Goal: Task Accomplishment & Management: Manage account settings

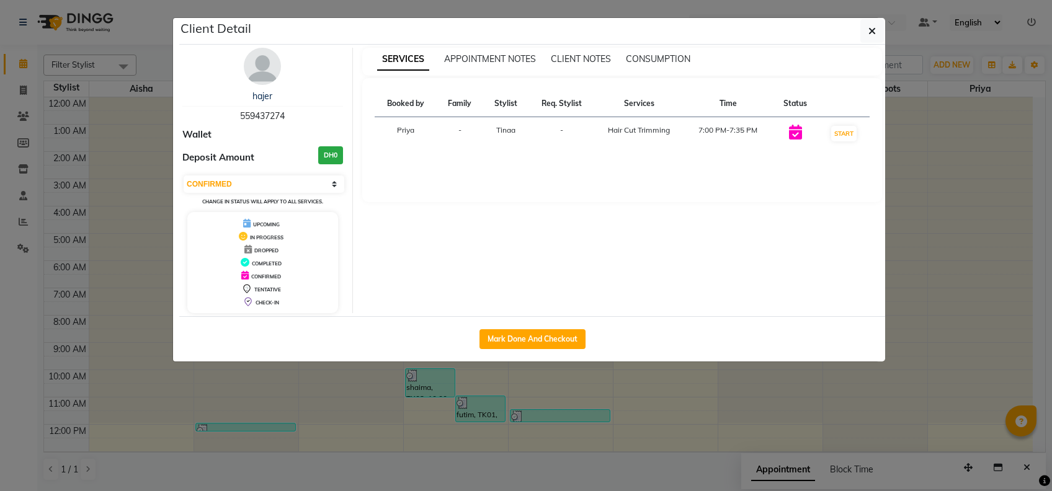
select select "6"
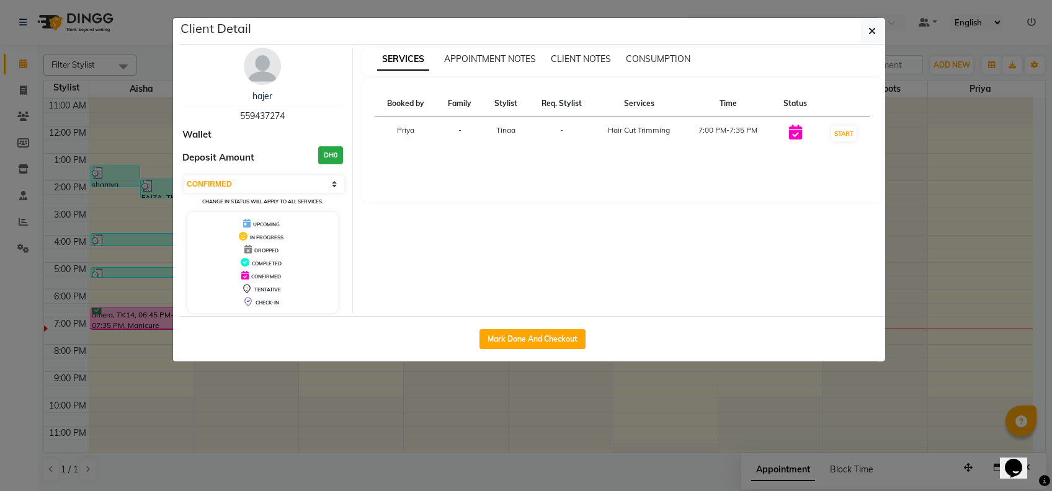
click at [820, 417] on ngb-modal-window "Client Detail hajer 559437274 Wallet Deposit Amount DH0 Select IN SERVICE CONFI…" at bounding box center [526, 245] width 1052 height 491
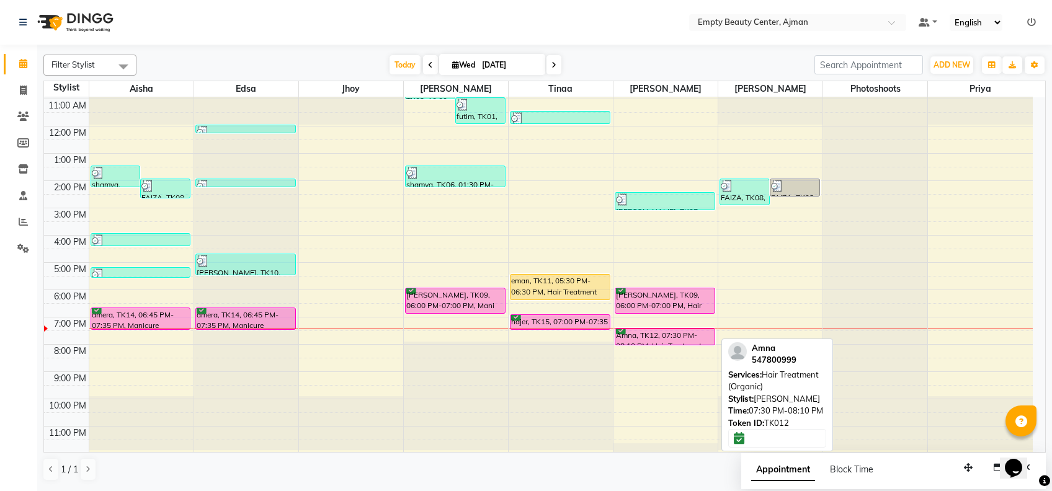
click at [680, 332] on div "Amna, TK12, 07:30 PM-08:10 PM, Hair Treatment (Organic)" at bounding box center [664, 337] width 99 height 16
select select "6"
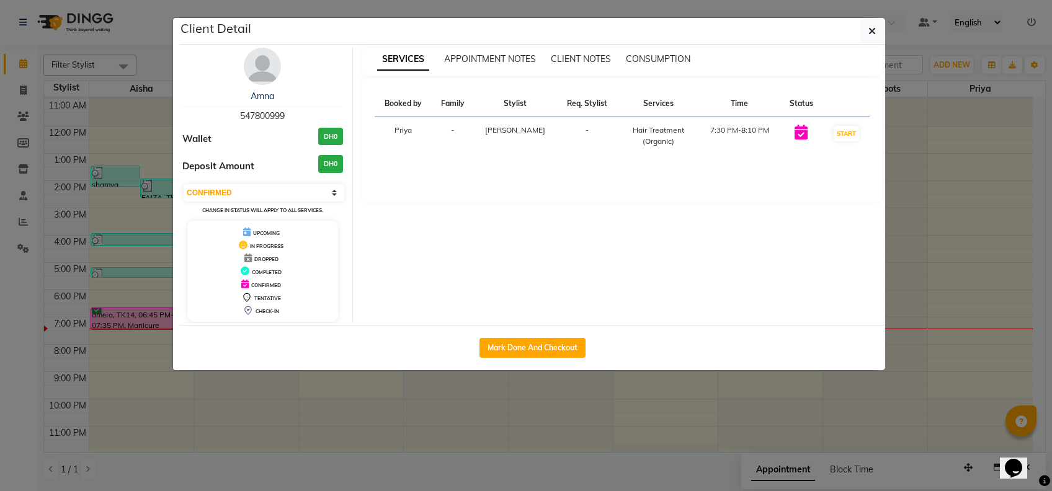
click at [934, 427] on ngb-modal-window "Client Detail Amna 547800999 Wallet DH0 Deposit Amount DH0 Select IN SERVICE CO…" at bounding box center [526, 245] width 1052 height 491
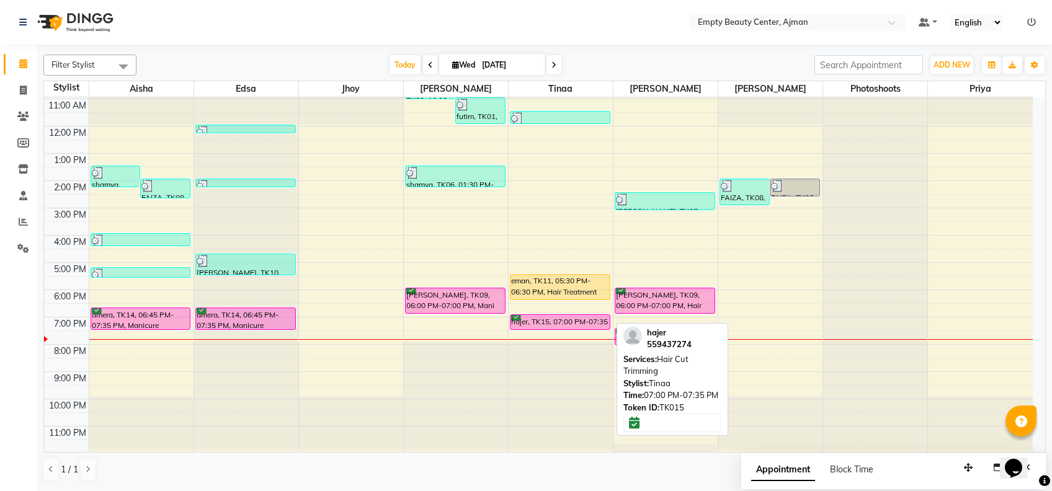
click at [574, 318] on div "hajer, TK15, 07:00 PM-07:35 PM, Hair Cut Trimming" at bounding box center [560, 322] width 99 height 14
select select "6"
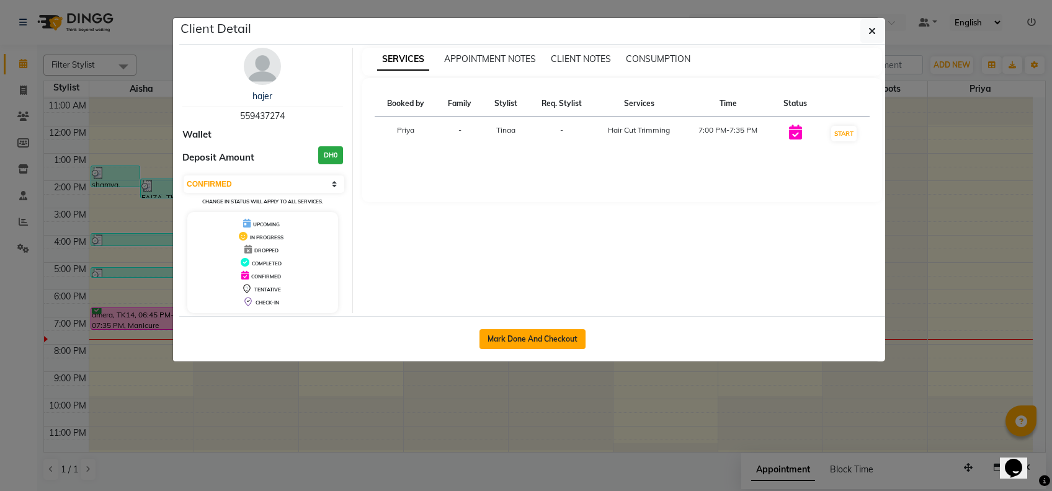
click at [556, 336] on button "Mark Done And Checkout" at bounding box center [533, 339] width 106 height 20
select select "service"
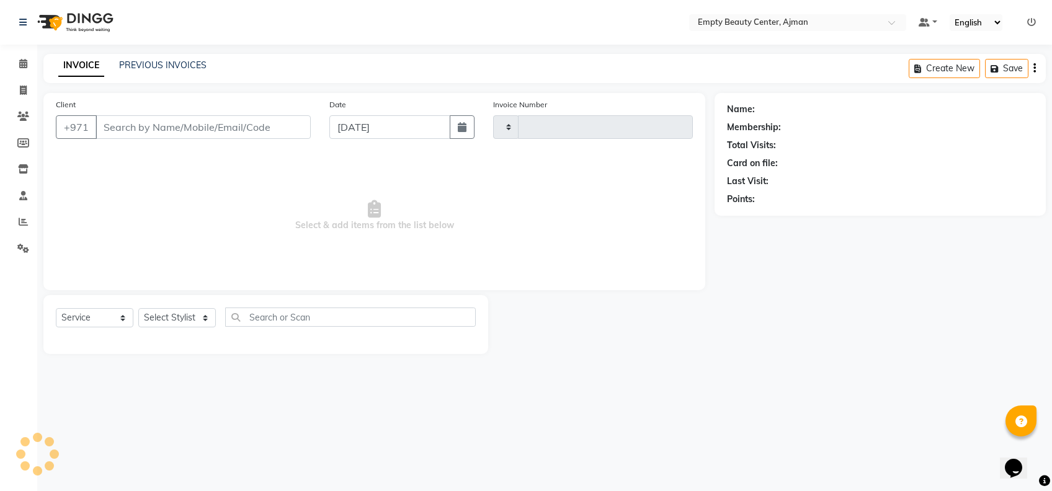
type input "2206"
select select "769"
type input "559437274"
select select "18086"
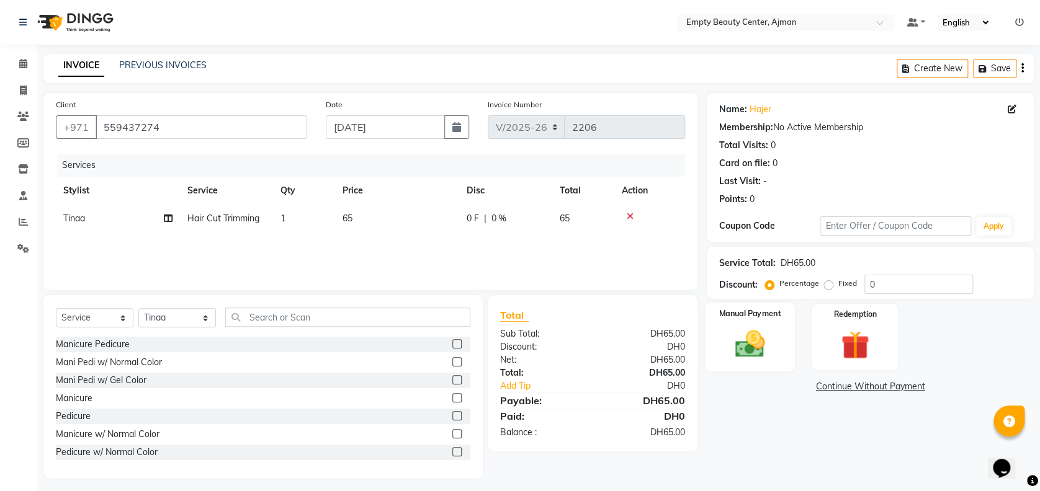
click at [770, 332] on img at bounding box center [750, 344] width 48 height 34
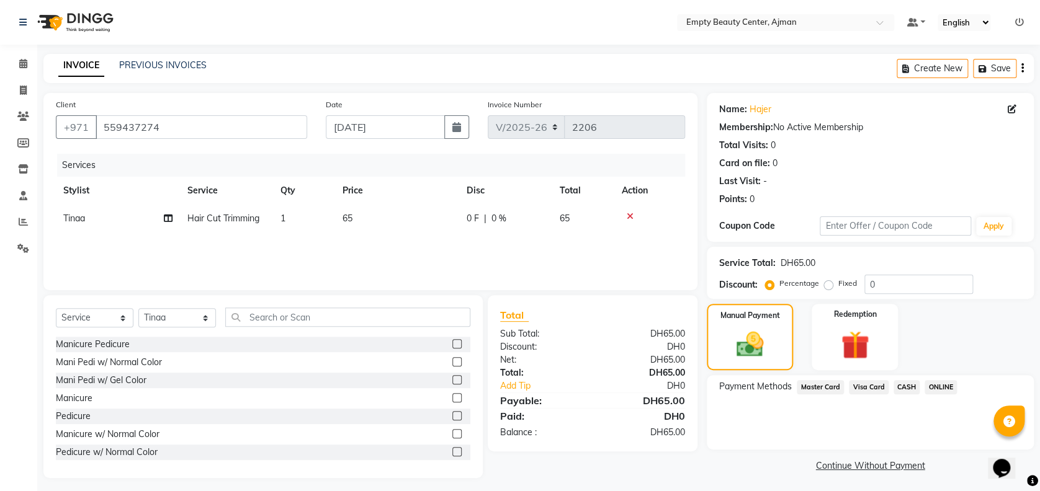
click at [387, 208] on td "65" at bounding box center [397, 219] width 124 height 28
select select "18086"
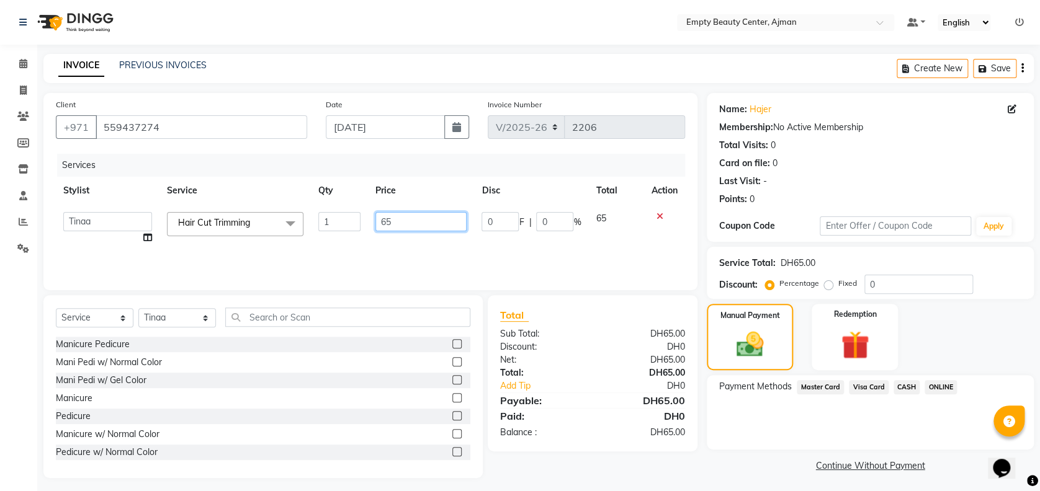
click at [417, 223] on input "65" at bounding box center [420, 221] width 91 height 19
type input "6"
type input "1"
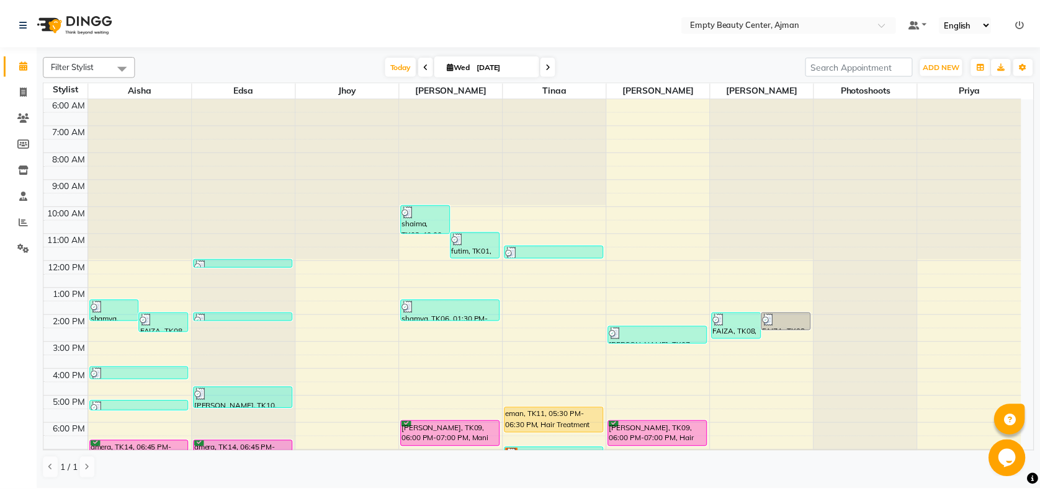
scroll to position [298, 0]
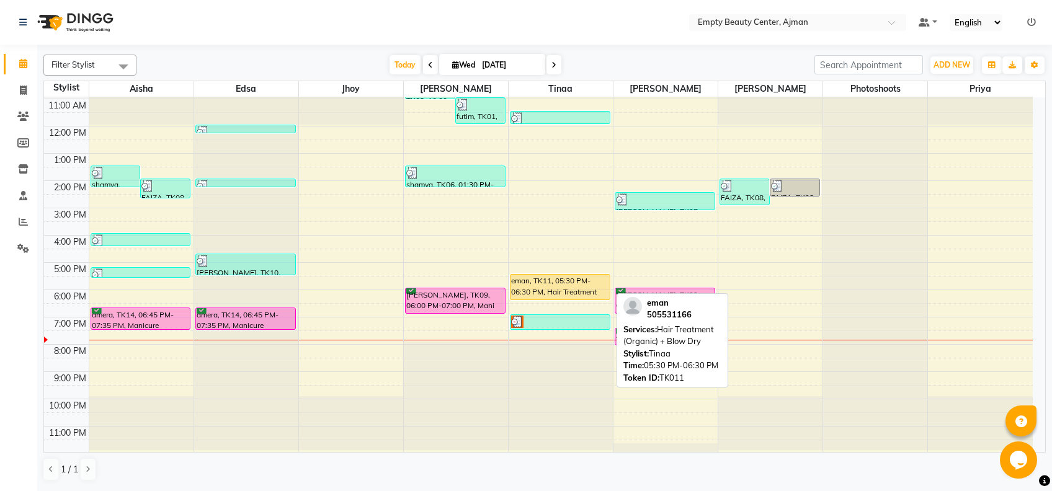
click at [568, 292] on div "eman, TK11, 05:30 PM-06:30 PM, Hair Treatment (Organic) + Blow Dry" at bounding box center [560, 287] width 99 height 25
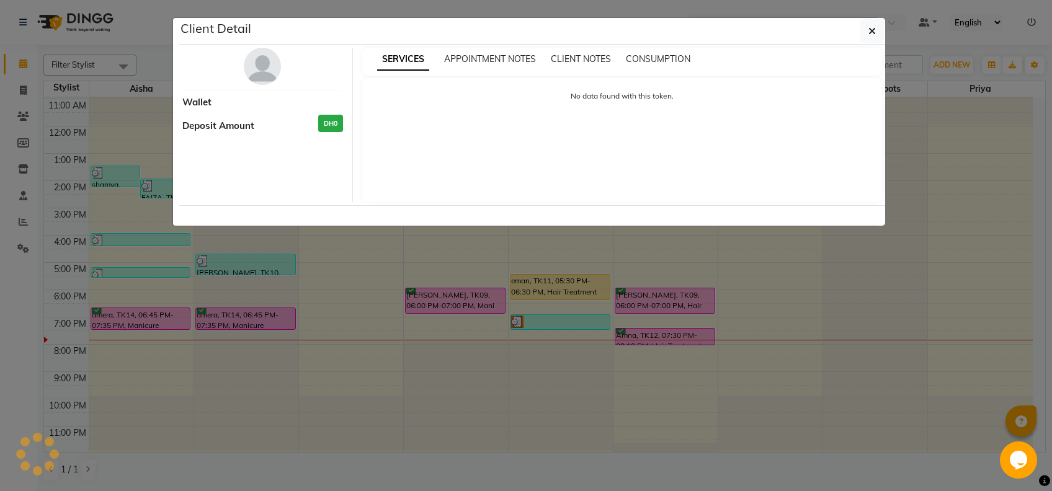
select select "1"
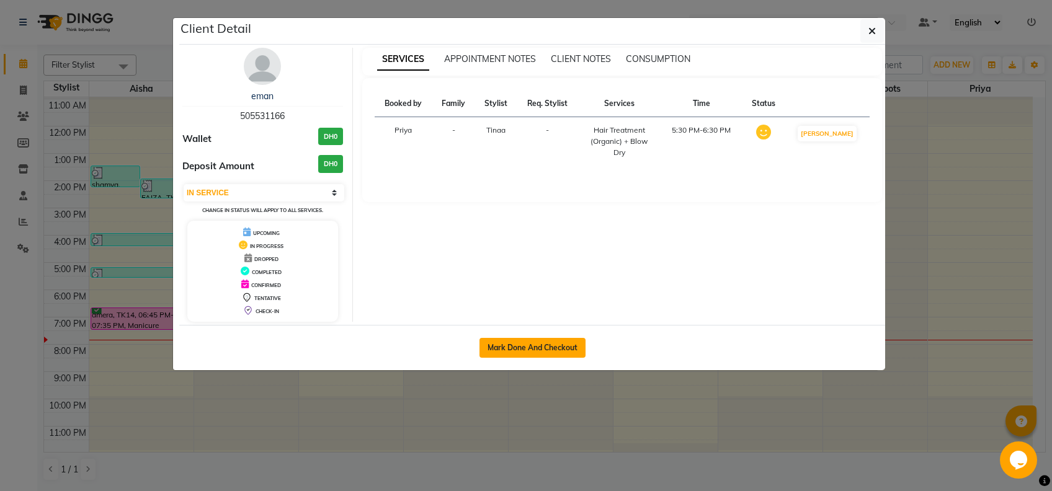
click at [518, 339] on button "Mark Done And Checkout" at bounding box center [533, 348] width 106 height 20
select select "service"
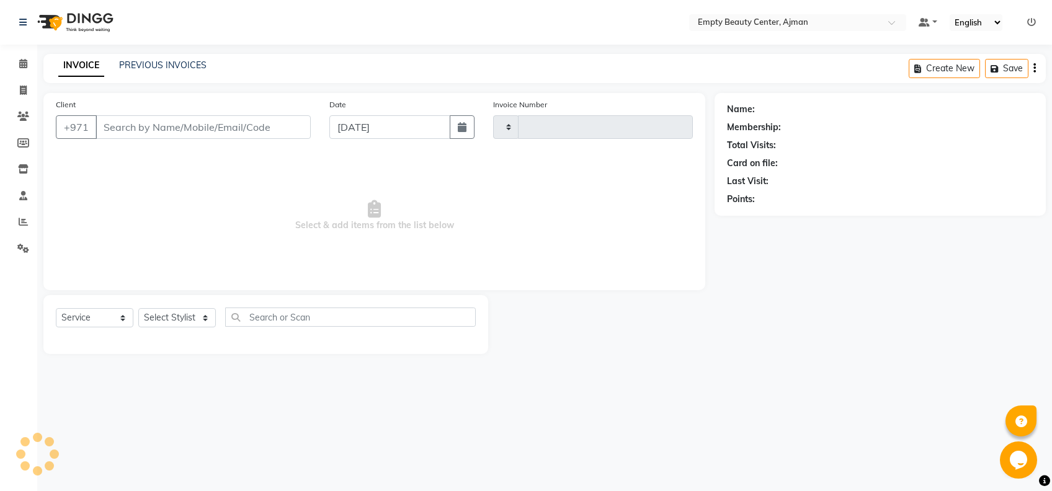
type input "2206"
select select "769"
type input "505531166"
select select "18086"
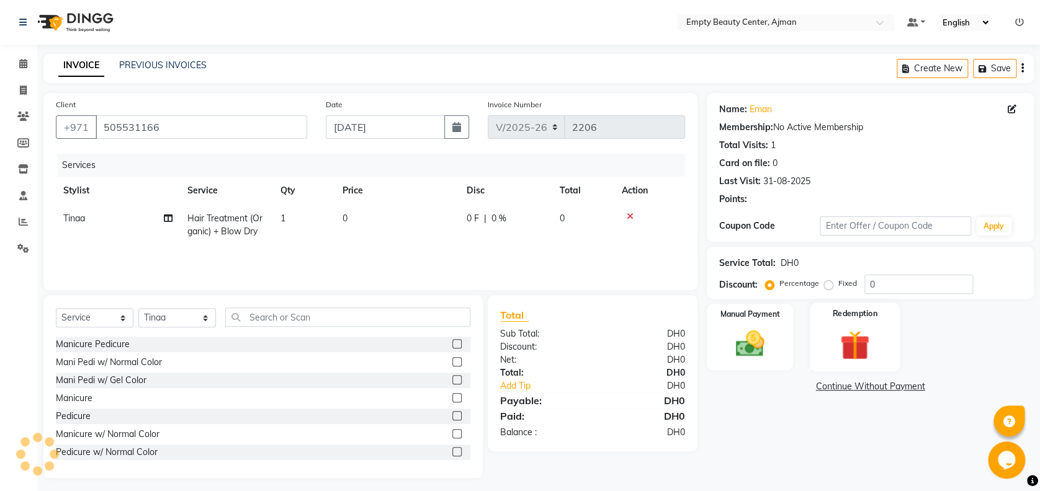
click at [846, 323] on div "Redemption" at bounding box center [855, 337] width 90 height 69
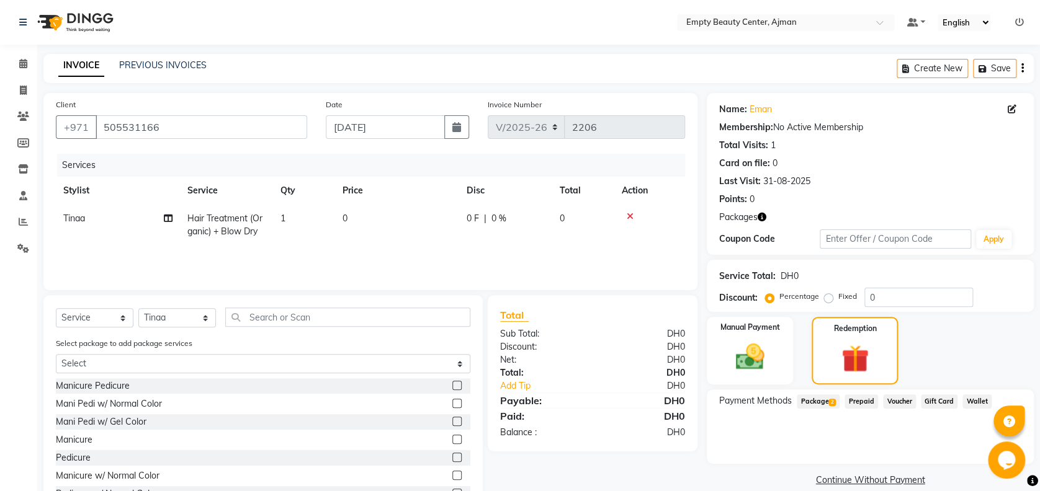
click at [833, 396] on span "Package 2" at bounding box center [818, 402] width 43 height 14
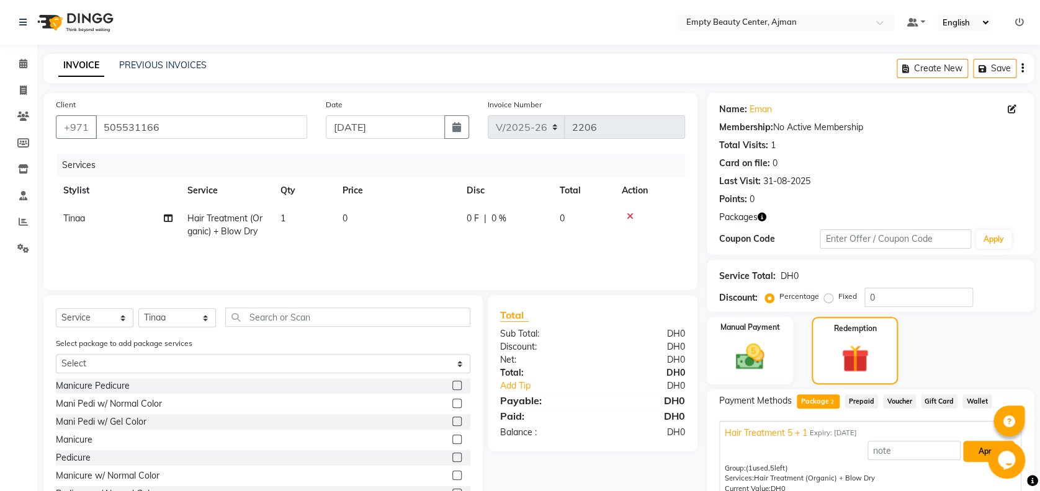
click at [967, 450] on button "Apply" at bounding box center [988, 451] width 51 height 21
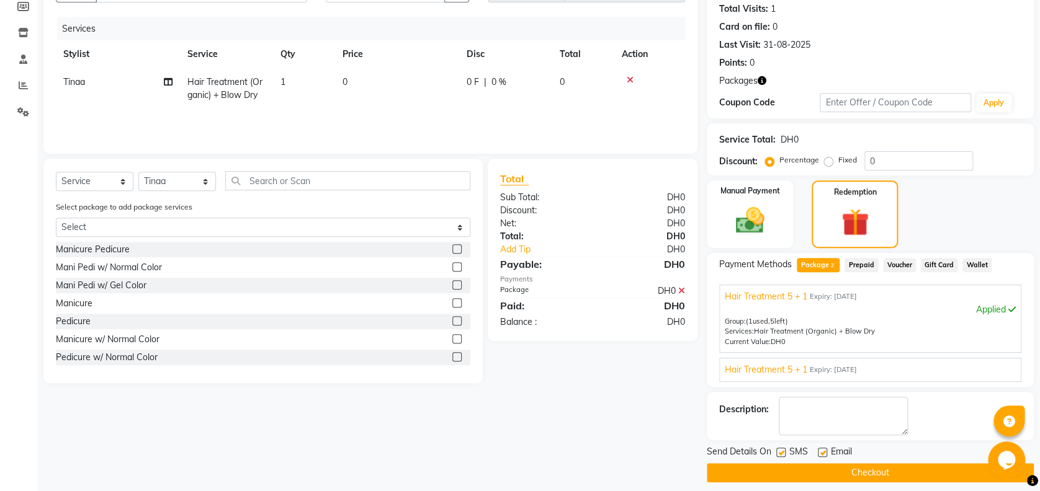
scroll to position [145, 0]
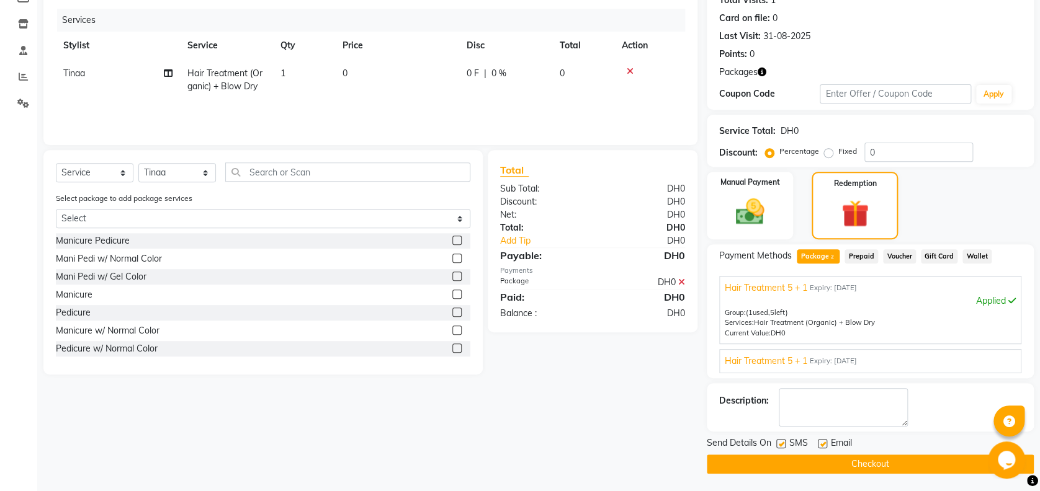
click at [911, 458] on button "Checkout" at bounding box center [870, 464] width 327 height 19
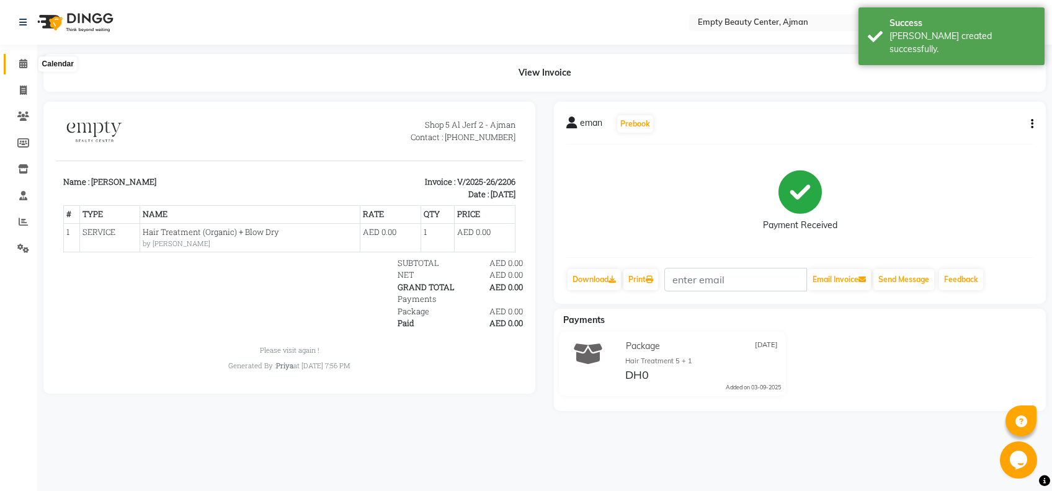
click at [20, 69] on span at bounding box center [23, 64] width 22 height 14
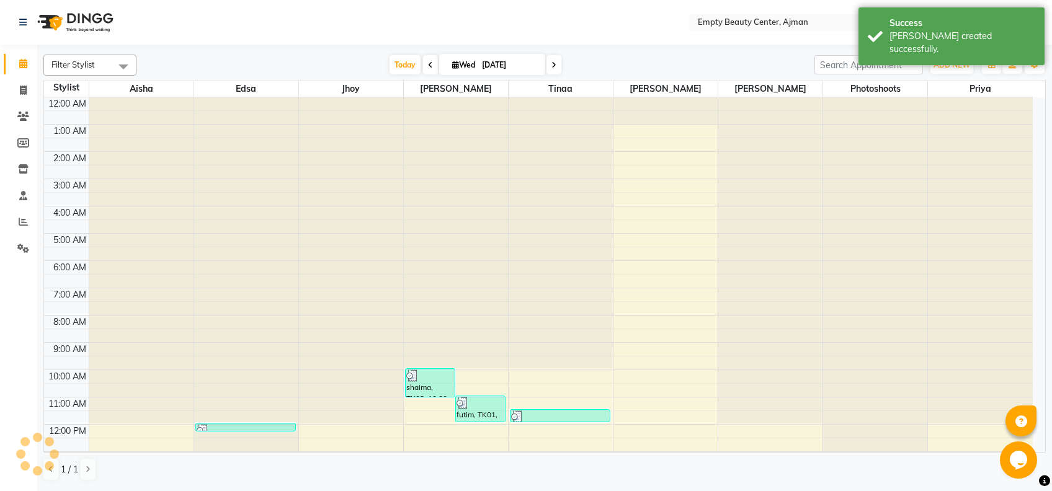
scroll to position [164, 0]
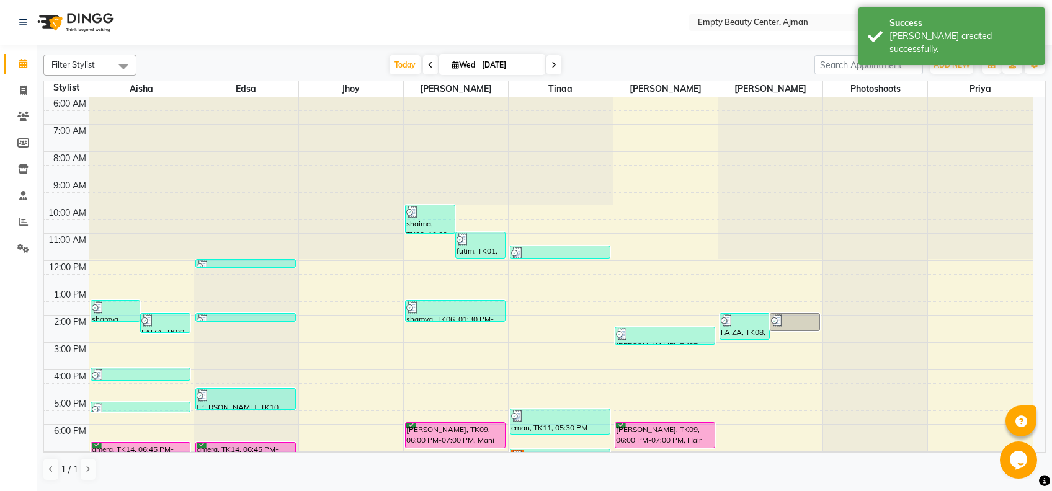
click at [1038, 444] on div "Opens Chat This icon Opens the chat window." at bounding box center [1020, 460] width 40 height 37
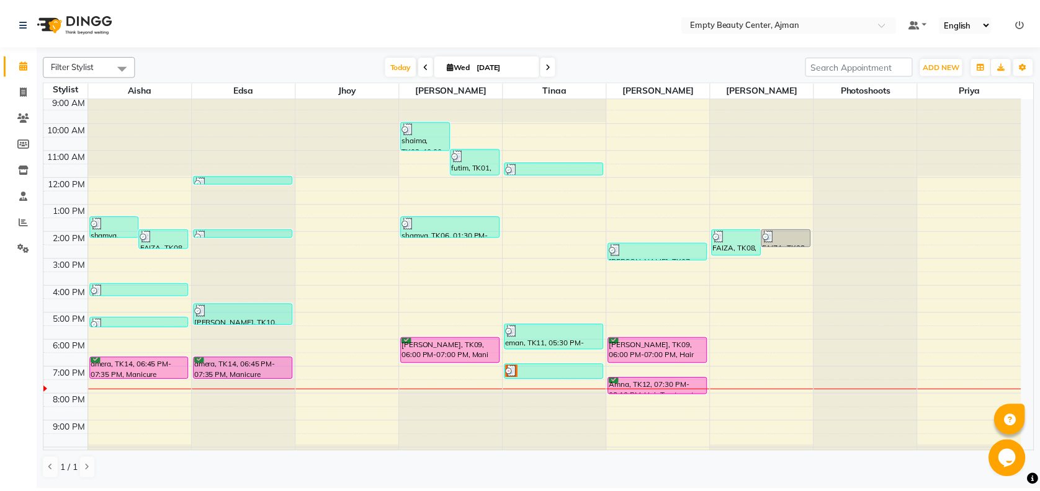
scroll to position [263, 0]
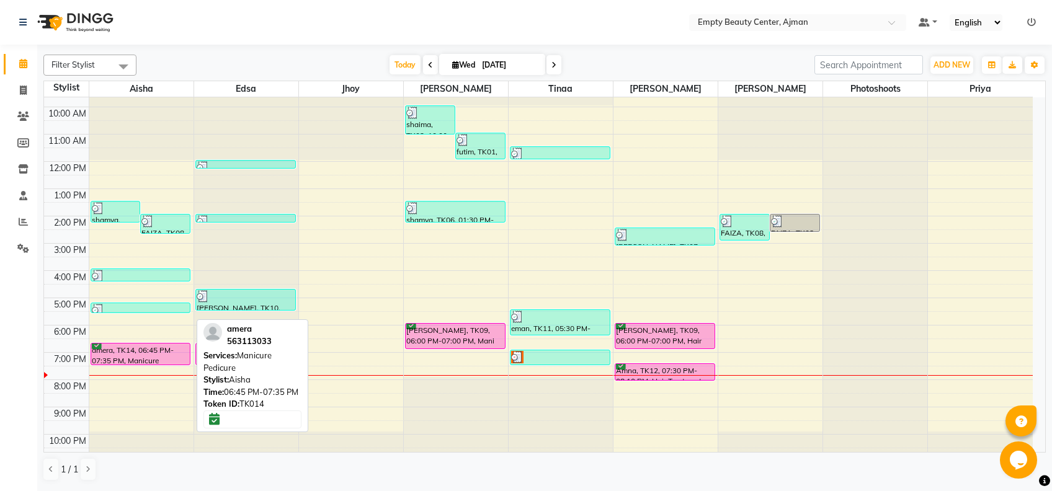
click at [179, 347] on div "amera, TK14, 06:45 PM-07:35 PM, Manicure Pedicure" at bounding box center [140, 354] width 99 height 21
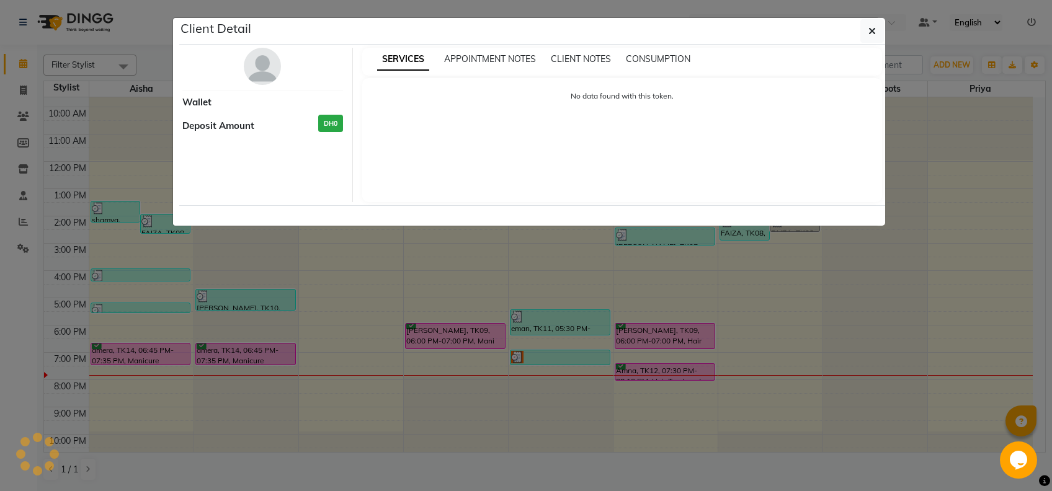
select select "6"
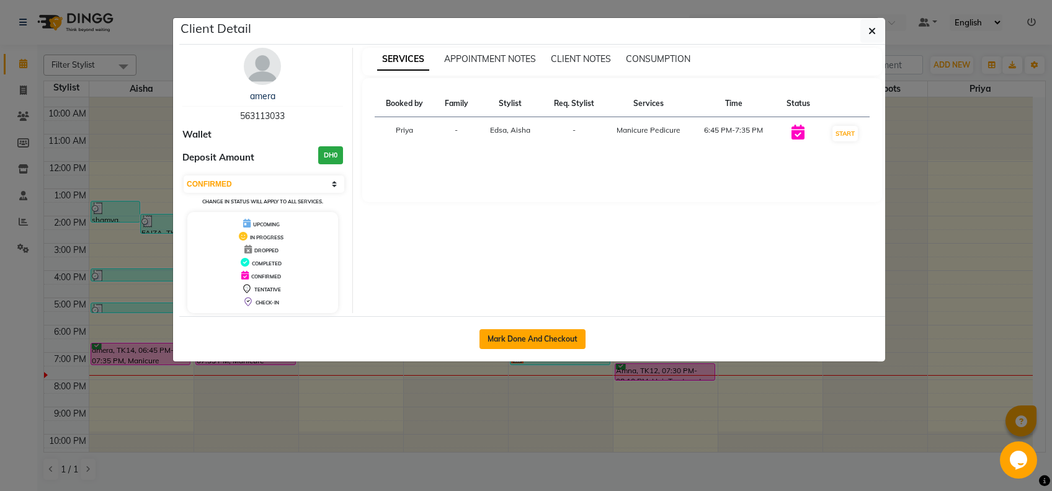
click at [505, 329] on button "Mark Done And Checkout" at bounding box center [533, 339] width 106 height 20
select select "service"
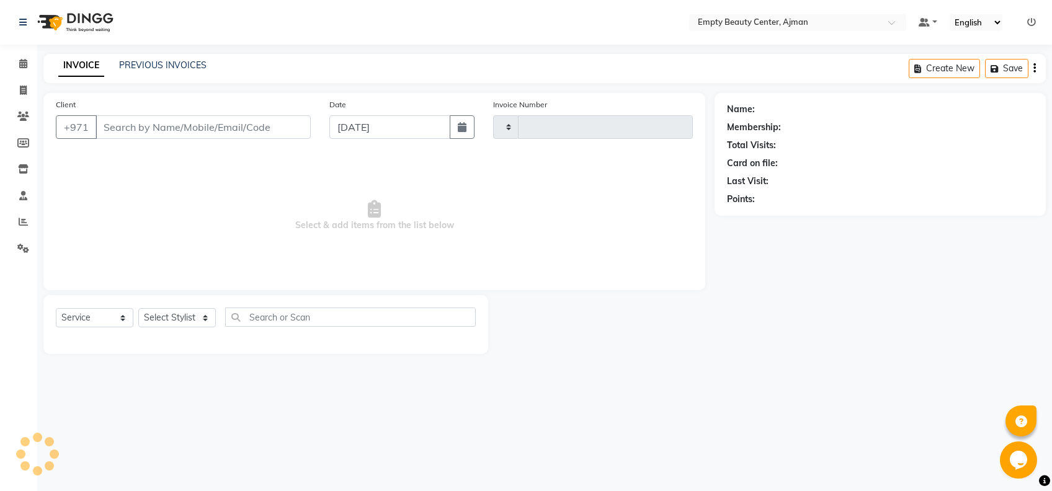
type input "2207"
select select "769"
type input "563113033"
select select "26290"
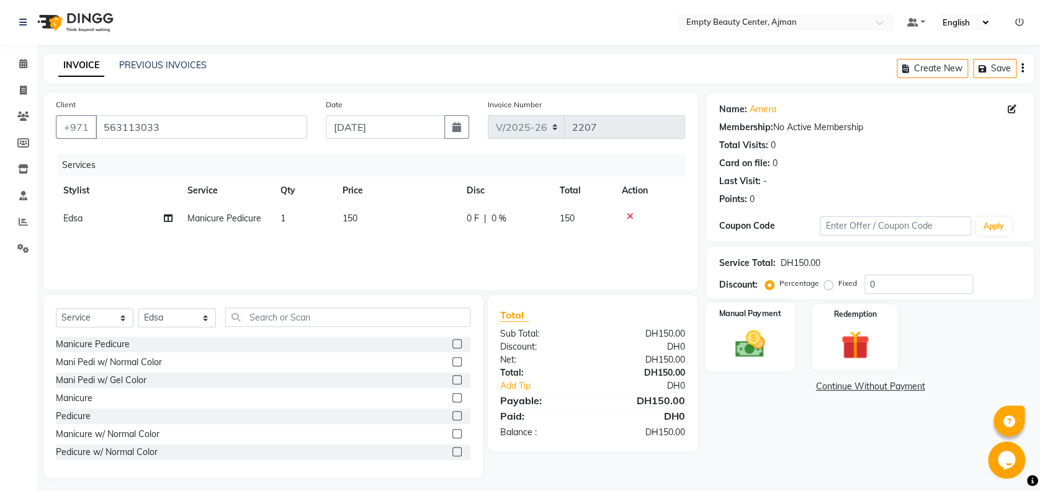
click at [773, 342] on img at bounding box center [750, 344] width 48 height 34
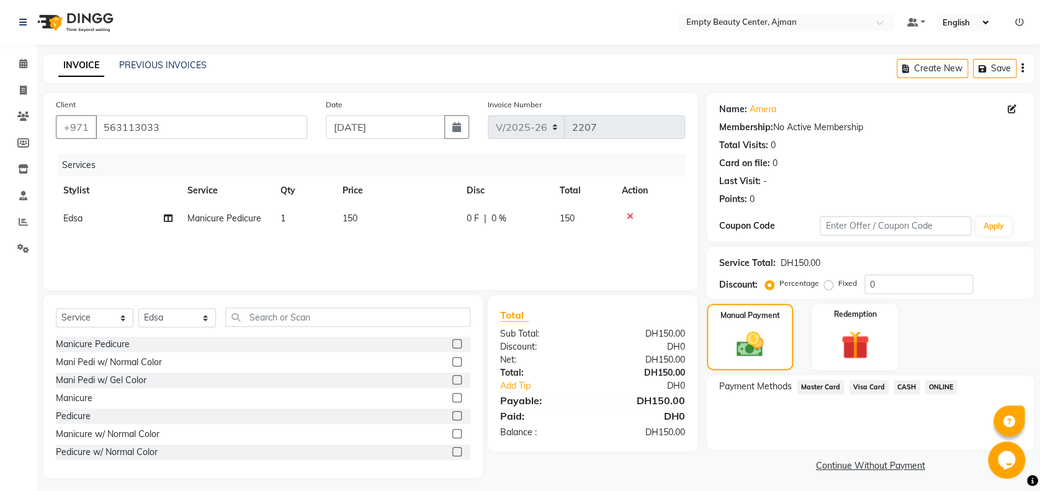
click at [833, 383] on span "Master Card" at bounding box center [820, 387] width 47 height 14
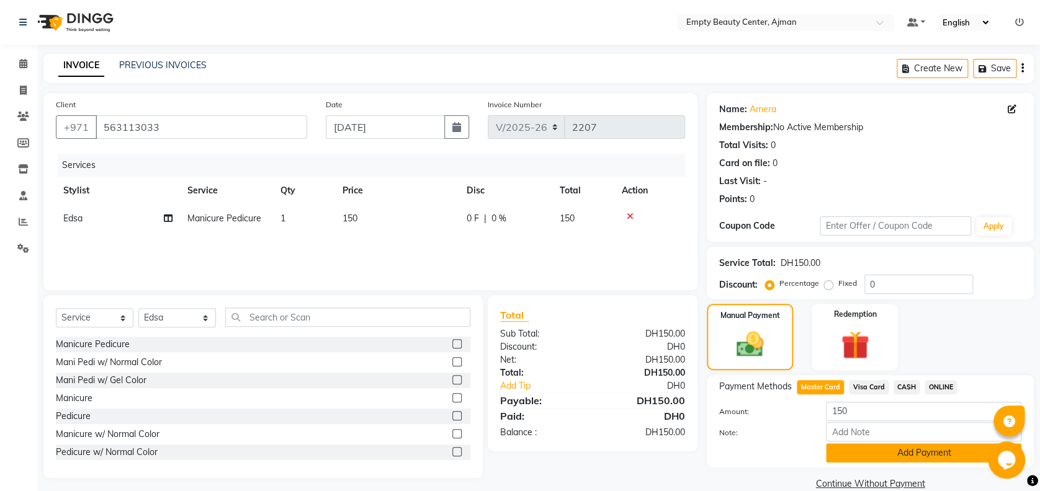
click at [891, 458] on button "Add Payment" at bounding box center [923, 453] width 195 height 19
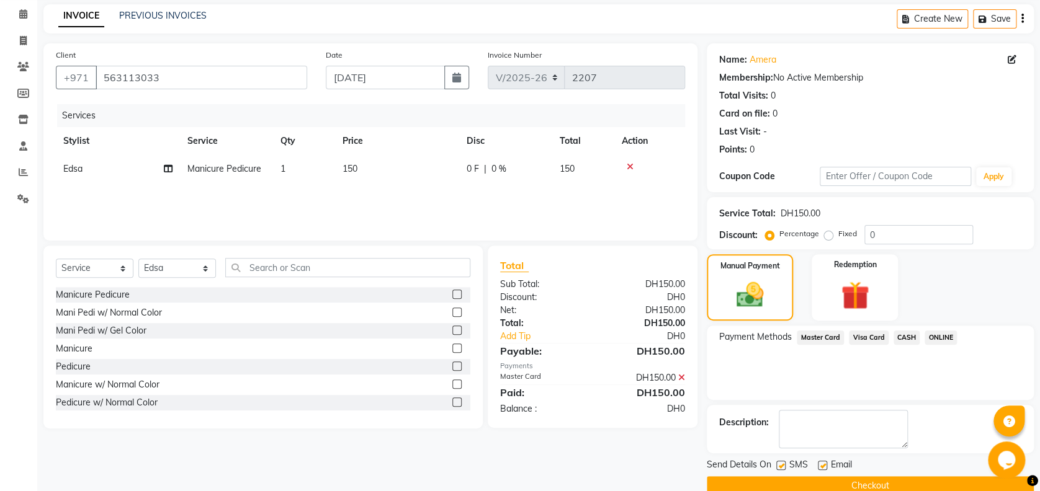
scroll to position [72, 0]
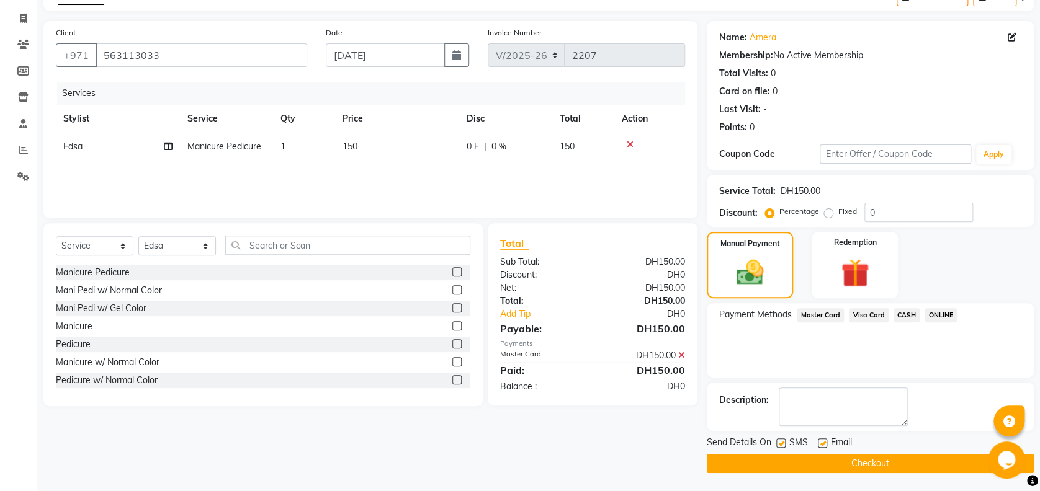
click at [932, 464] on button "Checkout" at bounding box center [870, 463] width 327 height 19
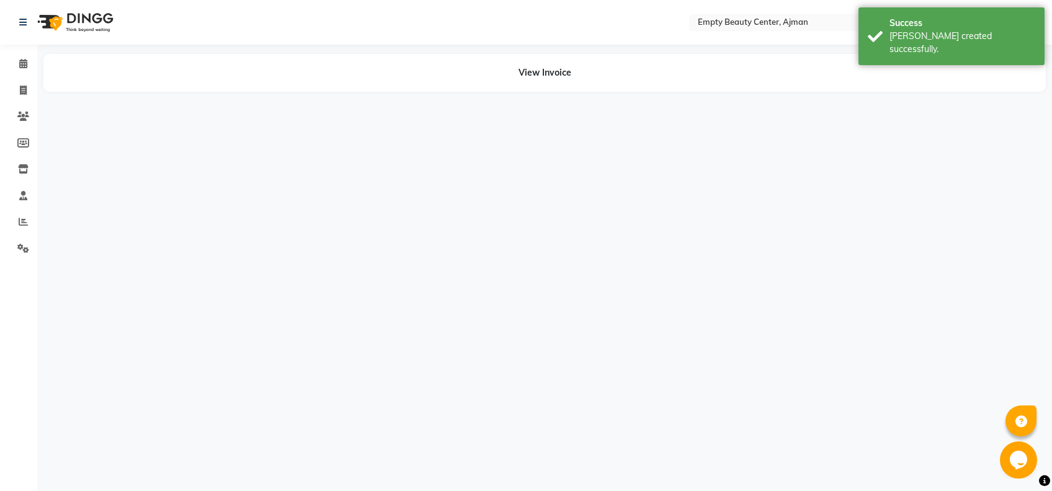
select select "26290"
select select "41790"
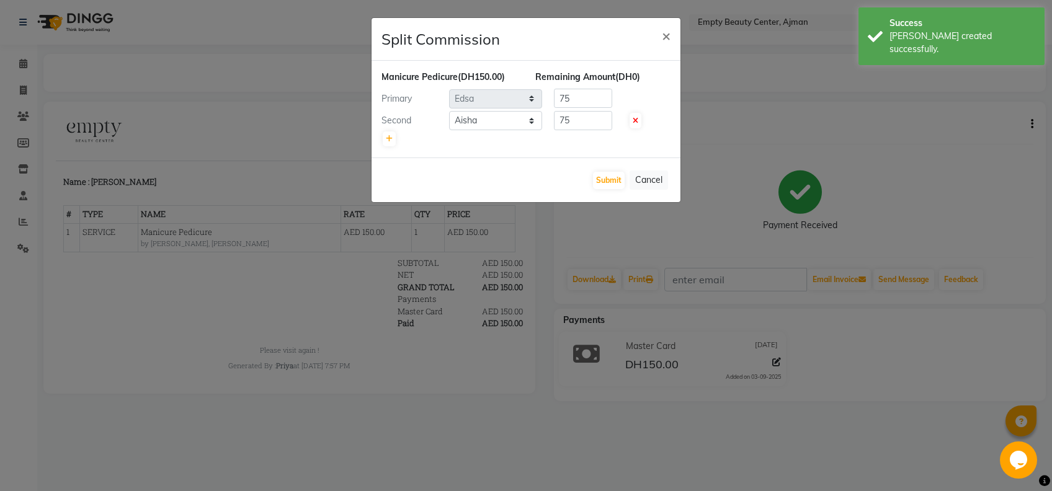
click at [625, 179] on div "Submit Cancel" at bounding box center [526, 180] width 309 height 45
click at [614, 181] on button "Submit" at bounding box center [609, 180] width 32 height 17
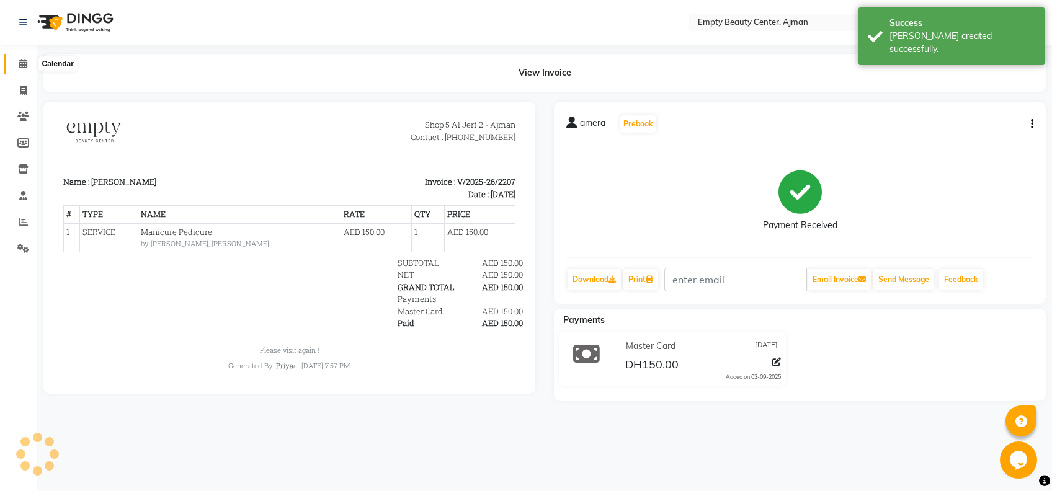
click at [20, 60] on icon at bounding box center [23, 63] width 8 height 9
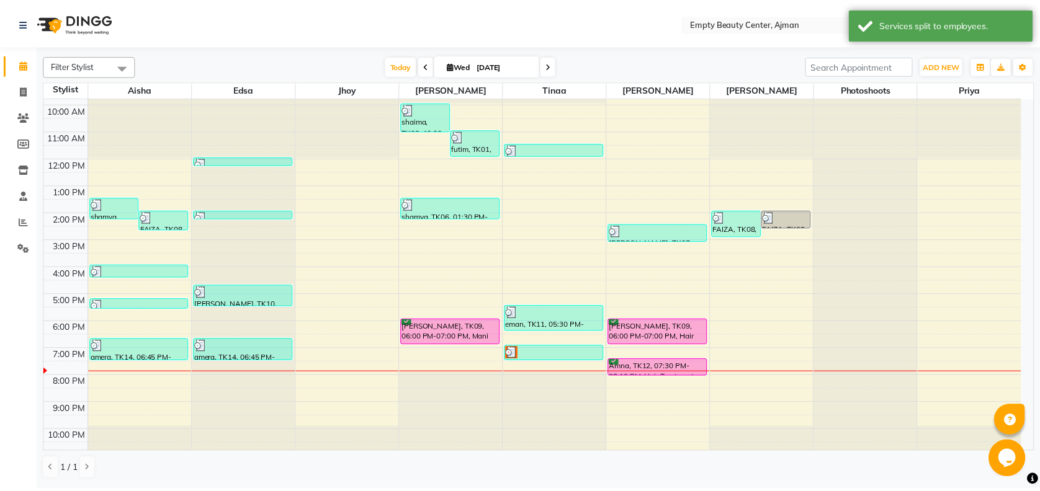
scroll to position [298, 0]
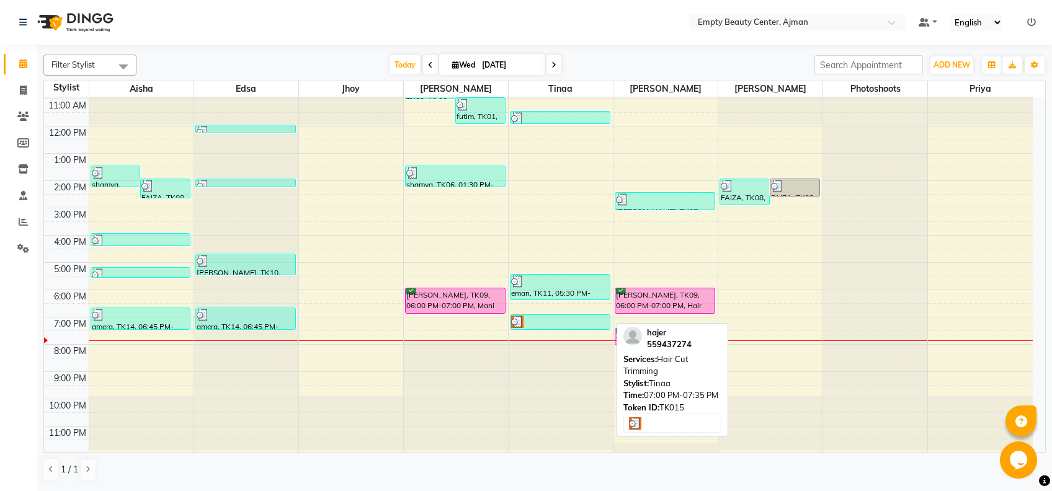
click at [576, 321] on div at bounding box center [560, 322] width 98 height 12
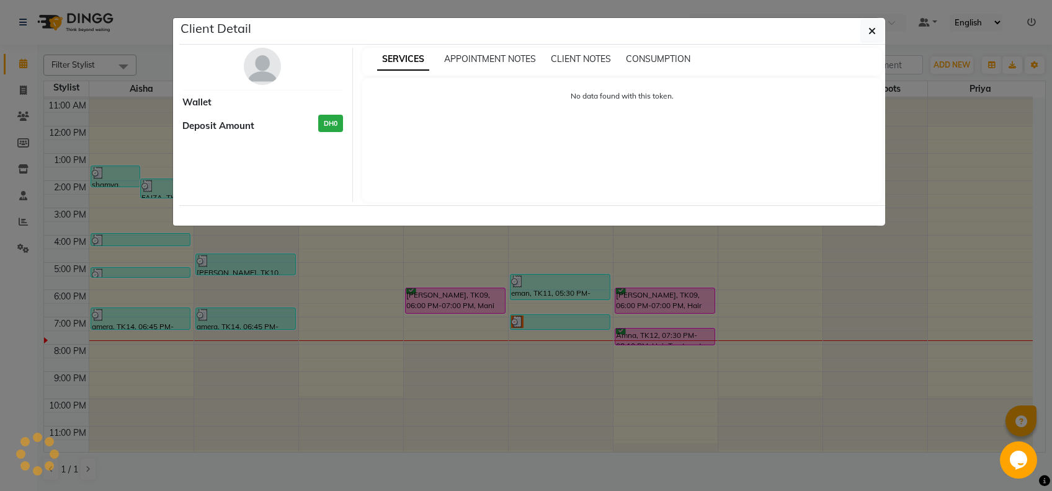
select select "3"
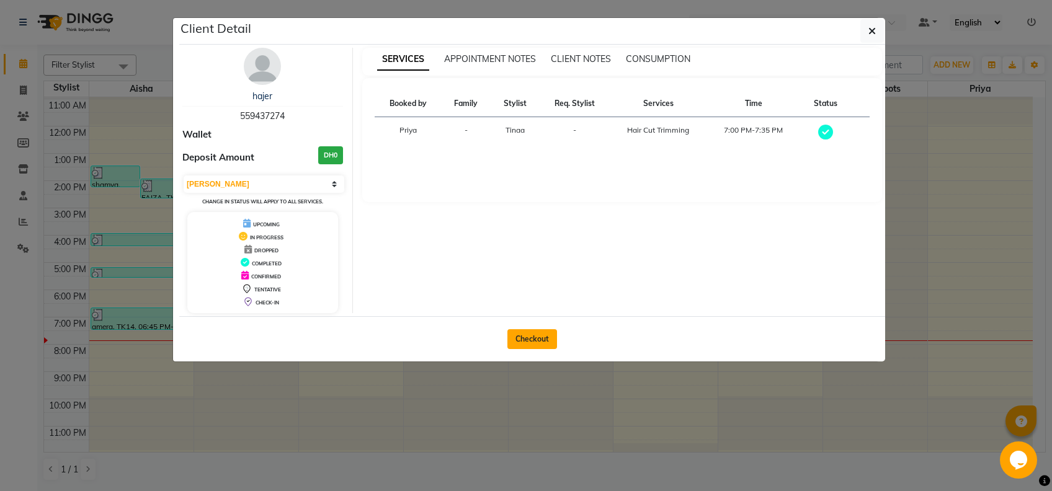
click at [532, 342] on button "Checkout" at bounding box center [532, 339] width 50 height 20
select select "service"
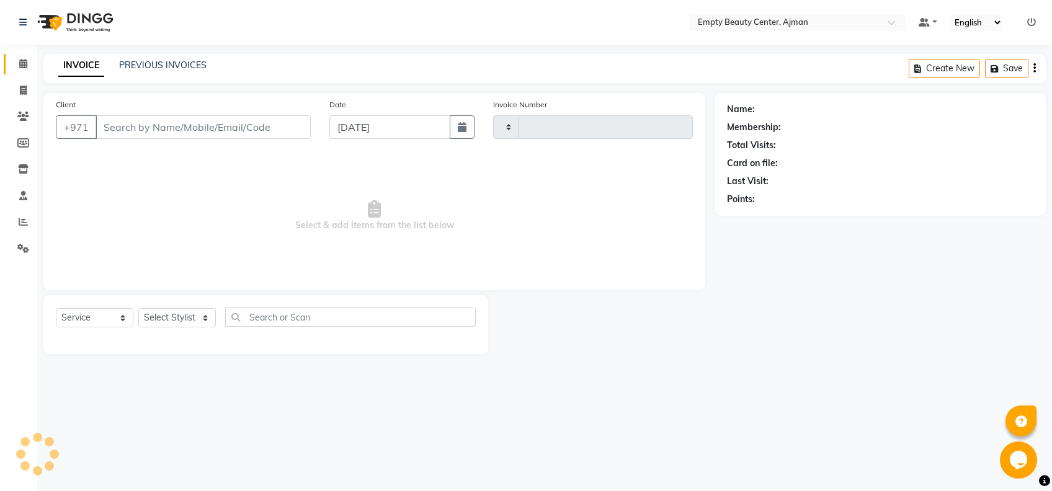
type input "2208"
select select "769"
type input "559437274"
select select "18086"
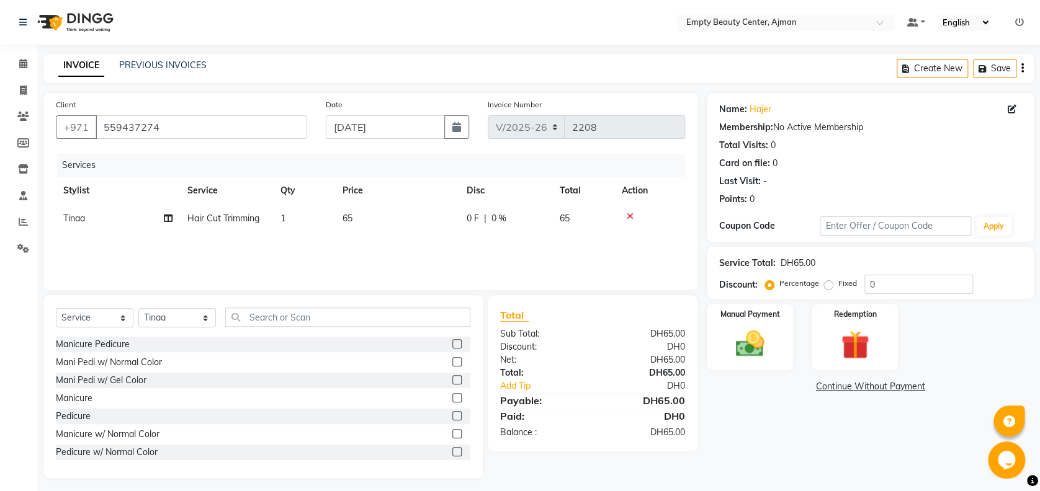
click at [396, 223] on td "65" at bounding box center [397, 219] width 124 height 28
select select "18086"
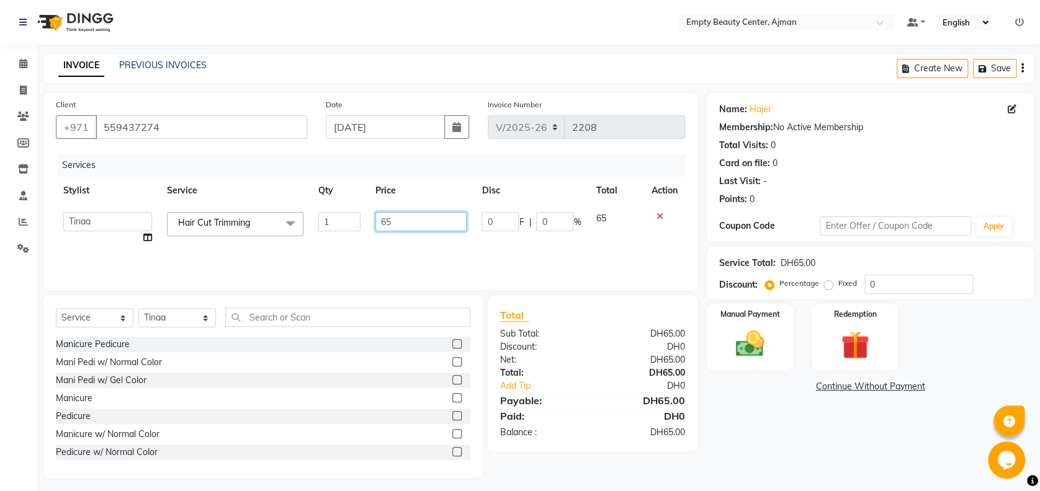
click at [398, 220] on input "65" at bounding box center [420, 221] width 91 height 19
type input "6"
type input "100"
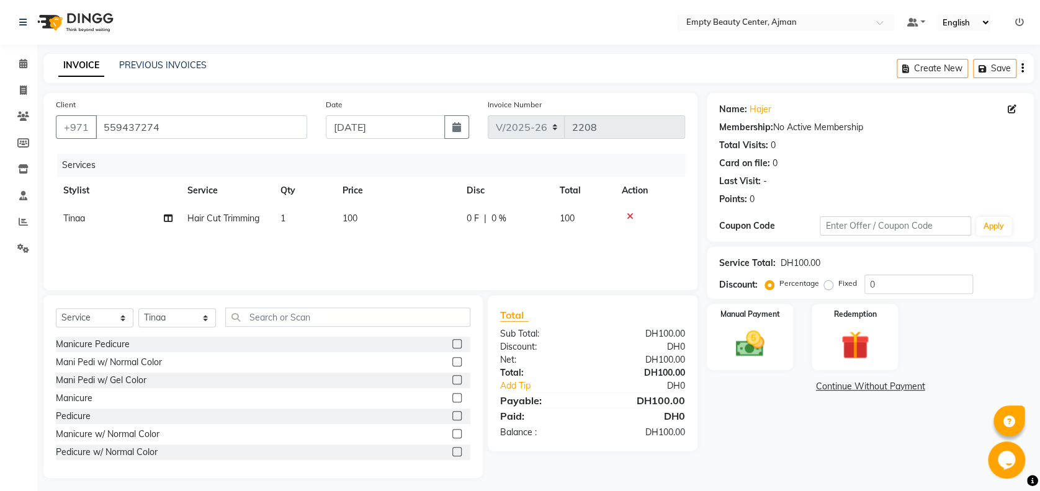
click at [433, 241] on div "Services Stylist Service Qty Price Disc Total Action Tinaa Hair Cut Trimming 1 …" at bounding box center [370, 216] width 629 height 124
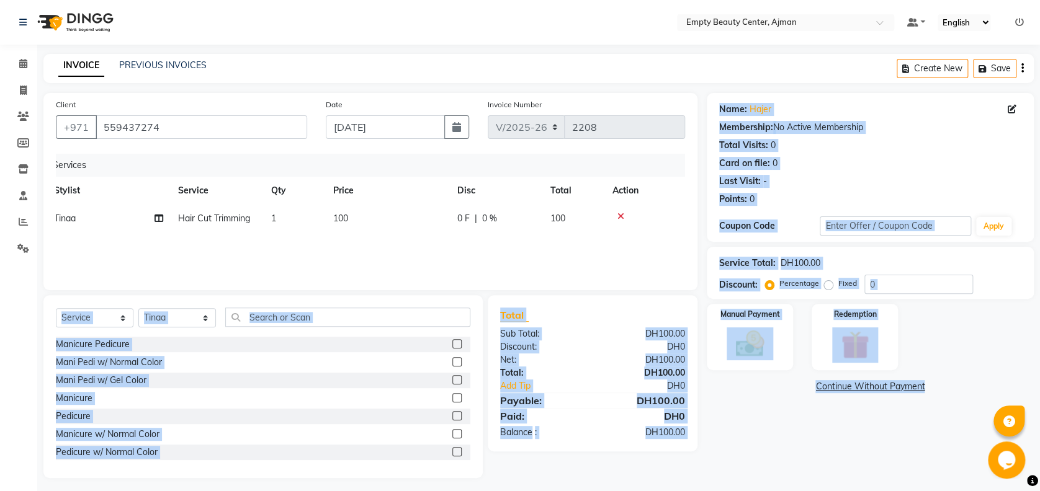
drag, startPoint x: 433, startPoint y: 241, endPoint x: 775, endPoint y: 429, distance: 390.3
click at [775, 429] on div "Client +971 559437274 Date 03-09-2025 Invoice Number V/2025 V/2025-26 2208 Serv…" at bounding box center [538, 285] width 1009 height 385
click at [775, 429] on div "Name: Hajer Membership: No Active Membership Total Visits: 0 Card on file: 0 La…" at bounding box center [875, 285] width 336 height 385
click at [743, 432] on div "Name: Hajer Membership: No Active Membership Total Visits: 0 Card on file: 0 La…" at bounding box center [875, 285] width 336 height 385
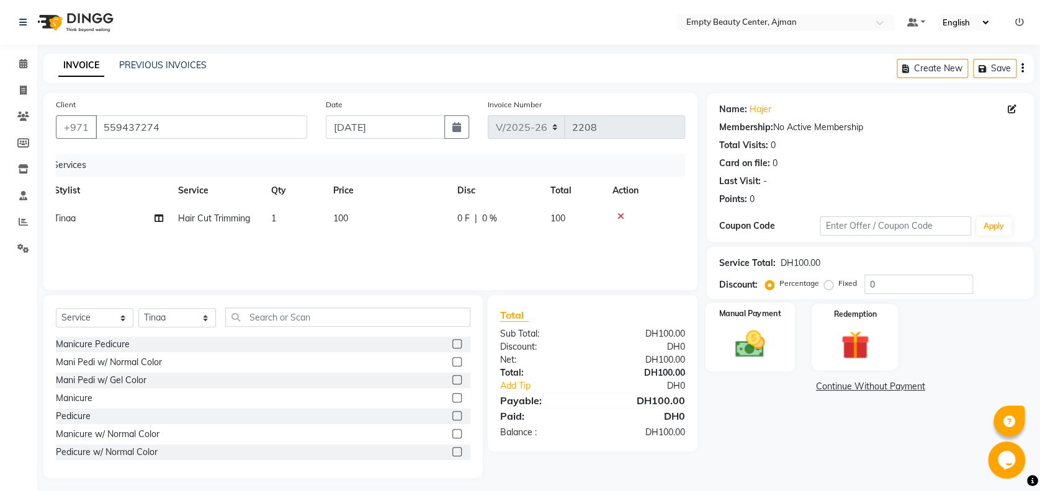
click at [753, 364] on div "Manual Payment" at bounding box center [750, 337] width 90 height 69
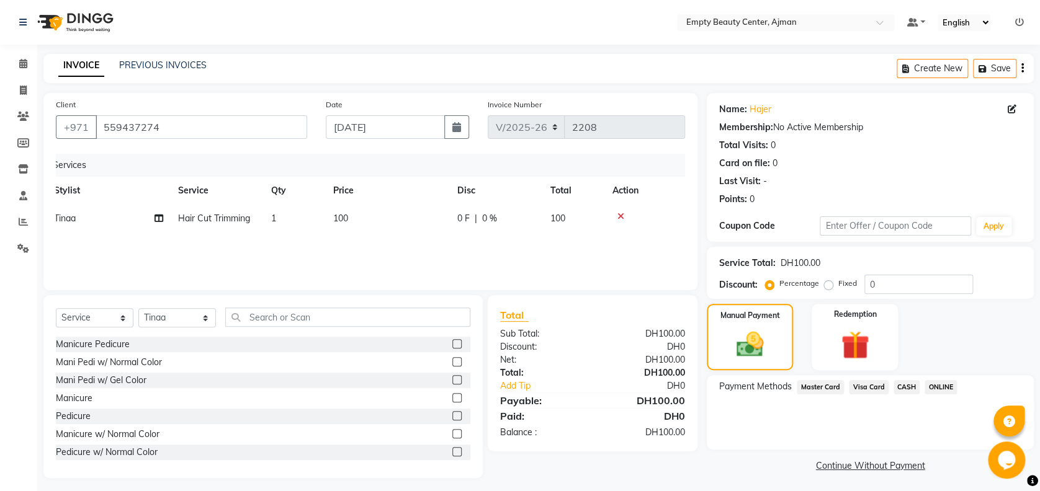
click at [901, 385] on span "CASH" at bounding box center [906, 387] width 27 height 14
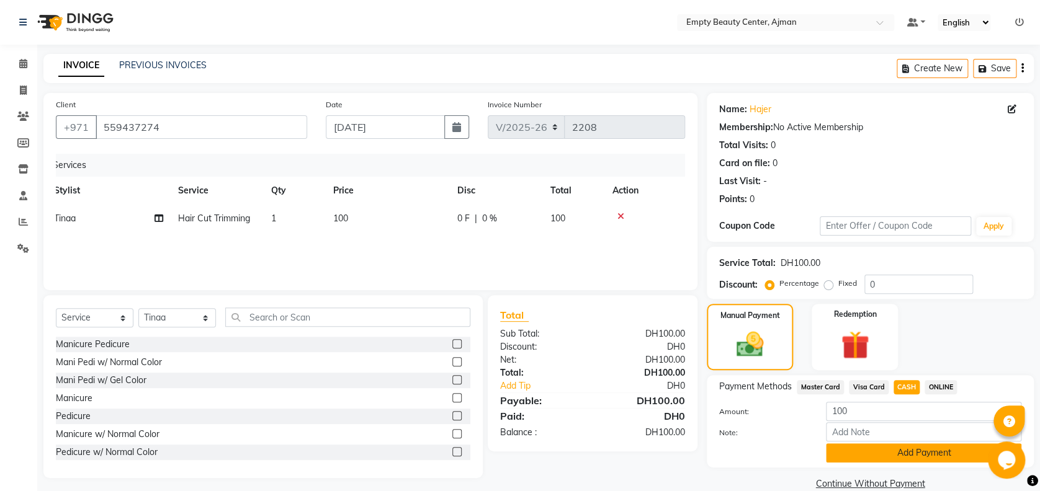
click at [907, 451] on button "Add Payment" at bounding box center [923, 453] width 195 height 19
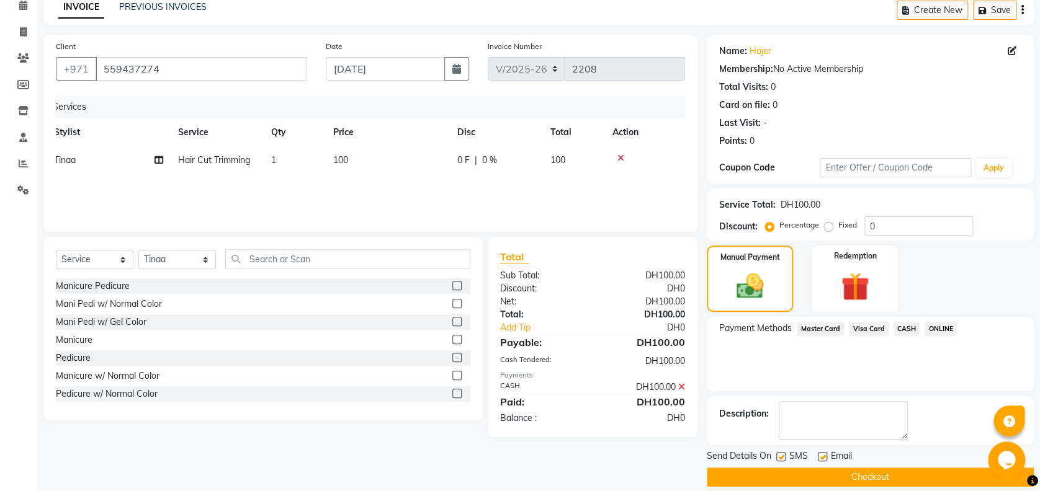
scroll to position [66, 0]
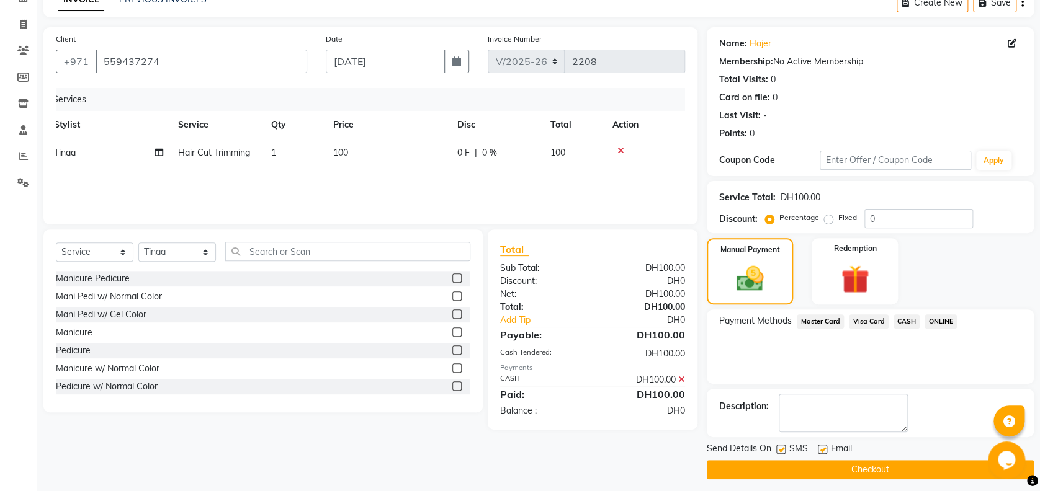
click at [891, 472] on button "Checkout" at bounding box center [870, 469] width 327 height 19
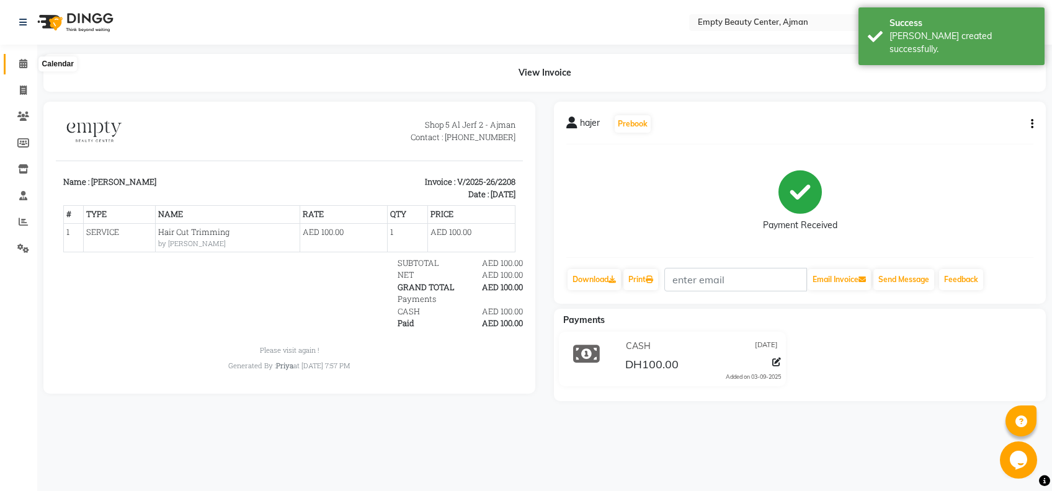
click at [21, 60] on icon at bounding box center [23, 63] width 8 height 9
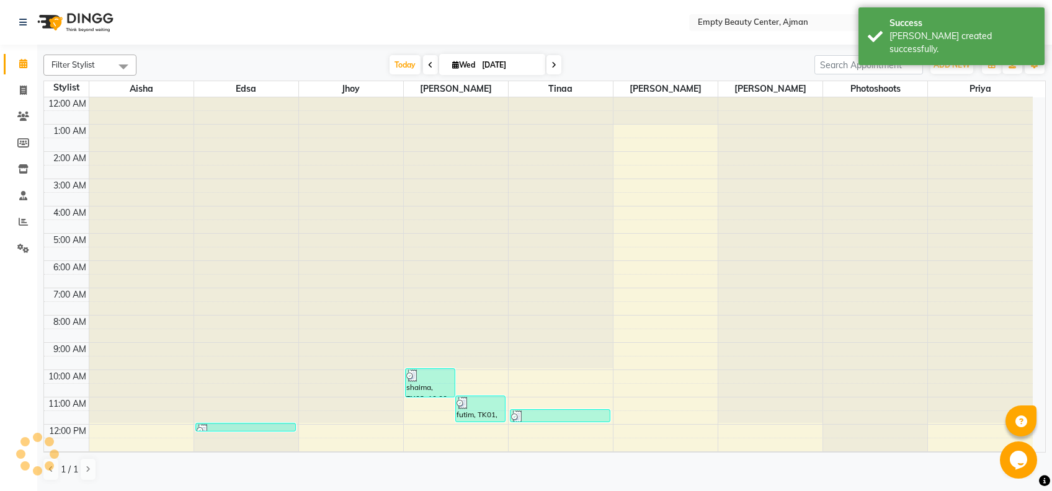
scroll to position [164, 0]
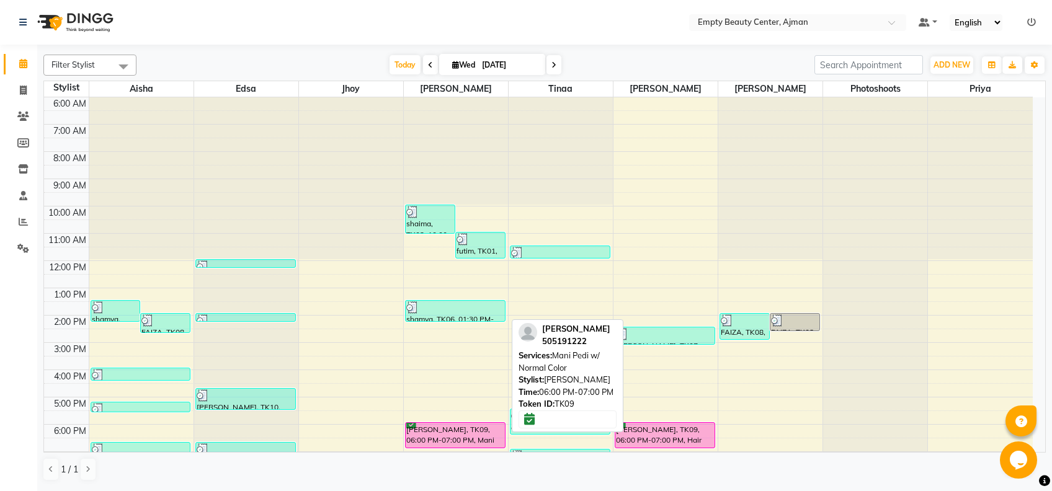
click at [455, 442] on div "[PERSON_NAME], TK09, 06:00 PM-07:00 PM, Mani Pedi w/ Normal Color" at bounding box center [455, 435] width 99 height 25
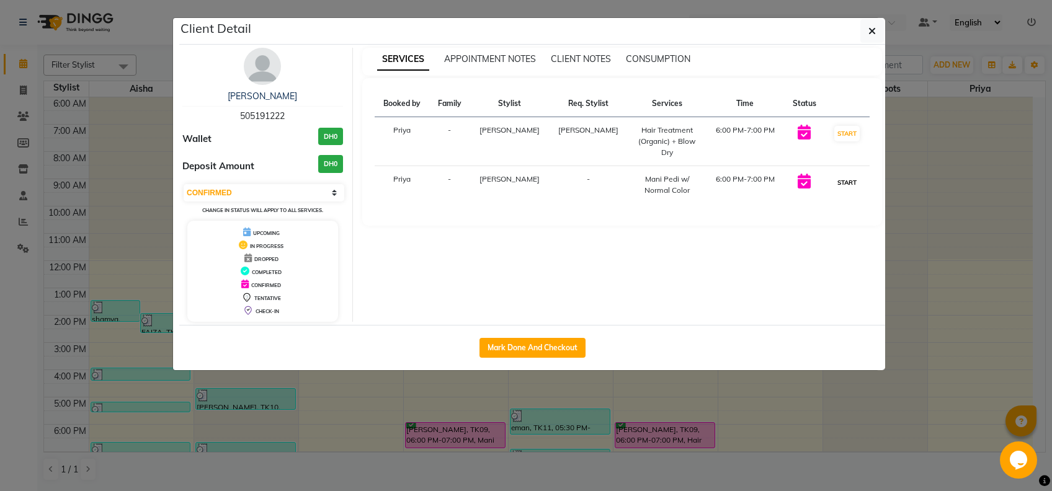
click at [854, 175] on button "START" at bounding box center [846, 183] width 25 height 16
select select "select"
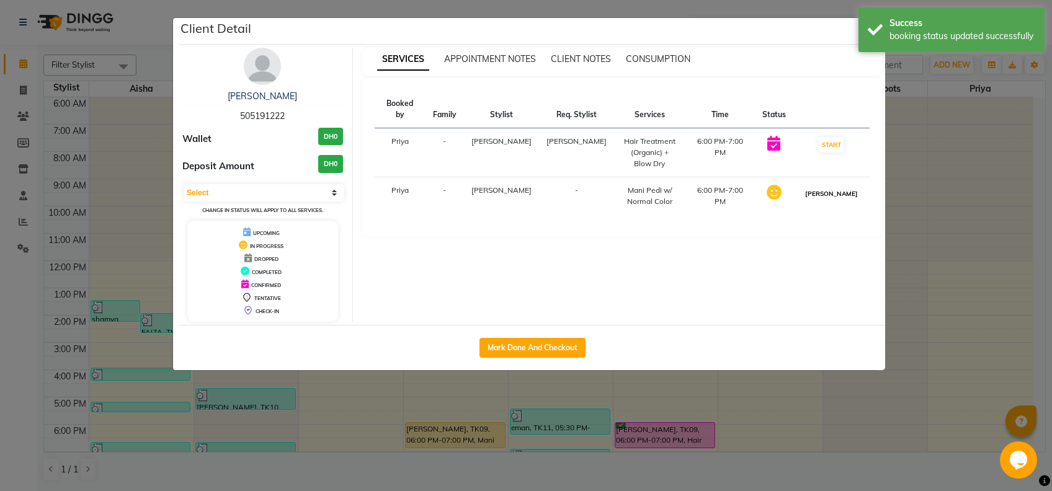
click at [844, 186] on button "MARK DONE" at bounding box center [831, 194] width 59 height 16
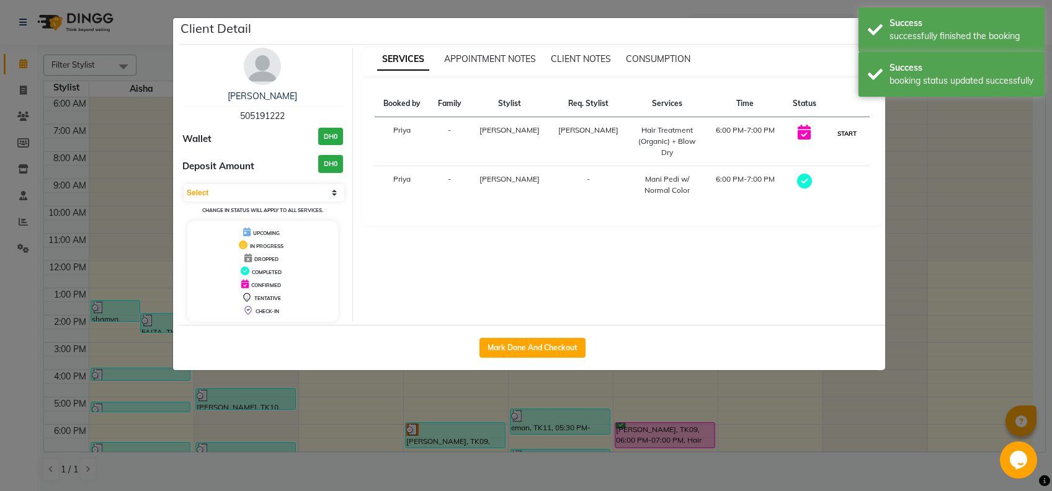
click at [837, 136] on button "START" at bounding box center [846, 134] width 25 height 16
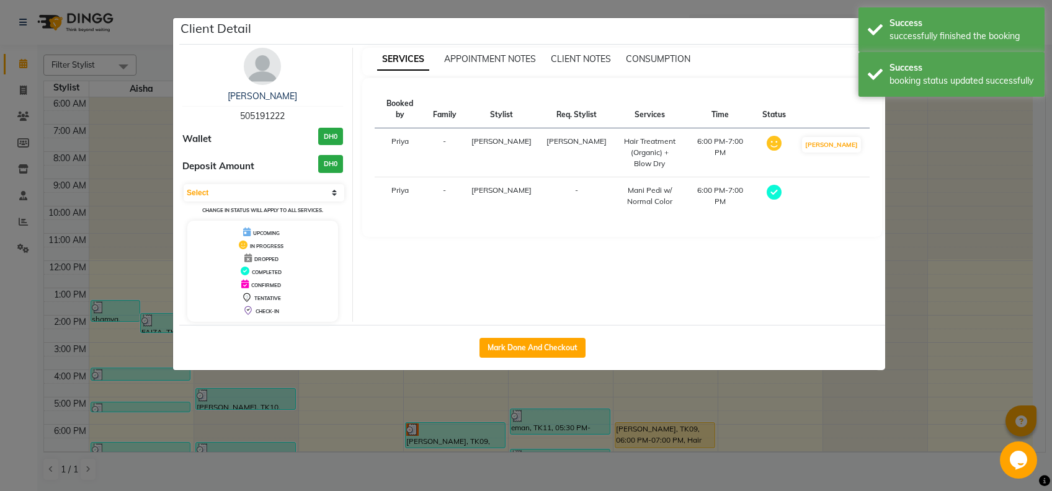
click at [906, 218] on ngb-modal-window "Client Detail jamila 505191222 Wallet DH0 Deposit Amount DH0 Select MARK DONE D…" at bounding box center [526, 245] width 1052 height 491
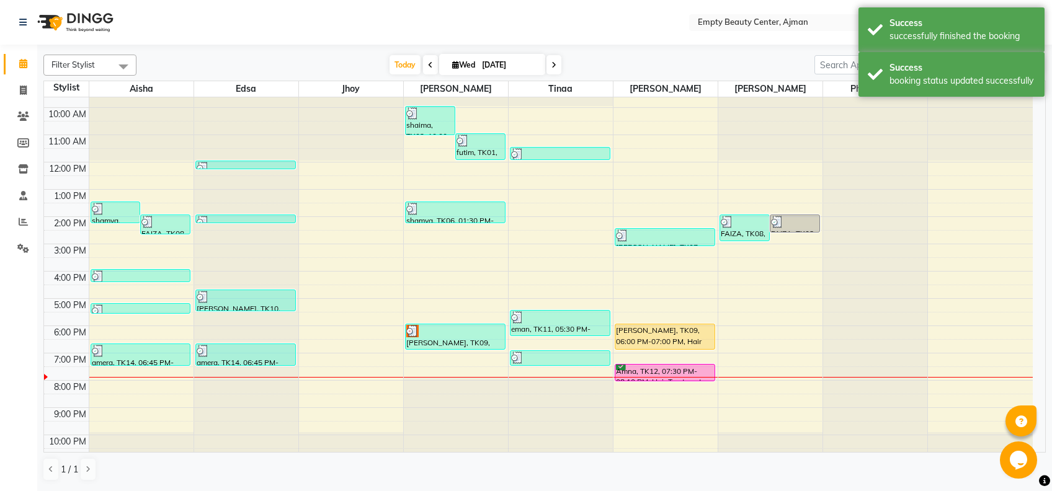
scroll to position [263, 0]
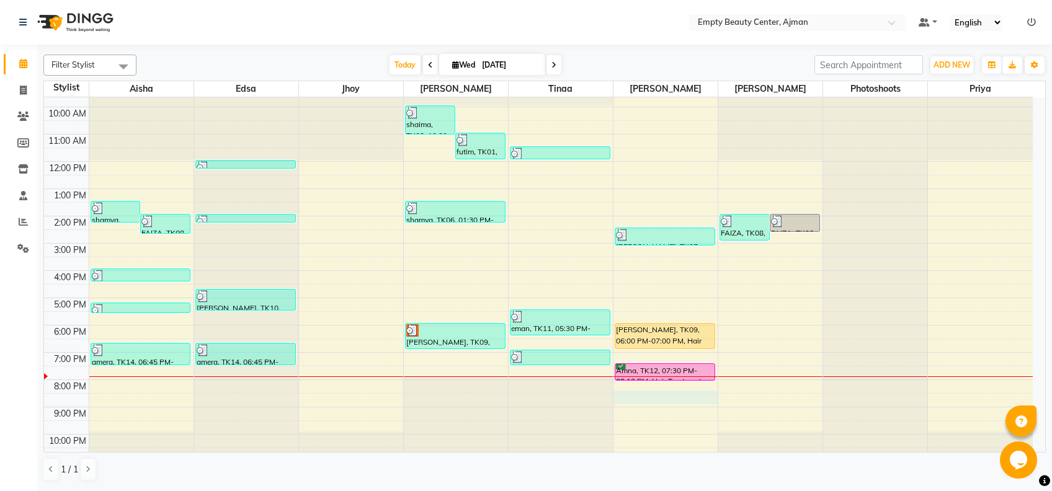
click at [618, 397] on div "12:00 AM 1:00 AM 2:00 AM 3:00 AM 4:00 AM 5:00 AM 6:00 AM 7:00 AM 8:00 AM 9:00 A…" at bounding box center [538, 161] width 989 height 654
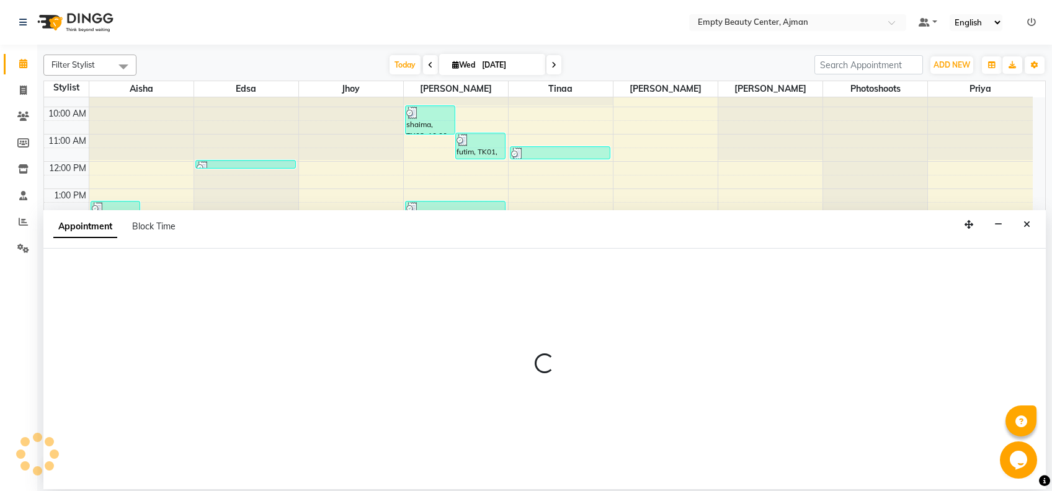
select select "59636"
select select "tentative"
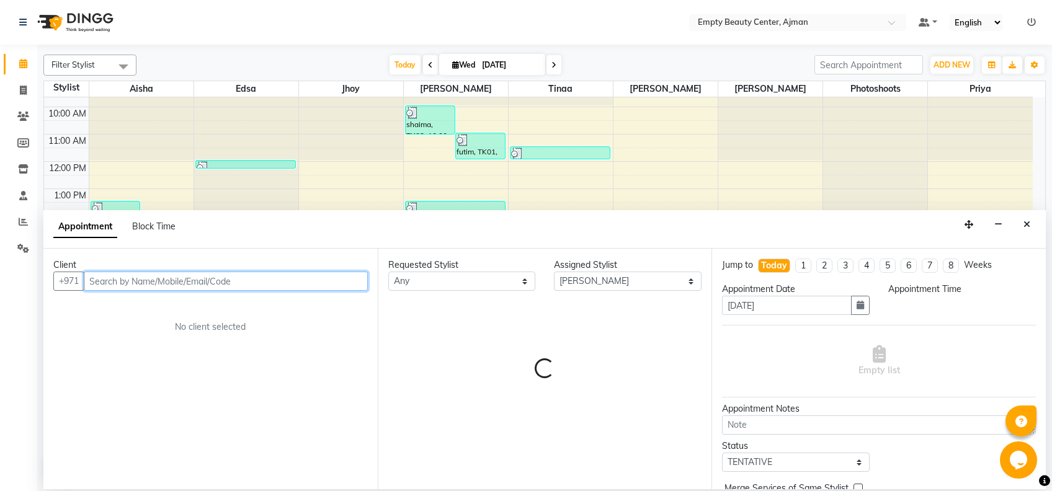
select select "1230"
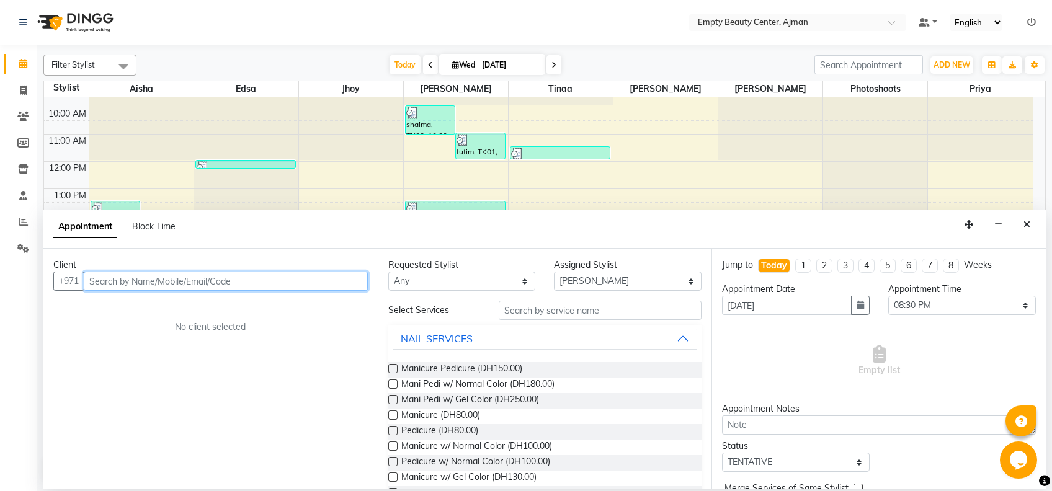
click at [308, 275] on input "text" at bounding box center [226, 281] width 284 height 19
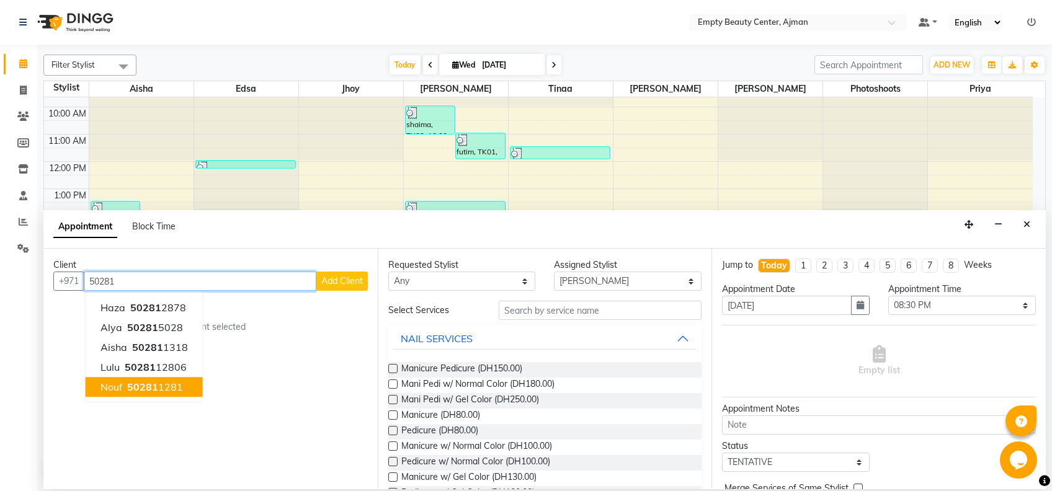
click at [177, 384] on ngb-highlight "50281 1281" at bounding box center [154, 387] width 58 height 12
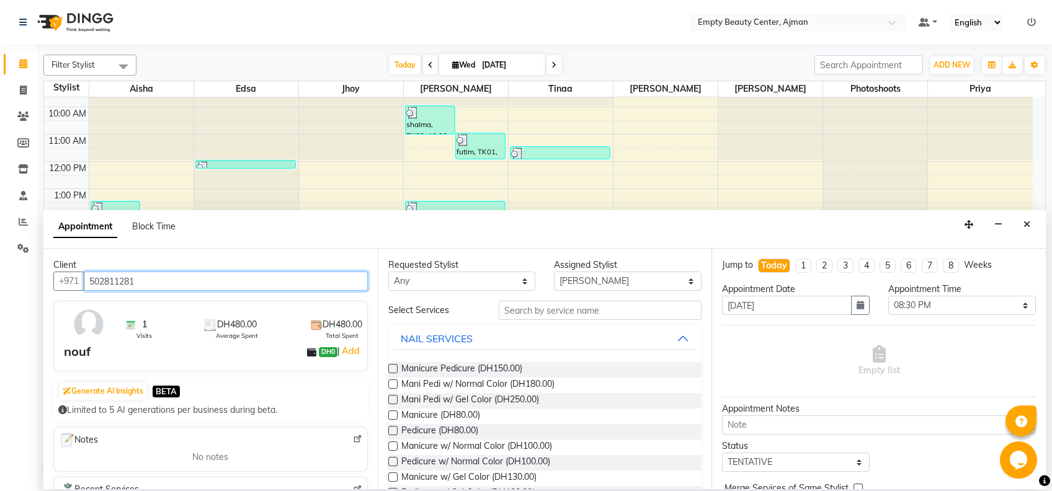
type input "502811281"
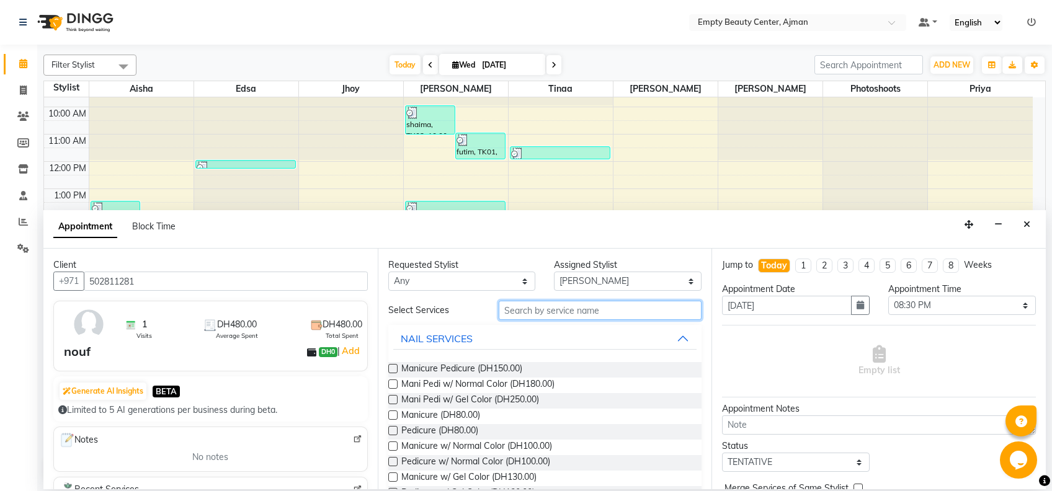
click at [520, 305] on input "text" at bounding box center [600, 310] width 203 height 19
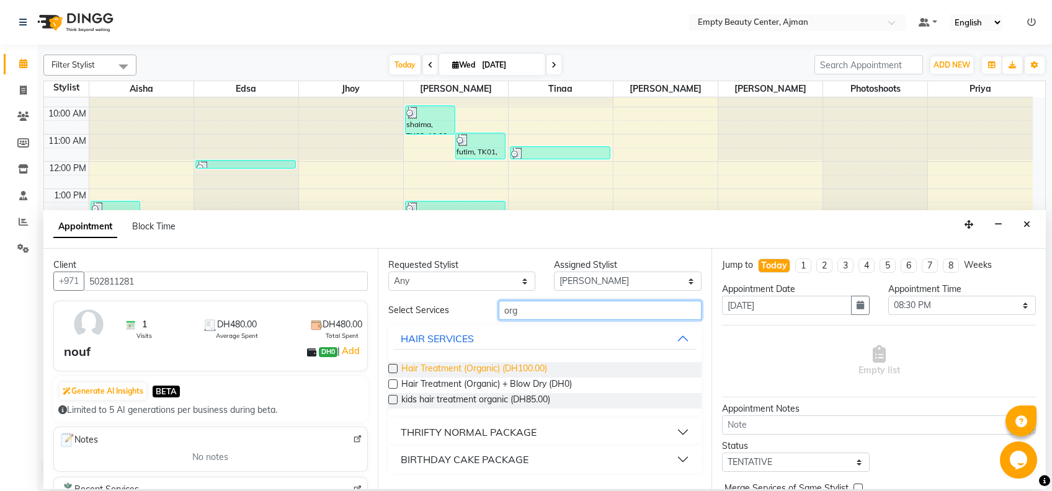
type input "org"
click at [487, 373] on span "Hair Treatment (Organic) (DH100.00)" at bounding box center [474, 370] width 146 height 16
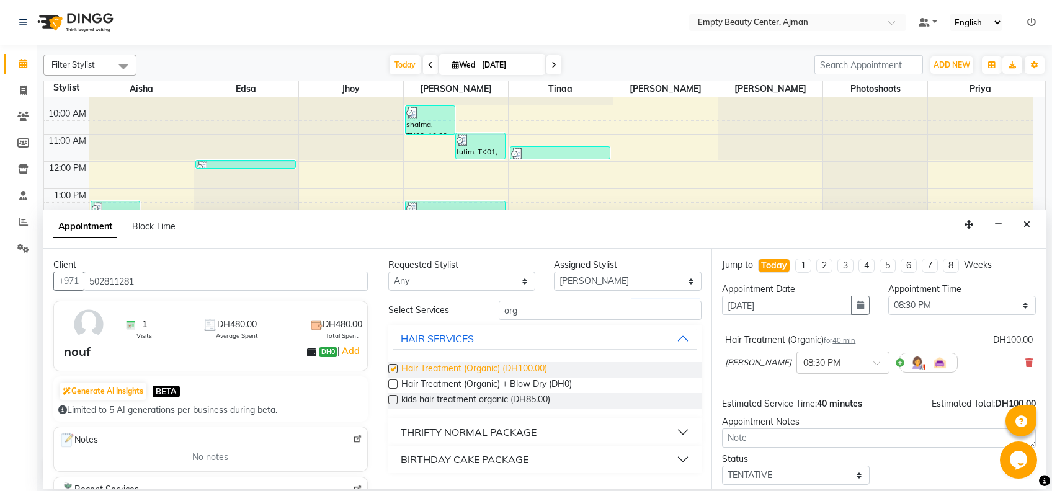
checkbox input "false"
click at [511, 283] on select "Any Aisha Edsa jhoy Meaza Photoshoots Priya Shiela Tinaa Yeshi" at bounding box center [462, 281] width 148 height 19
select select "57154"
click at [388, 272] on select "Any Aisha Edsa jhoy Meaza Photoshoots Priya Shiela Tinaa Yeshi" at bounding box center [462, 281] width 148 height 19
select select "57154"
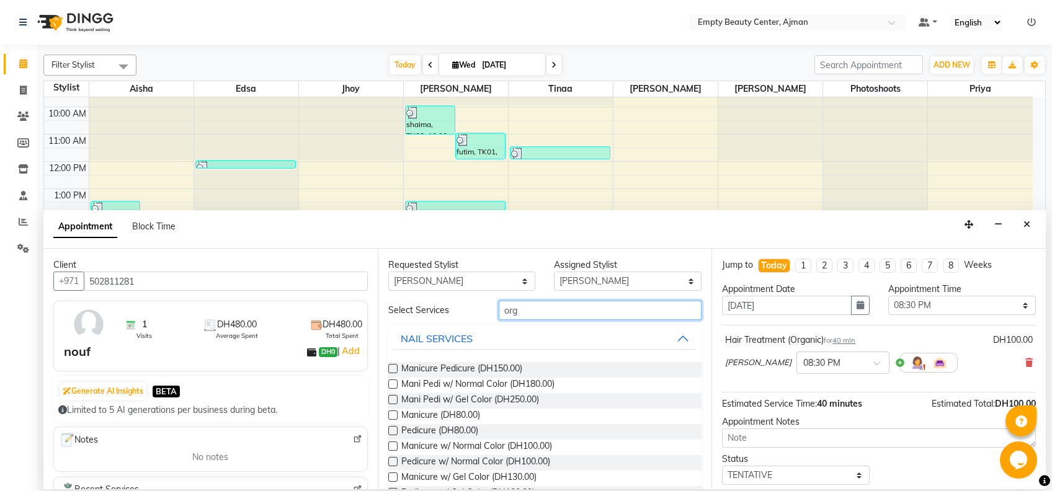
click at [533, 315] on input "org" at bounding box center [600, 310] width 203 height 19
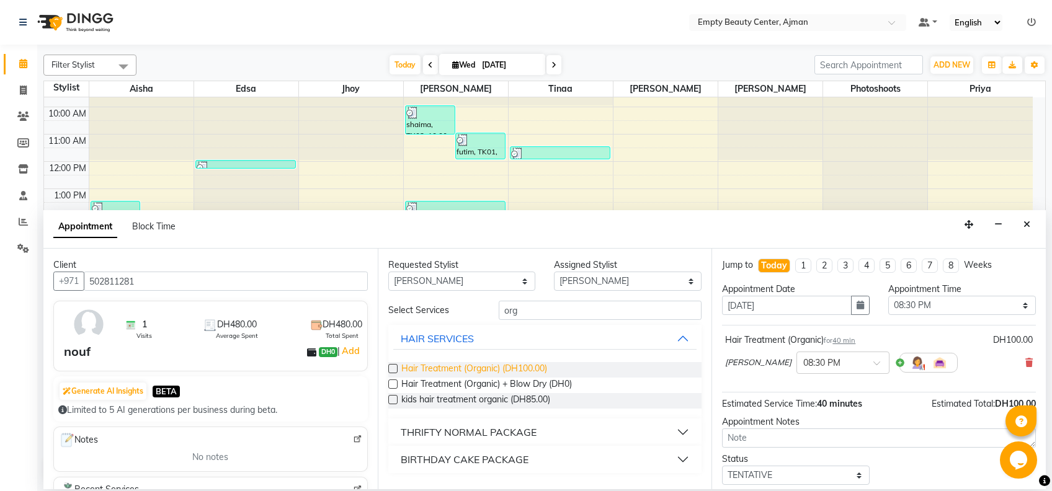
click at [497, 375] on span "Hair Treatment (Organic) (DH100.00)" at bounding box center [474, 370] width 146 height 16
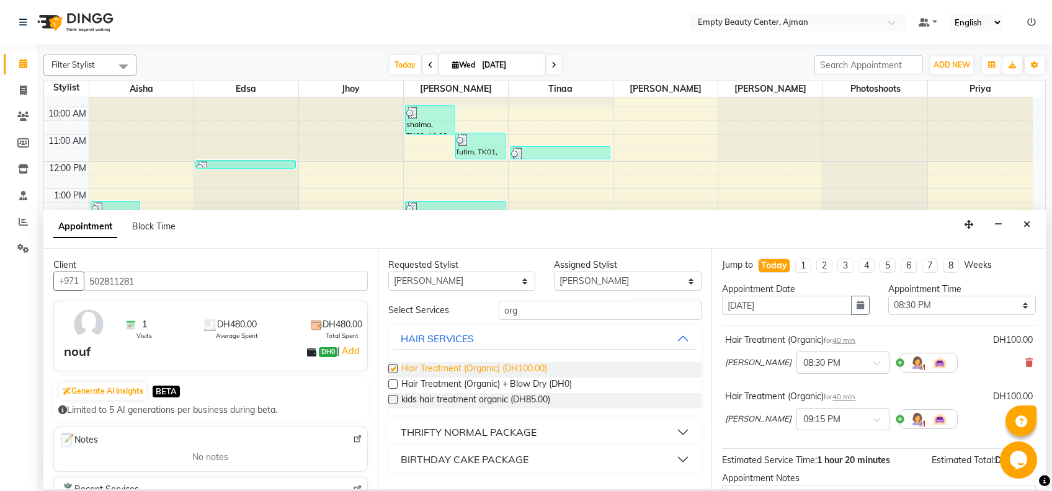
checkbox input "false"
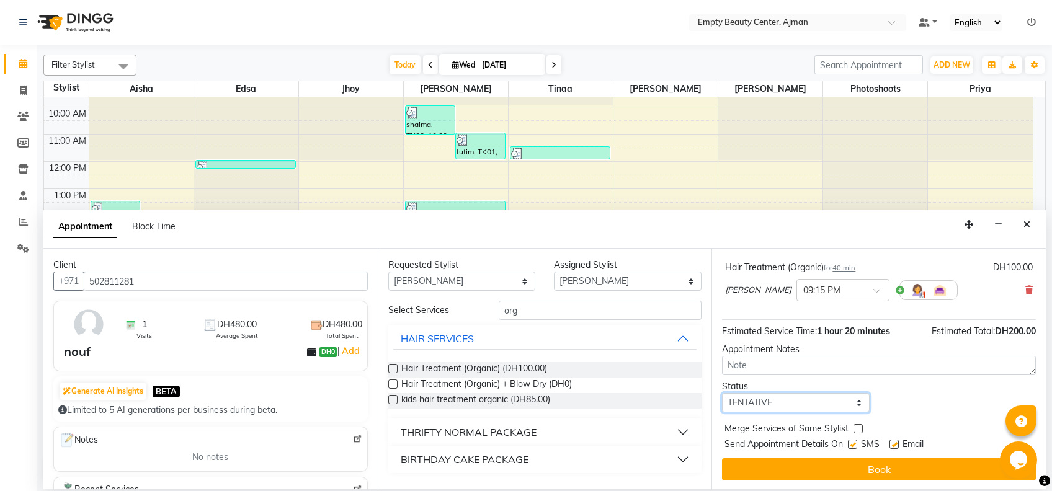
click at [842, 403] on select "Select TENTATIVE CONFIRM CHECK-IN UPCOMING" at bounding box center [796, 402] width 148 height 19
select select "confirm booking"
click at [722, 393] on select "Select TENTATIVE CONFIRM CHECK-IN UPCOMING" at bounding box center [796, 402] width 148 height 19
click at [824, 341] on div "Jump to Today 1 2 3 4 5 6 7 8 Weeks Appointment Date 03-09-2025 Appointment Tim…" at bounding box center [879, 369] width 334 height 241
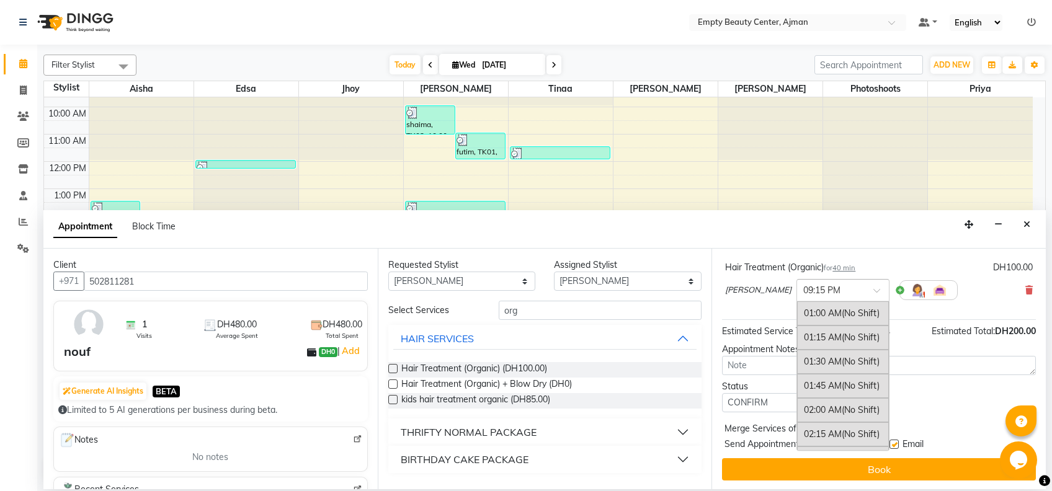
click at [873, 289] on span at bounding box center [881, 294] width 16 height 13
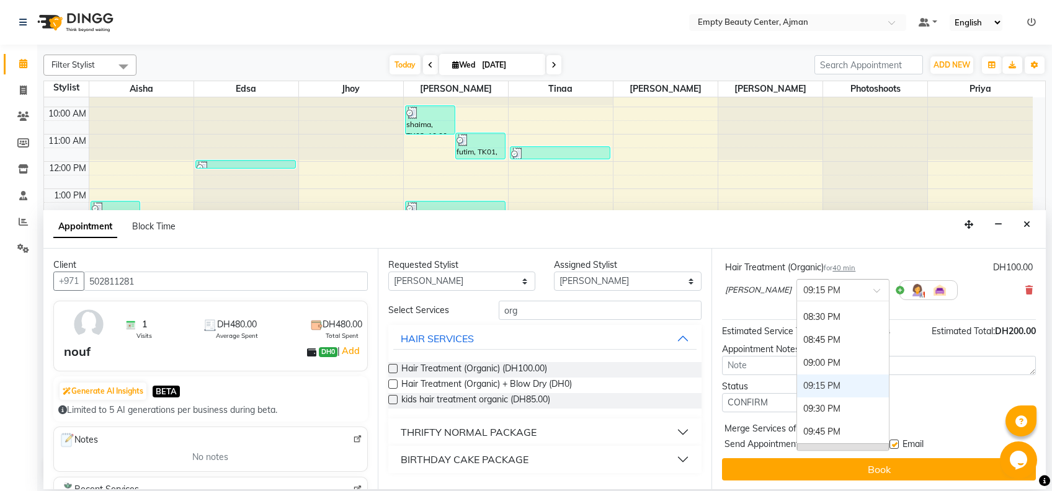
scroll to position [1812, 0]
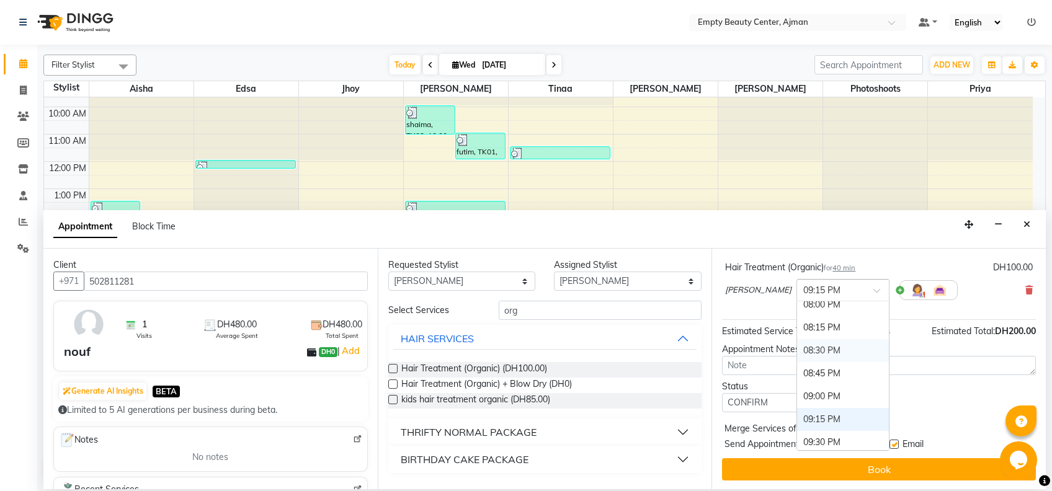
click at [797, 344] on div "08:30 PM" at bounding box center [843, 350] width 92 height 23
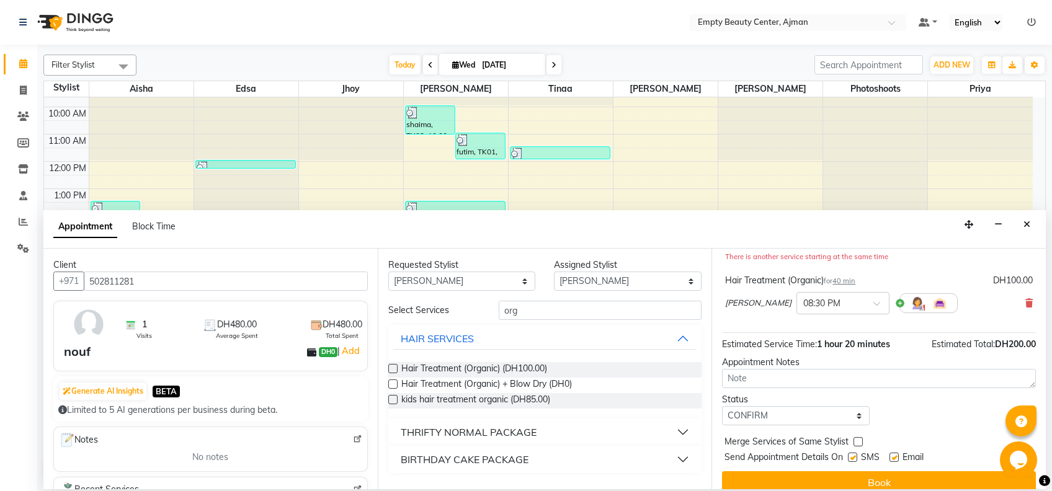
click at [854, 440] on label at bounding box center [858, 441] width 9 height 9
click at [854, 440] on input "checkbox" at bounding box center [858, 443] width 8 height 8
checkbox input "true"
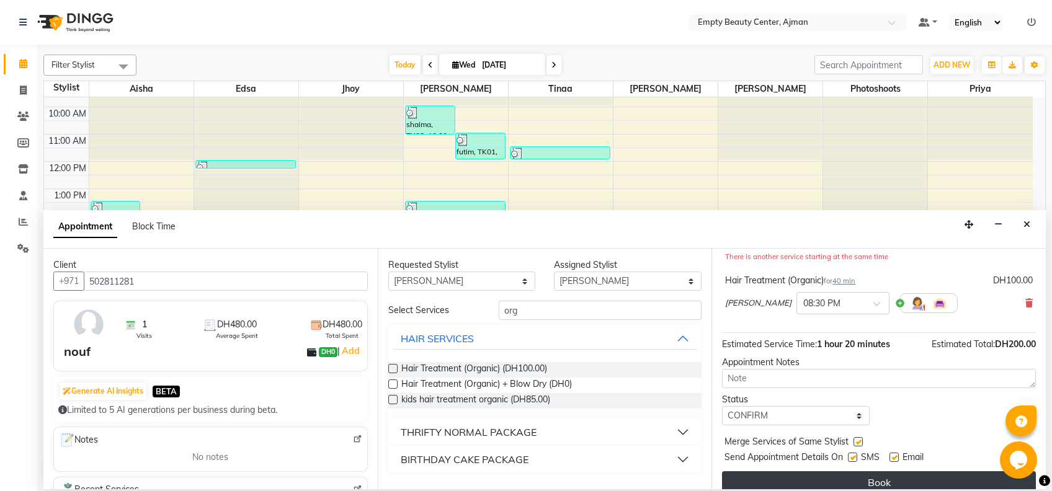
click at [855, 477] on button "Book" at bounding box center [879, 482] width 314 height 22
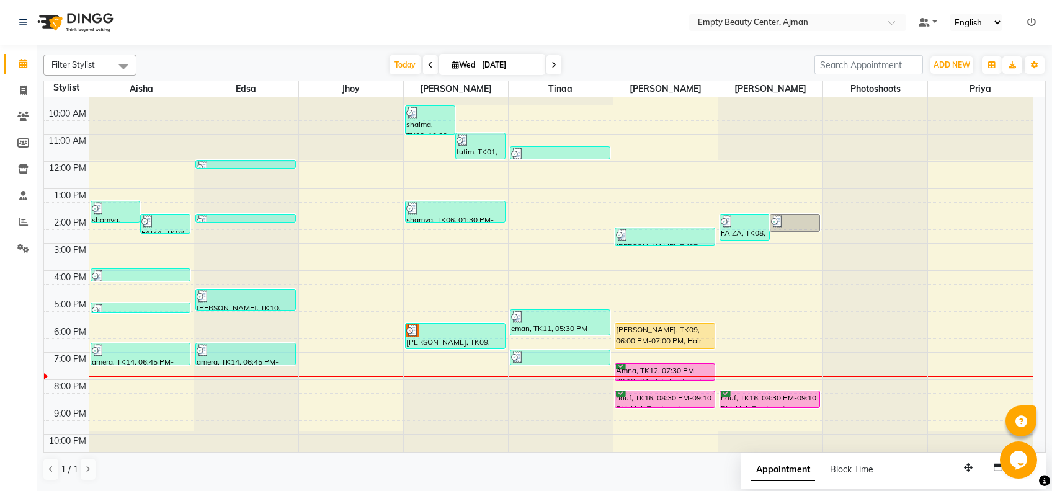
click at [552, 71] on span at bounding box center [554, 64] width 15 height 19
type input "04-09-2025"
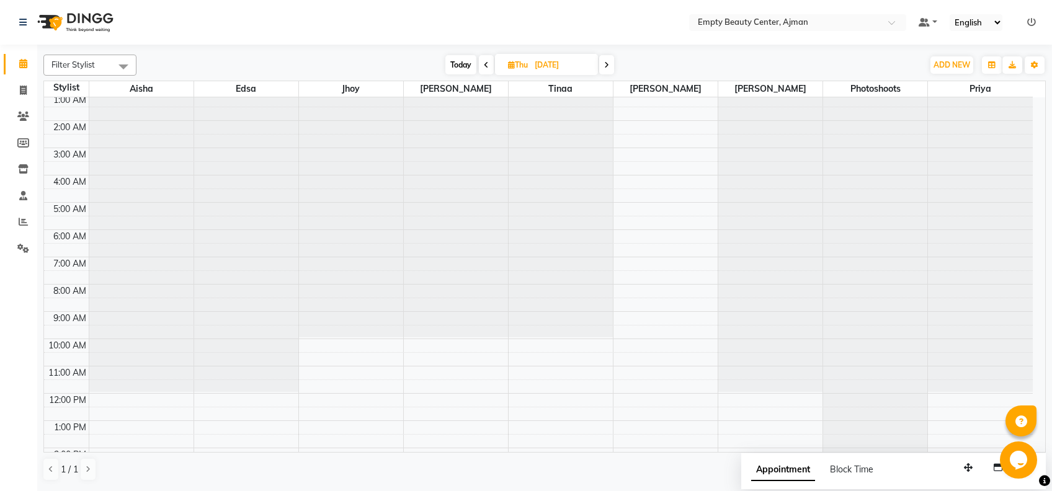
scroll to position [0, 0]
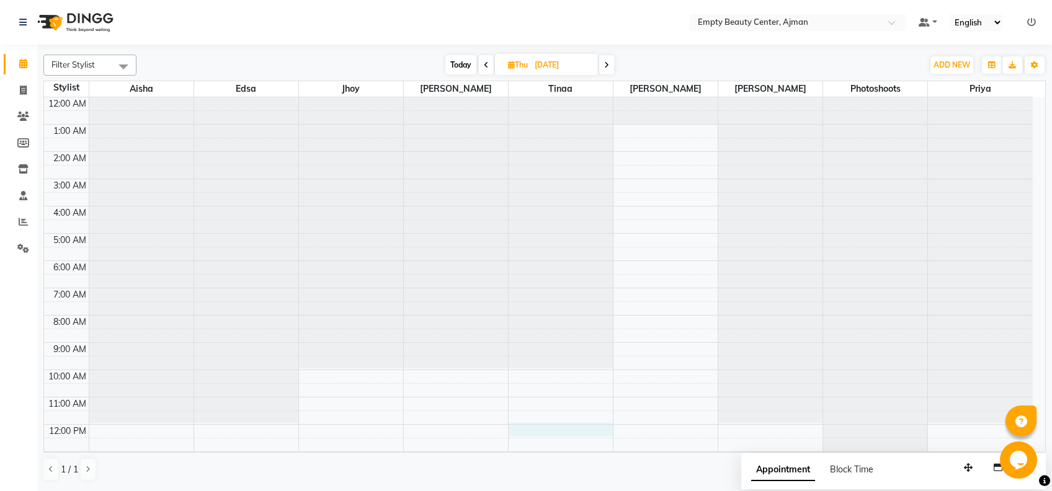
click at [556, 432] on div "12:00 AM 1:00 AM 2:00 AM 3:00 AM 4:00 AM 5:00 AM 6:00 AM 7:00 AM 8:00 AM 9:00 A…" at bounding box center [538, 424] width 989 height 654
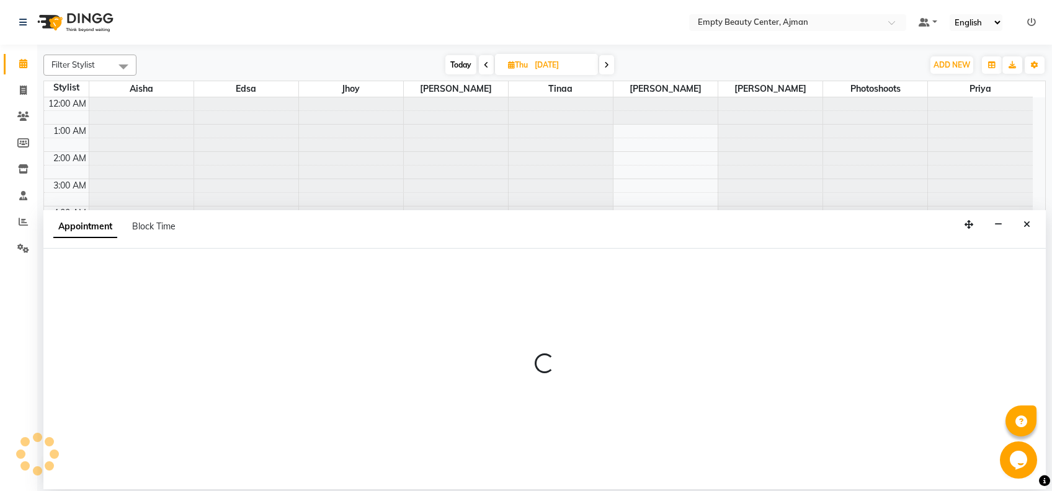
select select "18086"
select select "tentative"
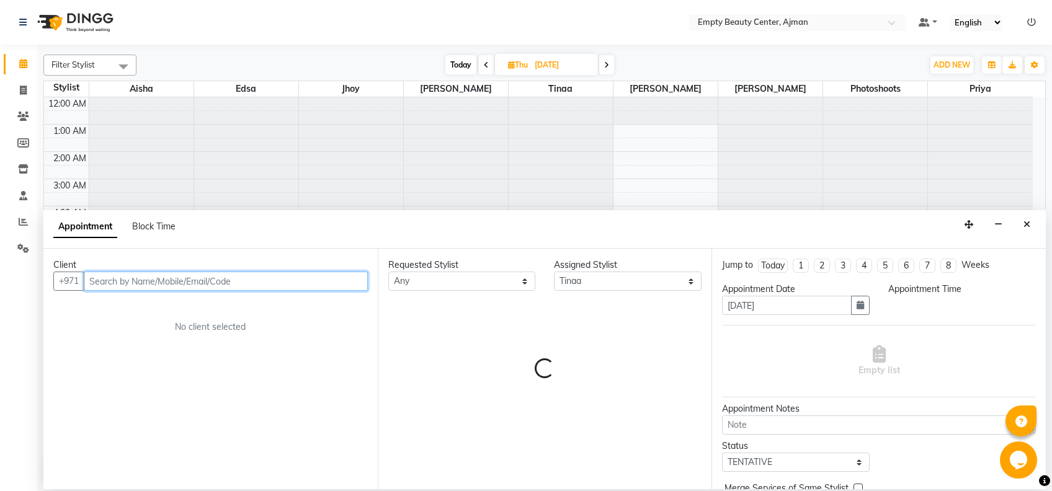
select select "720"
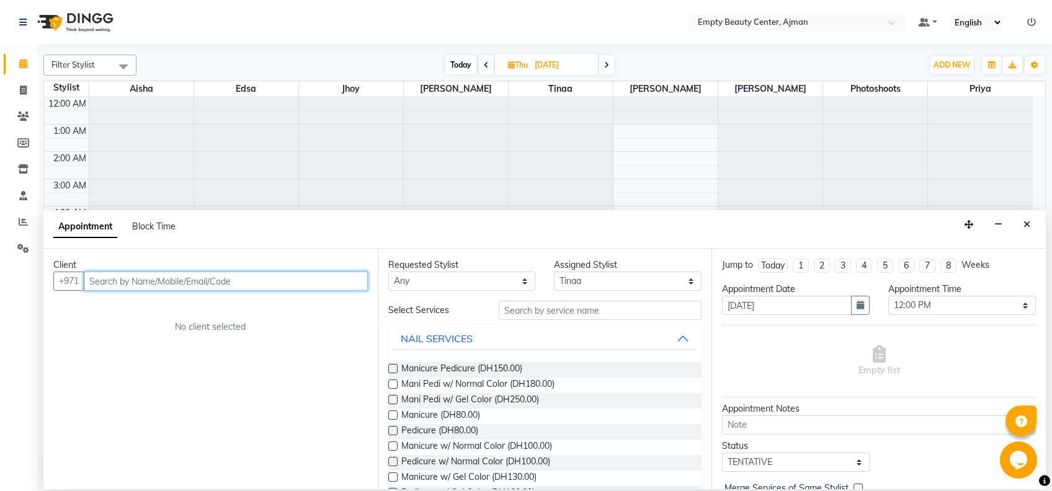
click at [296, 278] on input "text" at bounding box center [226, 281] width 284 height 19
type input "522000048"
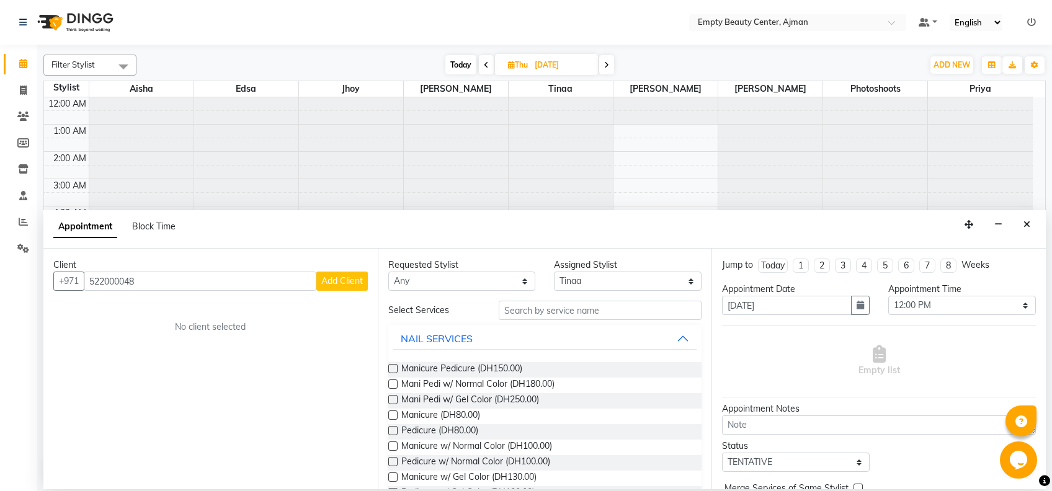
click at [353, 277] on span "Add Client" at bounding box center [342, 280] width 42 height 11
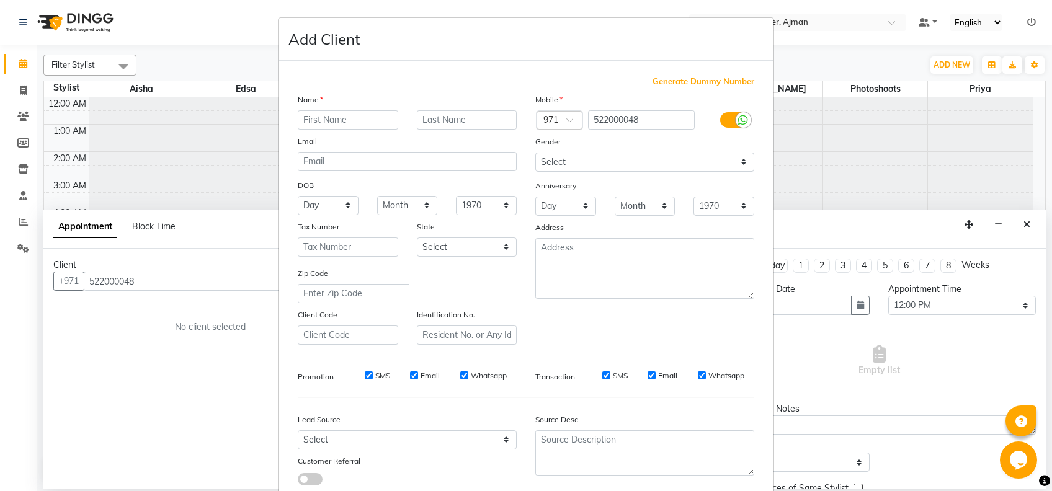
click at [329, 125] on input "text" at bounding box center [348, 119] width 100 height 19
type input "mariam"
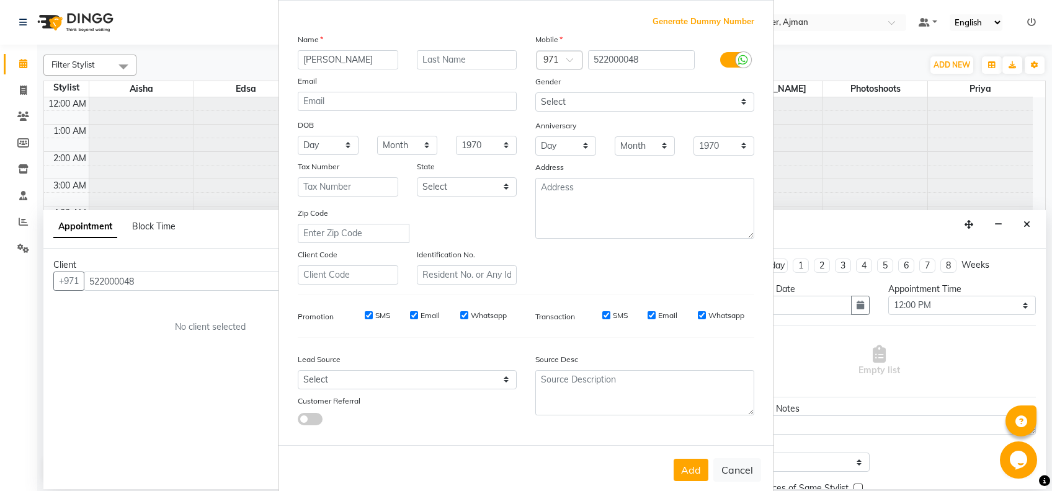
scroll to position [79, 0]
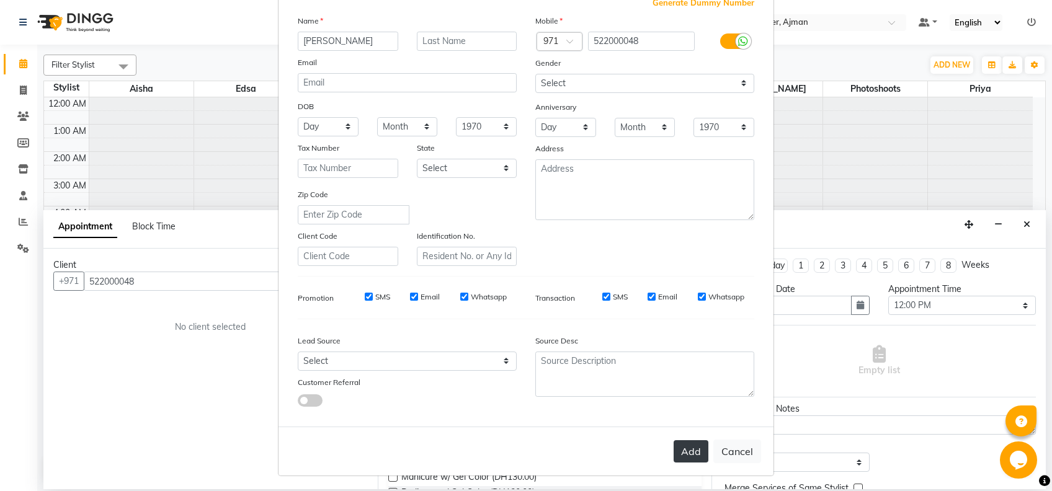
click at [695, 441] on button "Add" at bounding box center [691, 451] width 35 height 22
select select
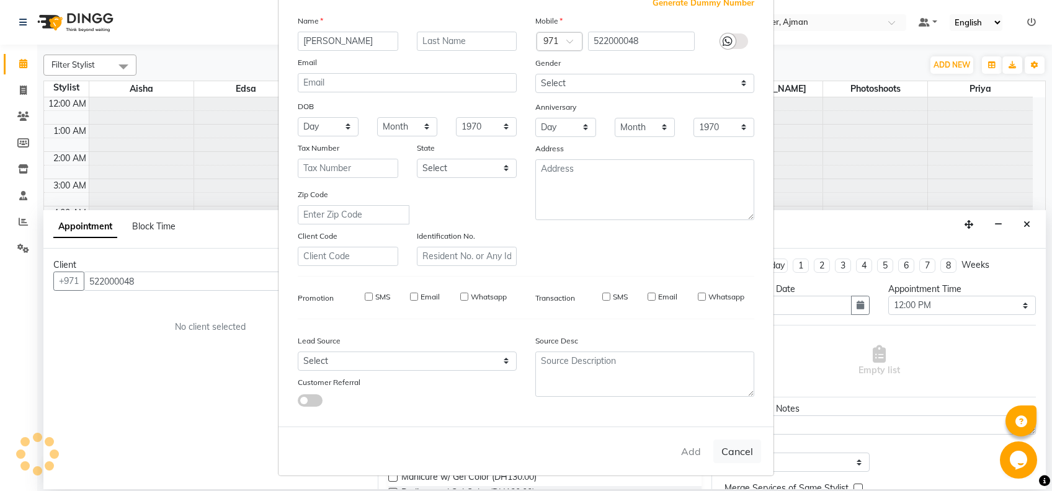
select select
checkbox input "false"
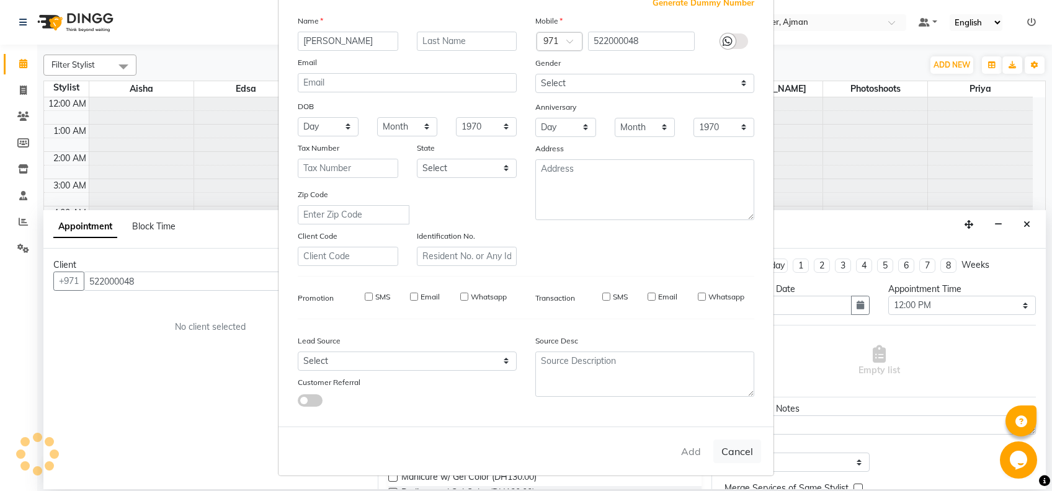
checkbox input "false"
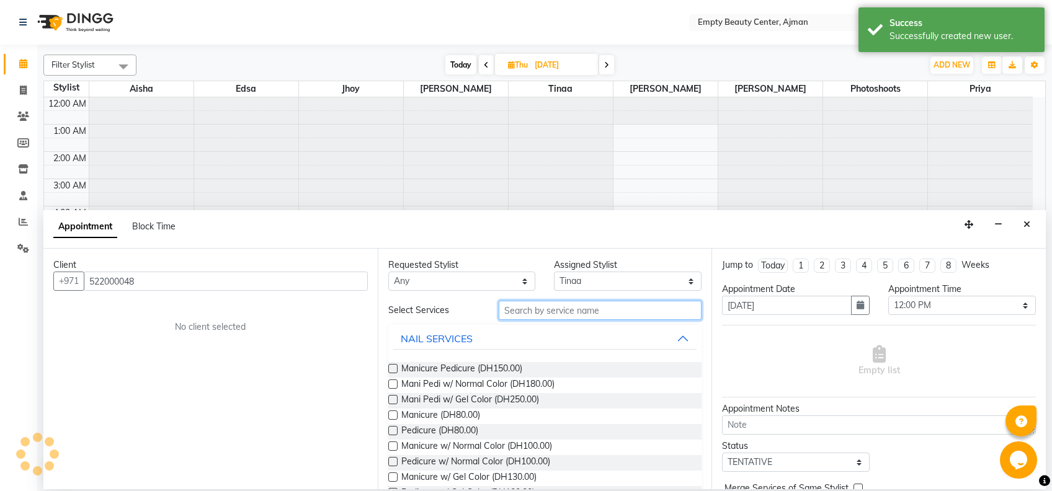
click at [595, 310] on input "text" at bounding box center [600, 310] width 203 height 19
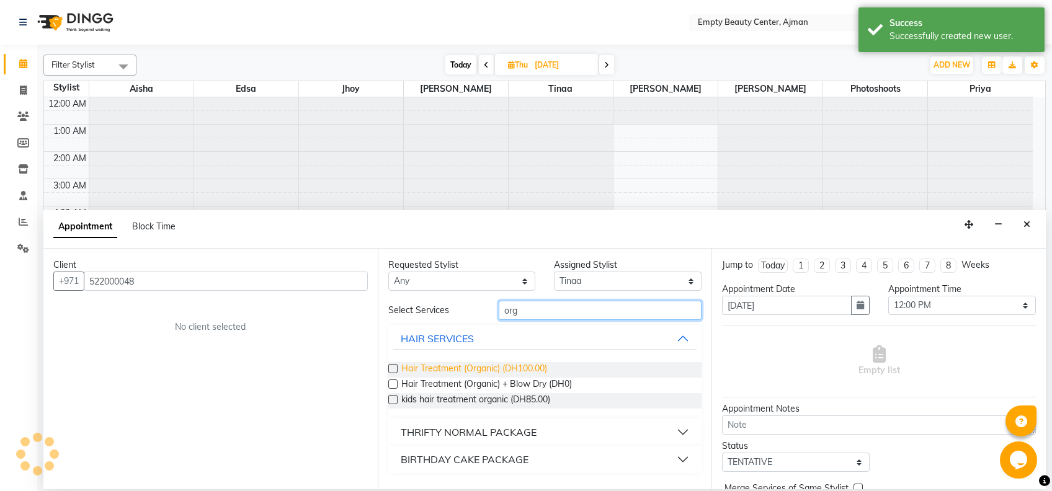
type input "org"
click at [519, 370] on span "Hair Treatment (Organic) (DH100.00)" at bounding box center [474, 370] width 146 height 16
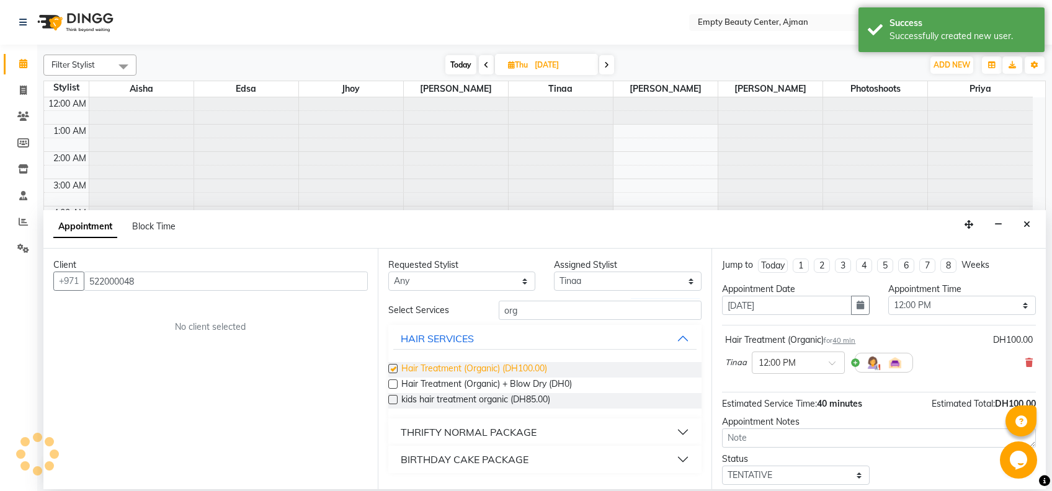
checkbox input "false"
click at [844, 472] on select "Select TENTATIVE CONFIRM UPCOMING" at bounding box center [796, 475] width 148 height 19
select select "confirm booking"
click at [722, 466] on select "Select TENTATIVE CONFIRM UPCOMING" at bounding box center [796, 475] width 148 height 19
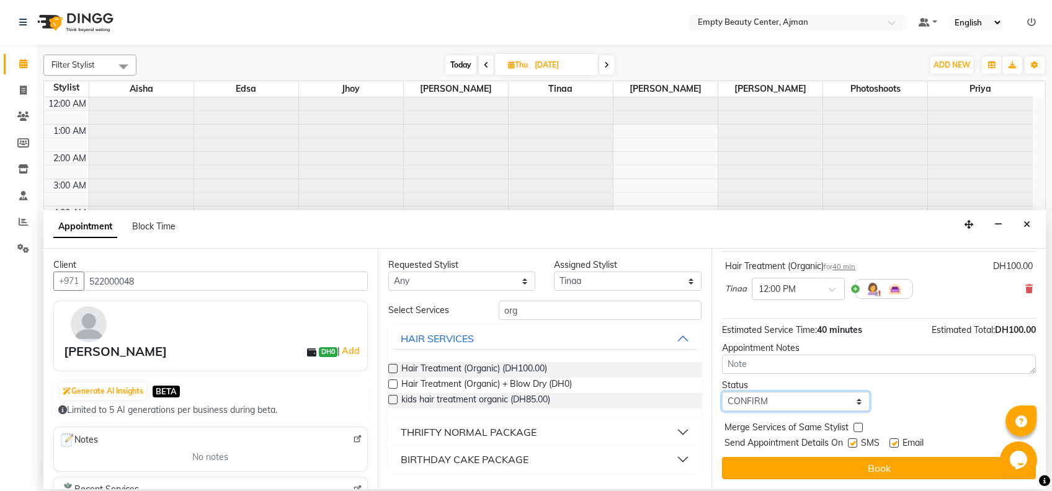
scroll to position [73, 0]
click at [857, 424] on label at bounding box center [858, 428] width 9 height 9
click at [857, 426] on input "checkbox" at bounding box center [858, 430] width 8 height 8
checkbox input "true"
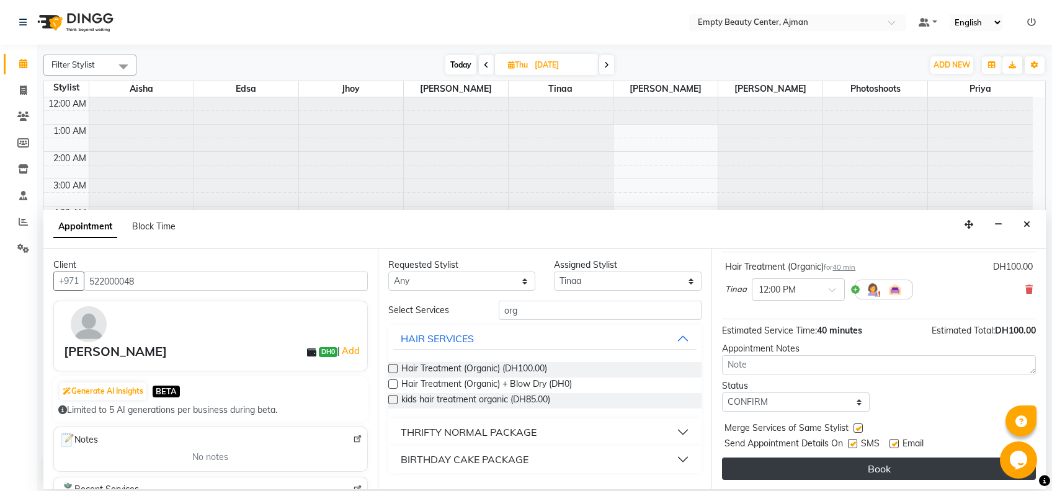
click at [864, 470] on button "Book" at bounding box center [879, 469] width 314 height 22
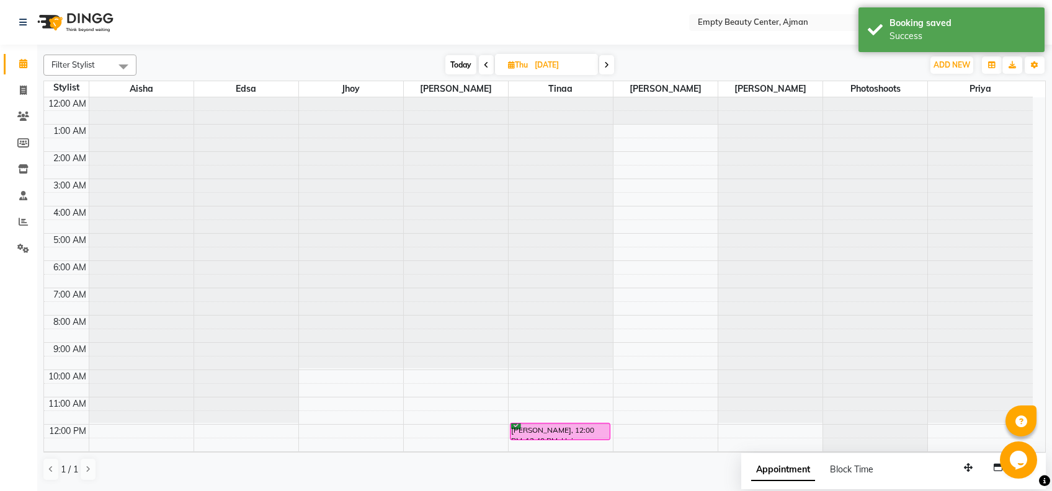
click at [469, 58] on span "Today" at bounding box center [460, 64] width 31 height 19
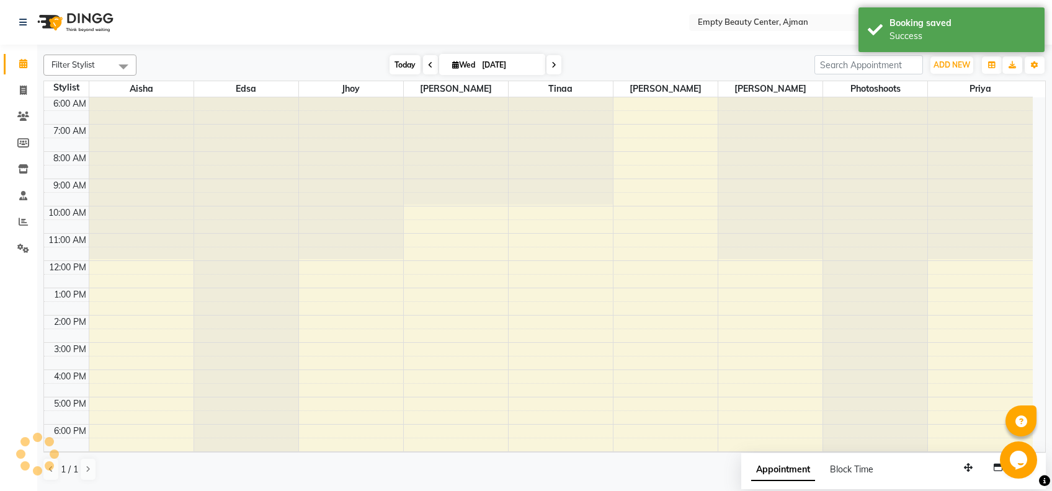
scroll to position [296, 0]
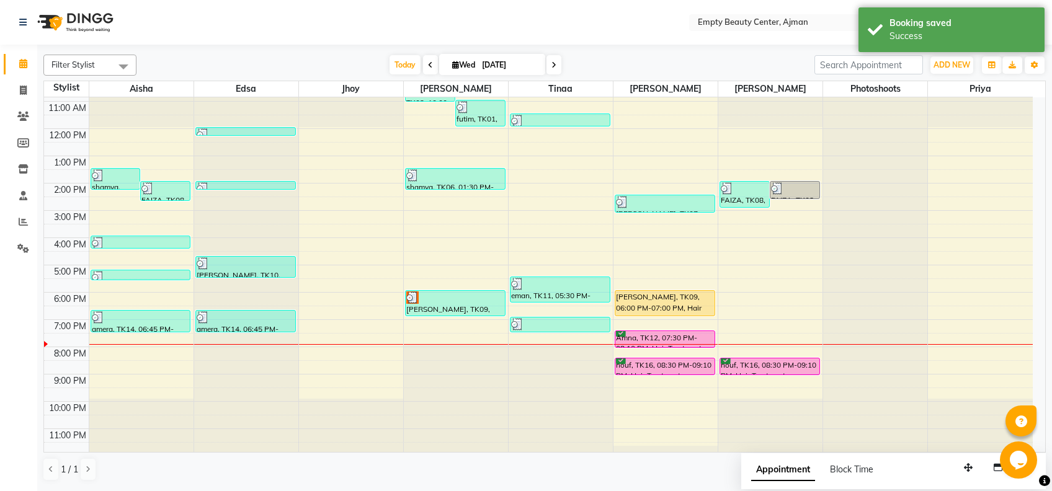
click at [551, 66] on icon at bounding box center [553, 64] width 5 height 7
type input "04-09-2025"
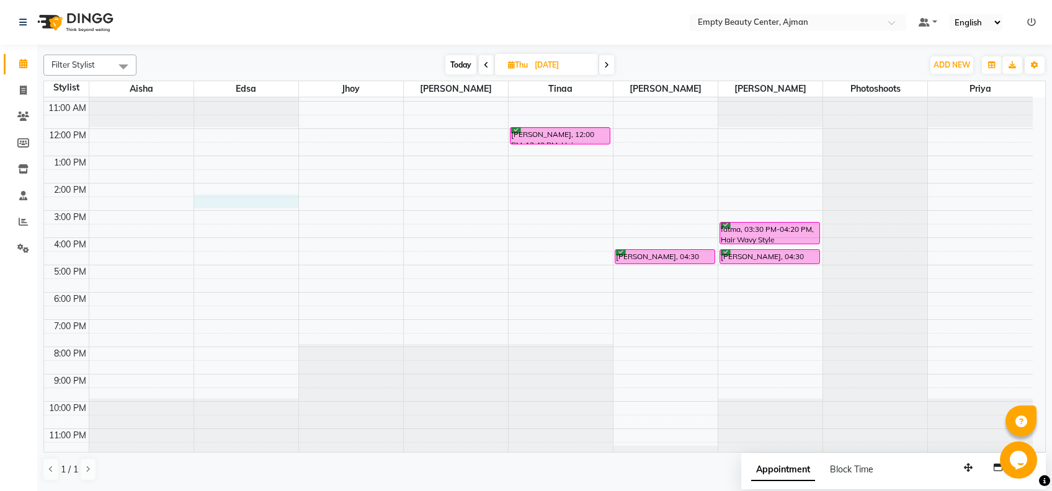
click at [224, 195] on div "12:00 AM 1:00 AM 2:00 AM 3:00 AM 4:00 AM 5:00 AM 6:00 AM 7:00 AM 8:00 AM 9:00 A…" at bounding box center [538, 128] width 989 height 654
select select "26290"
select select "870"
select select "tentative"
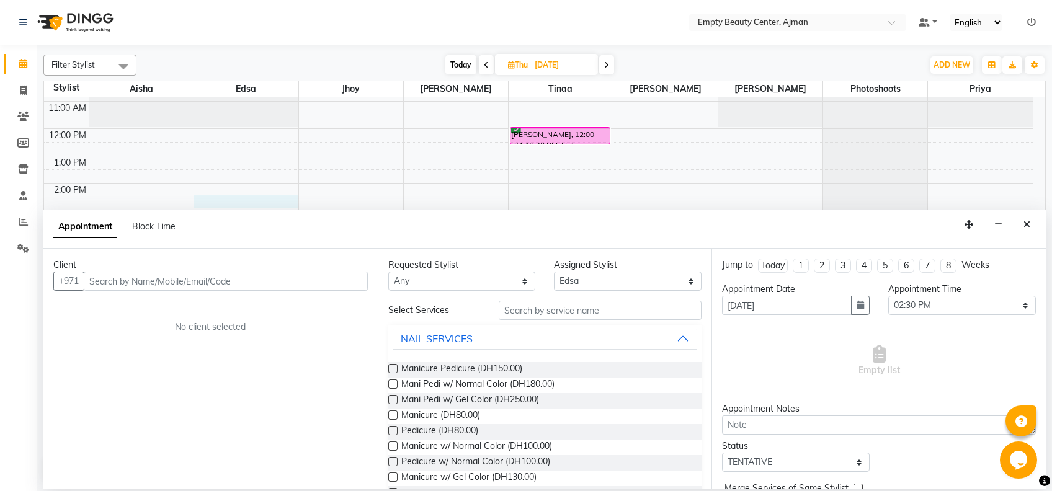
click at [296, 277] on input "text" at bounding box center [226, 281] width 284 height 19
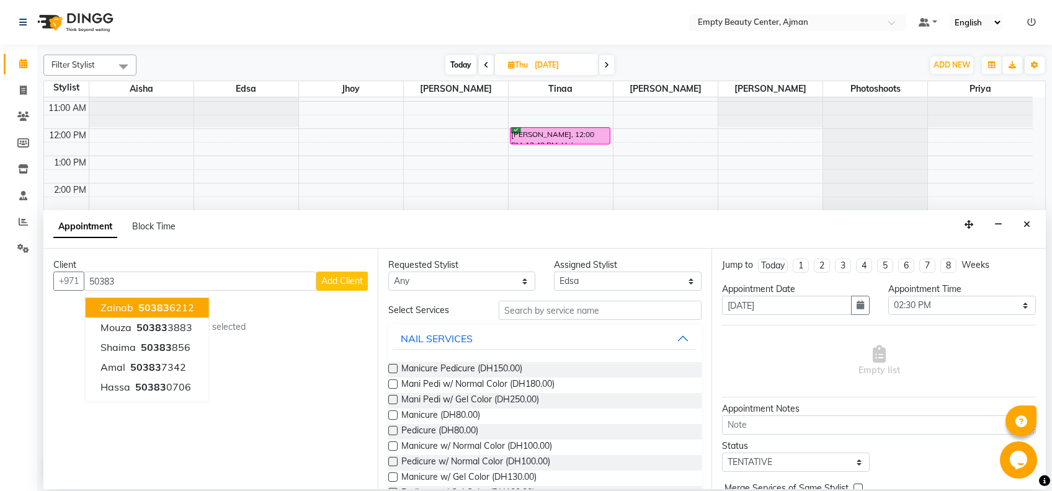
click at [275, 280] on input "50383" at bounding box center [200, 281] width 233 height 19
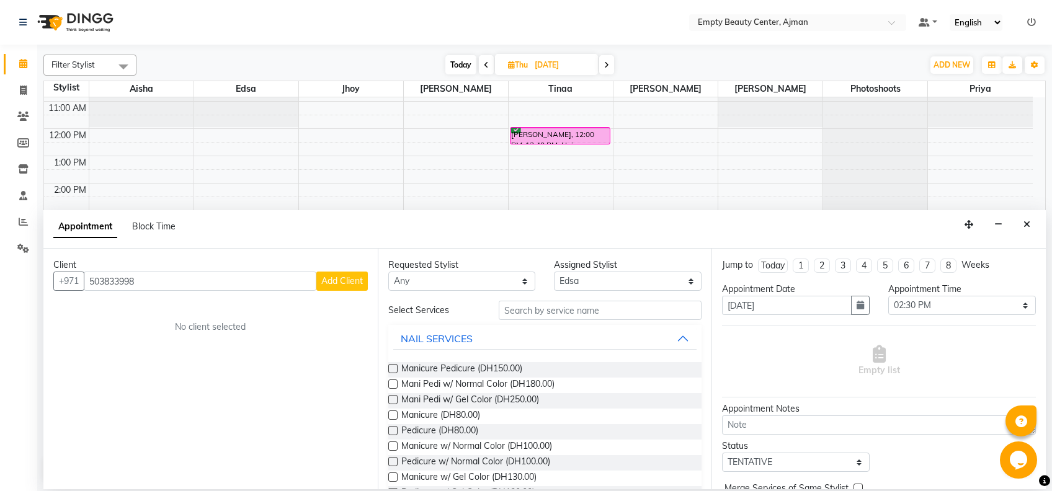
type input "503833998"
click at [346, 277] on span "Add Client" at bounding box center [342, 280] width 42 height 11
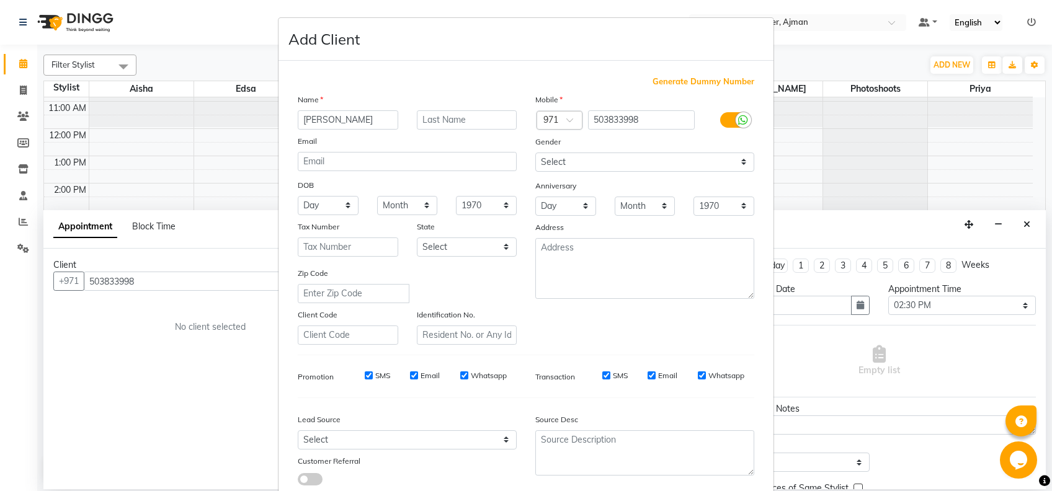
type input "sheika"
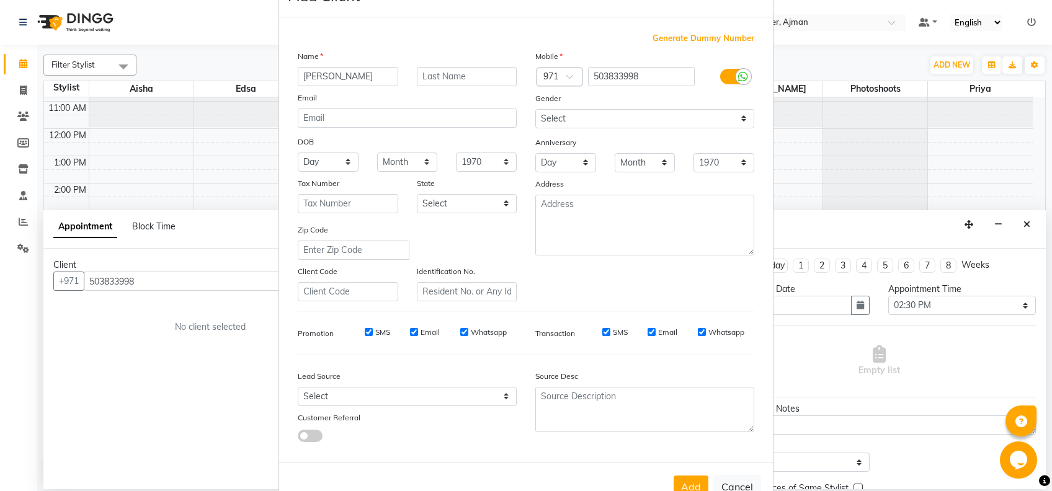
scroll to position [76, 0]
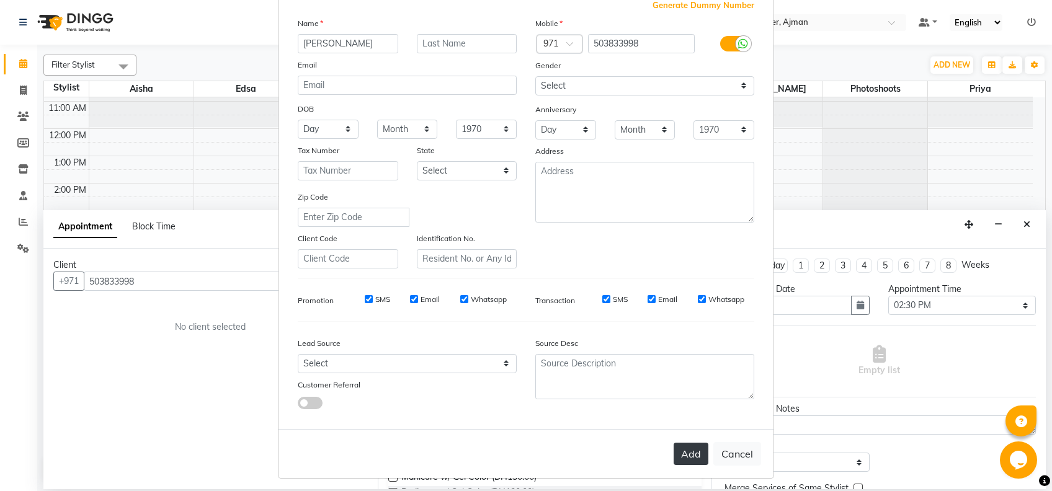
click at [697, 447] on button "Add" at bounding box center [691, 454] width 35 height 22
select select
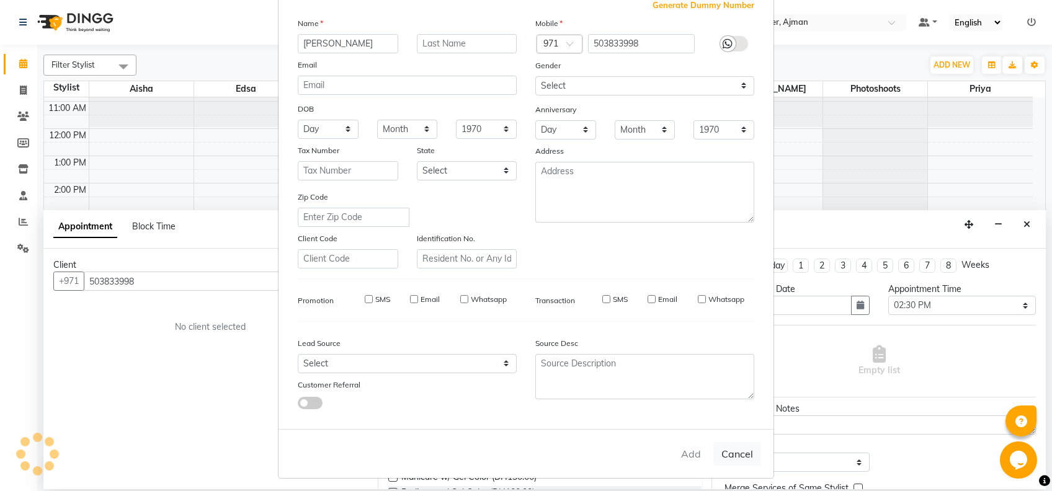
select select
checkbox input "false"
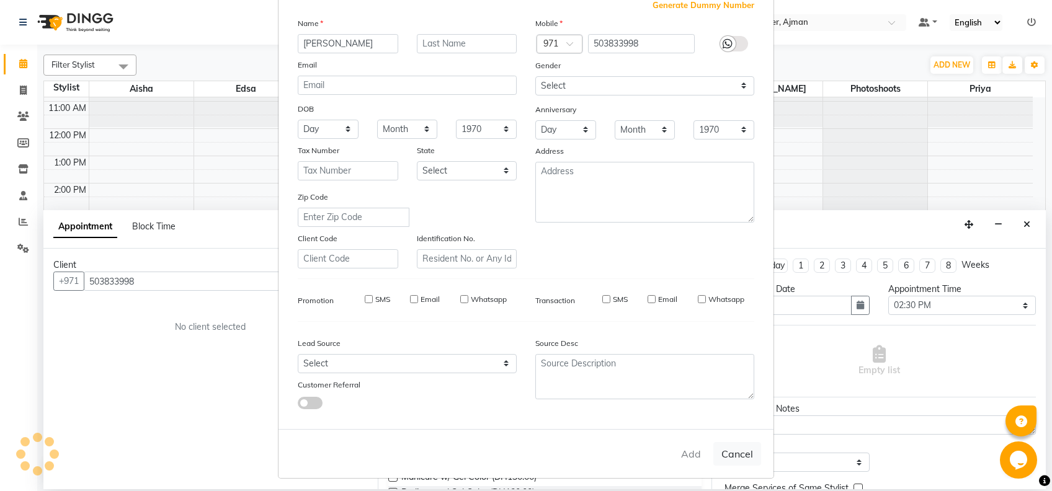
checkbox input "false"
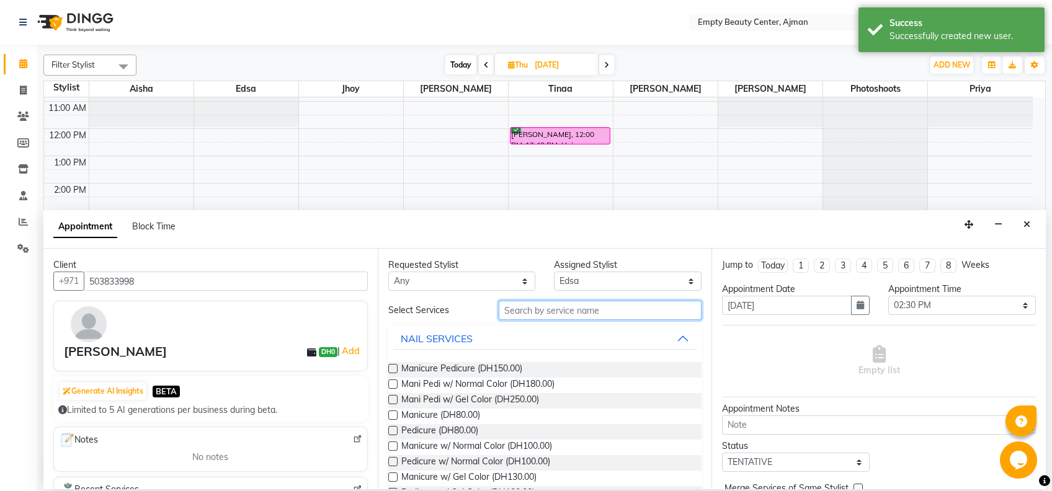
click at [516, 316] on input "text" at bounding box center [600, 310] width 203 height 19
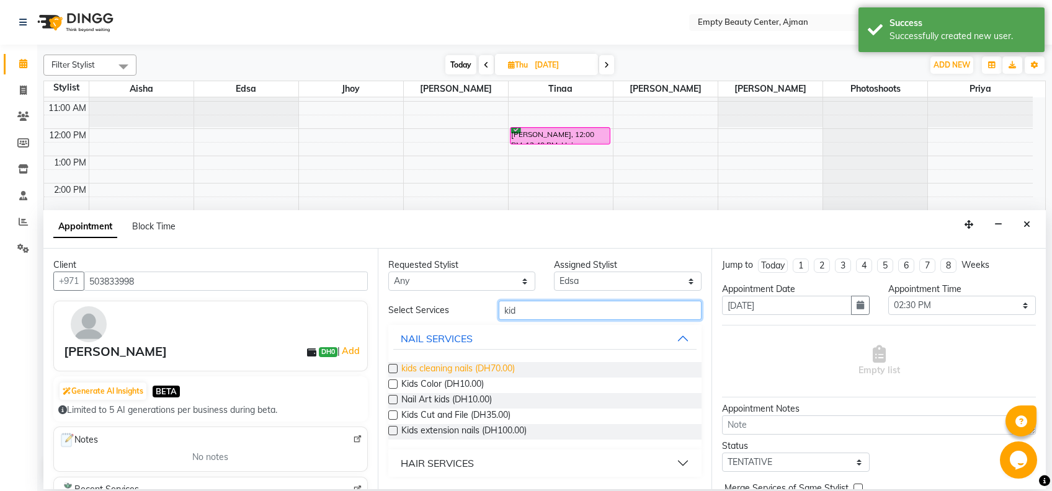
type input "kid"
click at [494, 362] on span "kids cleaning nails (DH70.00)" at bounding box center [458, 370] width 114 height 16
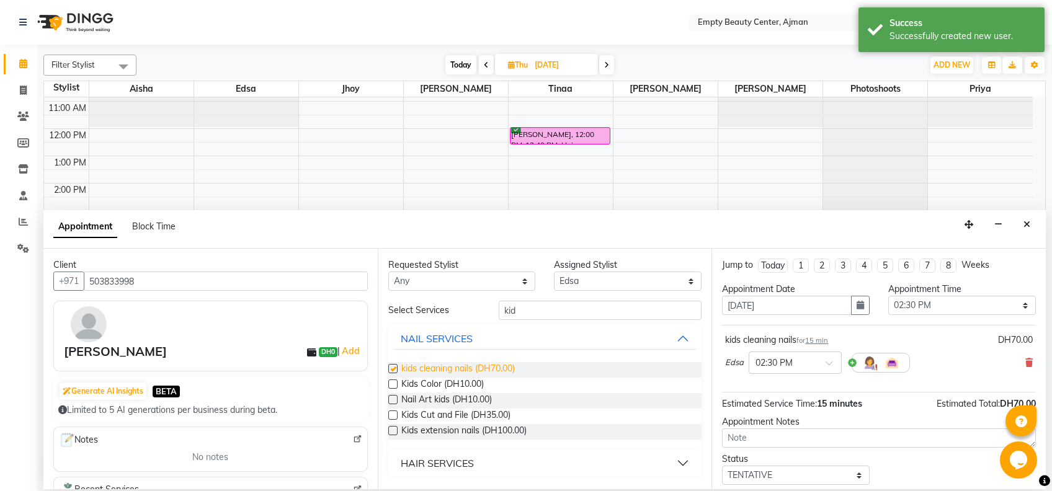
checkbox input "false"
click at [514, 274] on select "Any Aisha Edsa jhoy Meaza Photoshoots Priya Shiela Tinaa Yeshi" at bounding box center [462, 281] width 148 height 19
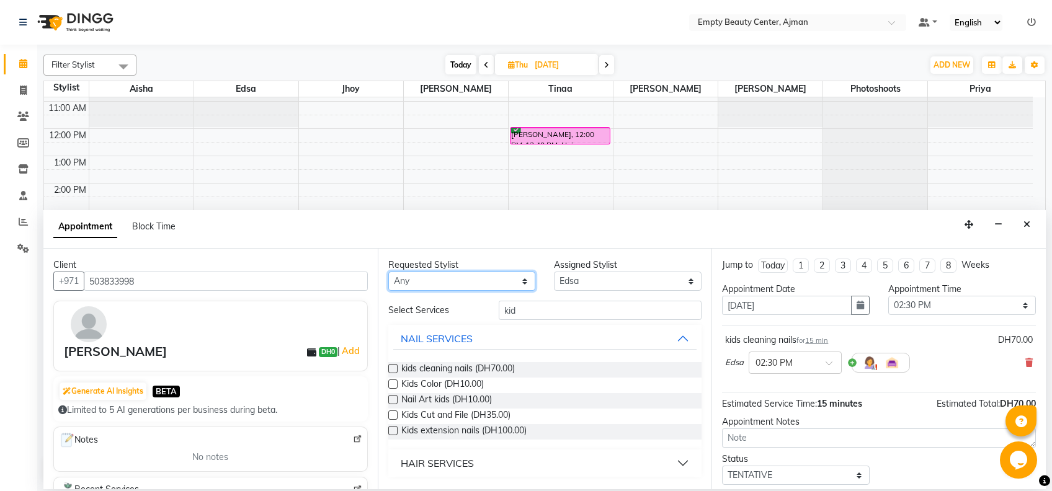
select select "41790"
click at [388, 272] on select "Any Aisha Edsa jhoy Meaza Photoshoots Priya Shiela Tinaa Yeshi" at bounding box center [462, 281] width 148 height 19
select select "41790"
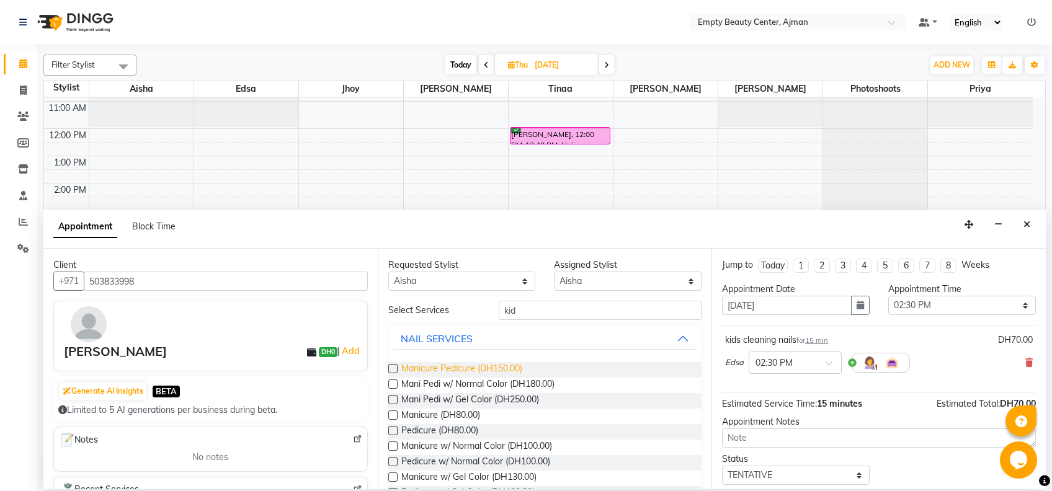
click at [519, 365] on span "Manicure Pedicure (DH150.00)" at bounding box center [461, 370] width 121 height 16
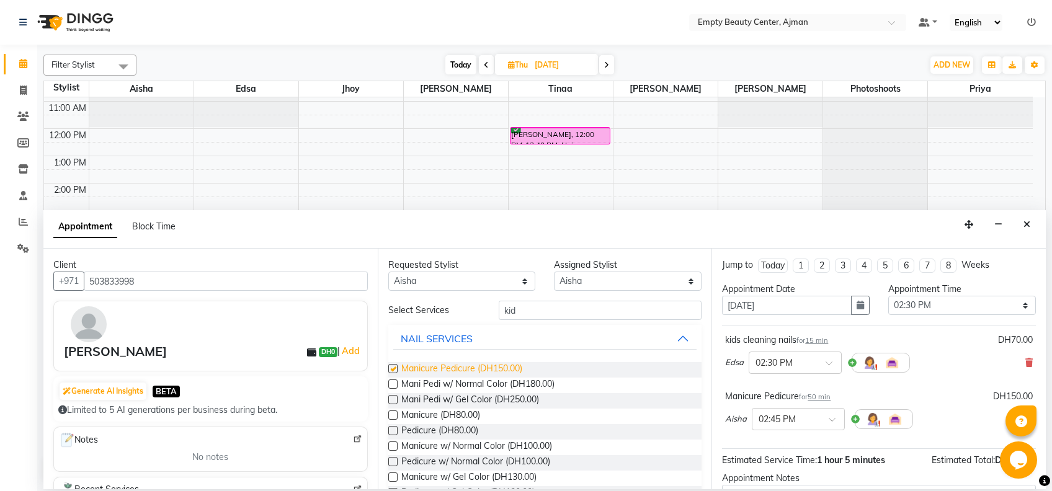
checkbox input "false"
click at [949, 308] on select "Select 01:00 AM 01:15 AM 01:30 AM 01:45 AM 02:00 AM 02:15 AM 02:30 AM 02:45 AM …" at bounding box center [962, 305] width 148 height 19
select select "855"
click at [888, 296] on select "Select 01:00 AM 01:15 AM 01:30 AM 01:45 AM 02:00 AM 02:15 AM 02:30 AM 02:45 AM …" at bounding box center [962, 305] width 148 height 19
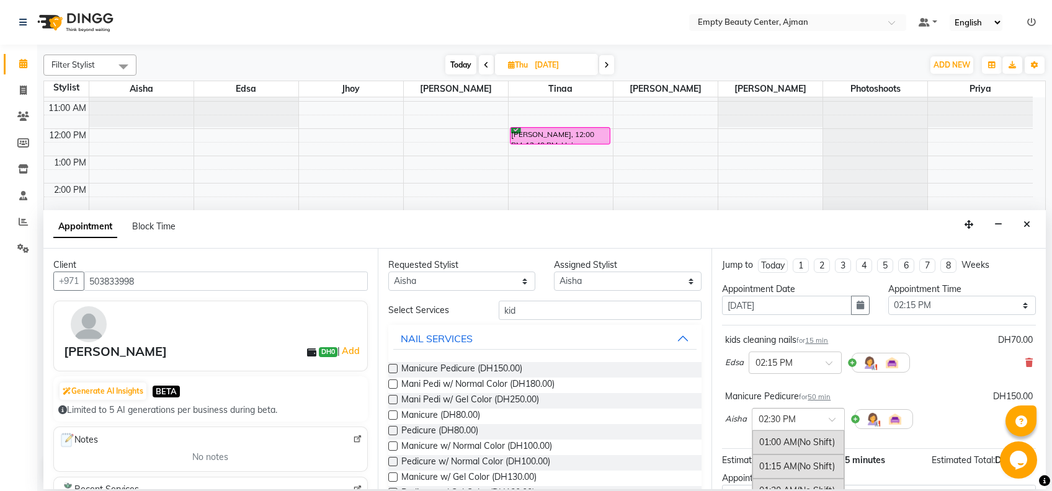
click at [825, 411] on div "× 02:30 PM" at bounding box center [798, 419] width 93 height 22
click at [800, 447] on div "02:15 PM" at bounding box center [798, 458] width 92 height 23
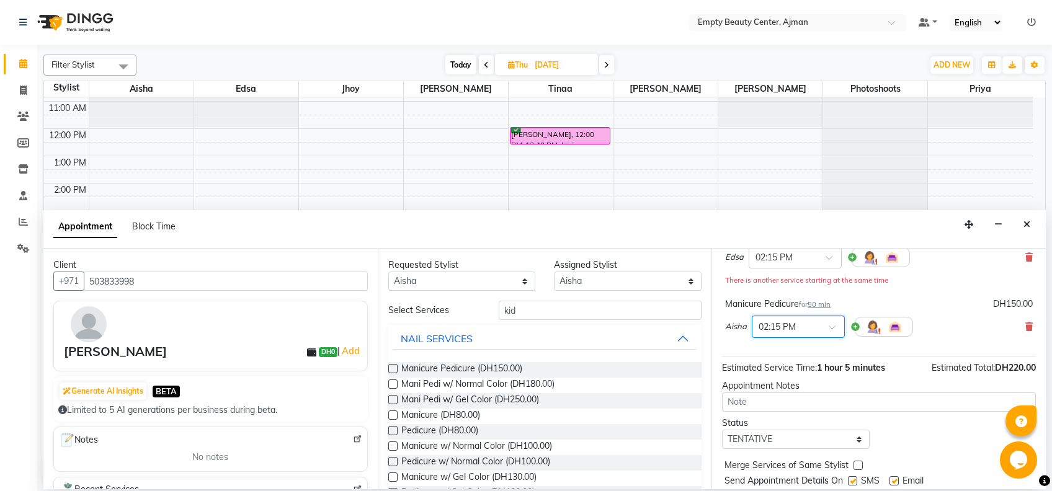
scroll to position [143, 0]
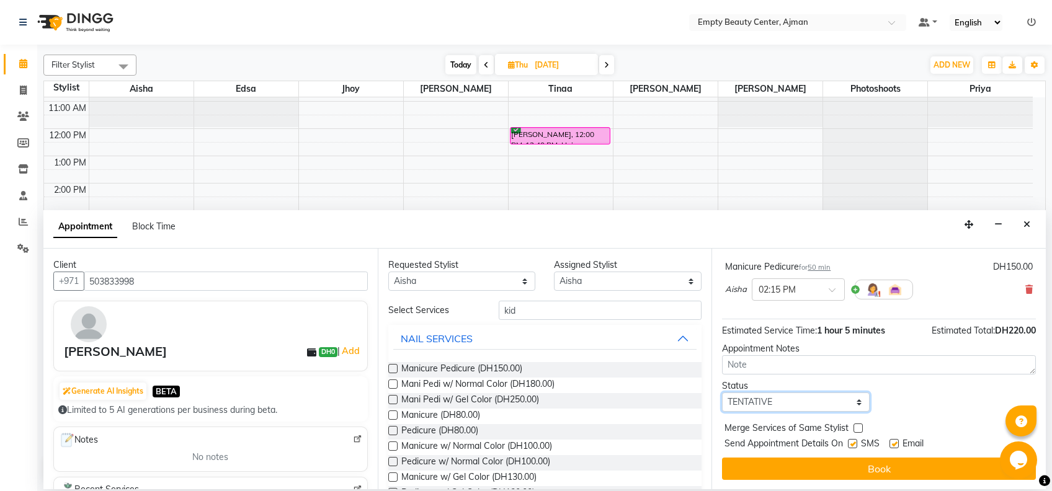
click at [814, 396] on select "Select TENTATIVE CONFIRM UPCOMING" at bounding box center [796, 402] width 148 height 19
select select "confirm booking"
click at [722, 393] on select "Select TENTATIVE CONFIRM UPCOMING" at bounding box center [796, 402] width 148 height 19
click at [860, 434] on div at bounding box center [858, 430] width 8 height 13
click at [857, 428] on label at bounding box center [858, 428] width 9 height 9
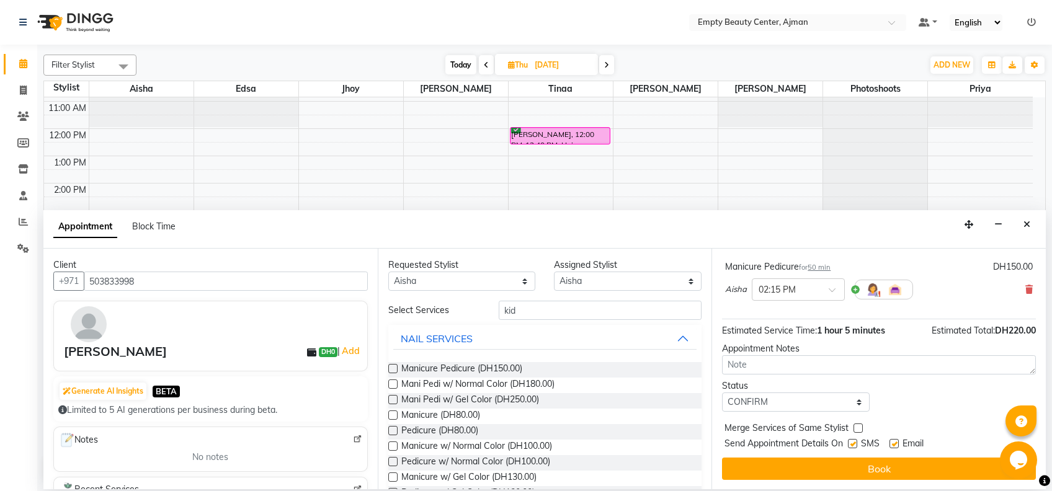
click at [857, 428] on input "checkbox" at bounding box center [858, 430] width 8 height 8
checkbox input "true"
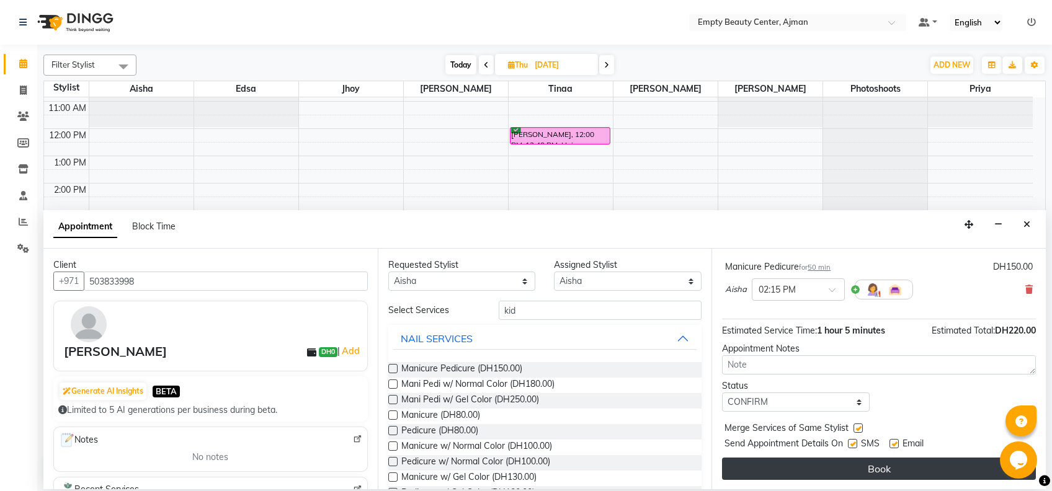
click at [870, 475] on button "Book" at bounding box center [879, 469] width 314 height 22
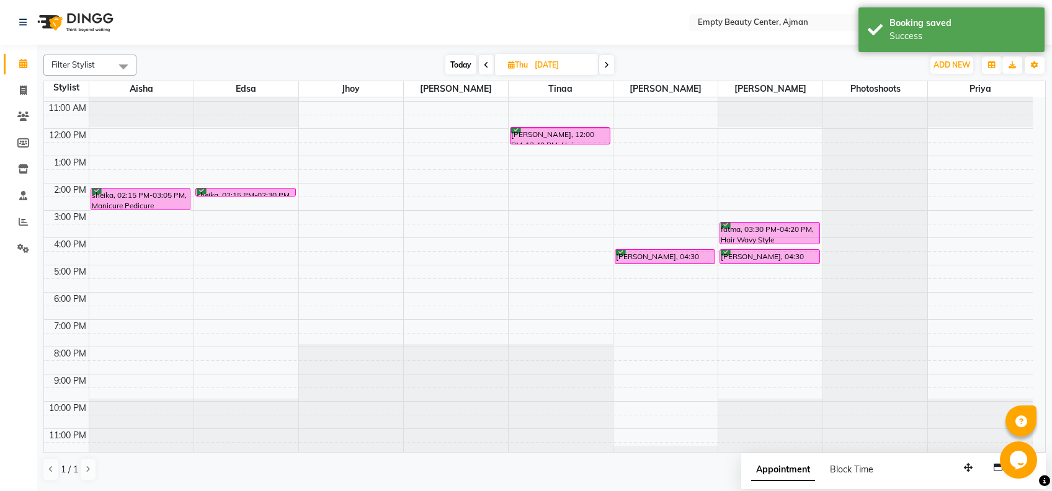
click at [453, 60] on span "Today" at bounding box center [460, 64] width 31 height 19
type input "[DATE]"
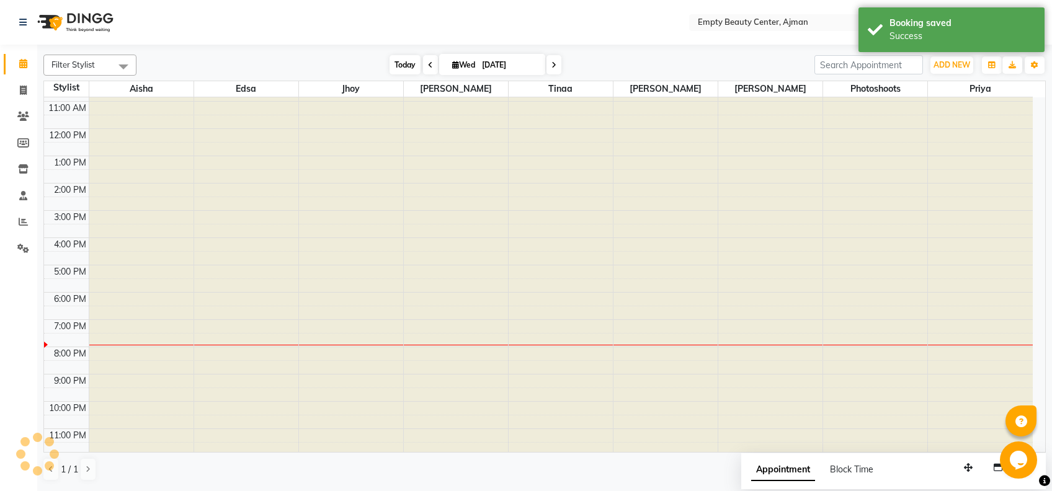
scroll to position [296, 0]
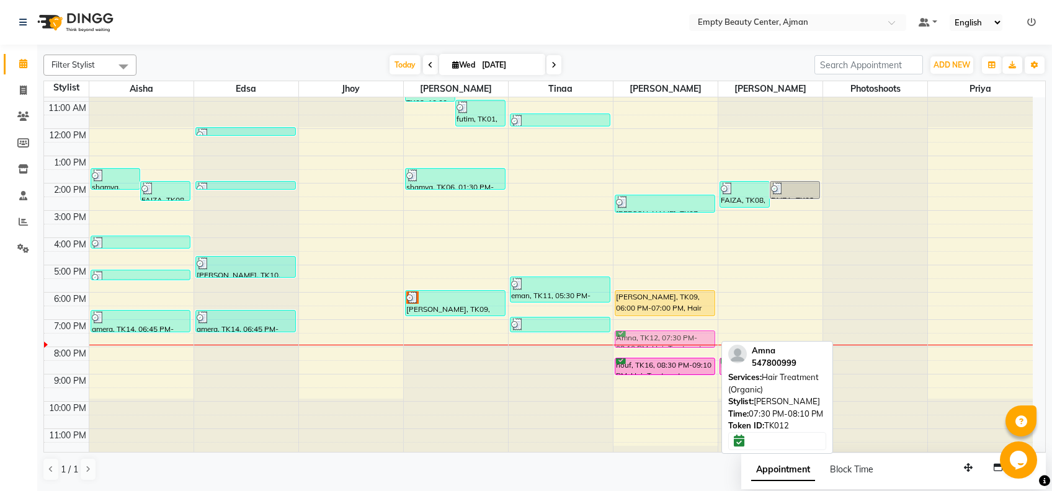
drag, startPoint x: 692, startPoint y: 342, endPoint x: 744, endPoint y: 342, distance: 52.1
click at [744, 342] on div "Filter Stylist Select All Aisha Edsa jhoy Shiela Tinaa Meaza Yeshi Photoshoots …" at bounding box center [544, 268] width 1002 height 437
drag, startPoint x: 691, startPoint y: 340, endPoint x: 758, endPoint y: 339, distance: 67.0
click at [758, 339] on tr "shamya, TK06, 01:30 PM-02:20 PM, Manicure Pedicure FAIZA, TK08, 02:00 PM-02:45 …" at bounding box center [538, 128] width 989 height 654
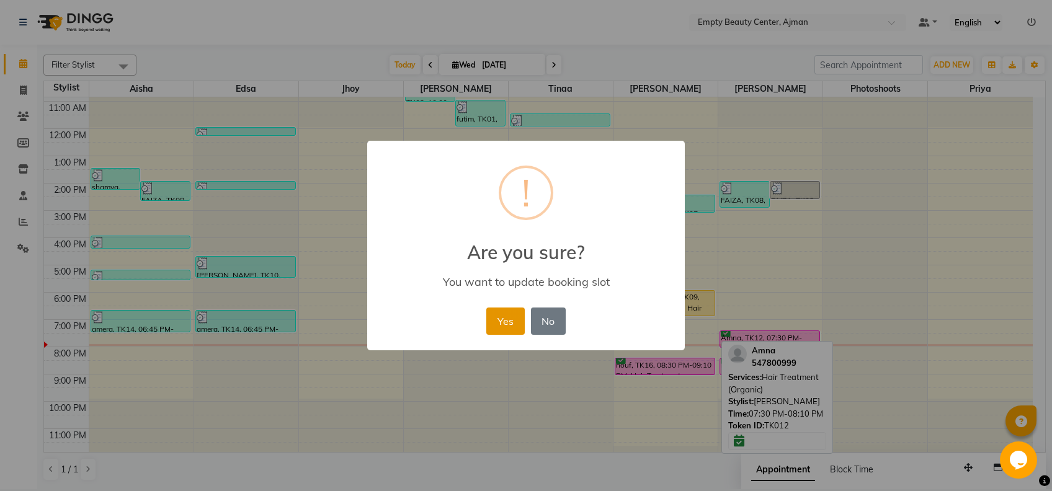
click at [502, 321] on button "Yes" at bounding box center [505, 321] width 38 height 27
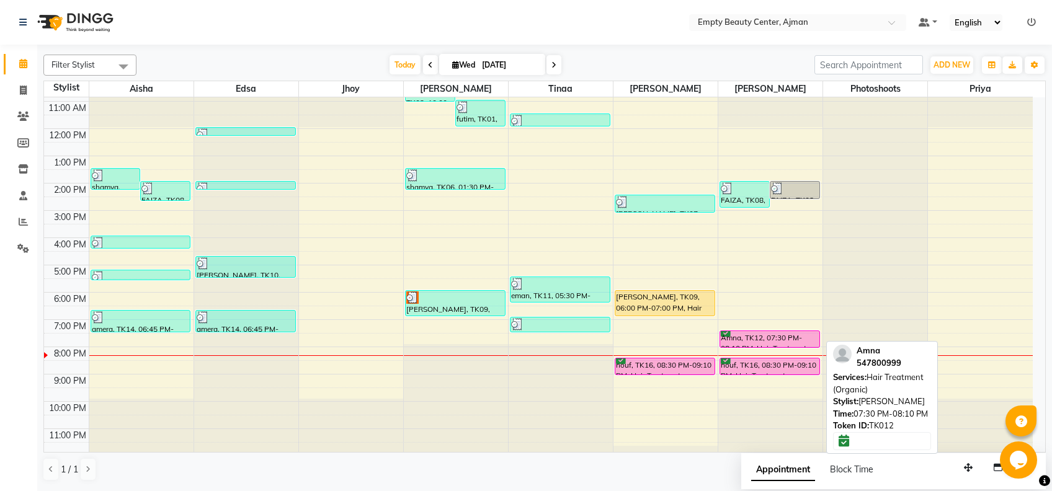
click at [748, 335] on div "Amna, TK12, 07:30 PM-08:10 PM, Hair Treatment (Organic)" at bounding box center [769, 339] width 99 height 16
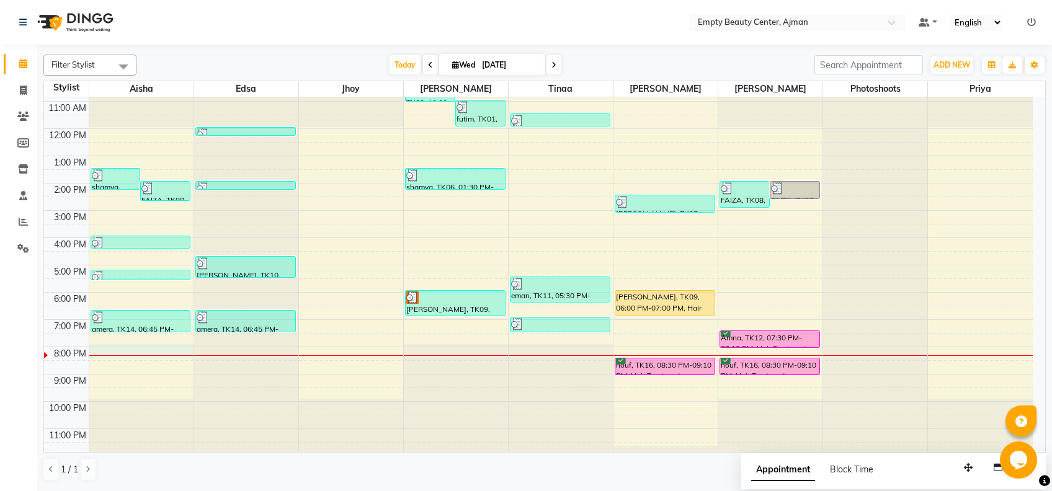
click at [146, 352] on div "12:00 AM 1:00 AM 2:00 AM 3:00 AM 4:00 AM 5:00 AM 6:00 AM 7:00 AM 8:00 AM 9:00 A…" at bounding box center [538, 128] width 989 height 654
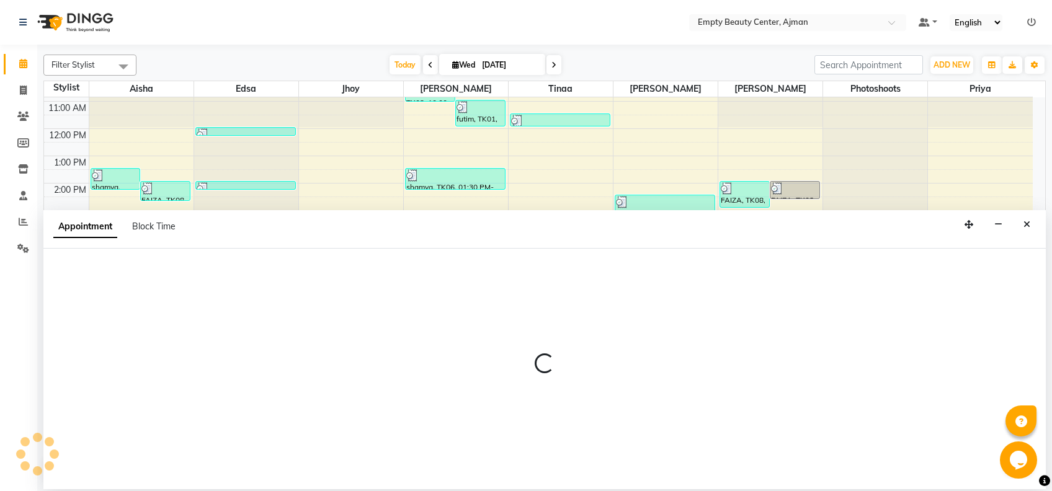
select select "41790"
select select "1200"
select select "tentative"
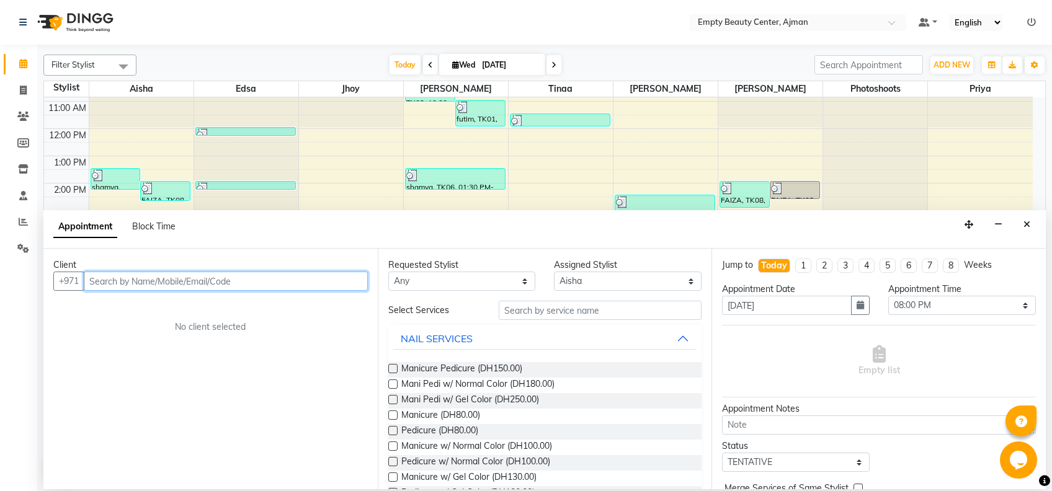
click at [256, 280] on input "text" at bounding box center [226, 281] width 284 height 19
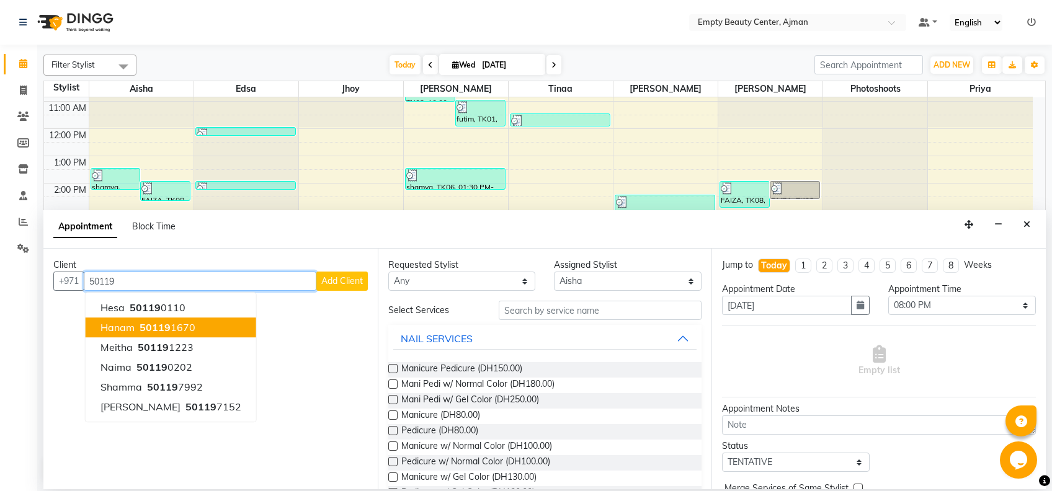
click at [185, 323] on ngb-highlight "50119 1670" at bounding box center [166, 327] width 58 height 12
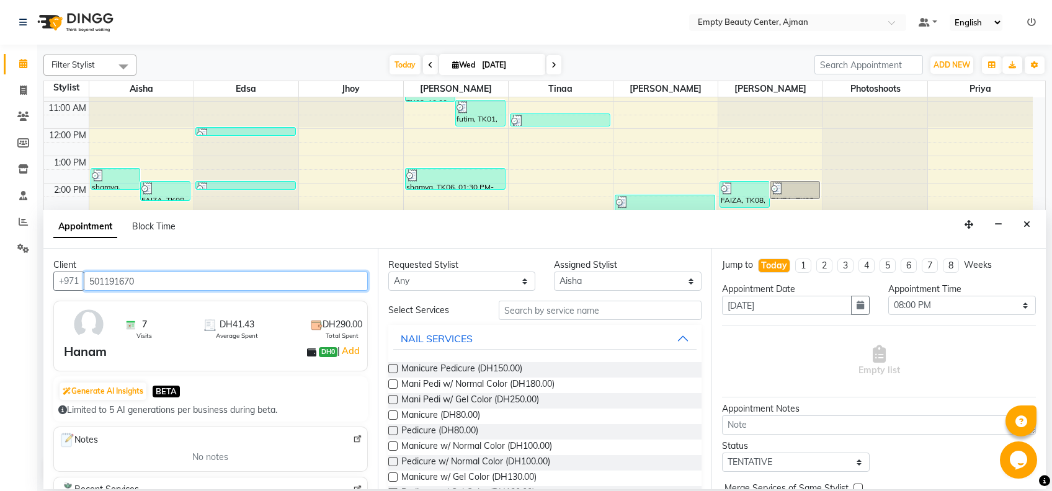
type input "501191670"
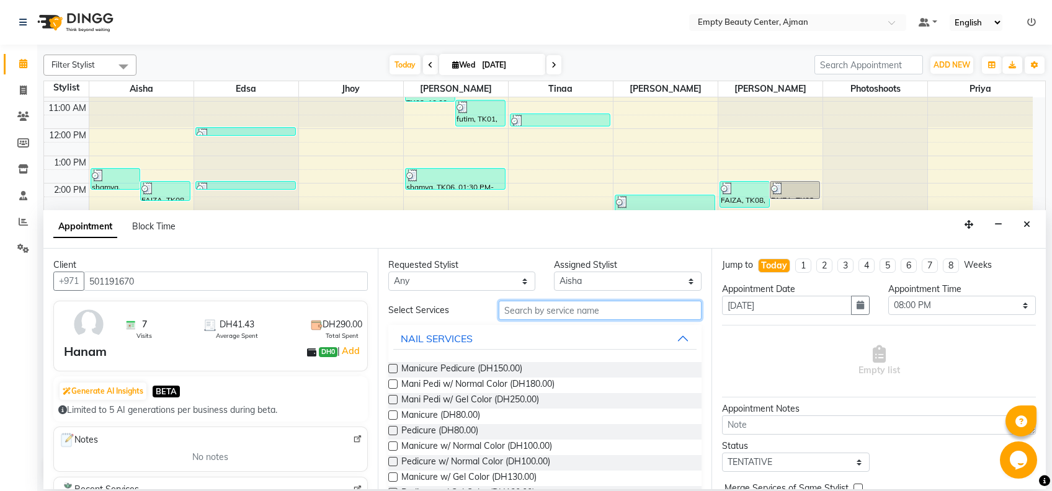
click at [534, 308] on input "text" at bounding box center [600, 310] width 203 height 19
type input "nor"
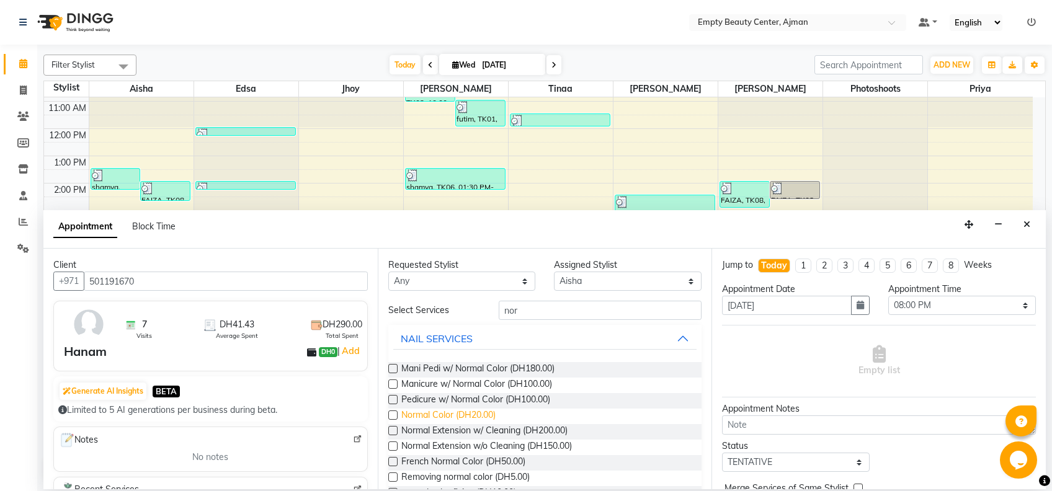
click at [481, 412] on span "Normal Color (DH20.00)" at bounding box center [448, 417] width 94 height 16
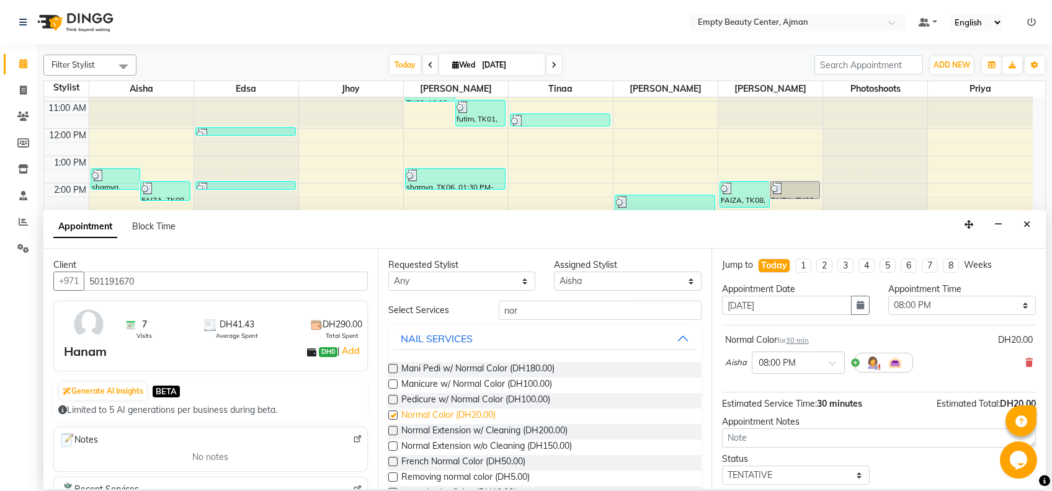
checkbox input "false"
click at [811, 468] on select "Select TENTATIVE CONFIRM CHECK-IN UPCOMING" at bounding box center [796, 475] width 148 height 19
select select "confirm booking"
click at [722, 466] on select "Select TENTATIVE CONFIRM CHECK-IN UPCOMING" at bounding box center [796, 475] width 148 height 19
click at [1039, 461] on div "Opens Chat This icon Opens the chat window." at bounding box center [1020, 460] width 40 height 37
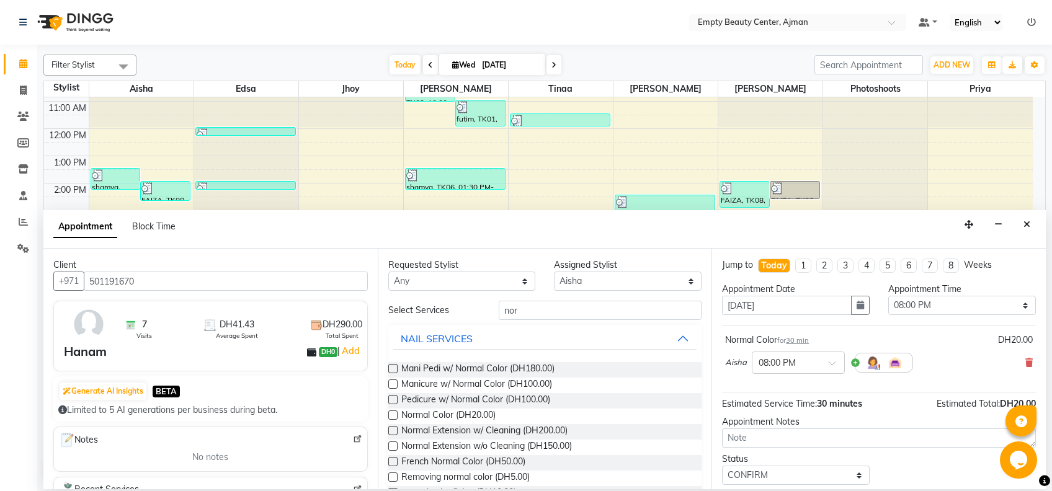
click at [1039, 461] on div "Opens Chat This icon Opens the chat window." at bounding box center [1020, 460] width 40 height 37
click at [1040, 463] on html "Opens Chat This icon Opens the chat window." at bounding box center [1020, 460] width 40 height 37
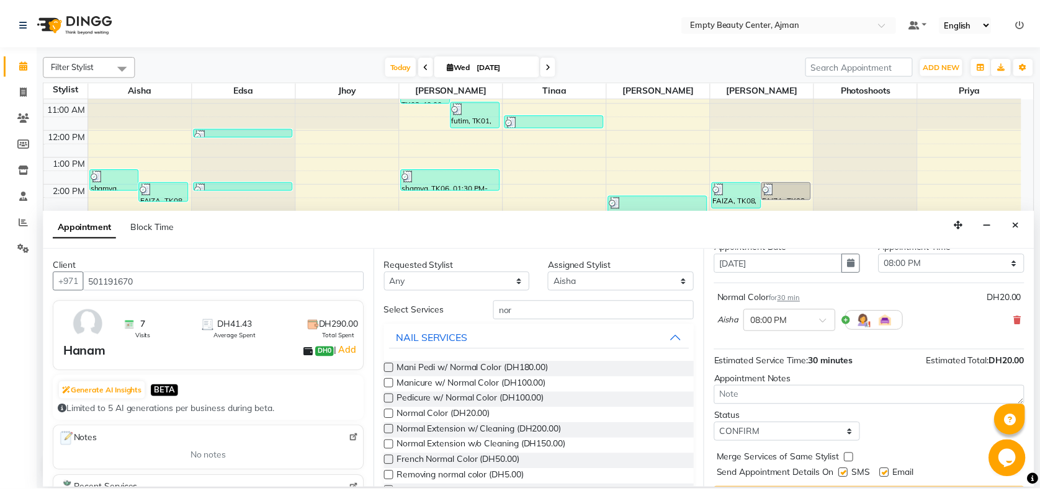
scroll to position [73, 0]
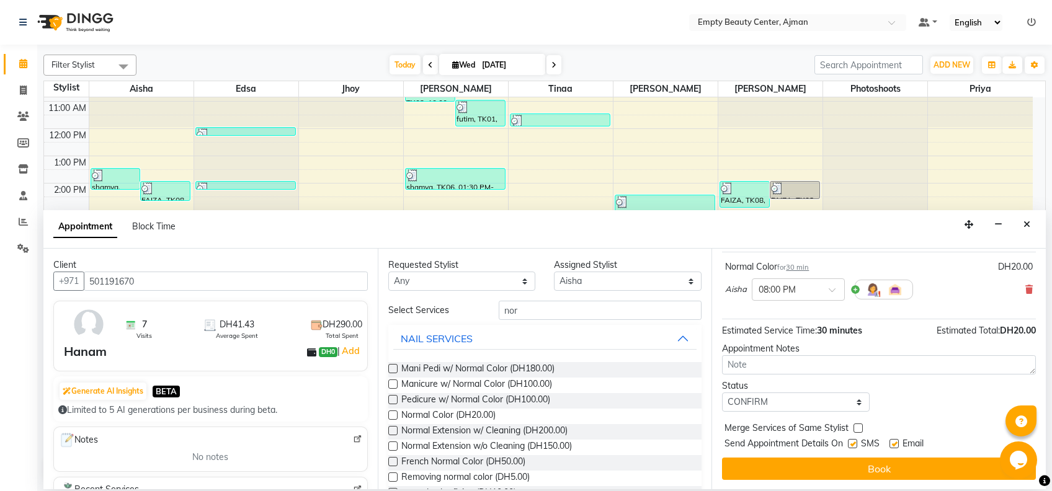
click at [854, 427] on label at bounding box center [858, 428] width 9 height 9
click at [854, 427] on input "checkbox" at bounding box center [858, 430] width 8 height 8
checkbox input "true"
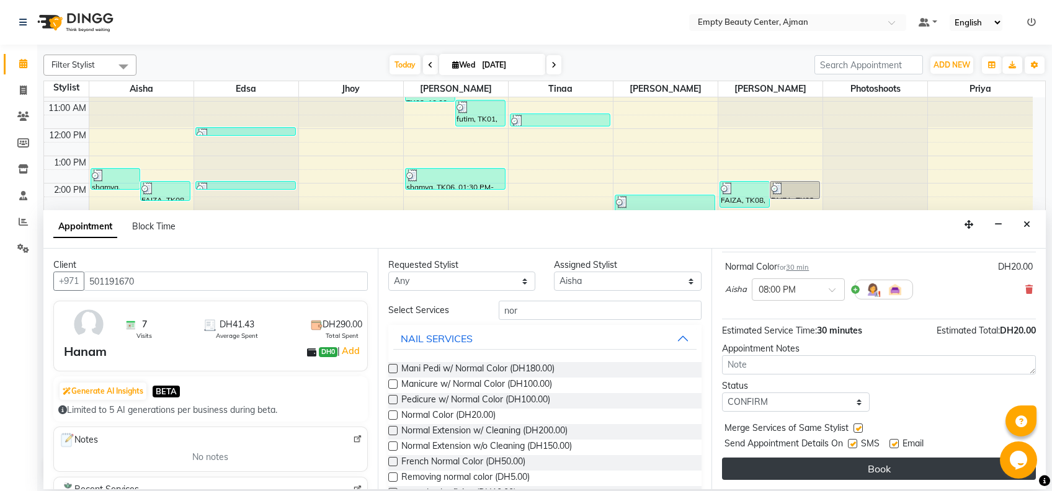
click at [839, 471] on button "Book" at bounding box center [879, 469] width 314 height 22
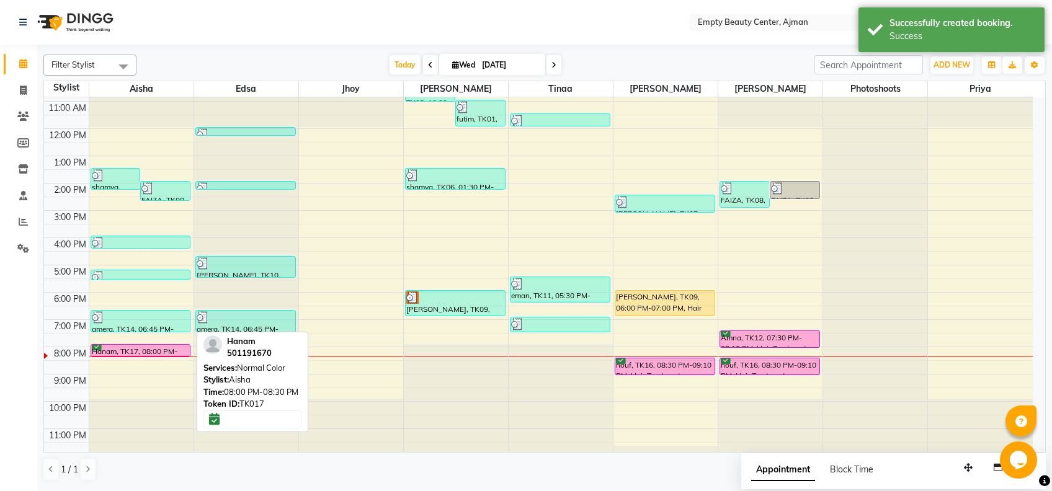
click at [186, 349] on div "Hanam, TK17, 08:00 PM-08:30 PM, Normal Color" at bounding box center [140, 351] width 99 height 12
select select "6"
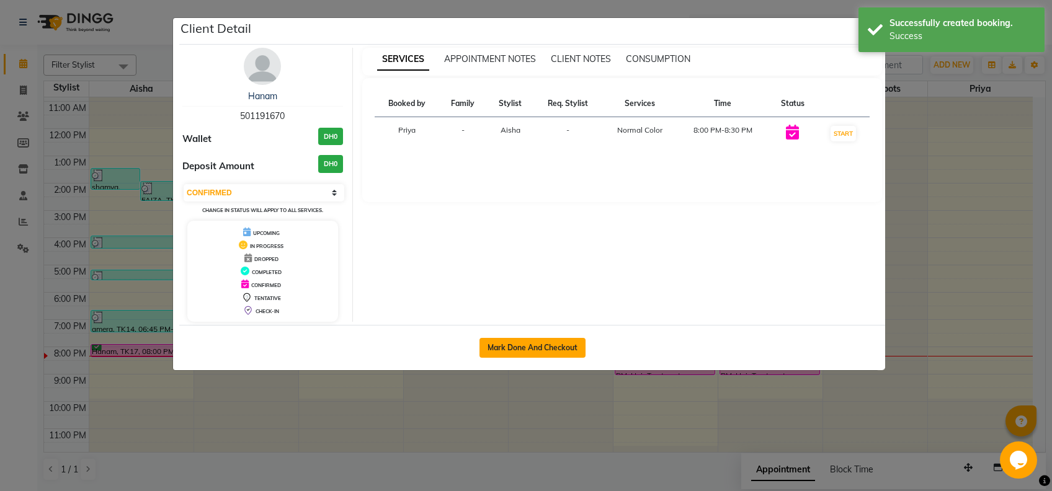
click at [517, 348] on button "Mark Done And Checkout" at bounding box center [533, 348] width 106 height 20
select select "service"
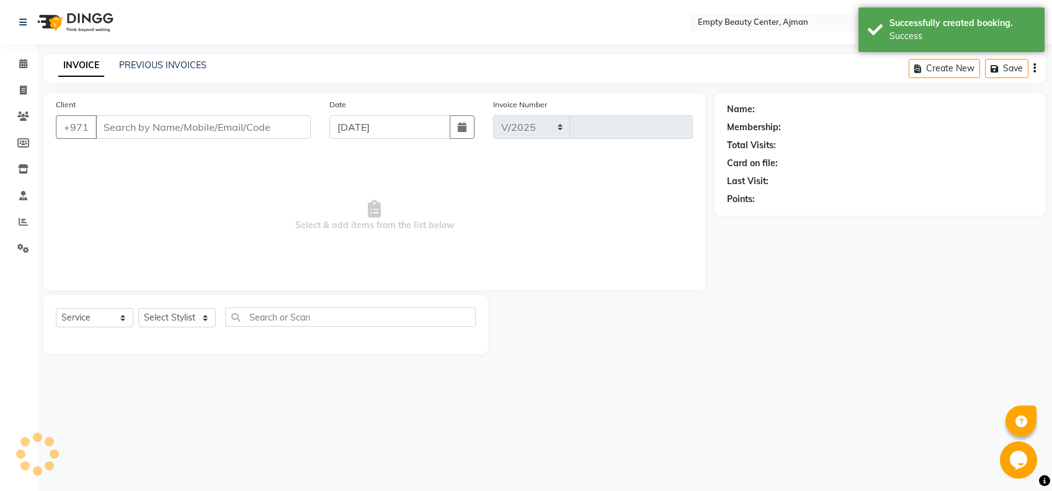
select select "769"
type input "2209"
type input "501191670"
select select "41790"
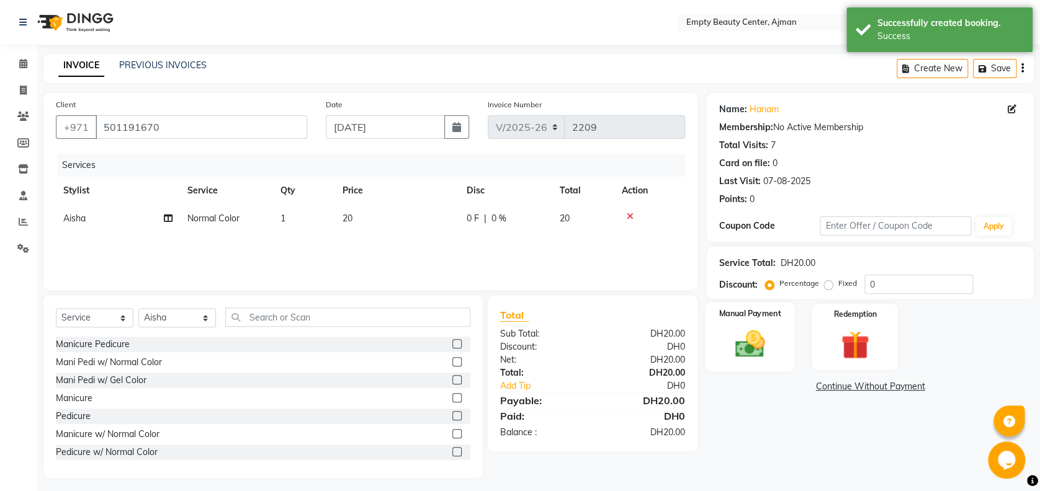
click at [776, 344] on div "Manual Payment" at bounding box center [750, 337] width 90 height 69
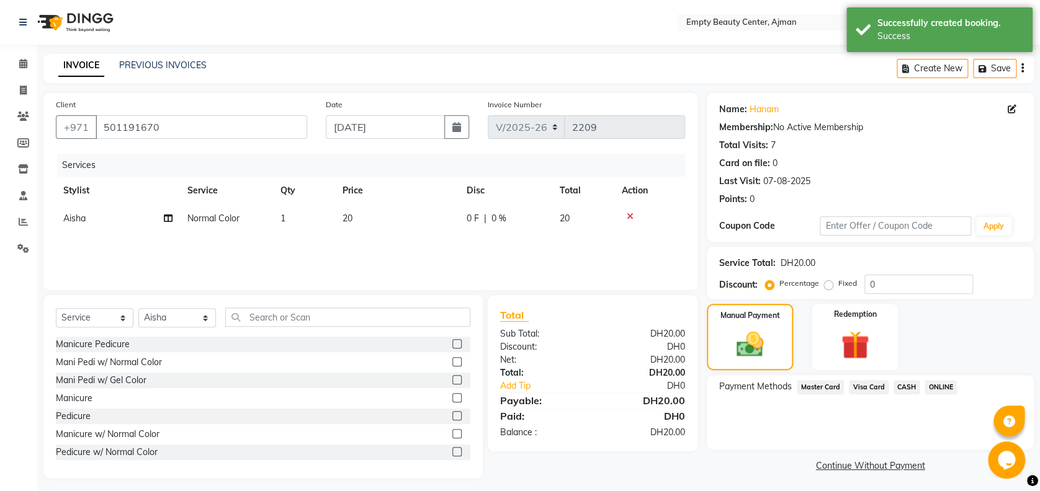
click at [874, 387] on span "Visa Card" at bounding box center [869, 387] width 40 height 14
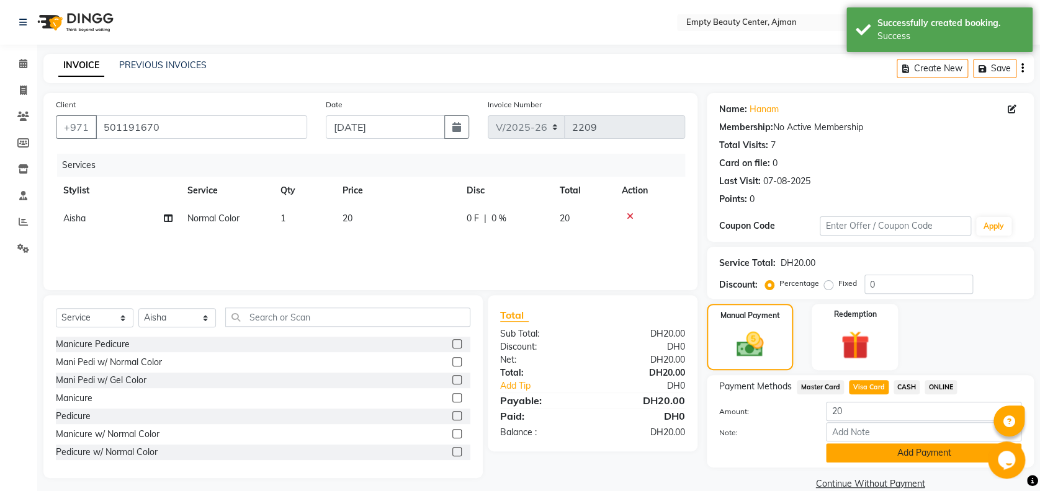
click at [899, 457] on button "Add Payment" at bounding box center [923, 453] width 195 height 19
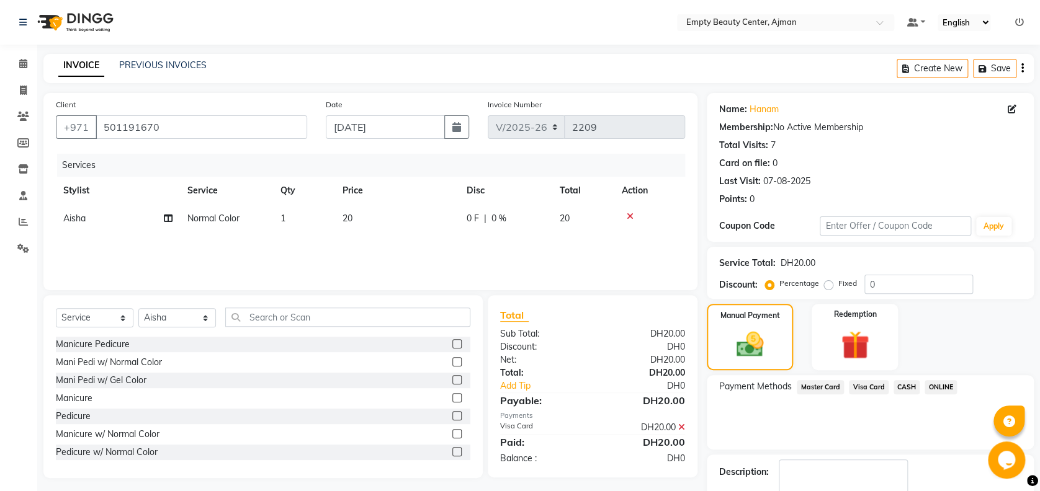
scroll to position [72, 0]
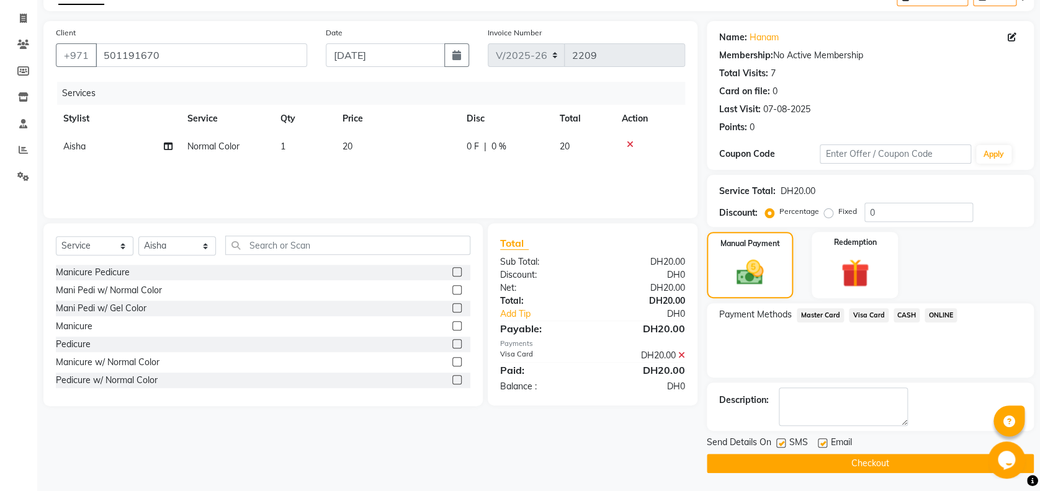
click at [929, 465] on button "Checkout" at bounding box center [870, 463] width 327 height 19
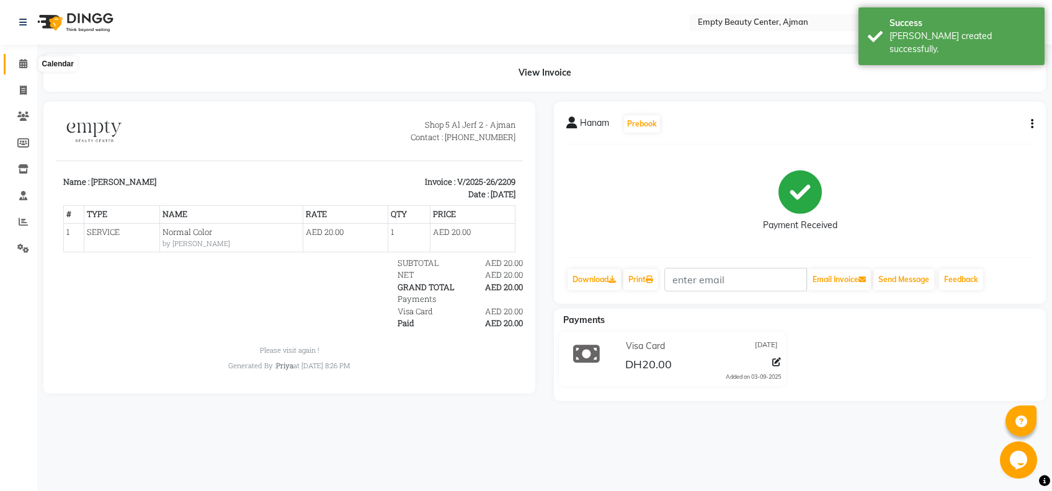
click at [24, 65] on icon at bounding box center [23, 63] width 8 height 9
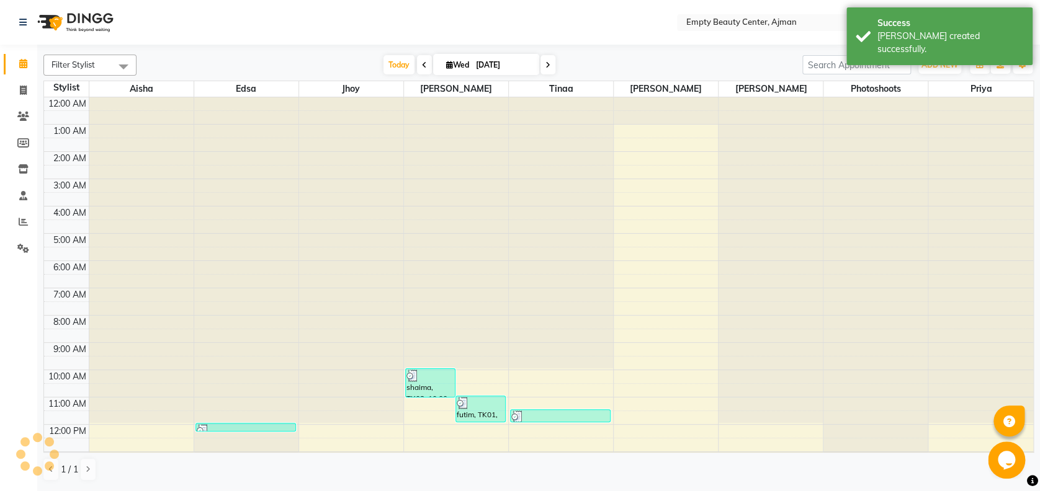
scroll to position [275, 0]
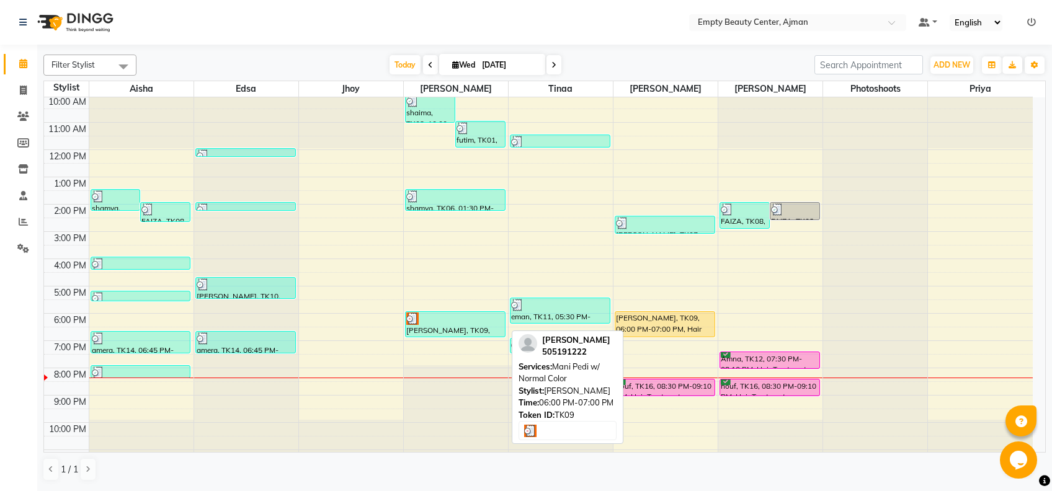
click at [460, 321] on div at bounding box center [455, 319] width 98 height 12
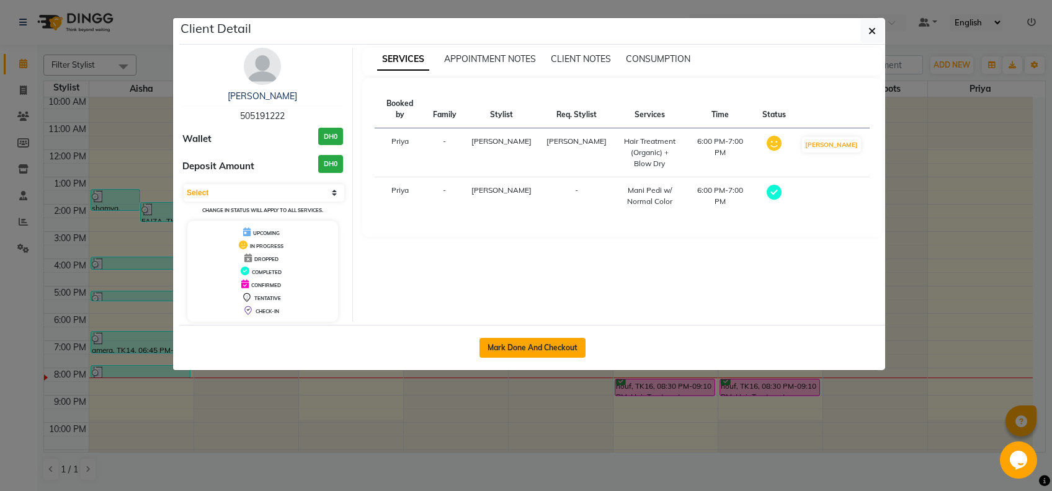
click at [559, 349] on button "Mark Done And Checkout" at bounding box center [533, 348] width 106 height 20
select select "service"
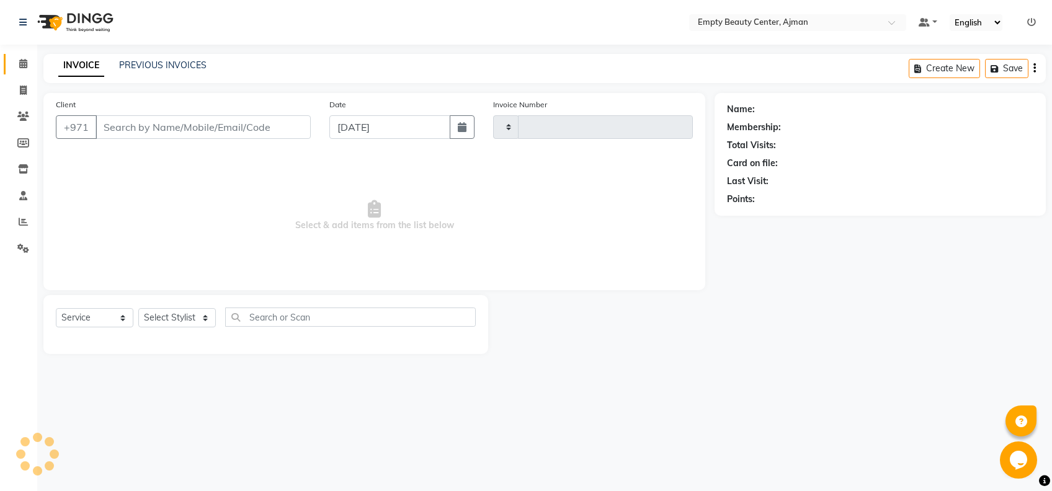
type input "2210"
select select "769"
type input "505191222"
select select "59636"
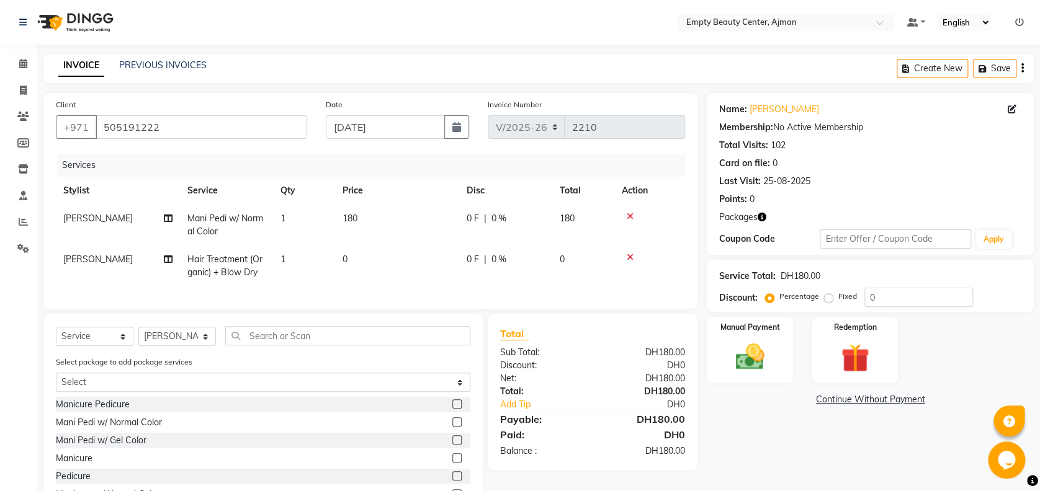
click at [234, 217] on span "Mani Pedi w/ Normal Color" at bounding box center [225, 225] width 76 height 24
select select "12545"
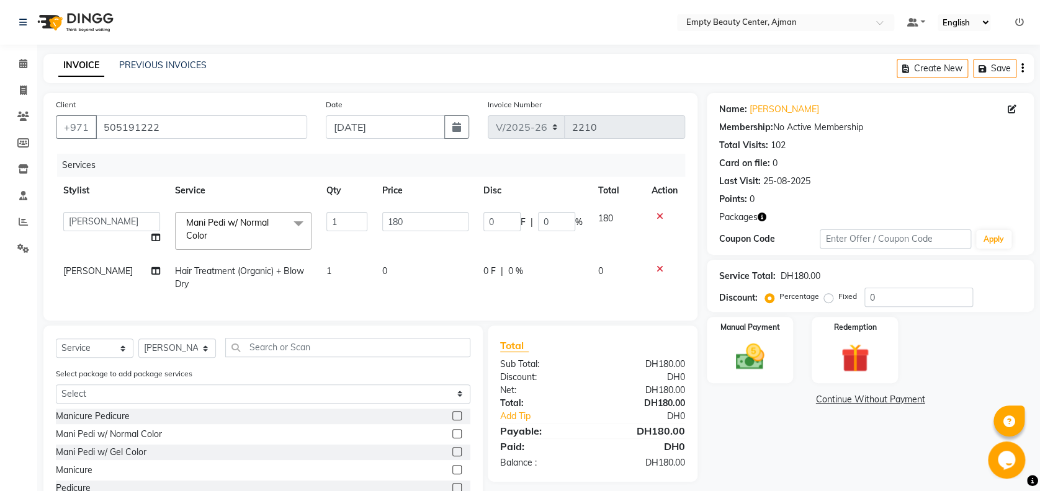
click at [234, 217] on span "Mani Pedi w/ Normal Color" at bounding box center [227, 229] width 83 height 24
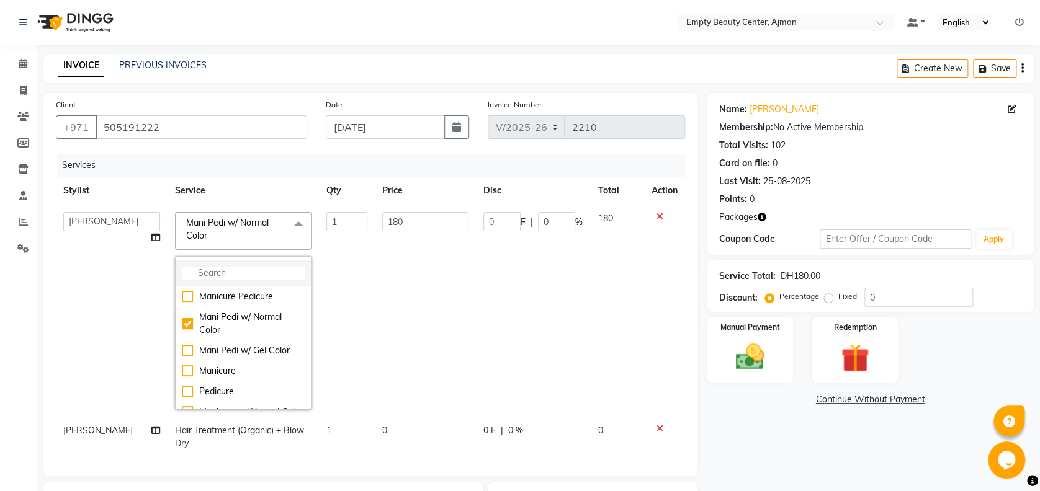
click at [228, 268] on input "multiselect-search" at bounding box center [243, 273] width 123 height 13
type input "ped"
click at [203, 355] on div "Mani Pedi w/ Gel Color" at bounding box center [243, 350] width 123 height 13
checkbox input "false"
checkbox input "true"
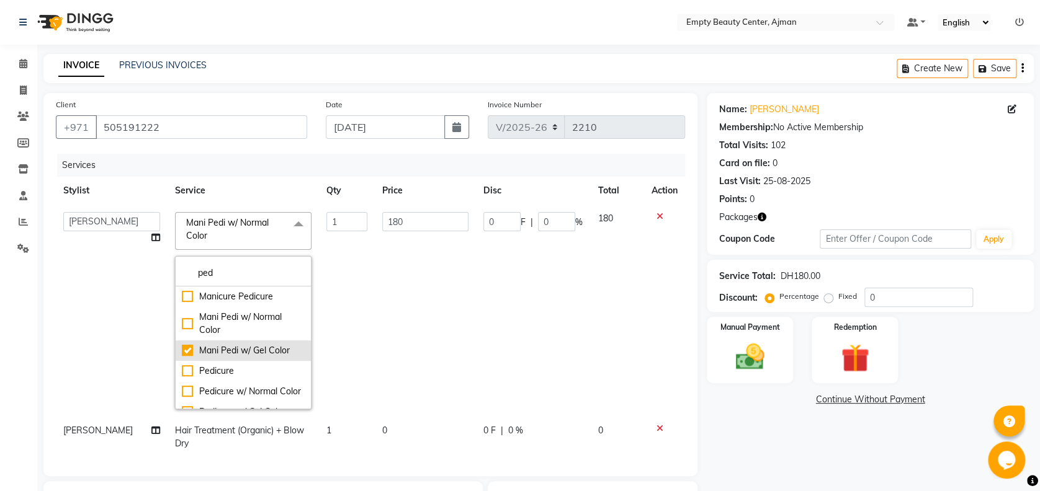
type input "250"
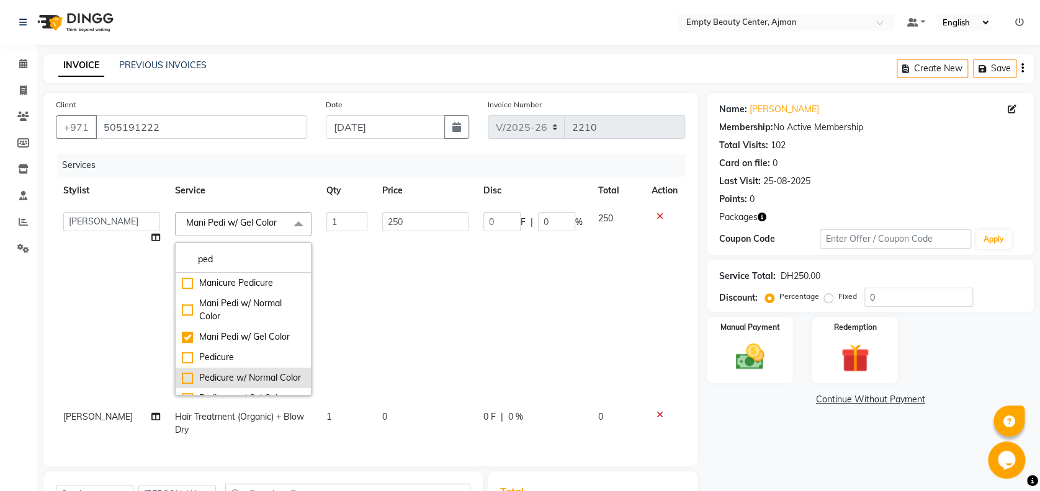
click at [280, 378] on li "Pedicure w/ Normal Color" at bounding box center [243, 378] width 135 height 20
checkbox input "false"
checkbox input "true"
type input "100"
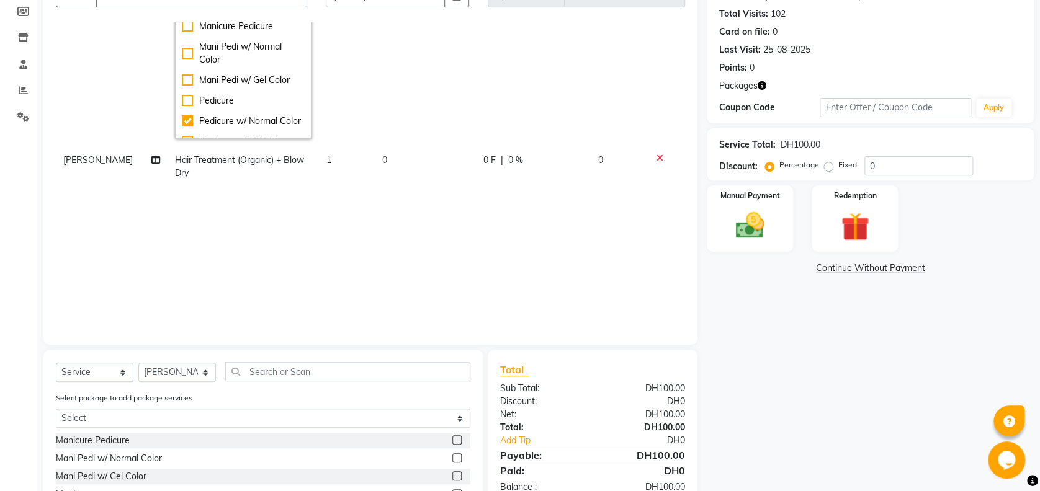
scroll to position [165, 0]
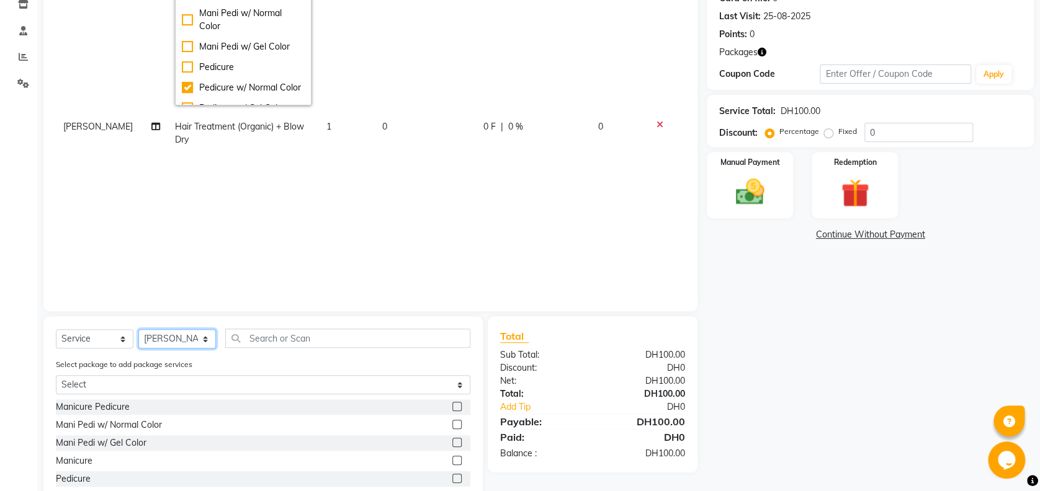
click at [182, 332] on select "Select Stylist Aisha Edsa jhoy Meaza Photoshoots Priya Sanket Gowda Shiela Tina…" at bounding box center [177, 338] width 78 height 19
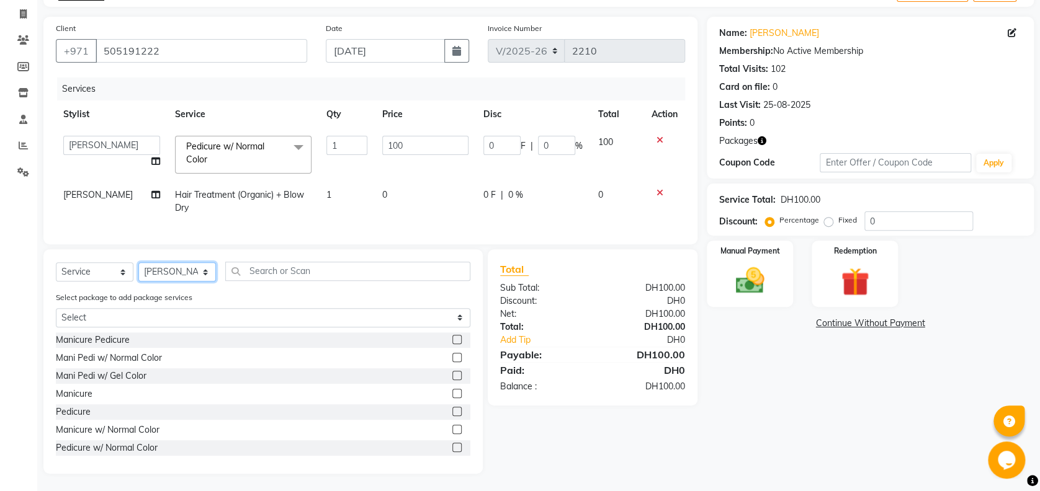
scroll to position [89, 0]
select select "12545"
click at [138, 262] on select "Select Stylist Aisha Edsa jhoy Meaza Photoshoots Priya Sanket Gowda Shiela Tina…" at bounding box center [177, 270] width 78 height 19
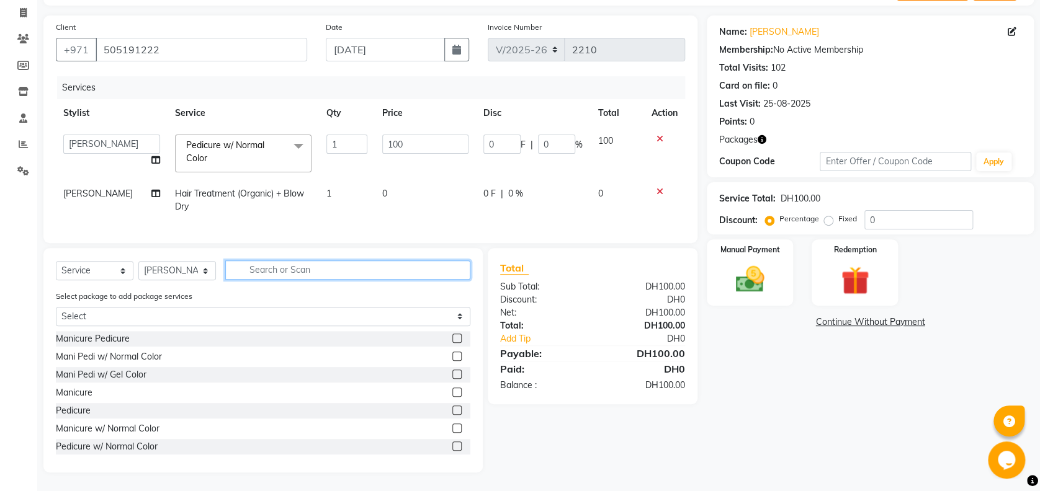
click at [294, 266] on input "text" at bounding box center [347, 270] width 245 height 19
type input "cut"
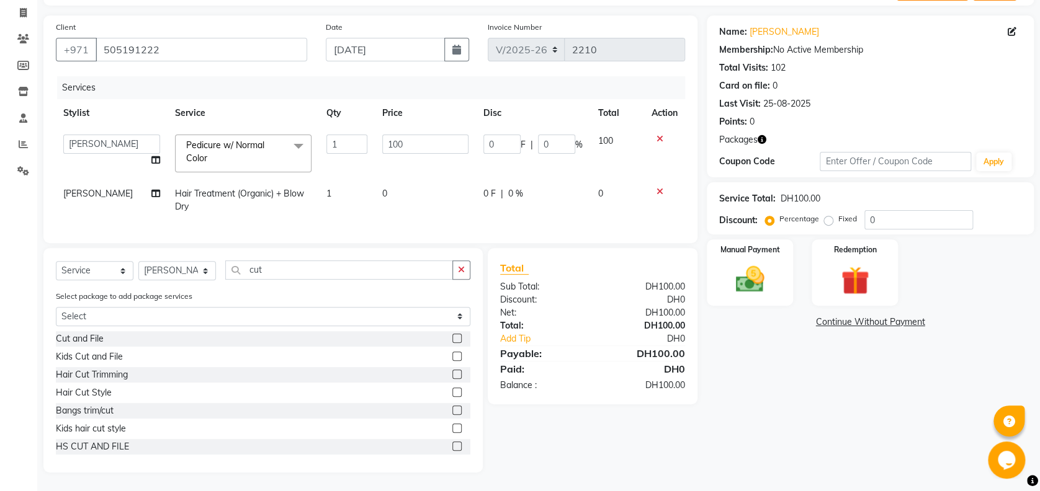
click at [452, 337] on label at bounding box center [456, 338] width 9 height 9
click at [452, 337] on input "checkbox" at bounding box center [456, 339] width 8 height 8
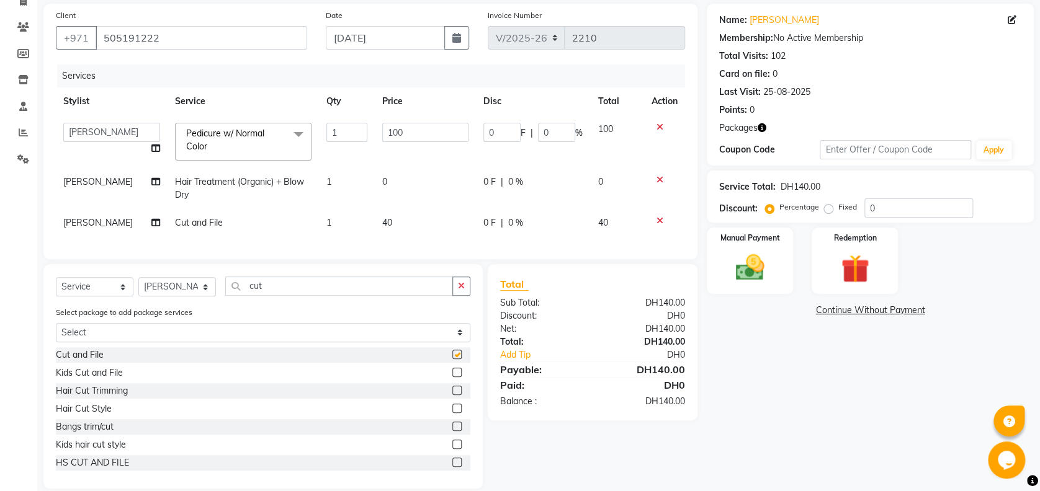
checkbox input "false"
click at [350, 296] on input "cut" at bounding box center [339, 286] width 228 height 19
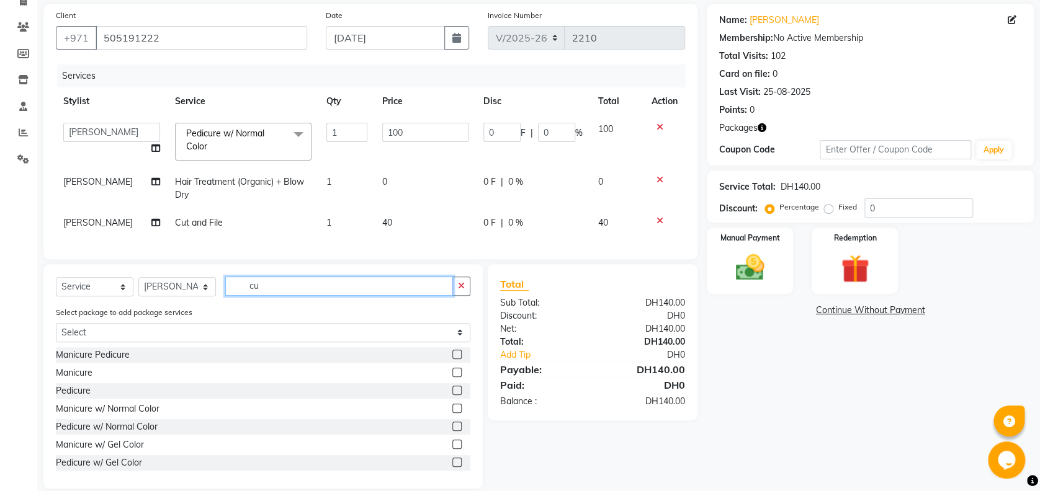
type input "c"
type input "norm"
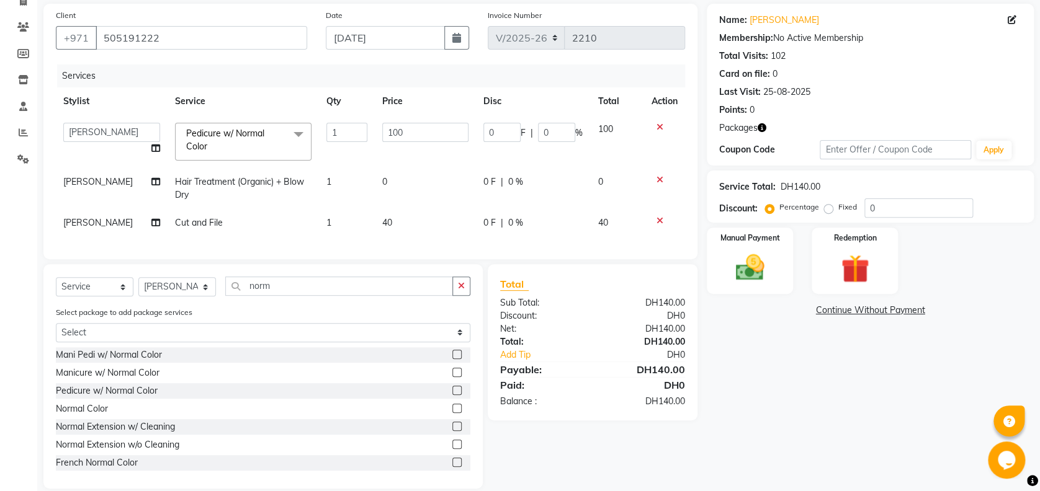
click at [452, 413] on label at bounding box center [456, 408] width 9 height 9
click at [452, 413] on input "checkbox" at bounding box center [456, 409] width 8 height 8
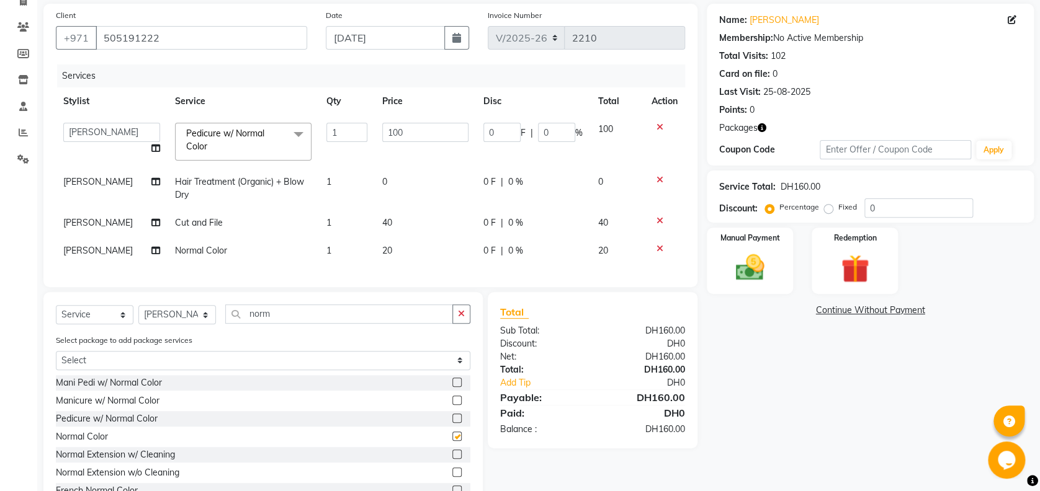
checkbox input "false"
click at [215, 323] on select "Select Stylist Aisha Edsa jhoy Meaza Photoshoots Priya Sanket Gowda Shiela Tina…" at bounding box center [177, 314] width 78 height 19
click at [882, 208] on input "0" at bounding box center [918, 208] width 109 height 19
type input "1"
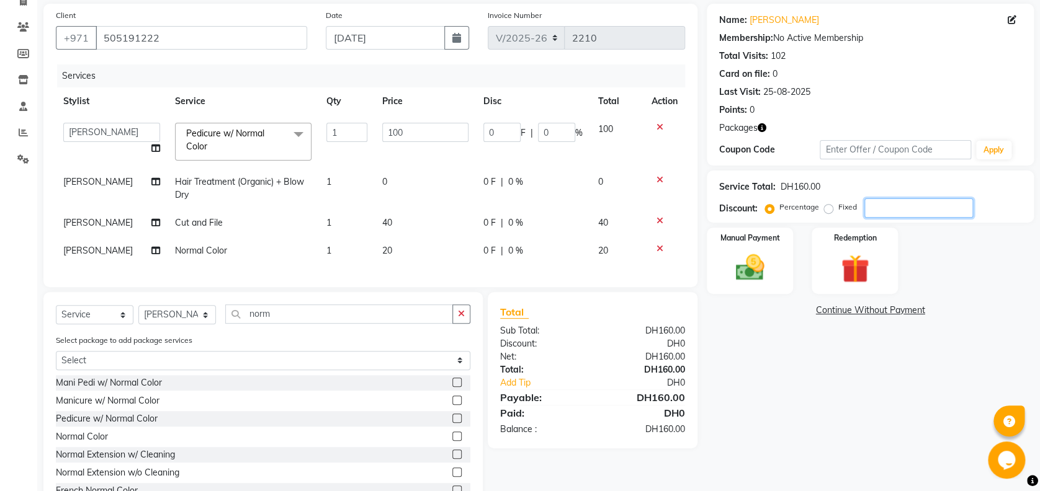
type input "1"
type input "15"
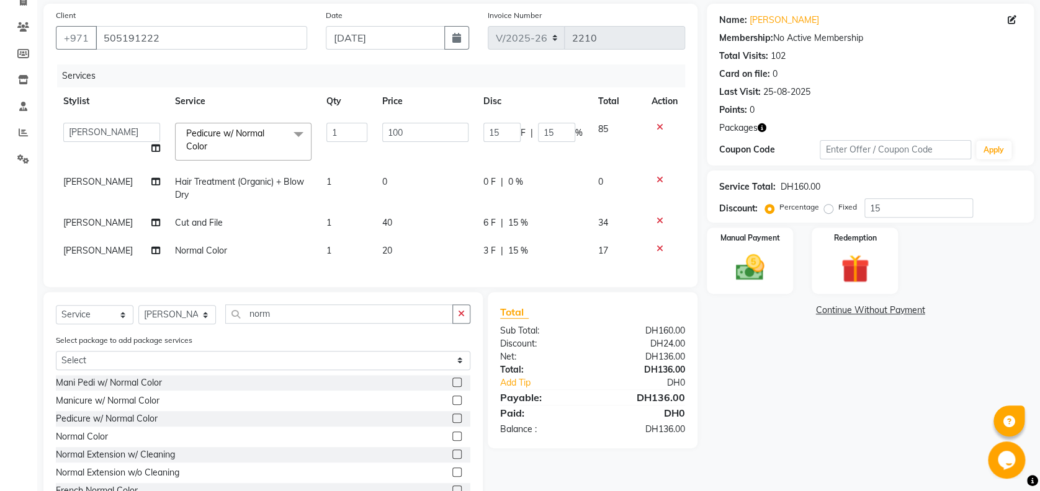
click at [954, 323] on div "Name: Jamila Membership: No Active Membership Total Visits: 102 Card on file: 0…" at bounding box center [875, 260] width 336 height 513
click at [203, 324] on select "Select Stylist Aisha Edsa jhoy Meaza Photoshoots Priya Sanket Gowda Shiela Tina…" at bounding box center [177, 314] width 78 height 19
select select "59636"
click at [138, 318] on select "Select Stylist Aisha Edsa jhoy Meaza Photoshoots Priya Sanket Gowda Shiela Tina…" at bounding box center [177, 314] width 78 height 19
click at [298, 317] on input "norm" at bounding box center [339, 314] width 228 height 19
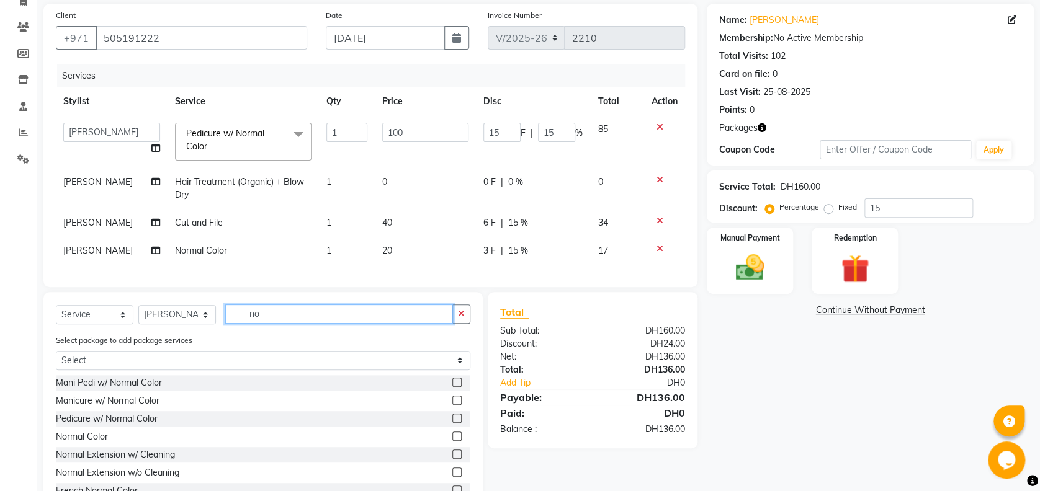
type input "n"
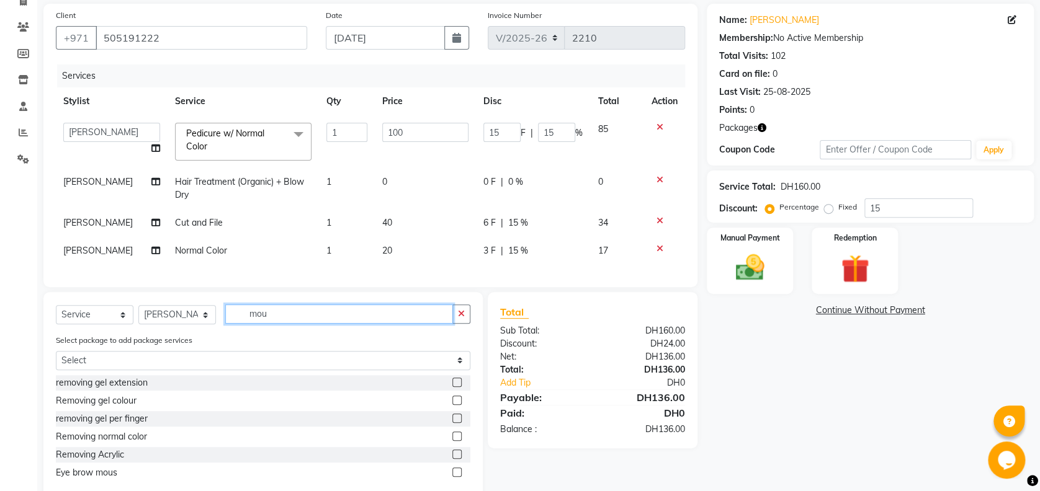
scroll to position [77, 0]
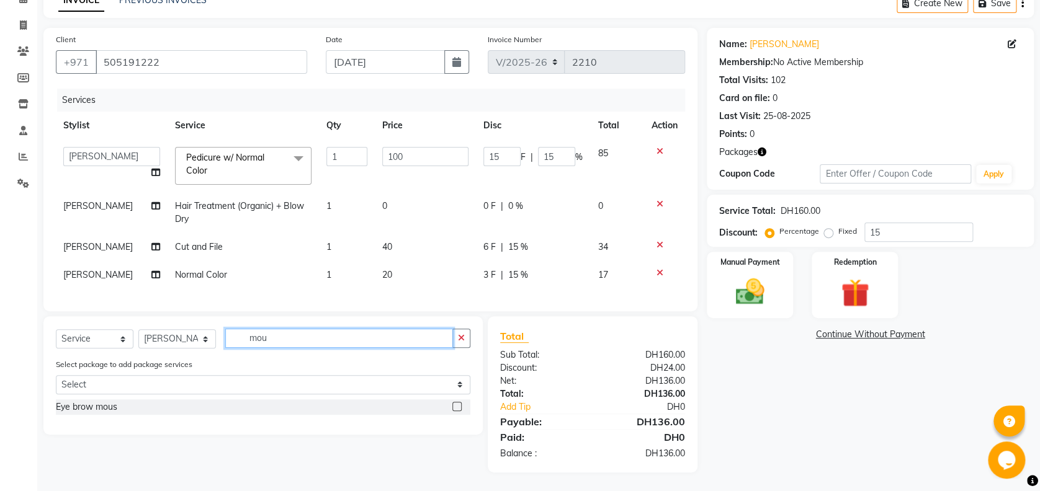
type input "mou"
click at [453, 406] on label at bounding box center [456, 406] width 9 height 9
click at [453, 406] on input "checkbox" at bounding box center [456, 407] width 8 height 8
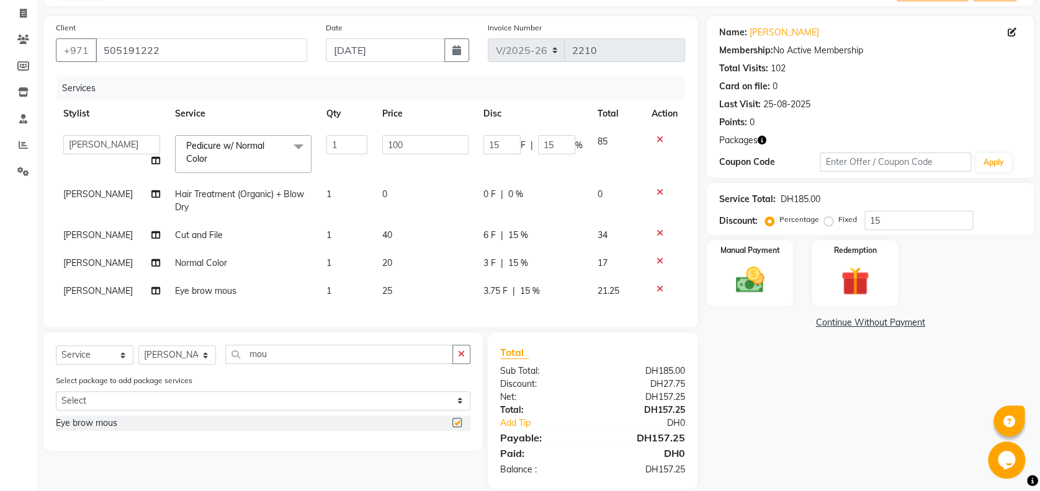
checkbox input "false"
click at [413, 284] on td "25" at bounding box center [425, 291] width 101 height 28
select select "59636"
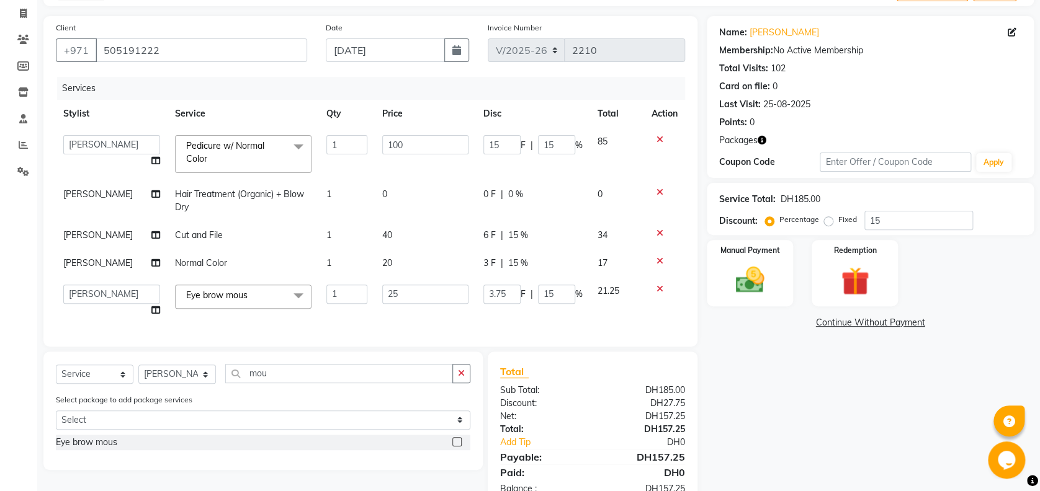
click at [657, 288] on icon at bounding box center [659, 289] width 7 height 9
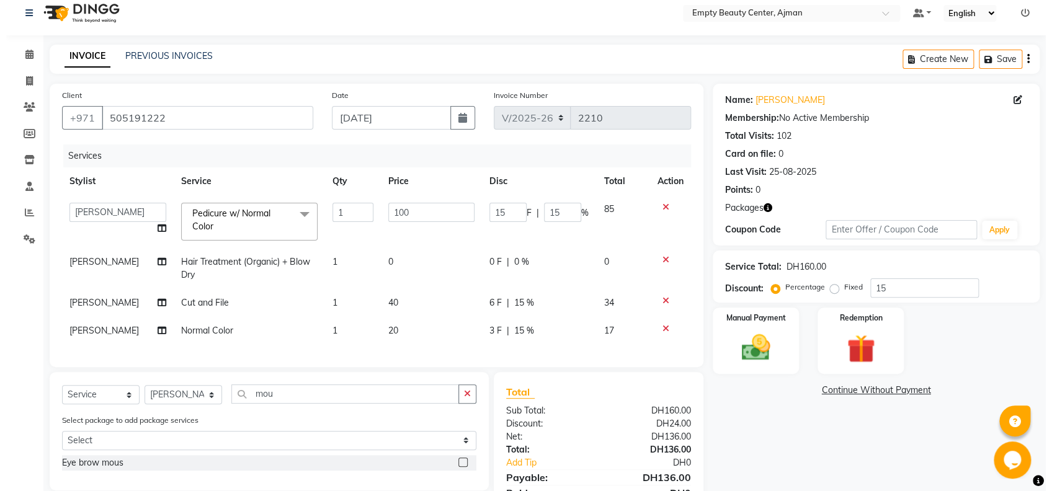
scroll to position [0, 0]
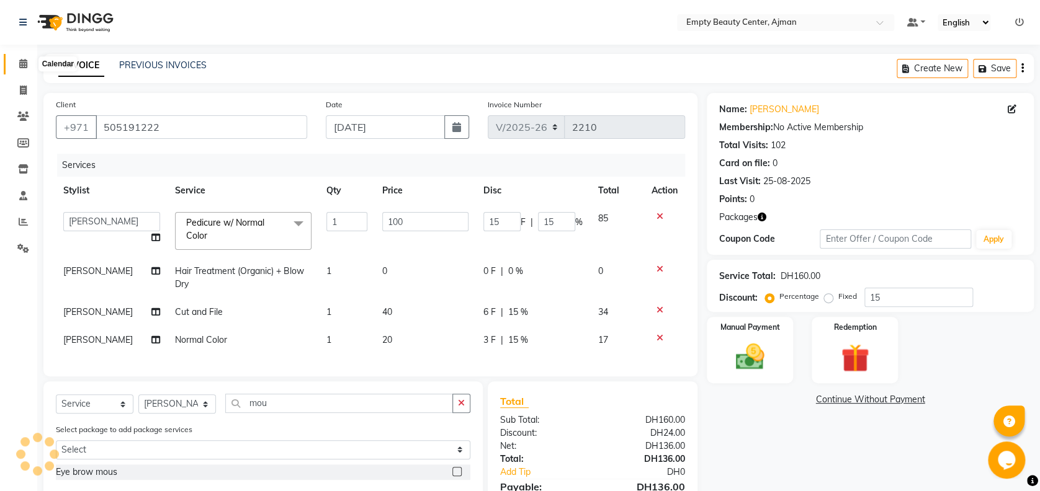
click at [12, 63] on span at bounding box center [23, 64] width 22 height 14
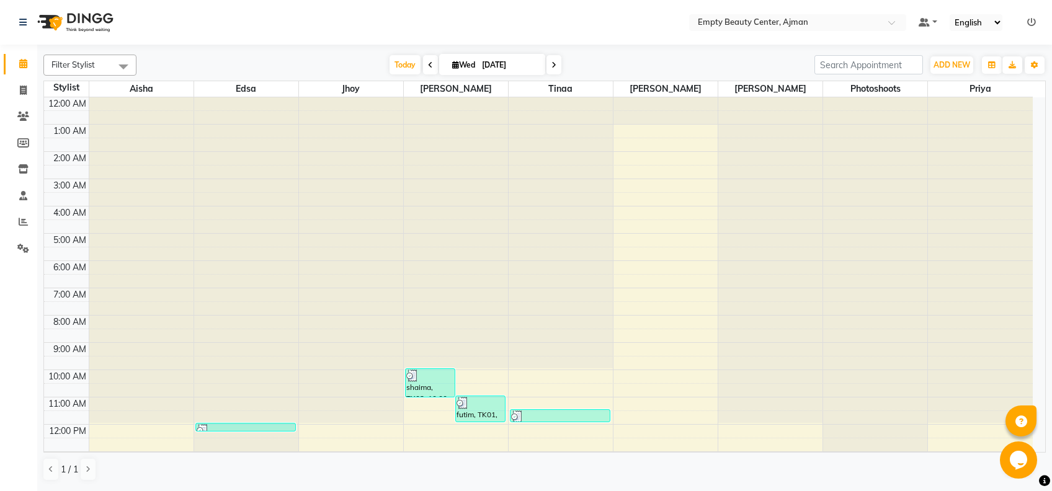
click at [549, 67] on span at bounding box center [554, 64] width 15 height 19
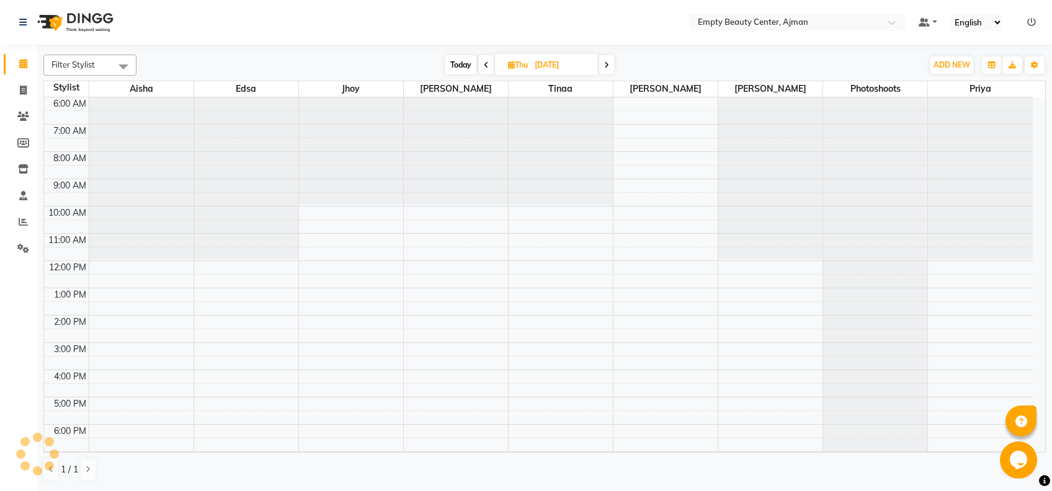
scroll to position [296, 0]
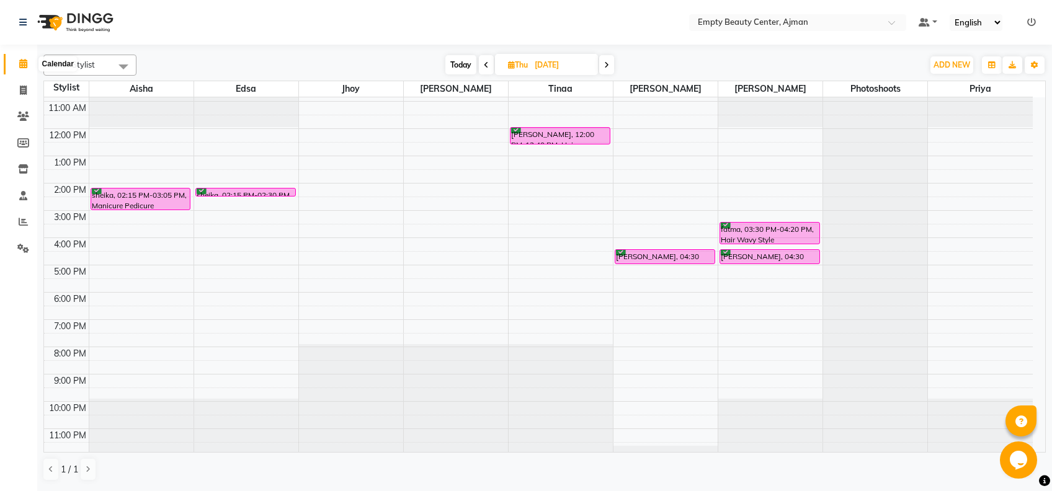
click at [25, 63] on icon at bounding box center [23, 63] width 8 height 9
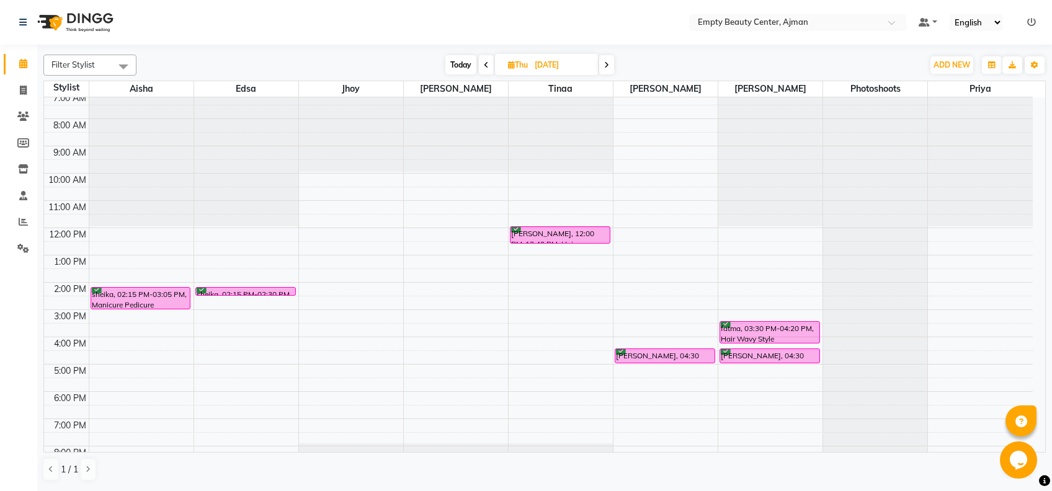
scroll to position [164, 0]
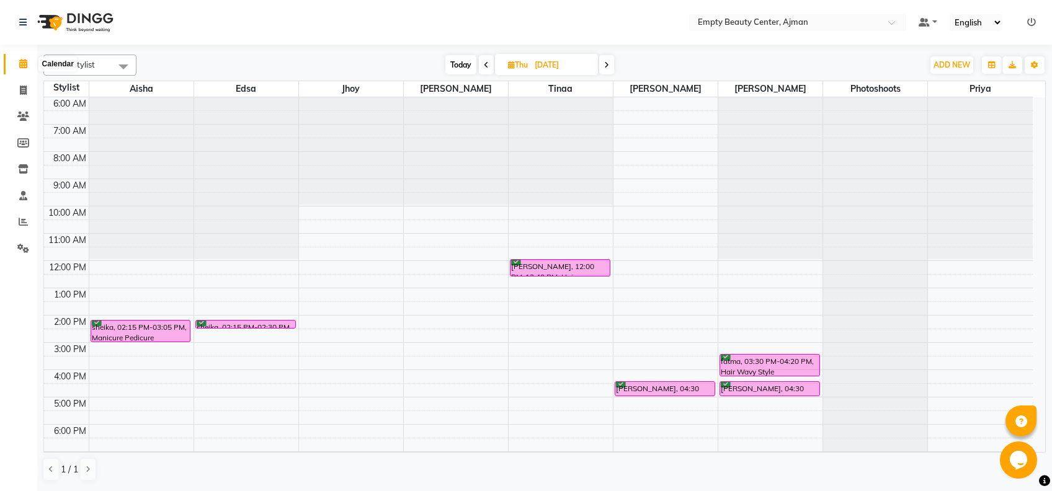
click at [24, 65] on icon at bounding box center [23, 63] width 8 height 9
click at [460, 68] on span "Today" at bounding box center [460, 64] width 31 height 19
type input "[DATE]"
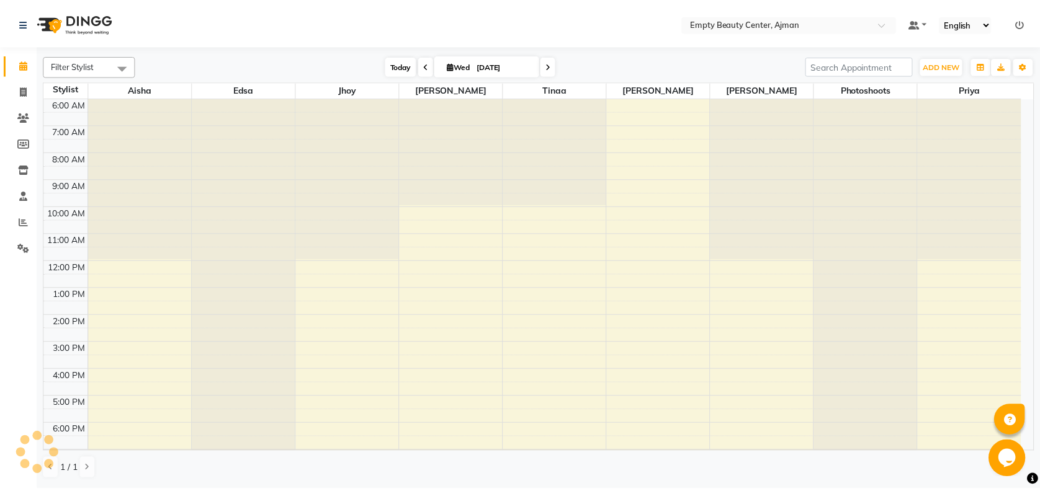
scroll to position [296, 0]
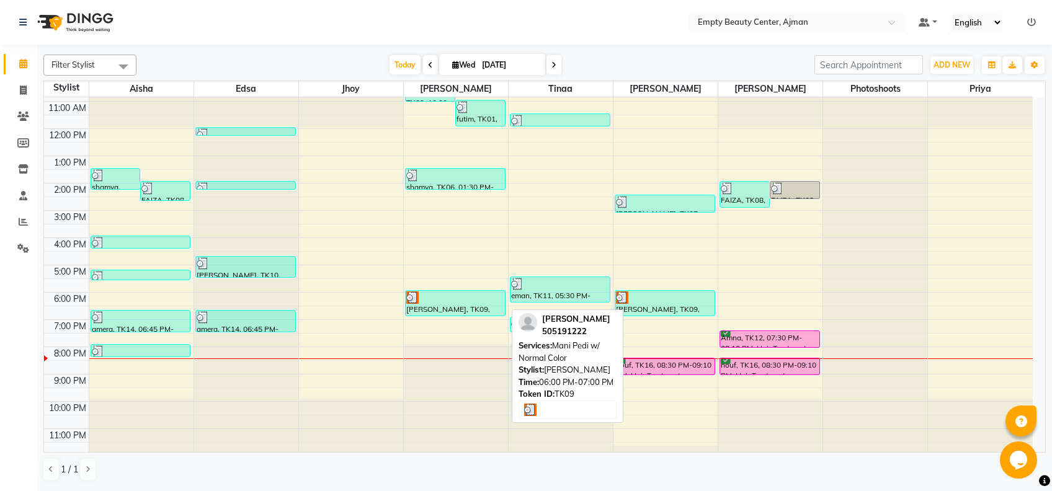
click at [451, 313] on div "[PERSON_NAME], TK09, 06:00 PM-07:00 PM, Mani Pedi w/ Normal Color" at bounding box center [455, 303] width 99 height 25
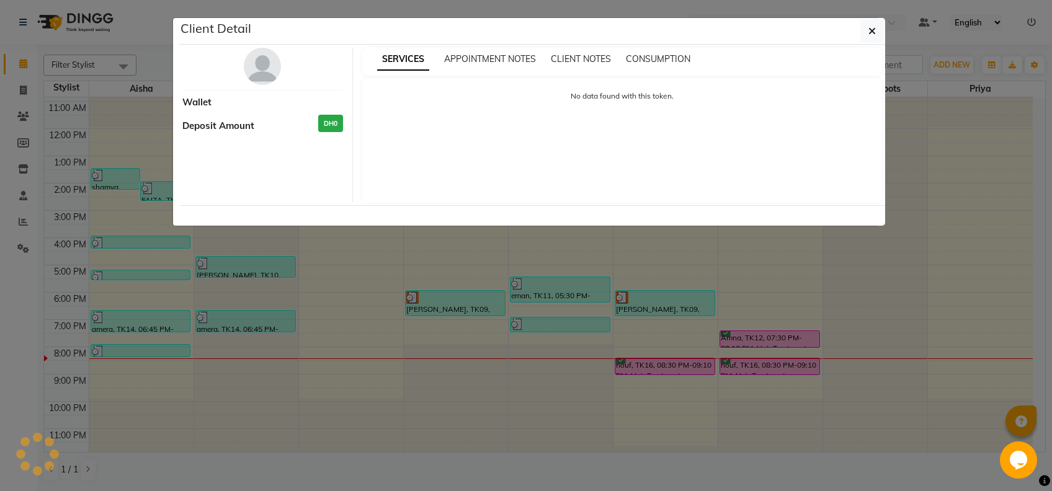
select select "3"
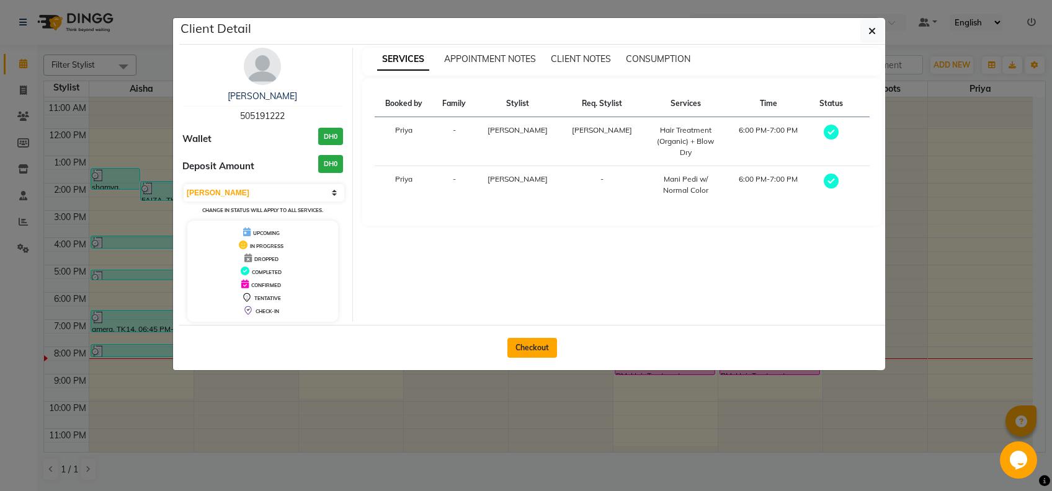
click at [546, 338] on button "Checkout" at bounding box center [532, 348] width 50 height 20
select select "service"
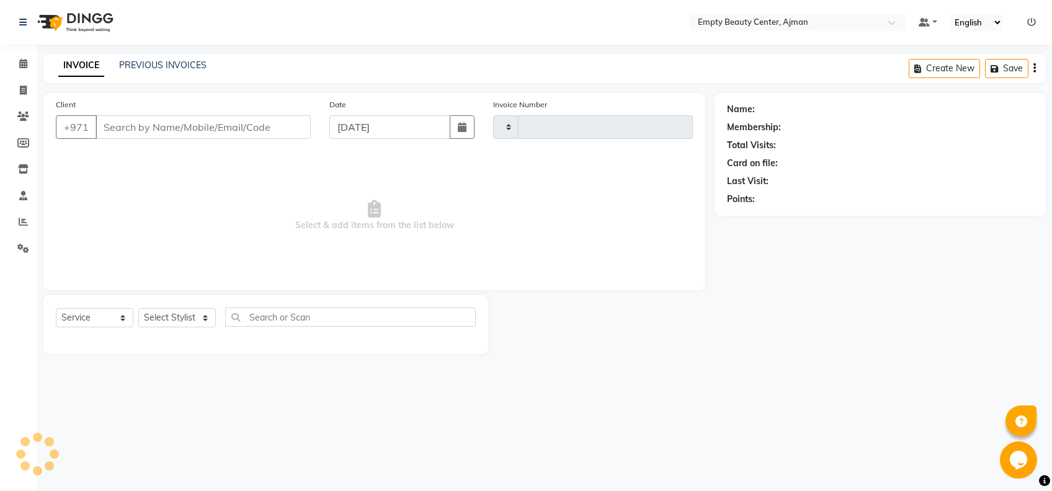
type input "2210"
select select "769"
type input "505191222"
select select "59636"
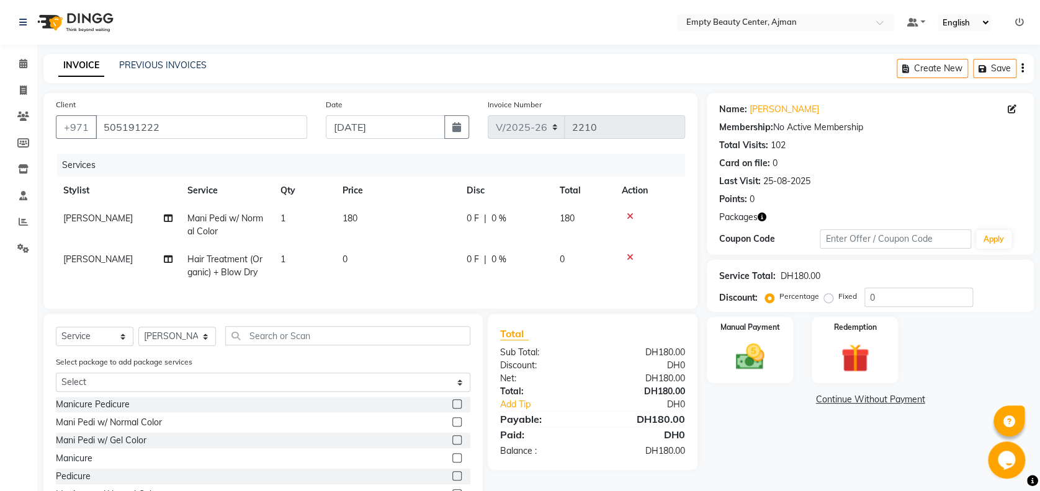
click at [256, 218] on span "Mani Pedi w/ Normal Color" at bounding box center [225, 225] width 76 height 24
select select "12545"
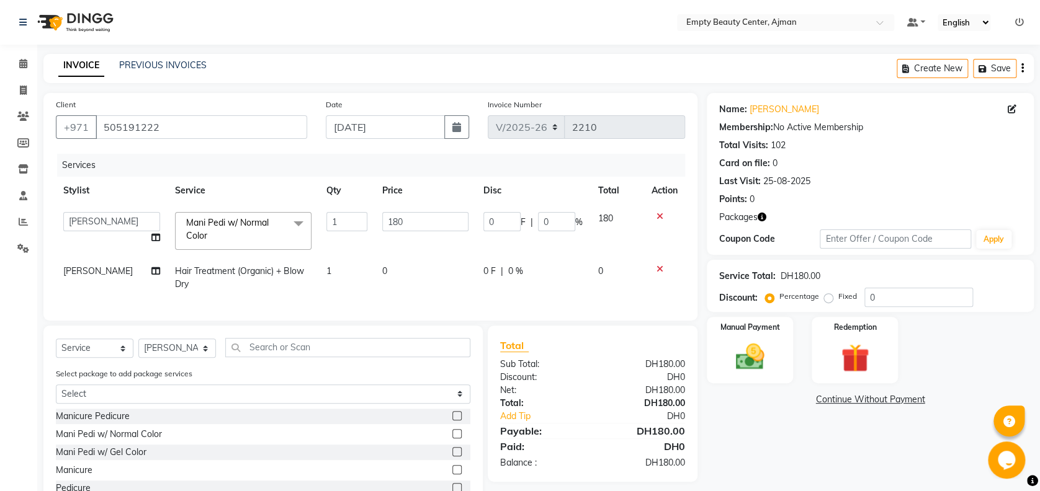
click at [256, 218] on span "Mani Pedi w/ Normal Color" at bounding box center [227, 229] width 83 height 24
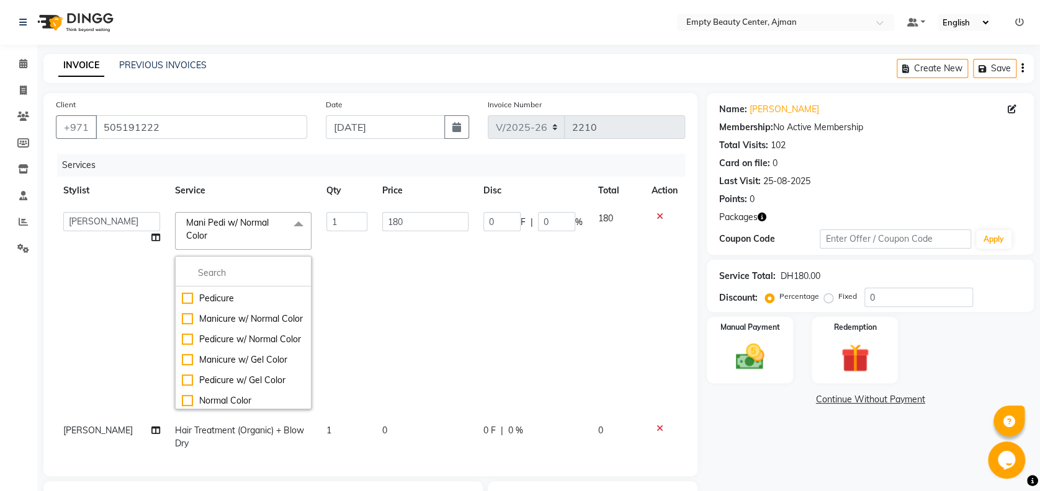
scroll to position [99, 0]
click at [249, 340] on div "Pedicure w/ Normal Color" at bounding box center [243, 333] width 123 height 13
checkbox input "false"
checkbox input "true"
type input "100"
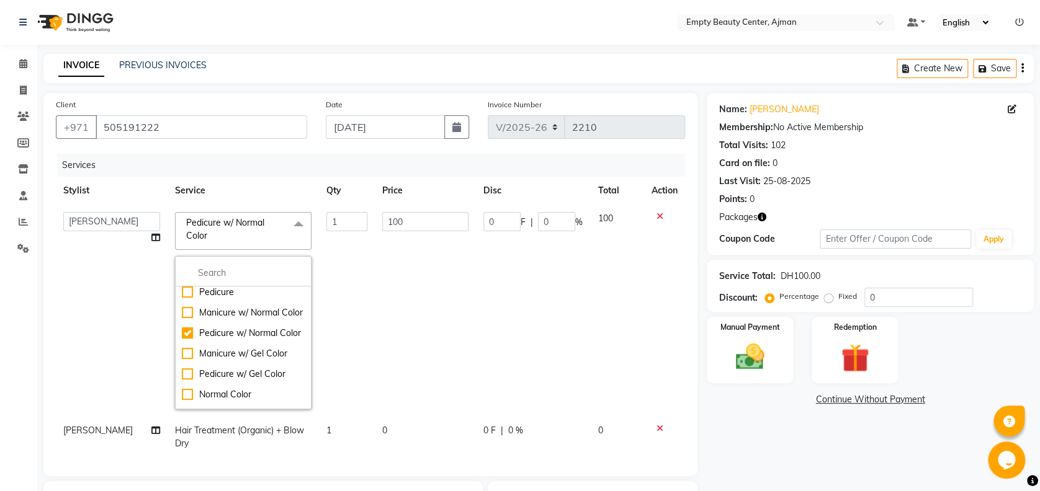
click at [387, 355] on td "100" at bounding box center [425, 311] width 101 height 212
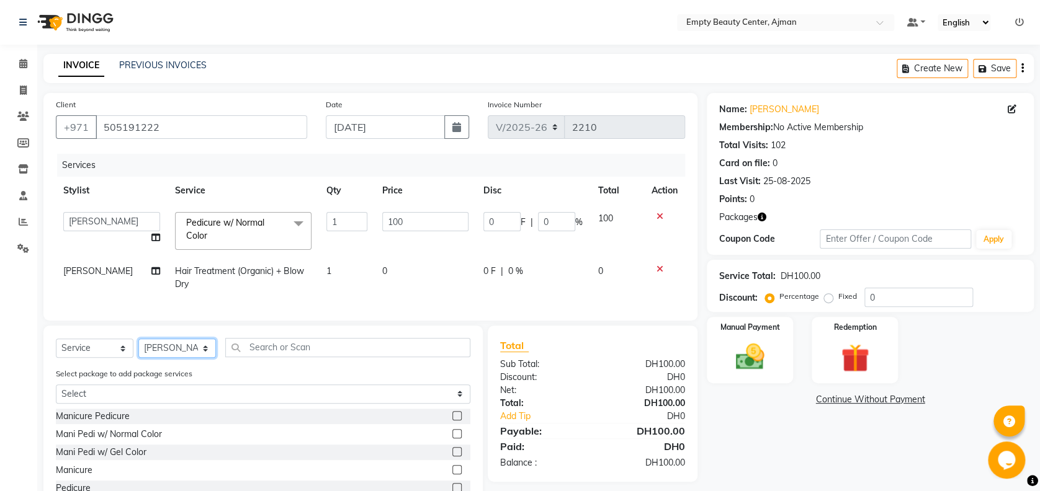
click at [210, 358] on select "Select Stylist Aisha Edsa jhoy Meaza Photoshoots Priya Sanket Gowda Shiela Tina…" at bounding box center [177, 348] width 78 height 19
select select "12545"
click at [138, 351] on select "Select Stylist Aisha Edsa jhoy Meaza Photoshoots Priya Sanket Gowda Shiela Tina…" at bounding box center [177, 348] width 78 height 19
click at [291, 357] on input "text" at bounding box center [347, 347] width 245 height 19
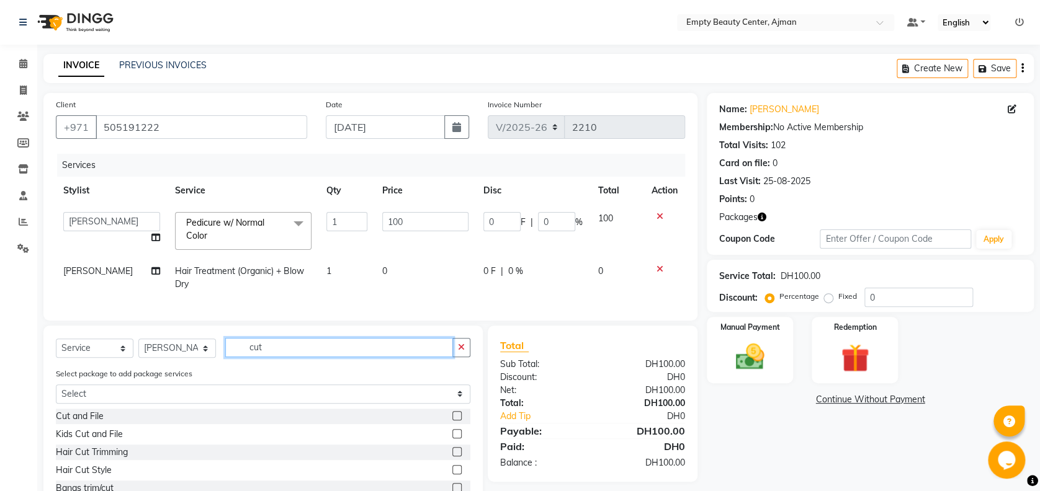
type input "cut"
click at [452, 421] on label at bounding box center [456, 415] width 9 height 9
click at [452, 421] on input "checkbox" at bounding box center [456, 417] width 8 height 8
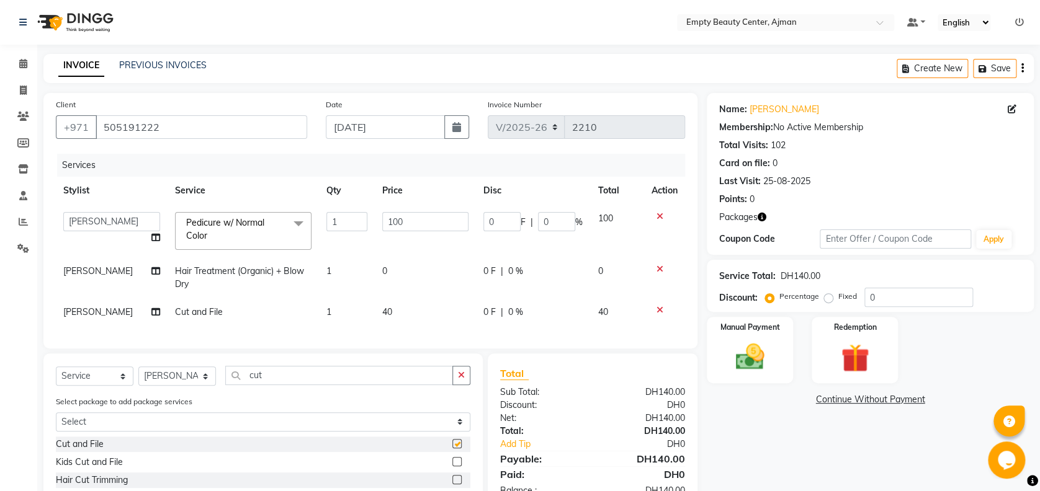
checkbox input "false"
click at [387, 382] on input "cut" at bounding box center [339, 375] width 228 height 19
type input "c"
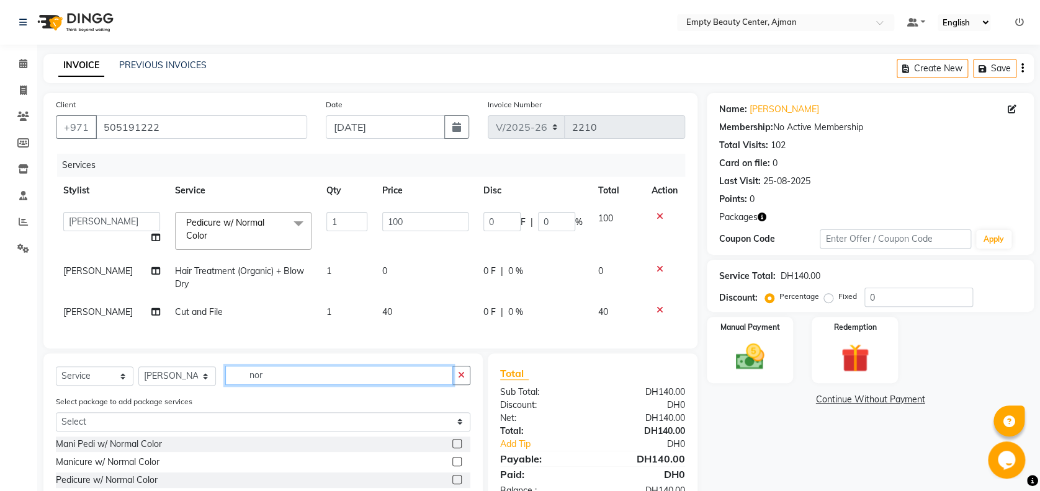
scroll to position [117, 0]
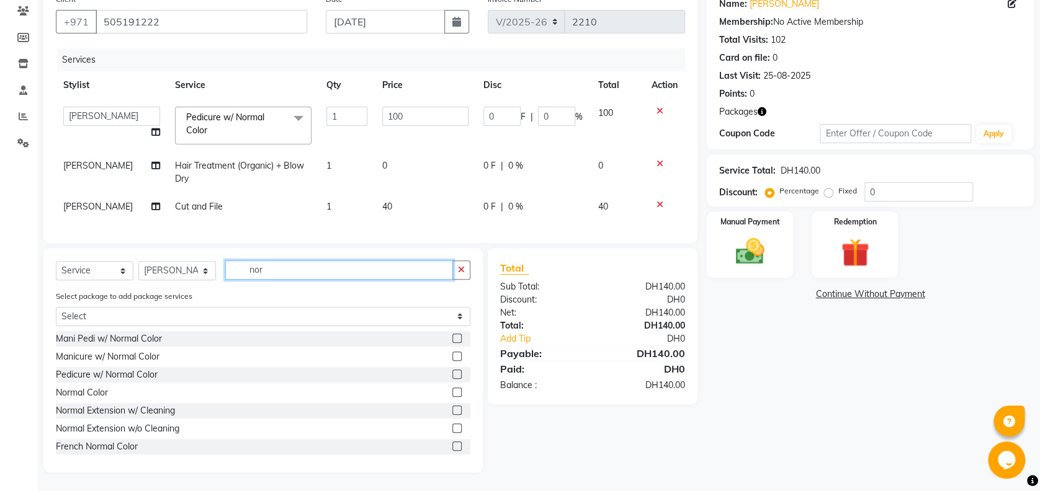
type input "nor"
click at [452, 392] on label at bounding box center [456, 392] width 9 height 9
click at [452, 392] on input "checkbox" at bounding box center [456, 393] width 8 height 8
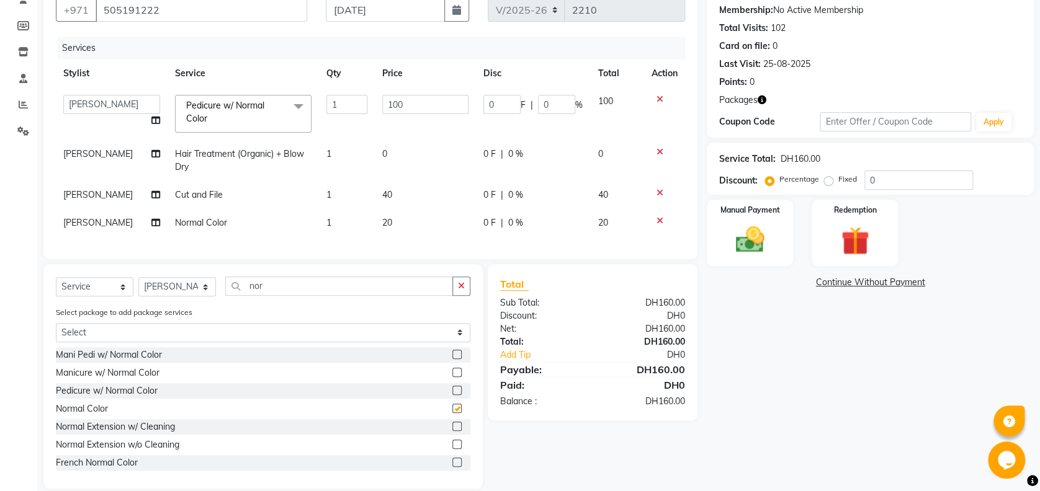
checkbox input "false"
click at [204, 297] on select "Select Stylist Aisha Edsa jhoy Meaza Photoshoots Priya Sanket Gowda Shiela Tina…" at bounding box center [177, 286] width 78 height 19
select select "59636"
click at [138, 290] on select "Select Stylist Aisha Edsa jhoy Meaza Photoshoots Priya Sanket Gowda Shiela Tina…" at bounding box center [177, 286] width 78 height 19
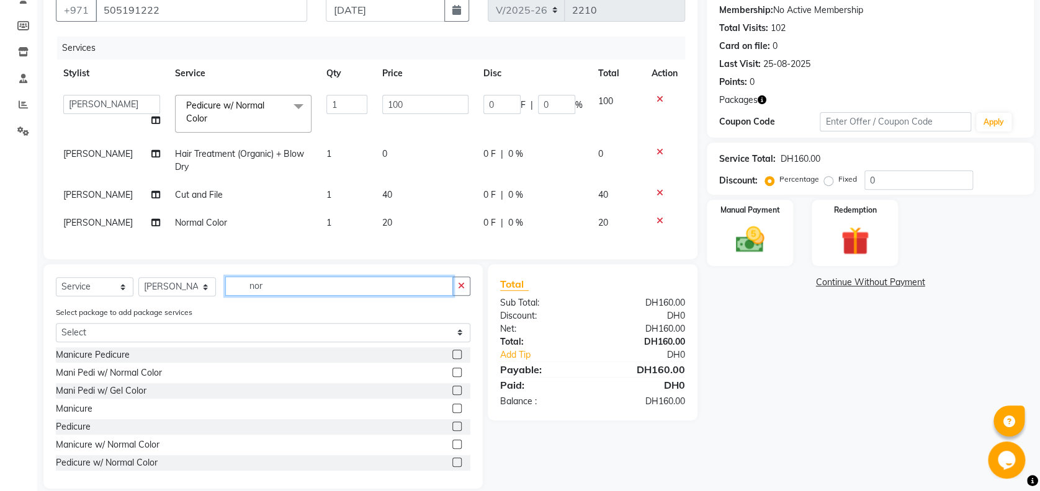
click at [318, 295] on input "nor" at bounding box center [339, 286] width 228 height 19
type input "n"
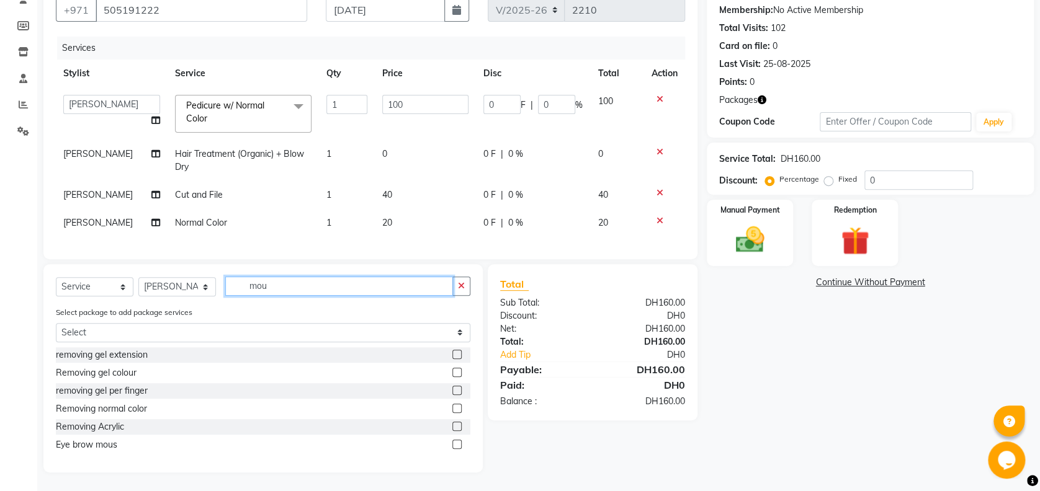
scroll to position [77, 0]
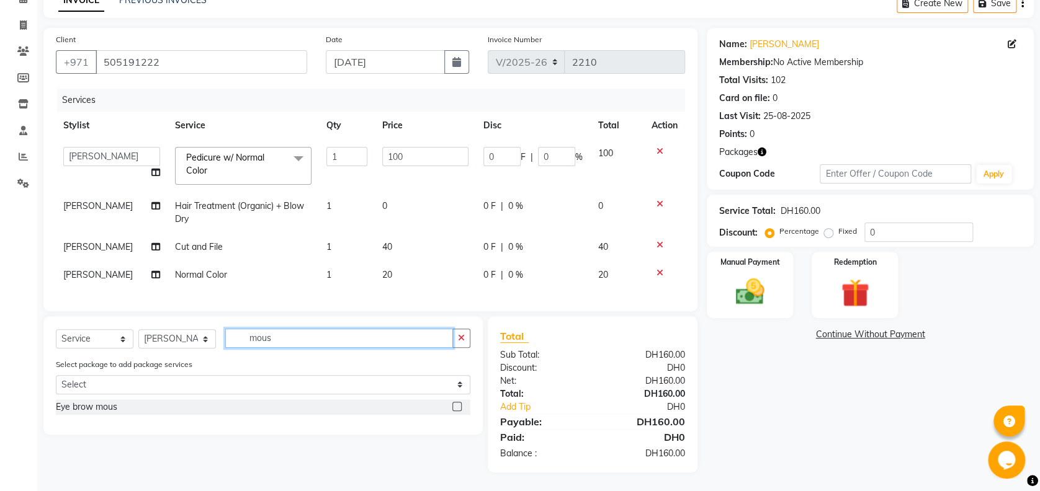
type input "mous"
click at [769, 417] on div "Name: Jamila Membership: No Active Membership Total Visits: 102 Card on file: 0…" at bounding box center [875, 250] width 336 height 445
click at [457, 402] on label at bounding box center [456, 406] width 9 height 9
click at [457, 403] on input "checkbox" at bounding box center [456, 407] width 8 height 8
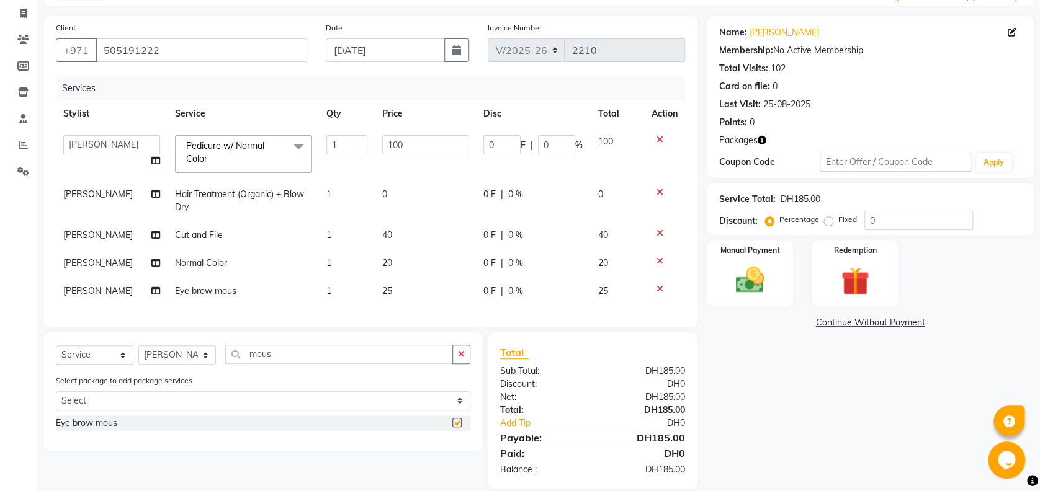
checkbox input "false"
click at [880, 223] on input "0" at bounding box center [918, 220] width 109 height 19
type input "2"
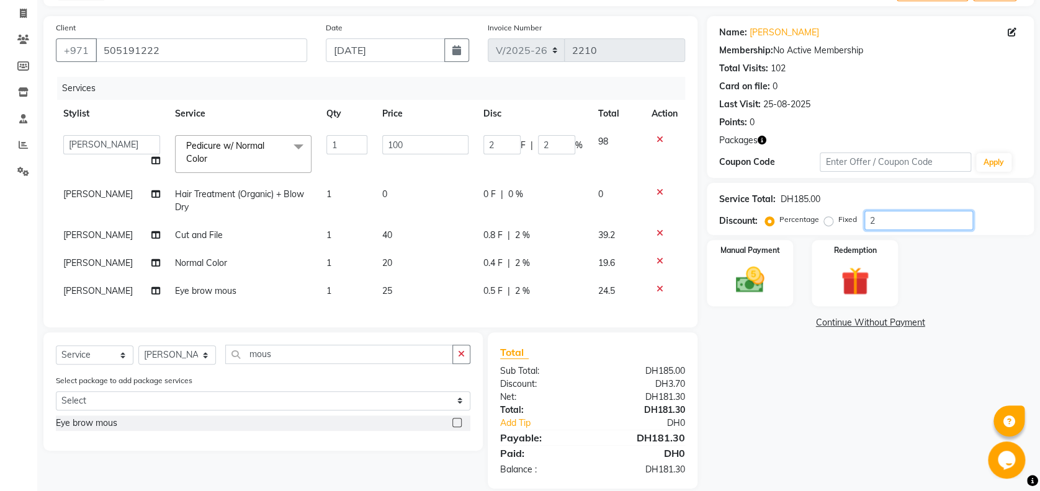
type input "25"
click at [896, 408] on div "Name: Jamila Membership: No Active Membership Total Visits: 102 Card on file: 0…" at bounding box center [875, 252] width 336 height 473
click at [877, 217] on input "25" at bounding box center [918, 220] width 109 height 19
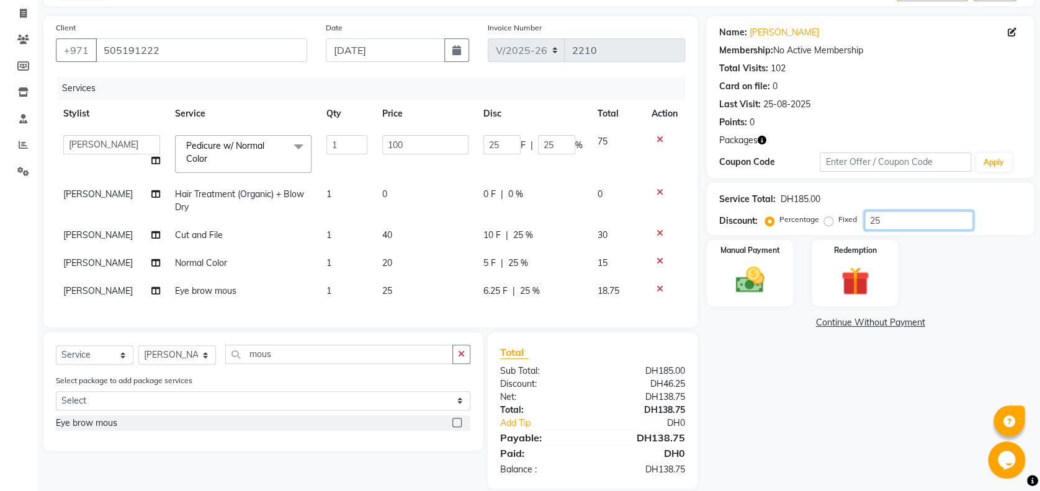
type input "2"
type input "0"
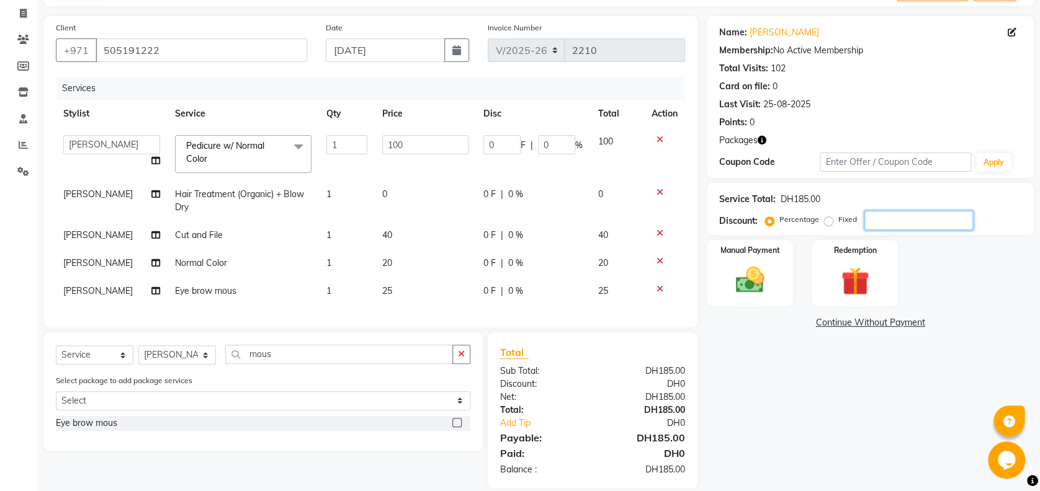
type input "1"
type input "15"
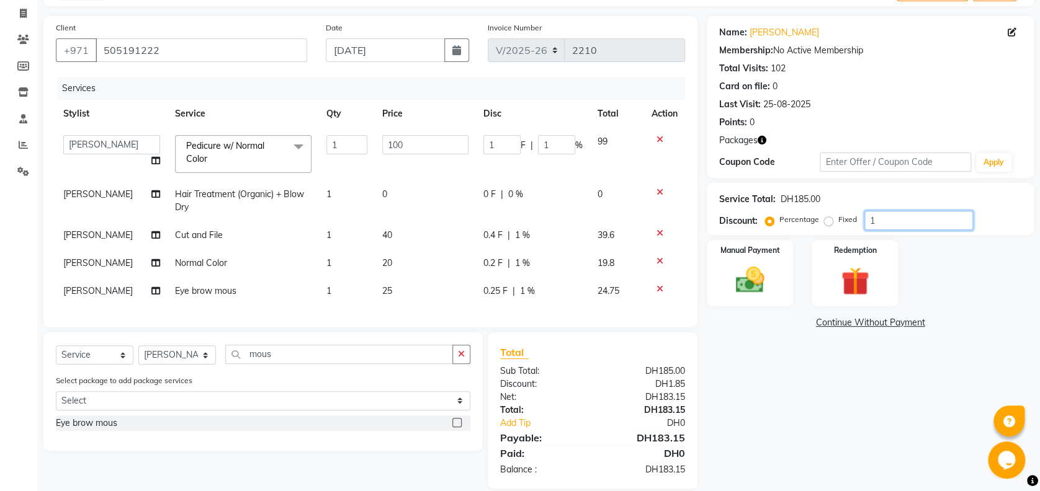
type input "15"
click at [982, 311] on div "Name: Jamila Membership: No Active Membership Total Visits: 102 Card on file: 0…" at bounding box center [875, 252] width 336 height 473
click at [488, 258] on span "3 F" at bounding box center [489, 263] width 12 height 13
select select "12545"
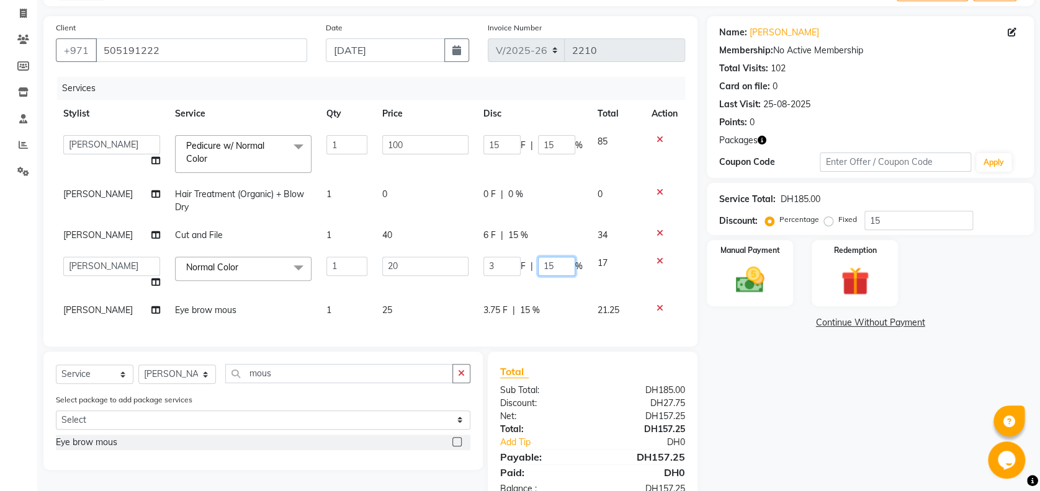
click at [560, 269] on input "15" at bounding box center [556, 266] width 37 height 19
type input "1"
type input "2"
type input "15"
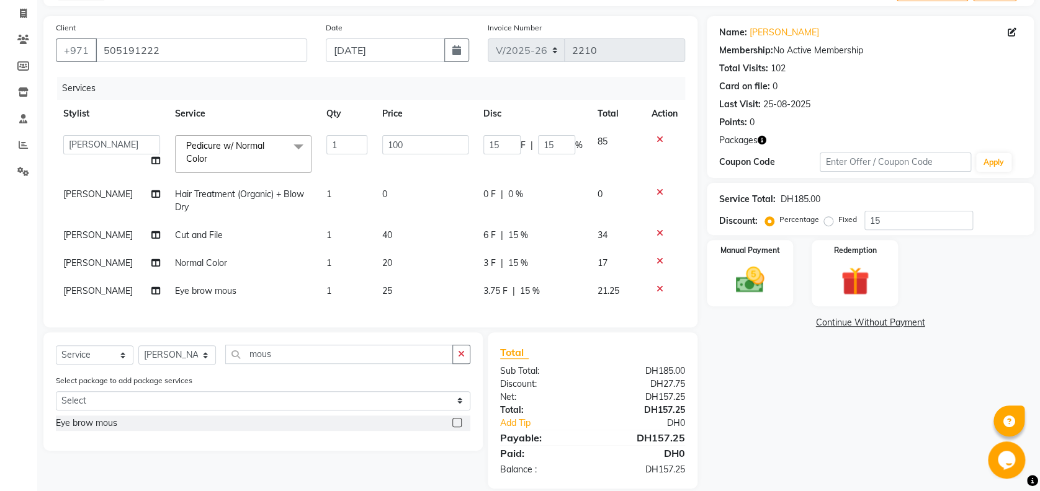
click at [576, 284] on tbody "Aisha Edsa jhoy Meaza Photoshoots Priya Sanket Gowda Shiela Tinaa Yeshi Pedicur…" at bounding box center [370, 216] width 629 height 177
click at [533, 288] on span "15 %" at bounding box center [530, 291] width 20 height 13
select select "59636"
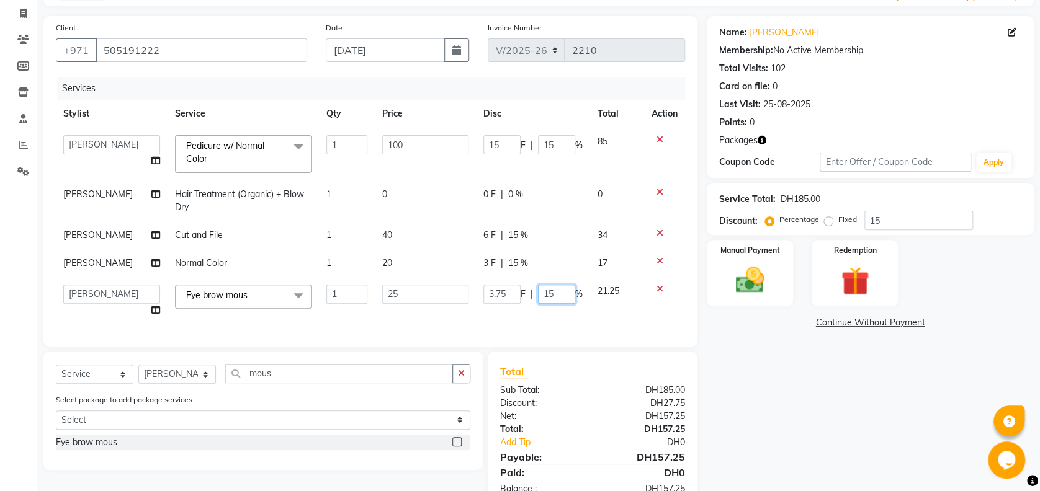
click at [558, 298] on input "15" at bounding box center [556, 294] width 37 height 19
type input "1"
type input "0"
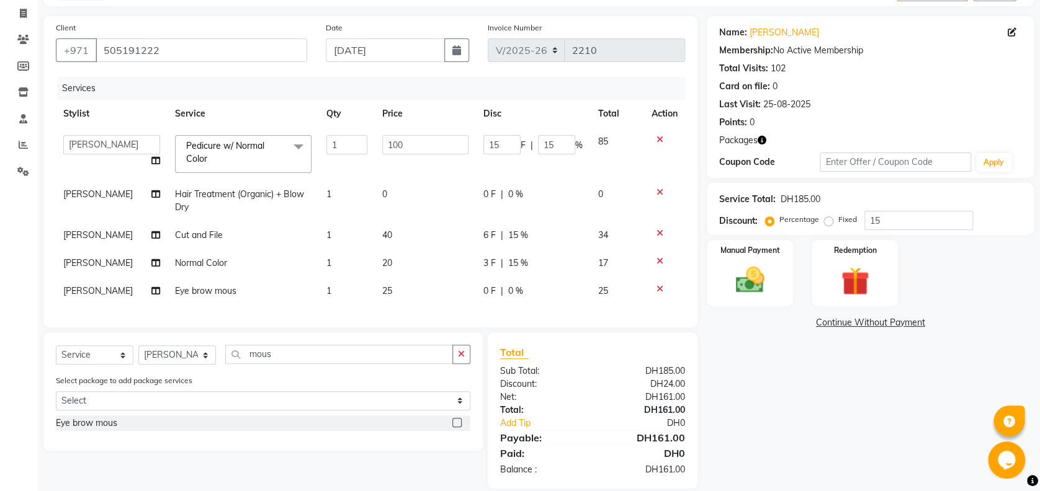
click at [556, 328] on div "Client +971 505191222 Date 03-09-2025 Invoice Number V/2025 V/2025-26 2210 Serv…" at bounding box center [370, 171] width 654 height 311
click at [486, 290] on span "0 F" at bounding box center [489, 291] width 12 height 13
select select "59636"
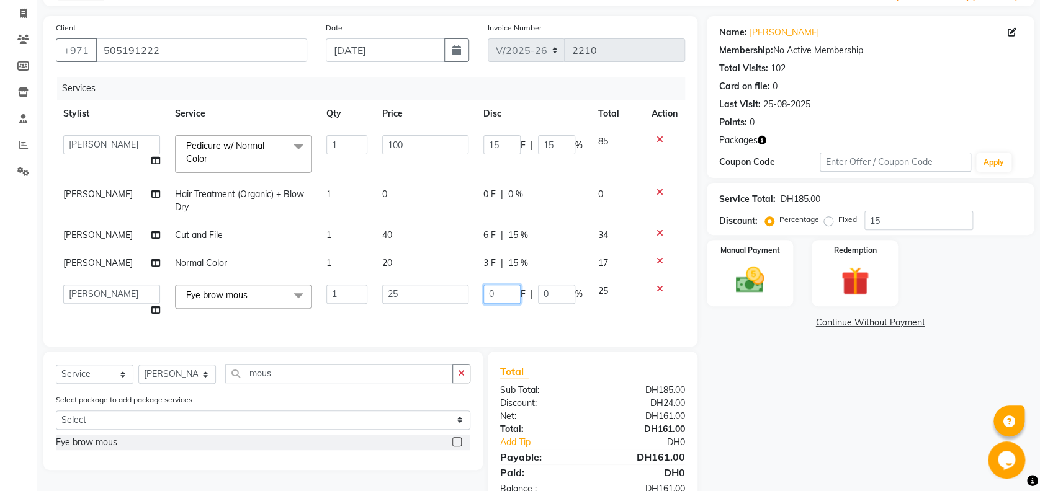
click at [499, 295] on input "0" at bounding box center [501, 294] width 37 height 19
type input "0"
type input "10"
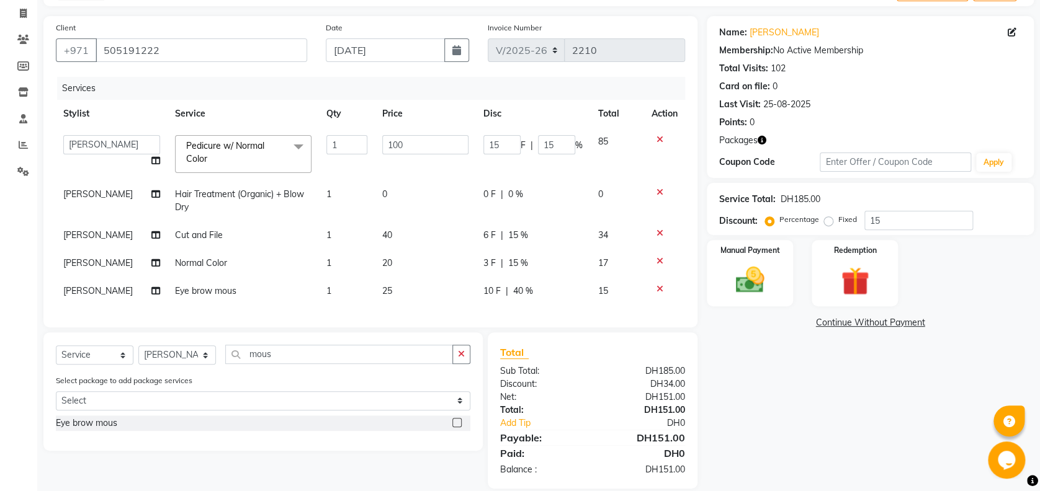
click at [569, 313] on div "Services Stylist Service Qty Price Disc Total Action Aisha Edsa jhoy Meaza Phot…" at bounding box center [370, 196] width 629 height 238
click at [782, 283] on div "Manual Payment" at bounding box center [750, 273] width 90 height 69
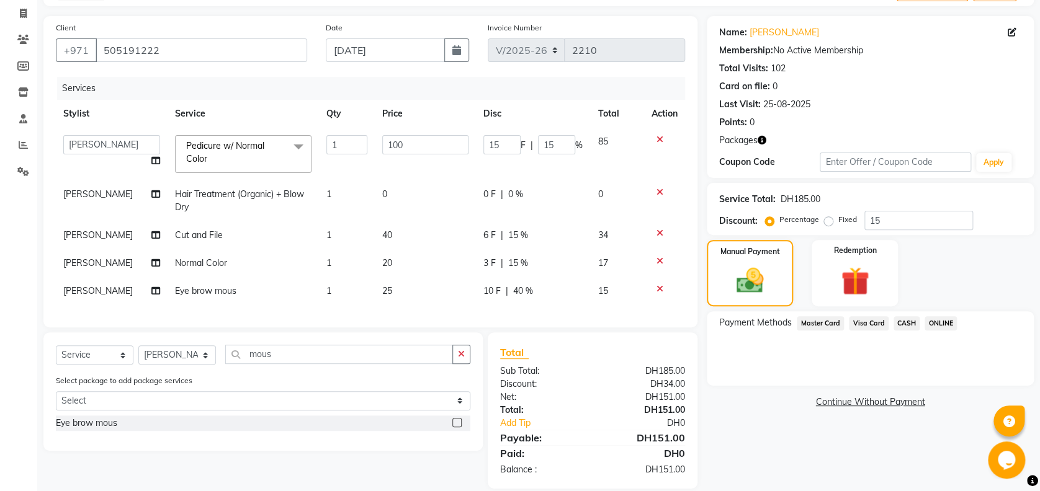
click at [903, 323] on span "CASH" at bounding box center [906, 323] width 27 height 14
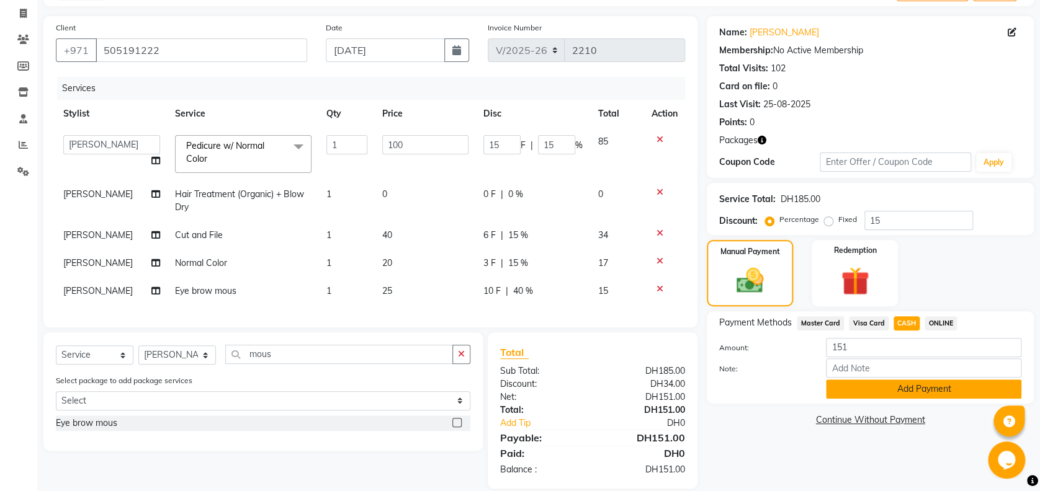
click at [929, 394] on button "Add Payment" at bounding box center [923, 389] width 195 height 19
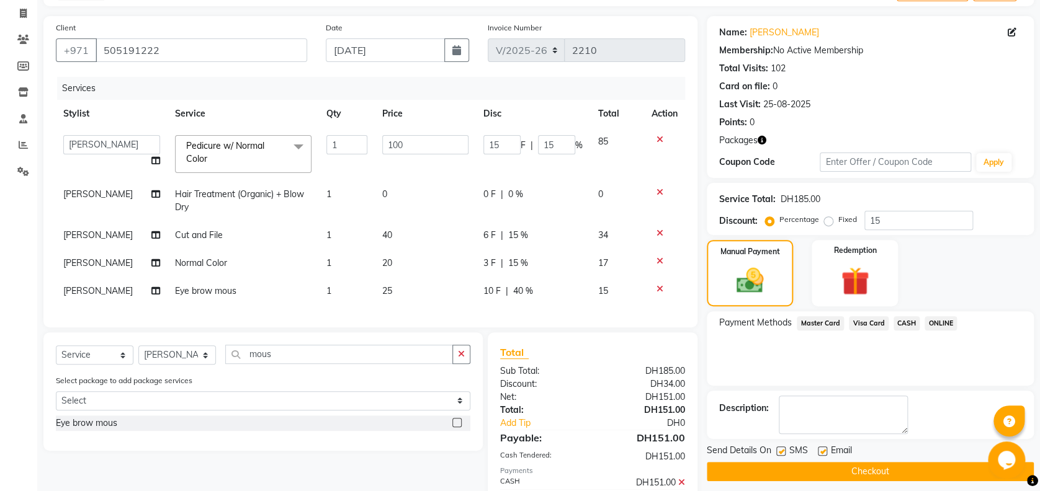
click at [896, 475] on button "Checkout" at bounding box center [870, 471] width 327 height 19
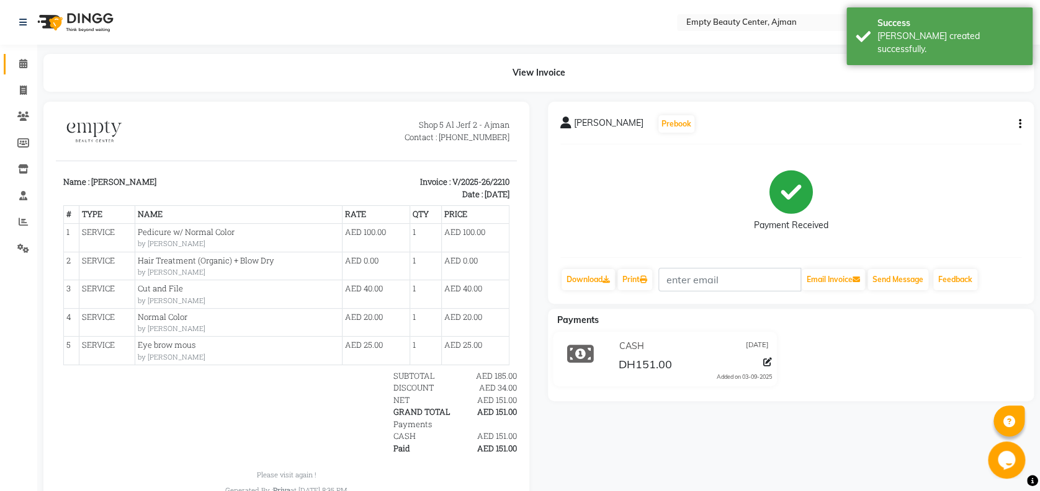
click at [15, 71] on link "Calendar" at bounding box center [19, 64] width 30 height 20
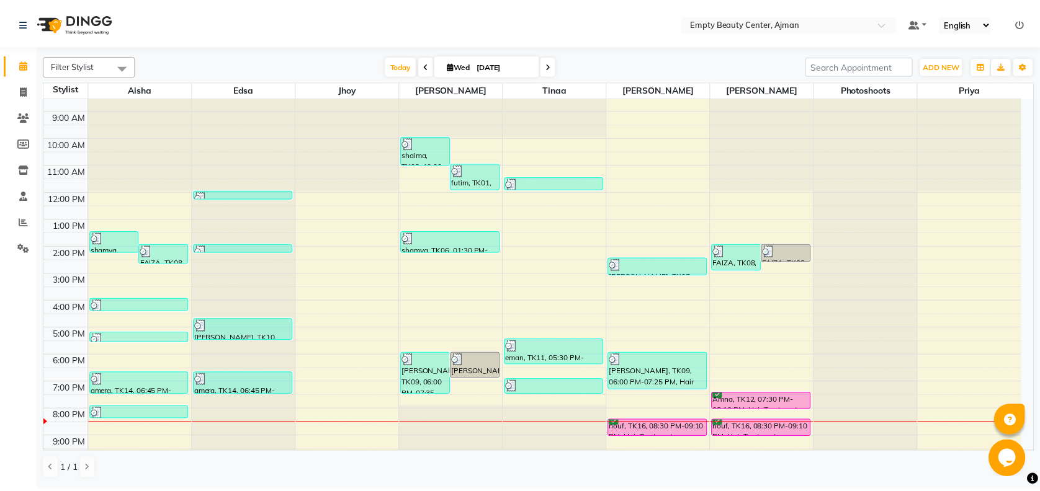
scroll to position [263, 0]
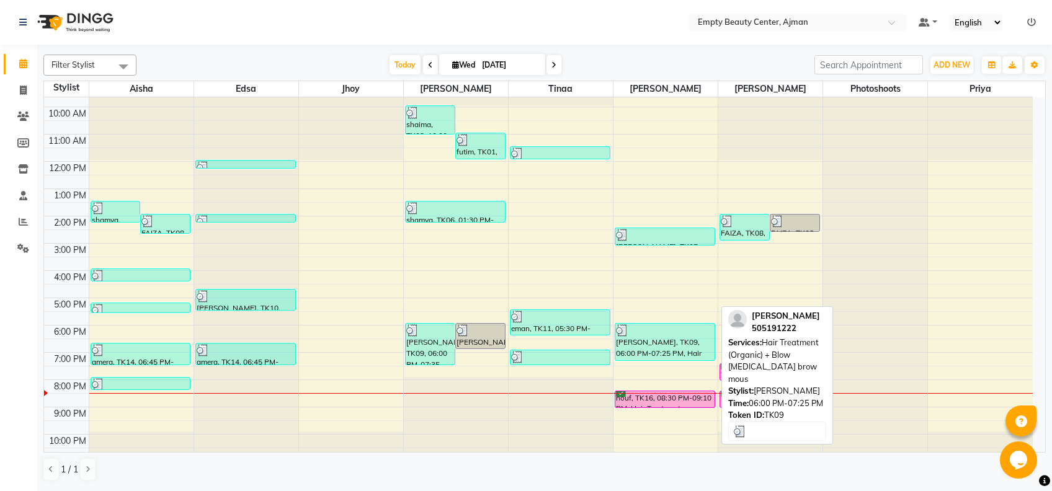
click at [676, 353] on div "[PERSON_NAME], TK09, 06:00 PM-07:25 PM, Hair Treatment (Organic) + Blow [MEDICA…" at bounding box center [664, 342] width 99 height 37
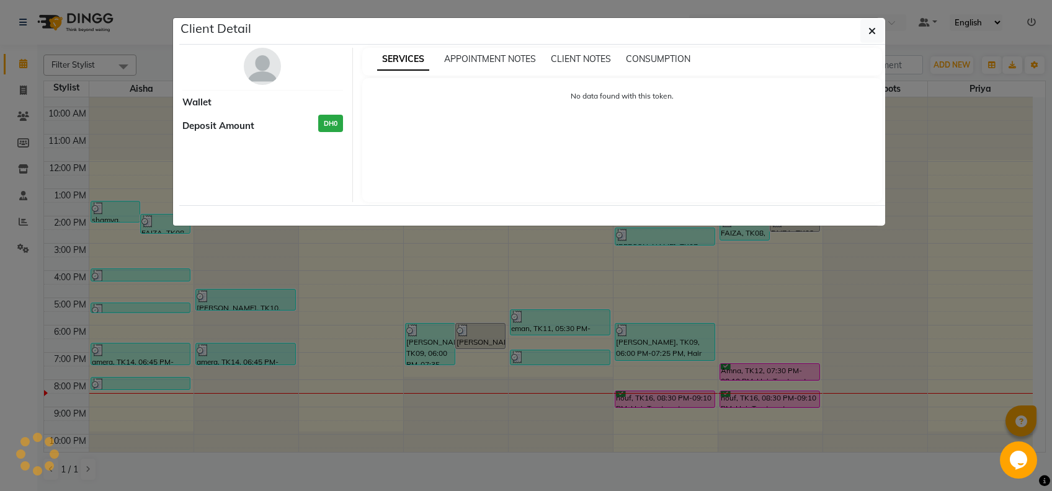
select select "3"
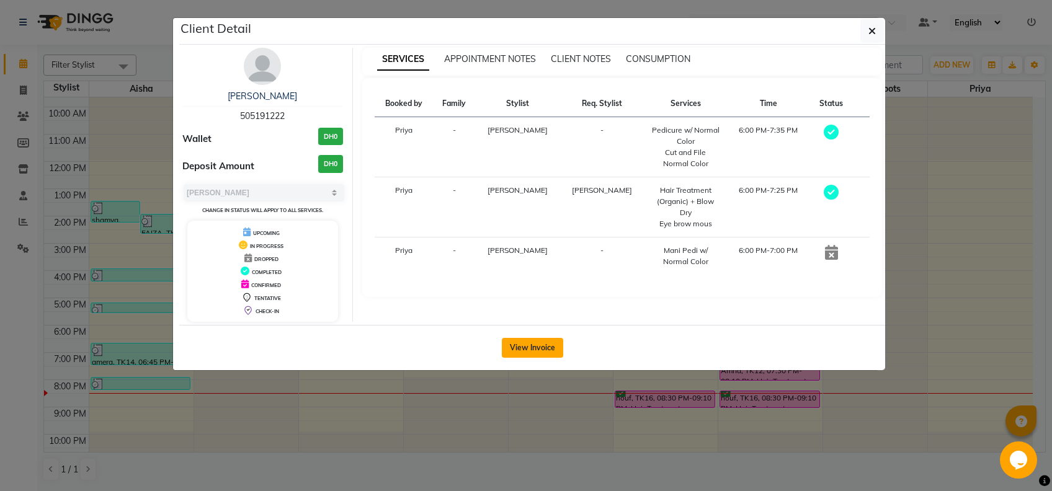
click at [528, 344] on button "View Invoice" at bounding box center [532, 348] width 61 height 20
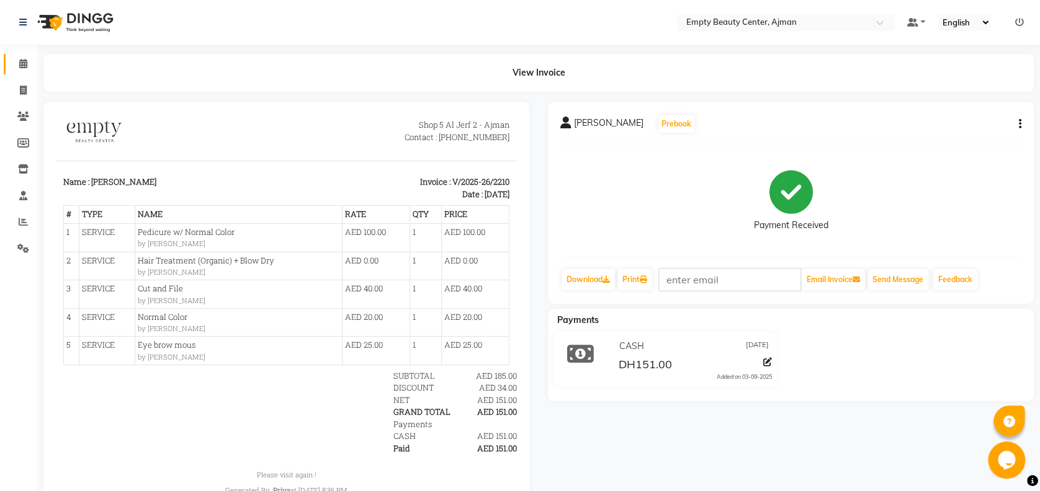
scroll to position [58, 0]
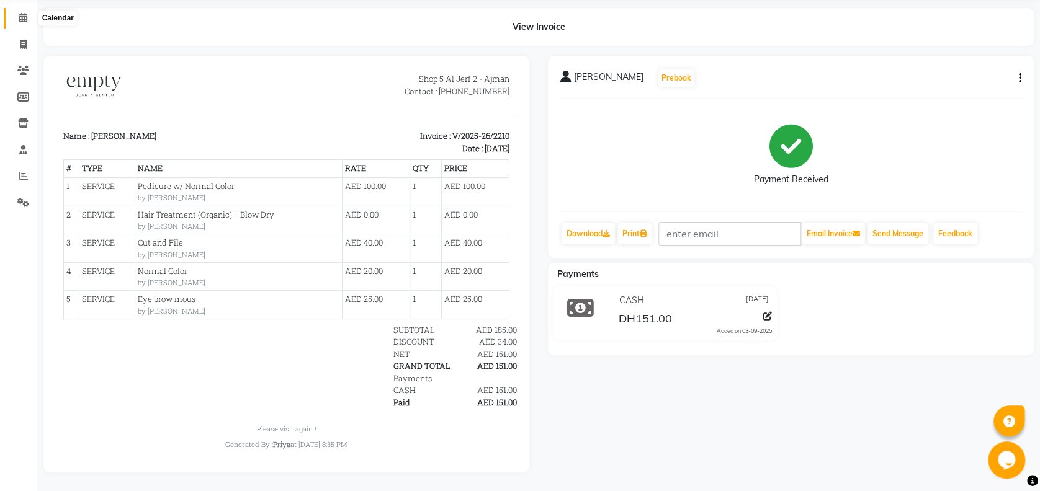
click at [23, 13] on icon at bounding box center [23, 17] width 8 height 9
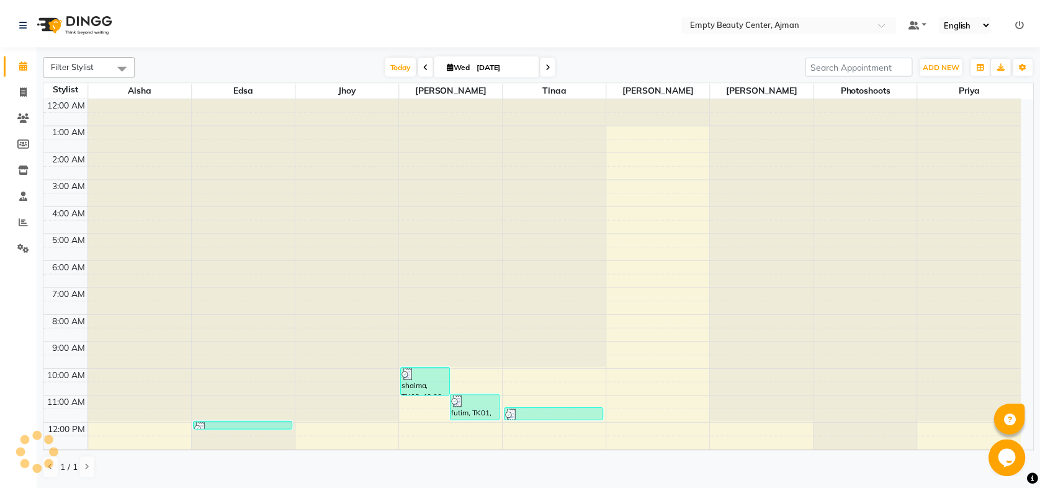
scroll to position [275, 0]
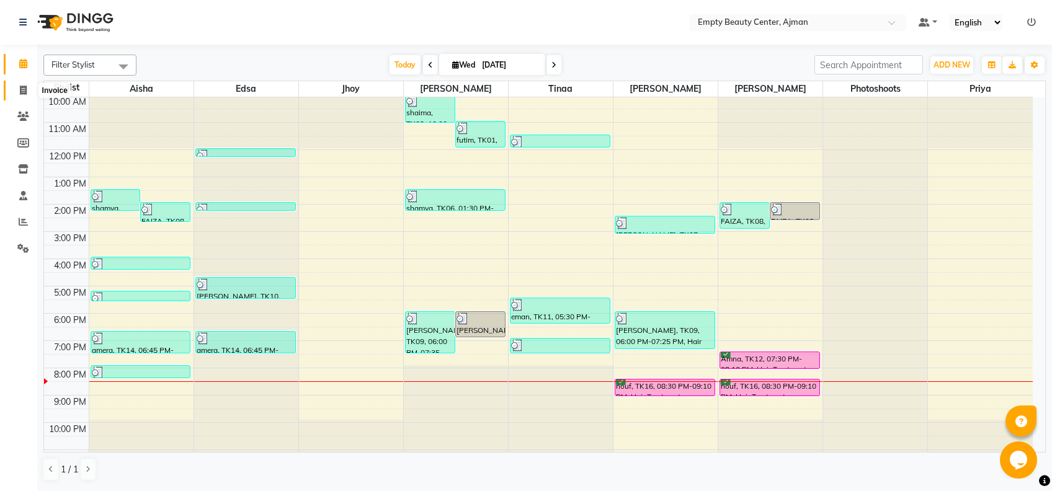
click at [25, 94] on icon at bounding box center [23, 90] width 7 height 9
select select "service"
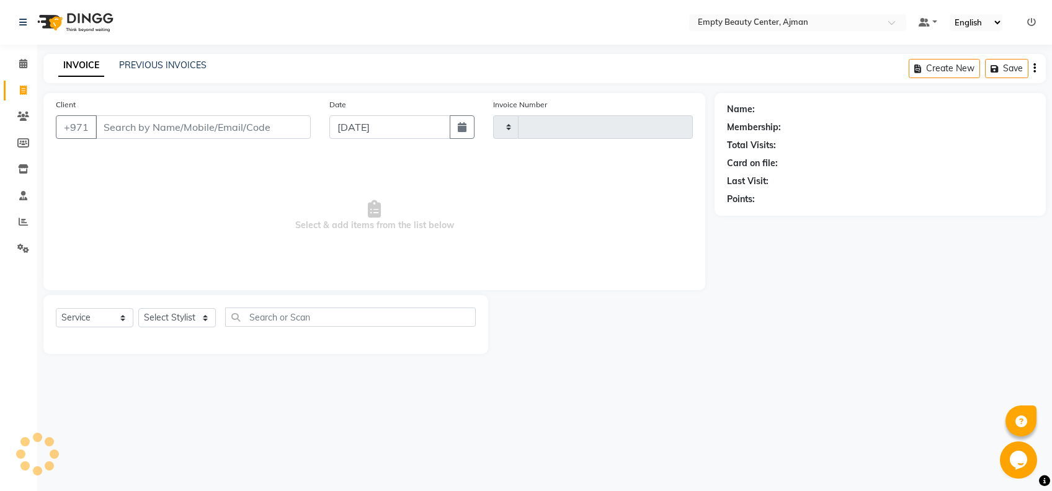
type input "2211"
select select "769"
click at [171, 65] on link "PREVIOUS INVOICES" at bounding box center [162, 65] width 87 height 11
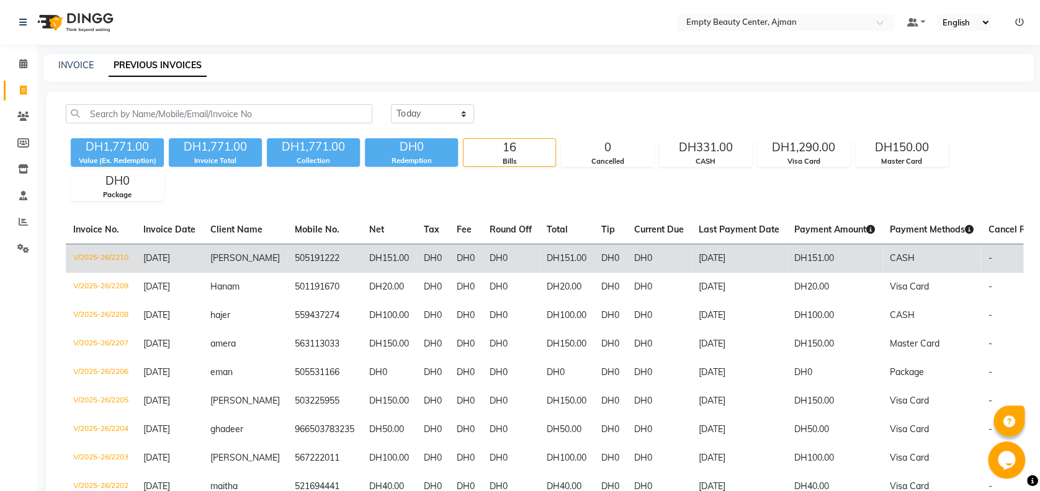
click at [344, 263] on td "505191222" at bounding box center [324, 258] width 74 height 29
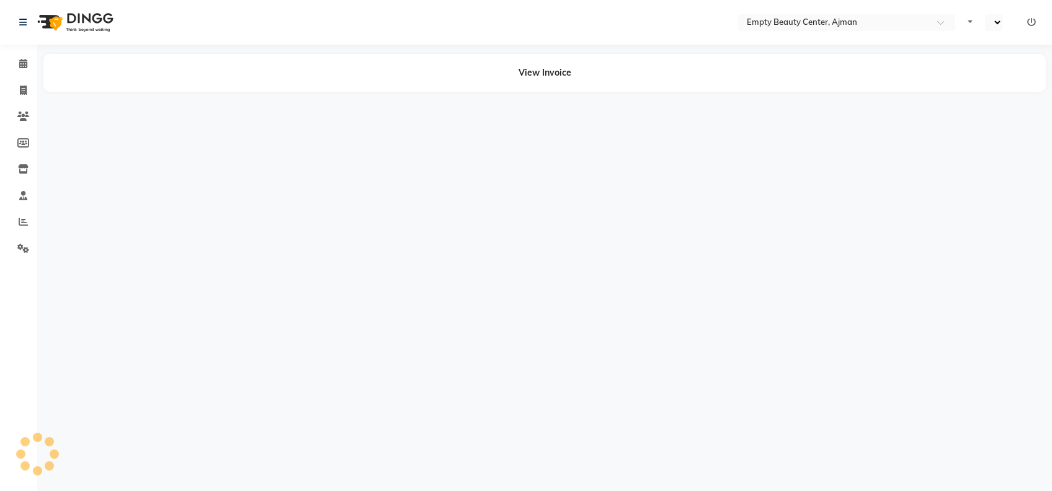
select select "en"
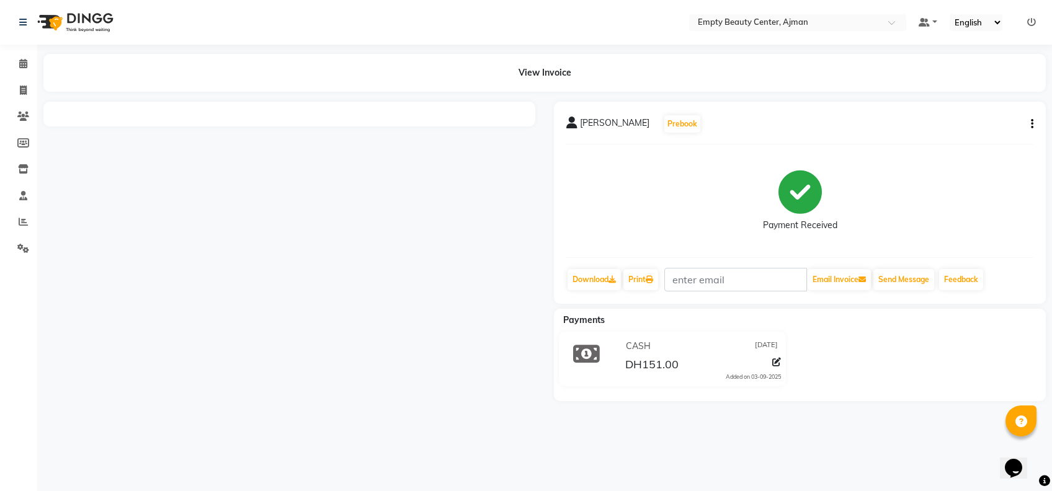
click at [1032, 125] on icon "button" at bounding box center [1032, 124] width 2 height 1
click at [976, 111] on div "Cancel Invoice" at bounding box center [969, 109] width 85 height 16
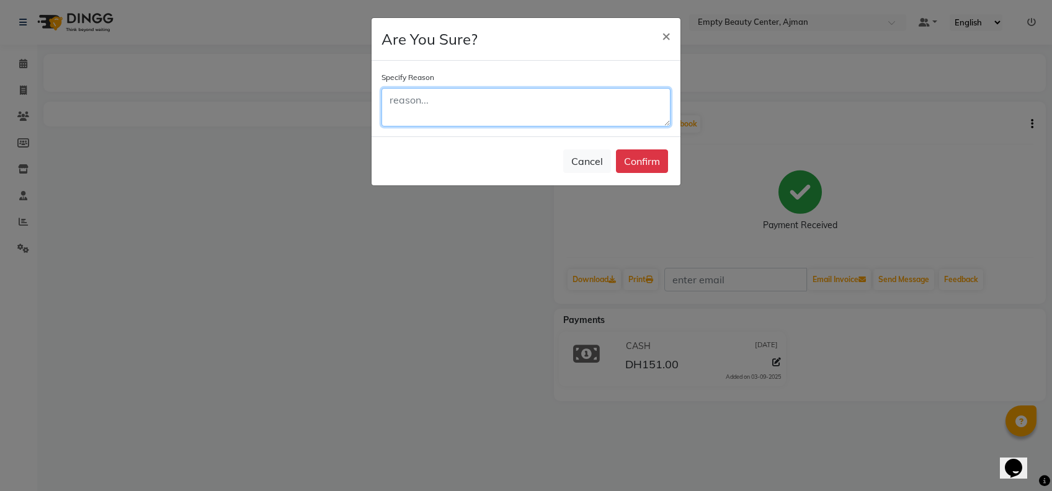
click at [646, 104] on textarea at bounding box center [526, 107] width 289 height 38
type textarea "n"
click at [661, 40] on button "×" at bounding box center [666, 35] width 29 height 35
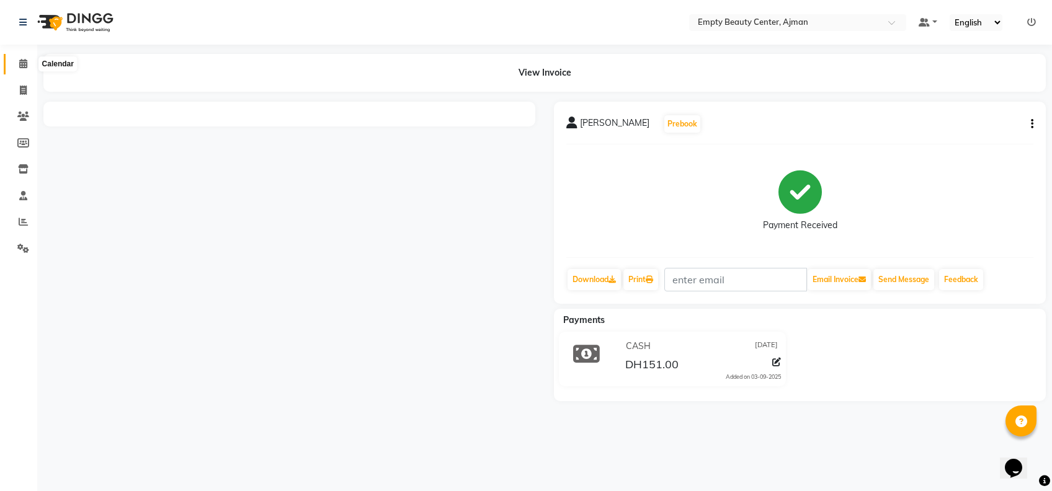
click at [19, 58] on span at bounding box center [23, 64] width 22 height 14
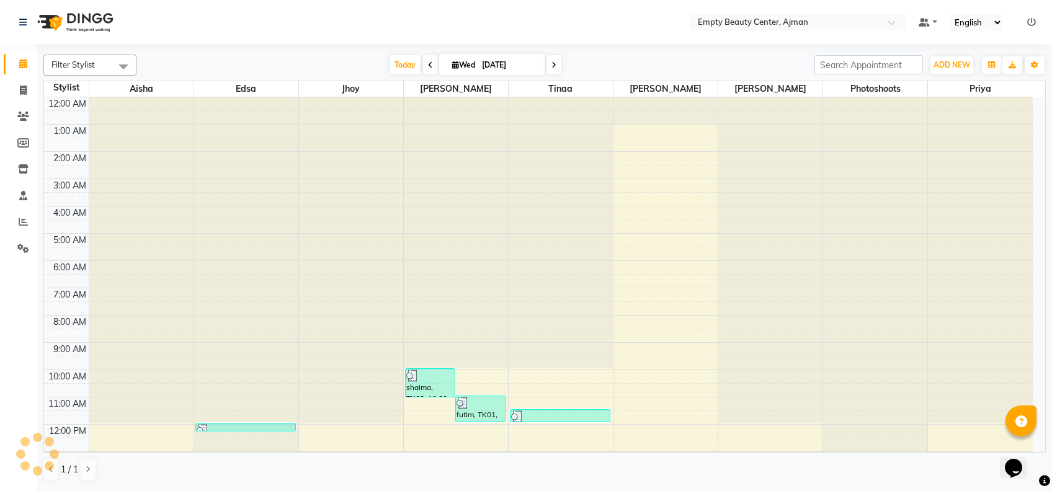
scroll to position [275, 0]
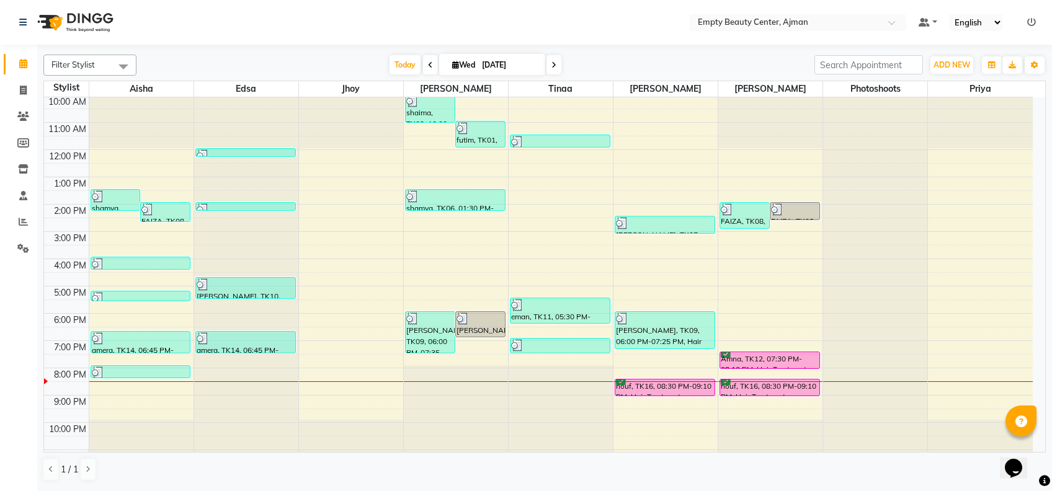
click at [625, 359] on div "12:00 AM 1:00 AM 2:00 AM 3:00 AM 4:00 AM 5:00 AM 6:00 AM 7:00 AM 8:00 AM 9:00 A…" at bounding box center [538, 150] width 989 height 654
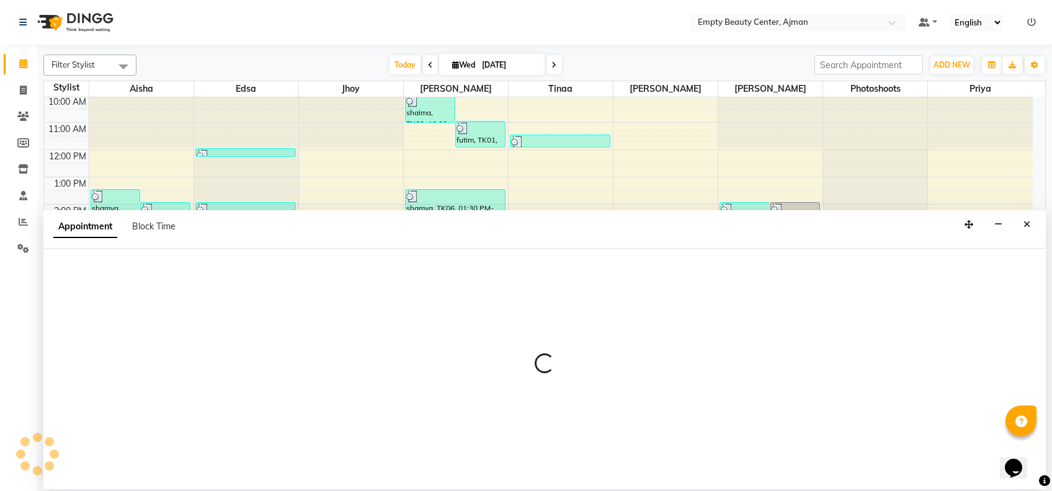
select select "59636"
select select "1170"
select select "tentative"
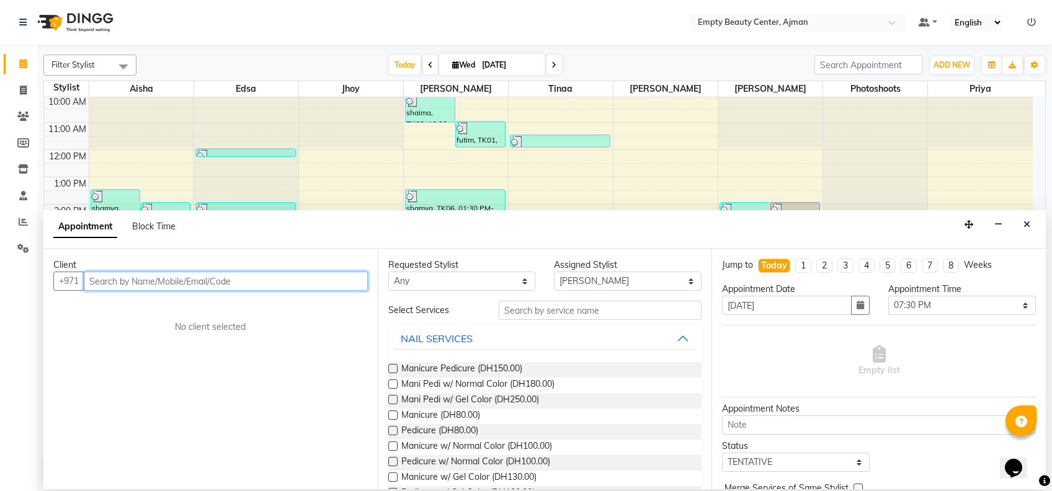
click at [362, 287] on input "text" at bounding box center [226, 281] width 284 height 19
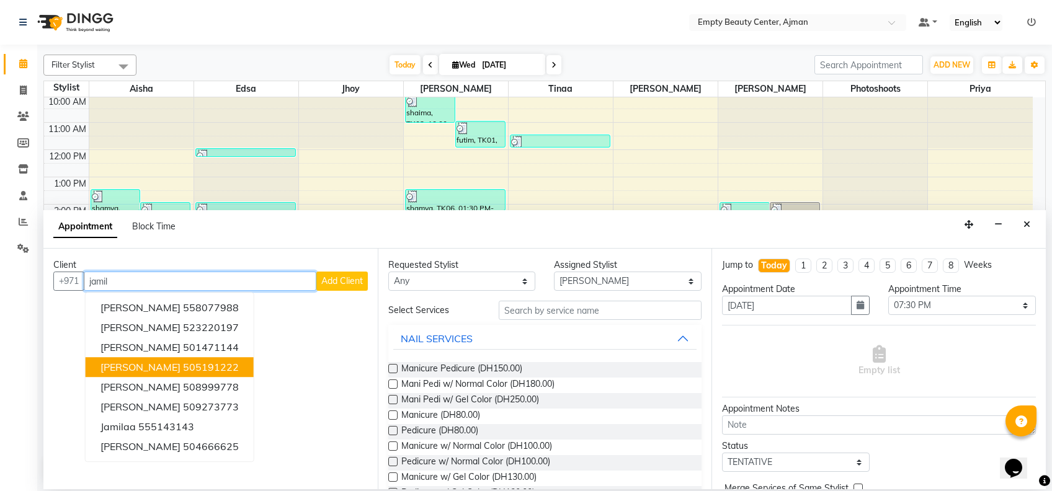
click at [183, 362] on ngb-highlight "505191222" at bounding box center [211, 367] width 56 height 12
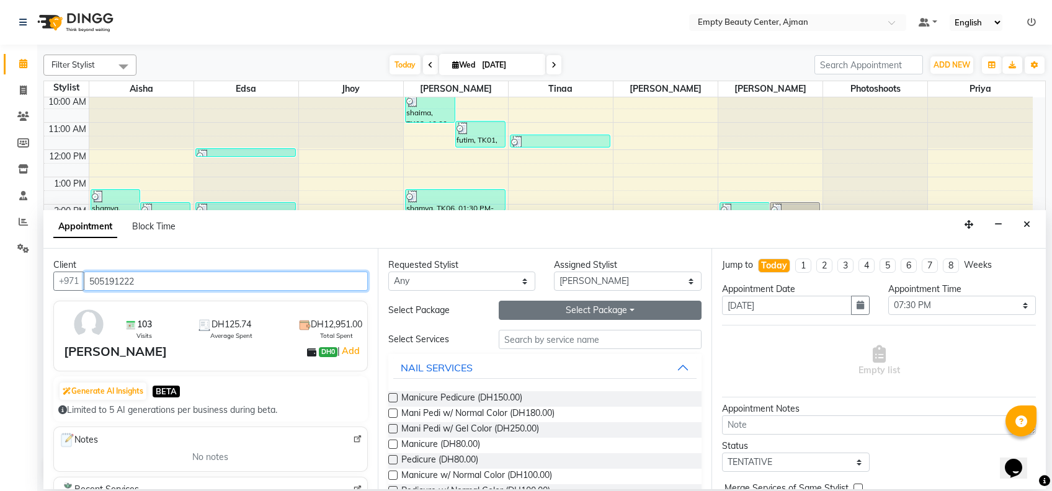
type input "505191222"
click at [542, 304] on button "Select Package Toggle Dropdown" at bounding box center [600, 310] width 203 height 19
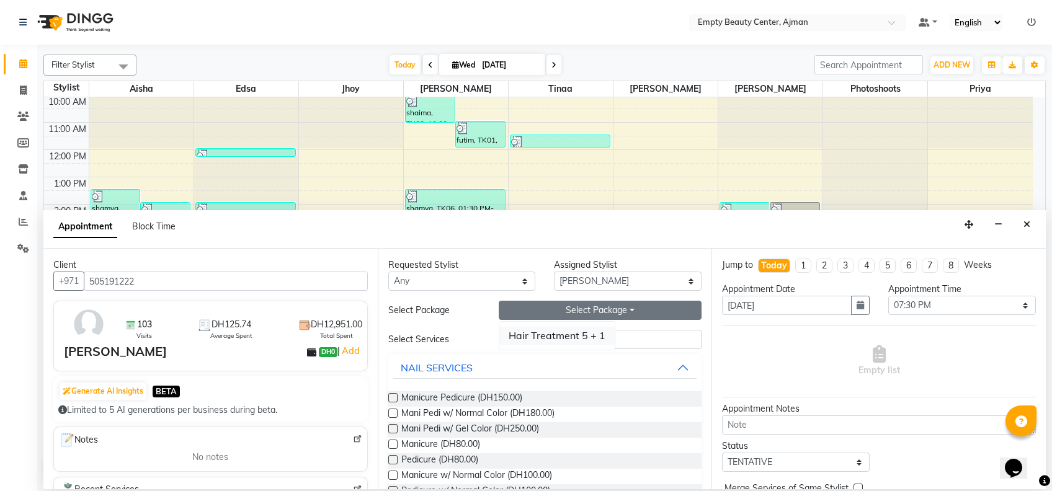
click at [565, 338] on li "Hair Treatment 5 + 1" at bounding box center [556, 336] width 115 height 18
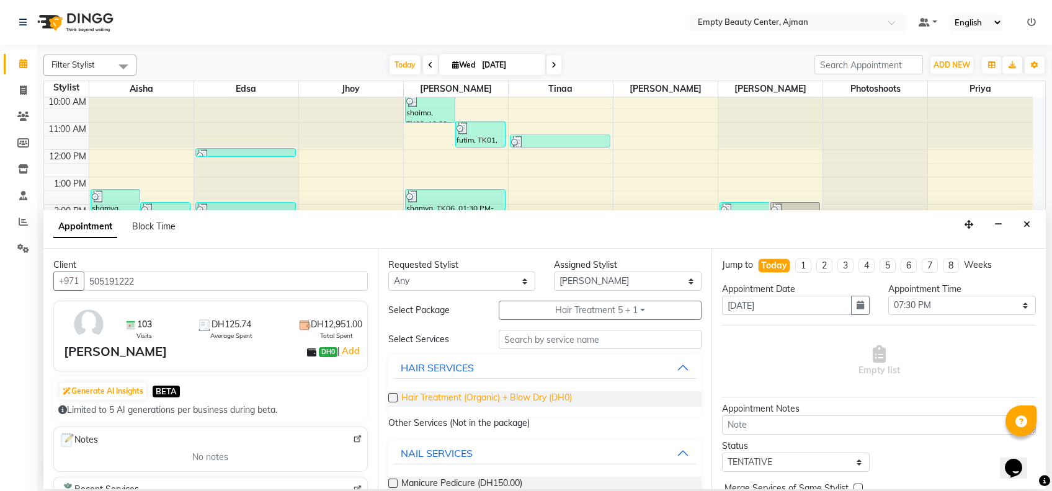
click at [540, 400] on span "Hair Treatment (Organic) + Blow Dry (DH0)" at bounding box center [486, 399] width 171 height 16
checkbox input "false"
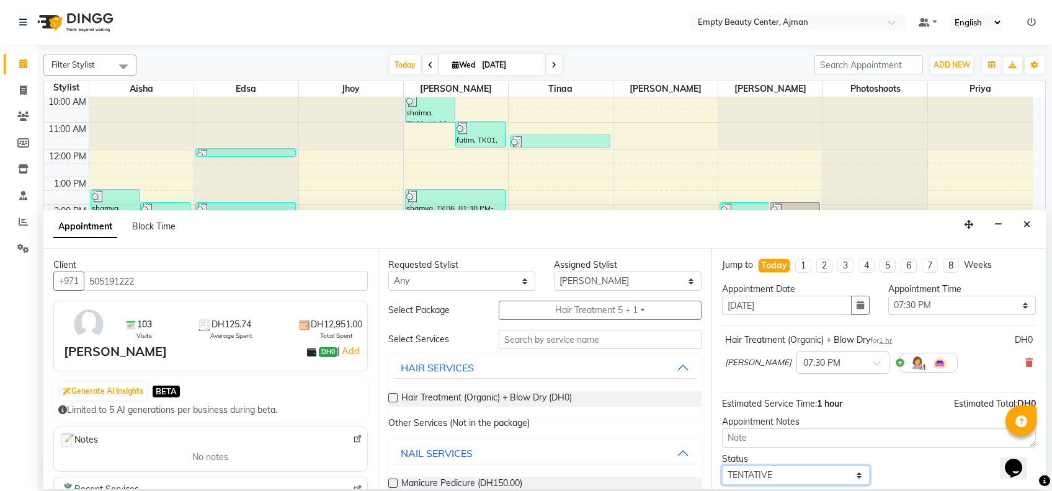
click at [847, 476] on select "Select TENTATIVE CONFIRM CHECK-IN UPCOMING" at bounding box center [796, 475] width 148 height 19
select select "confirm booking"
click at [722, 466] on select "Select TENTATIVE CONFIRM CHECK-IN UPCOMING" at bounding box center [796, 475] width 148 height 19
click at [1002, 305] on select "Select 01:00 AM 01:15 AM 01:30 AM 01:45 AM 02:00 AM 02:15 AM 02:30 AM 02:45 AM …" at bounding box center [962, 305] width 148 height 19
select select "1200"
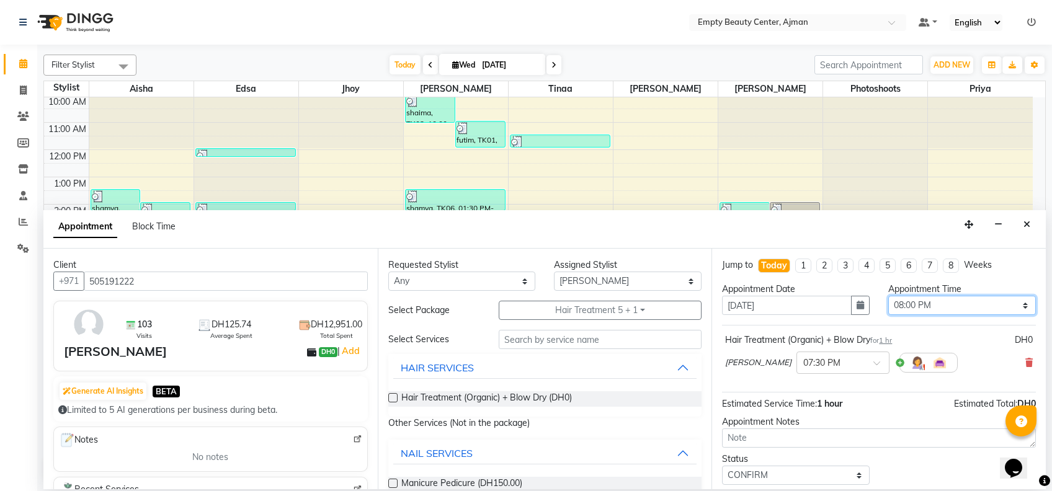
click at [888, 296] on select "Select 01:00 AM 01:15 AM 01:30 AM 01:45 AM 02:00 AM 02:15 AM 02:30 AM 02:45 AM …" at bounding box center [962, 305] width 148 height 19
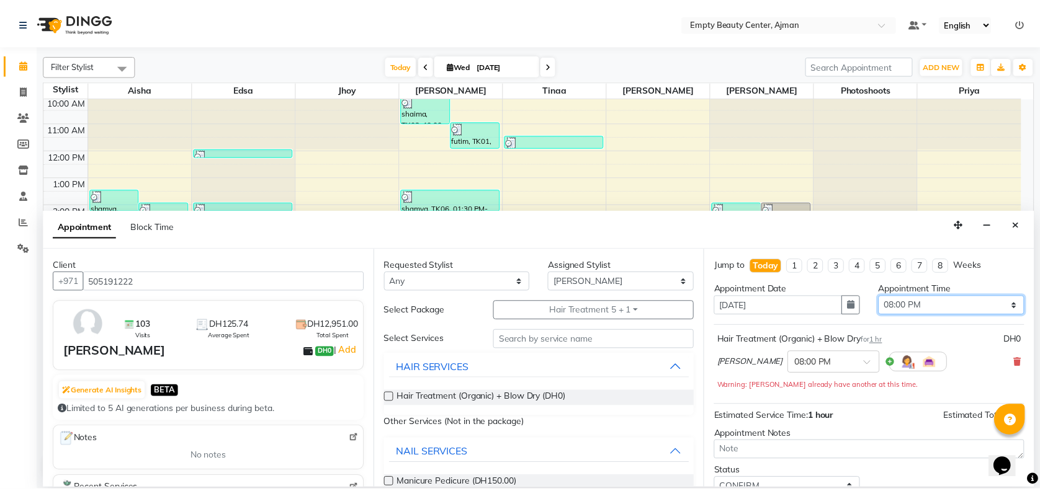
scroll to position [86, 0]
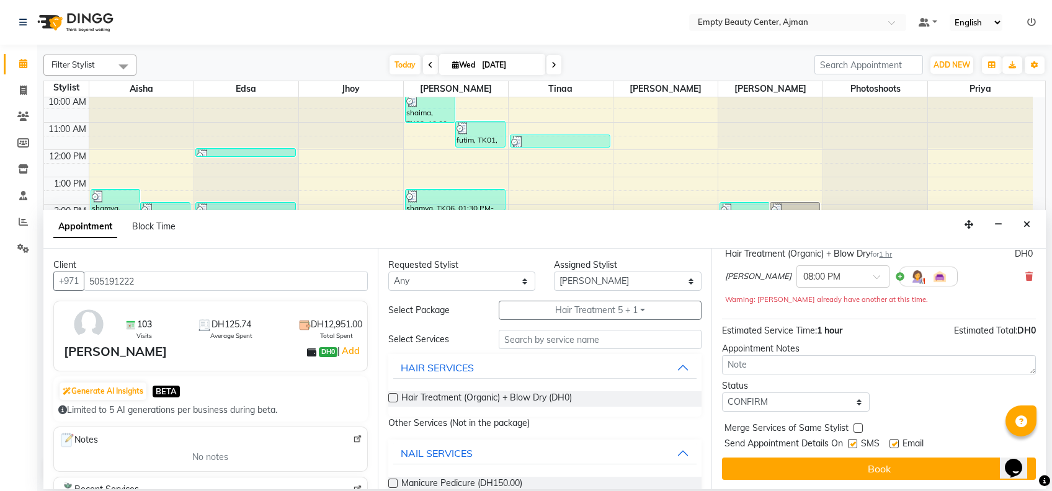
click at [857, 424] on label at bounding box center [858, 428] width 9 height 9
click at [857, 426] on input "checkbox" at bounding box center [858, 430] width 8 height 8
checkbox input "true"
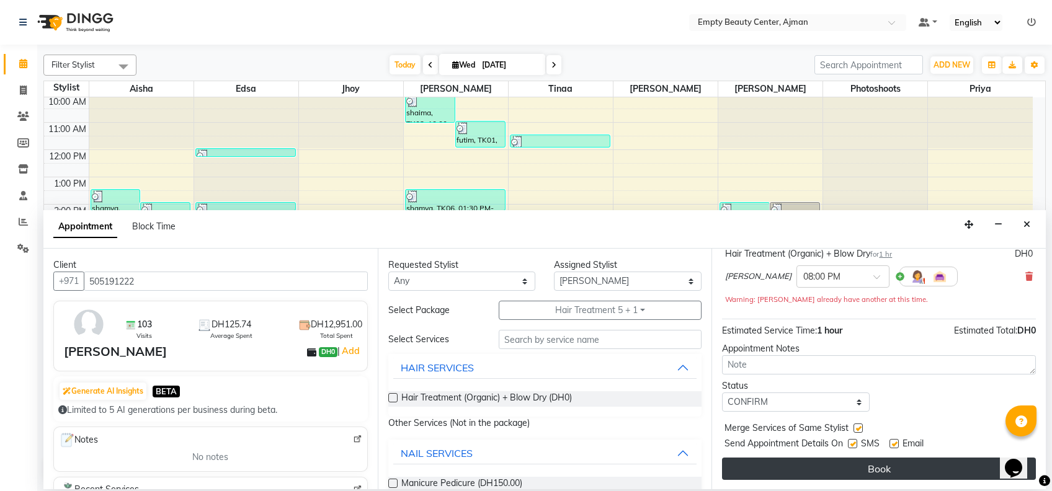
click at [898, 467] on button "Book" at bounding box center [879, 469] width 314 height 22
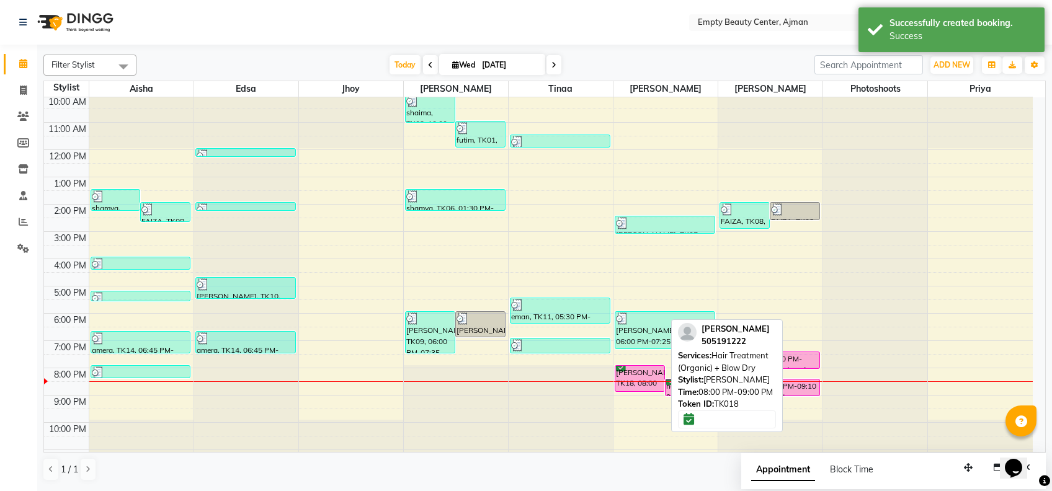
click at [645, 375] on div "[PERSON_NAME], TK18, 08:00 PM-09:00 PM, Hair Treatment (Organic) + Blow Dry" at bounding box center [639, 378] width 49 height 25
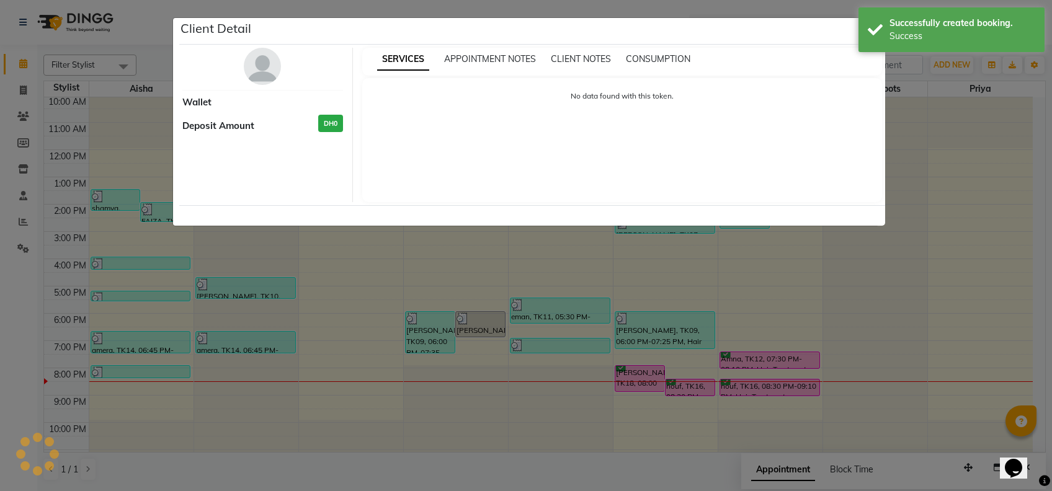
select select "6"
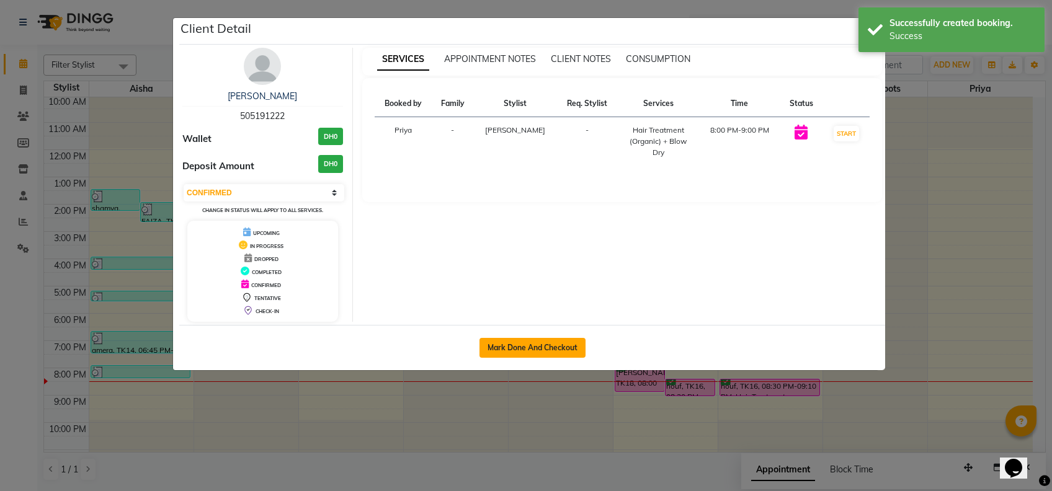
click at [566, 348] on button "Mark Done And Checkout" at bounding box center [533, 348] width 106 height 20
select select "service"
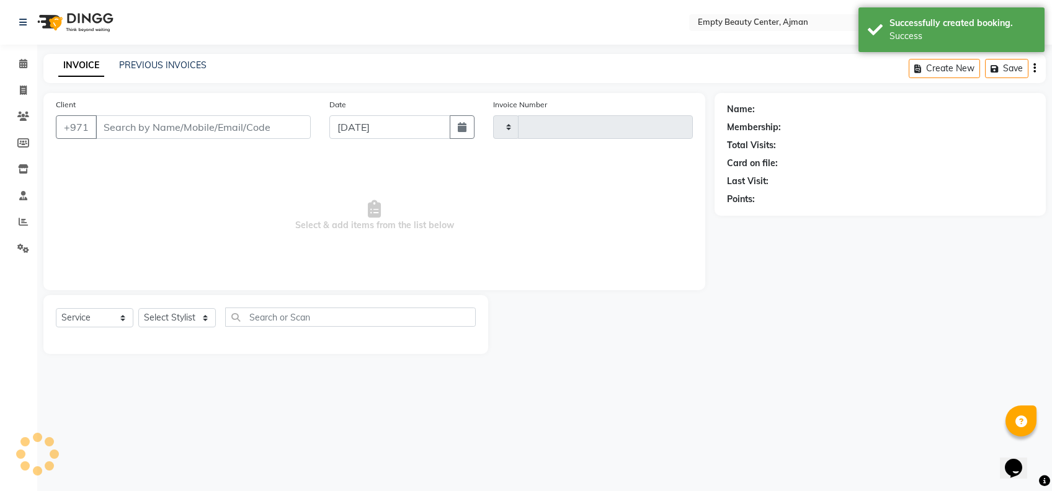
type input "2211"
select select "769"
type input "505191222"
select select "59636"
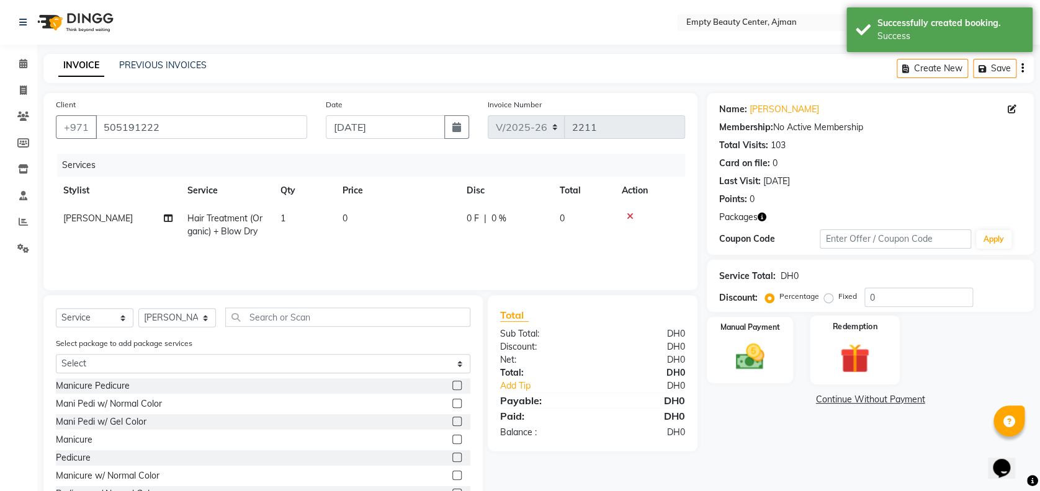
click at [878, 355] on img at bounding box center [855, 358] width 48 height 37
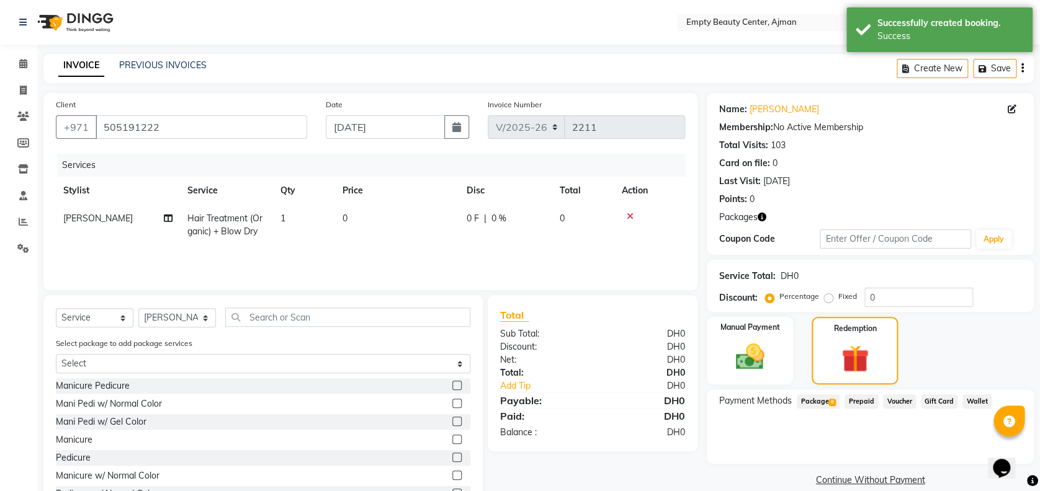
click at [829, 401] on span "6" at bounding box center [831, 402] width 7 height 7
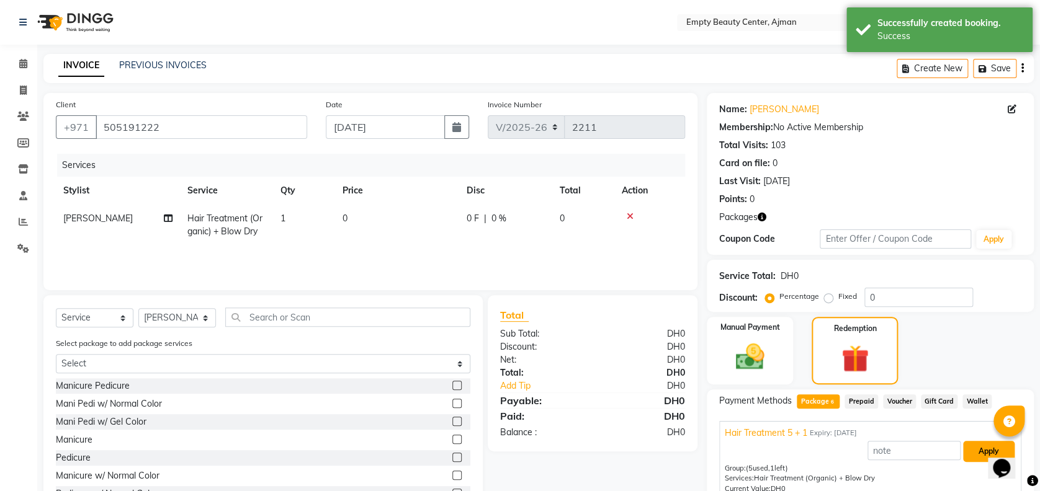
click at [965, 454] on button "Apply" at bounding box center [988, 451] width 51 height 21
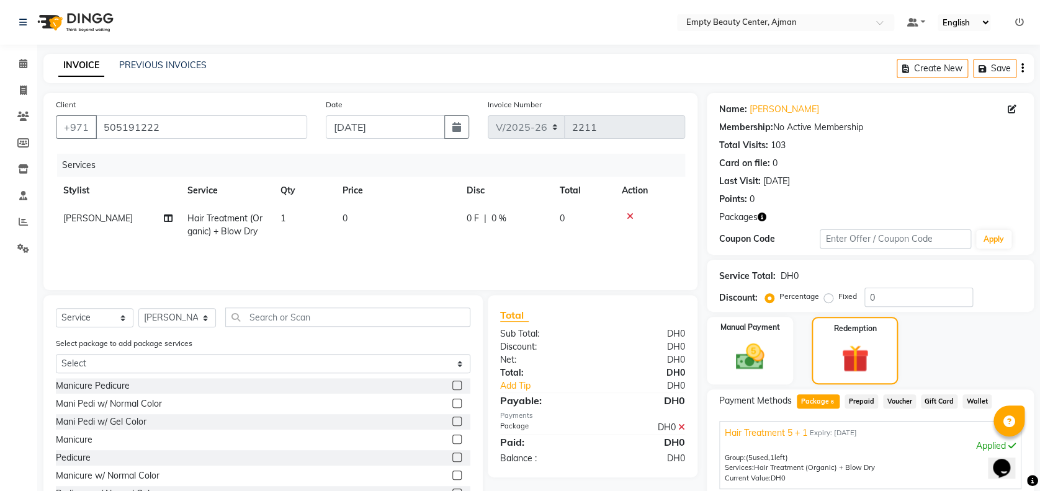
scroll to position [185, 0]
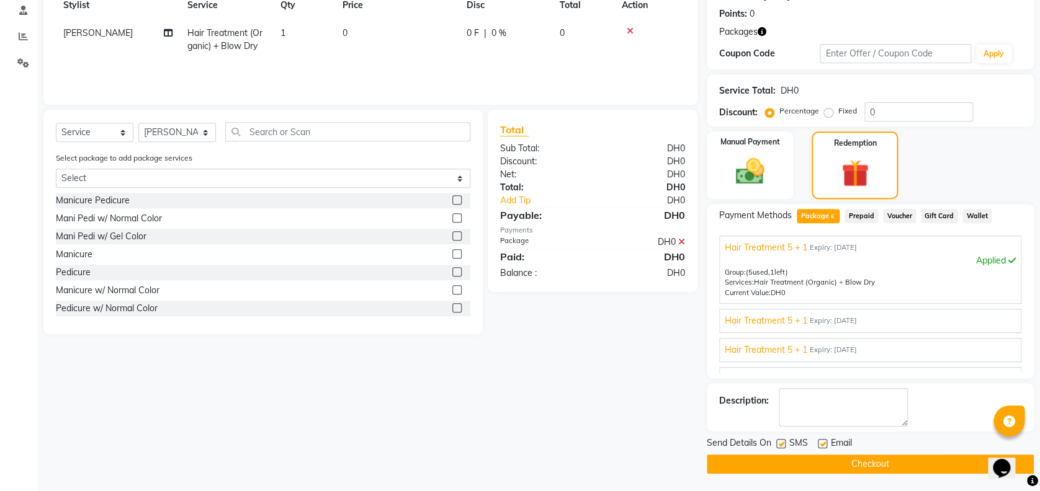
click at [918, 465] on button "Checkout" at bounding box center [870, 464] width 327 height 19
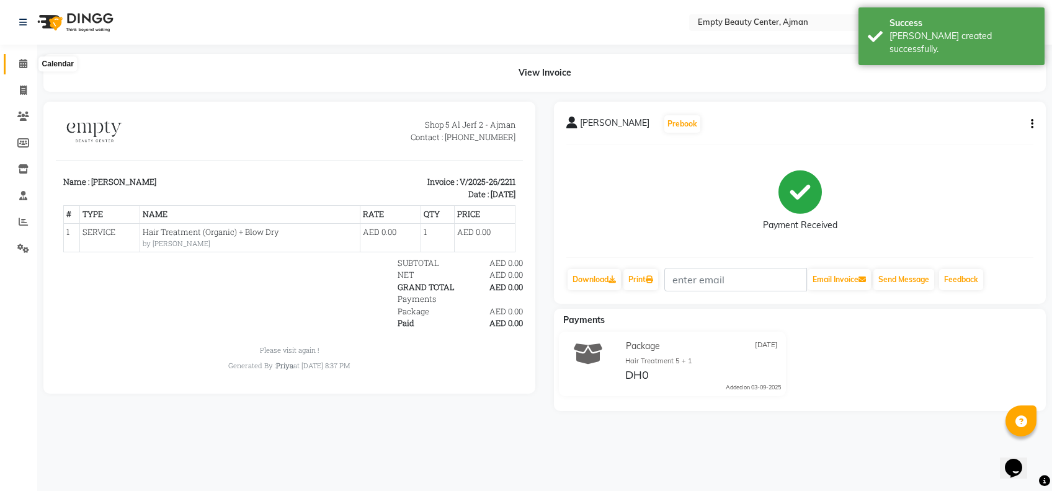
click at [26, 60] on icon at bounding box center [23, 63] width 8 height 9
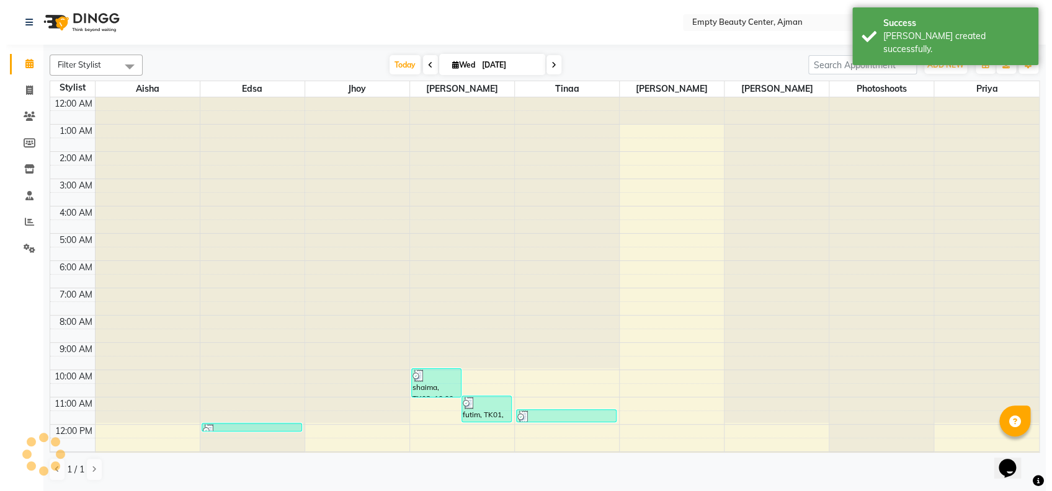
scroll to position [275, 0]
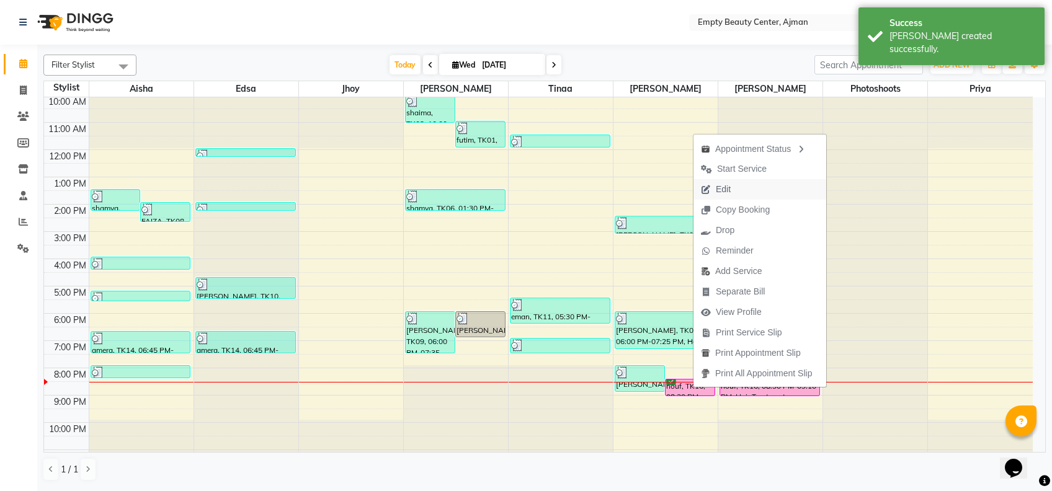
click at [731, 189] on span "Edit" at bounding box center [716, 189] width 45 height 20
select select "tentative"
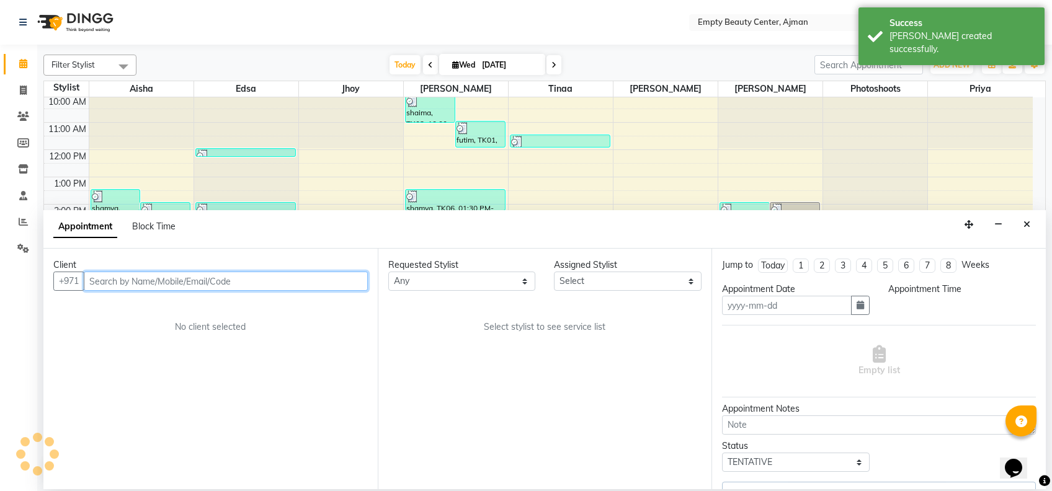
type input "[DATE]"
select select "confirm booking"
select select "1230"
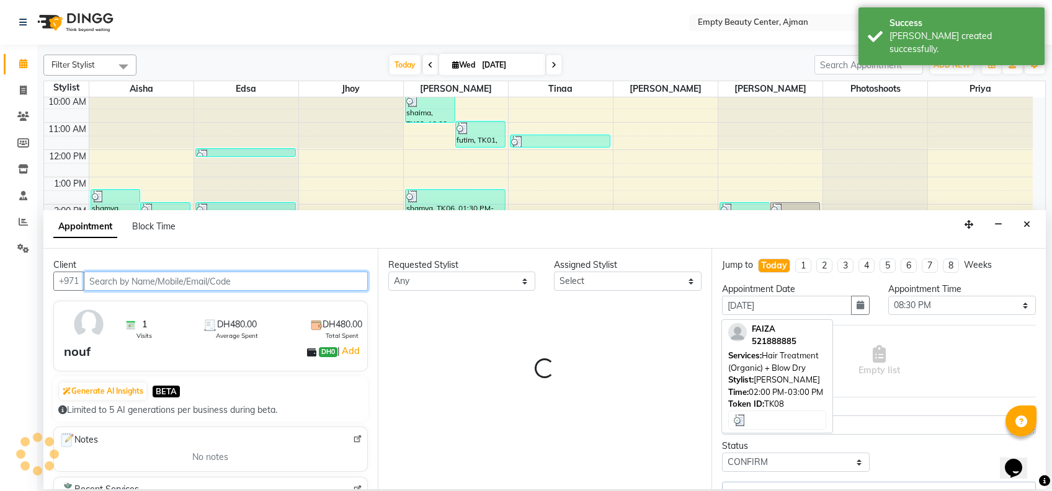
scroll to position [298, 0]
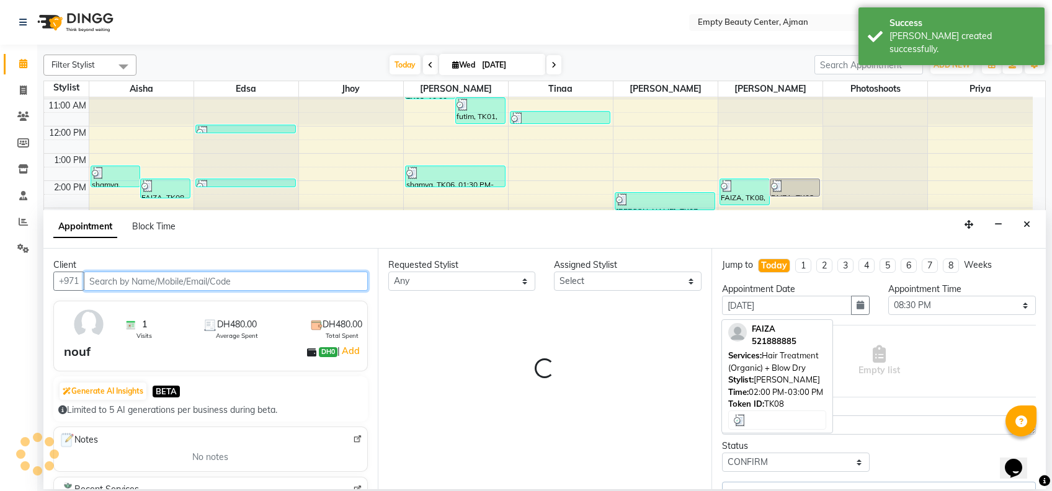
select select "59636"
select select "1181"
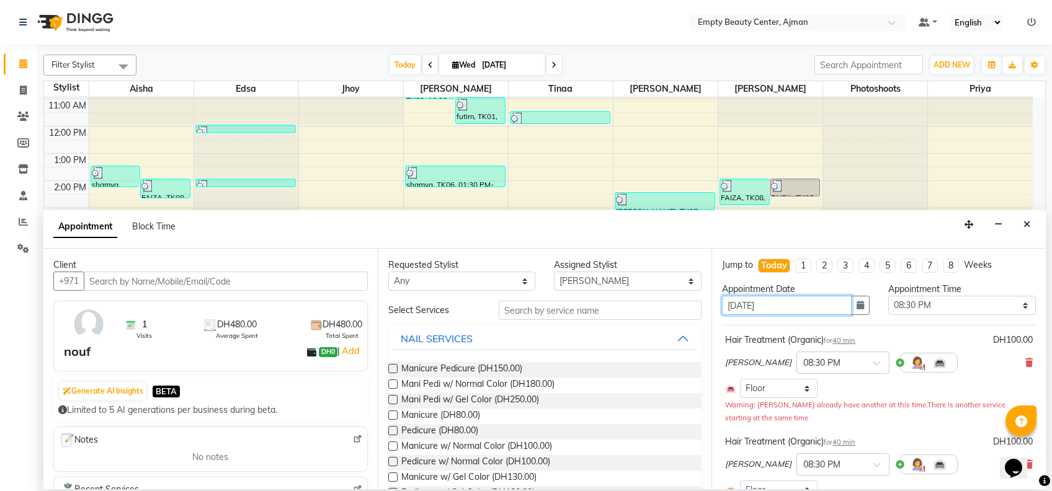
click at [803, 301] on input "[DATE]" at bounding box center [787, 305] width 130 height 19
click at [737, 307] on input "[DATE]" at bounding box center [787, 305] width 130 height 19
type input "04-09-2025"
select select "1230"
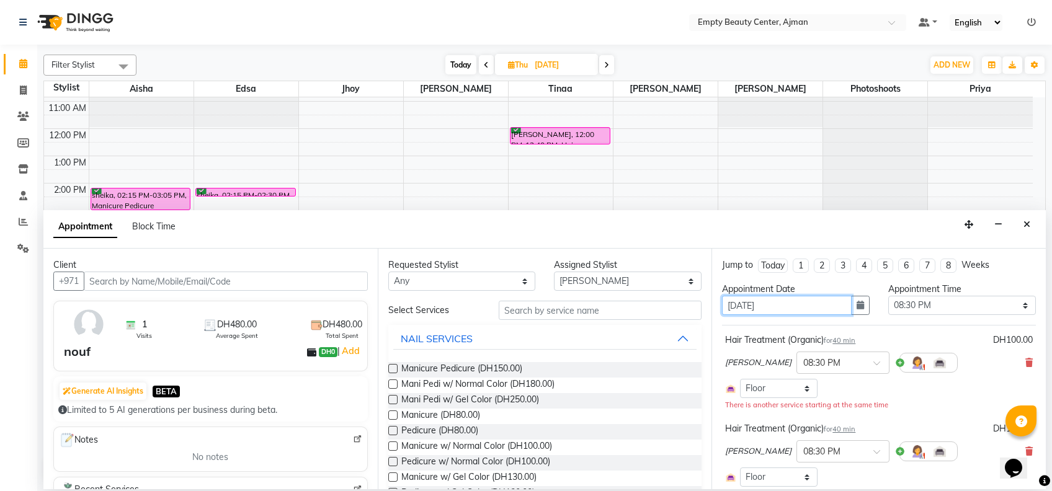
scroll to position [145, 0]
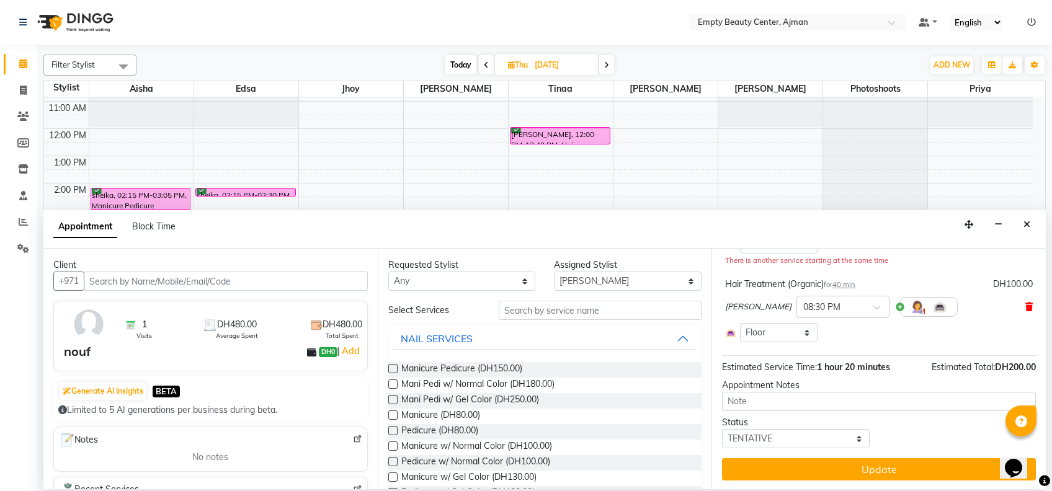
type input "04-09-2025"
click at [1025, 308] on icon at bounding box center [1028, 307] width 7 height 9
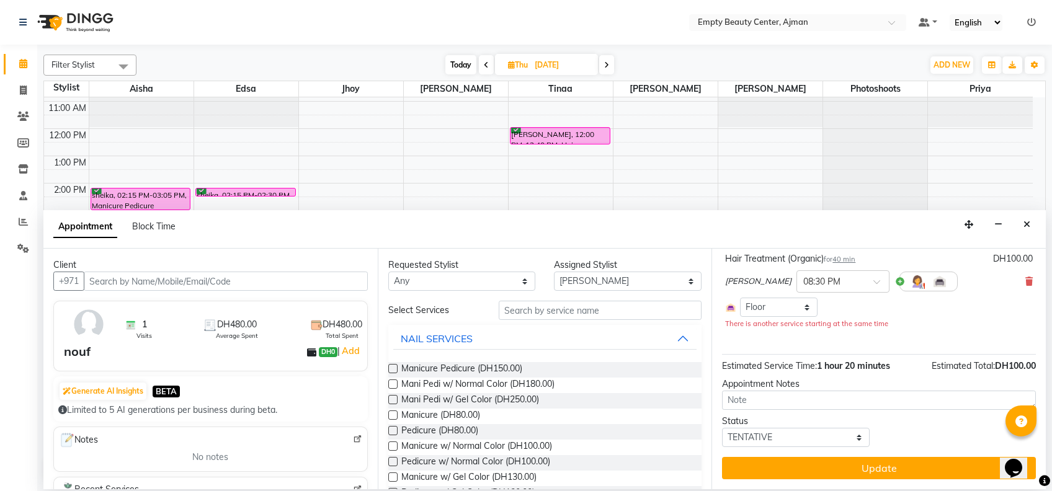
scroll to position [80, 0]
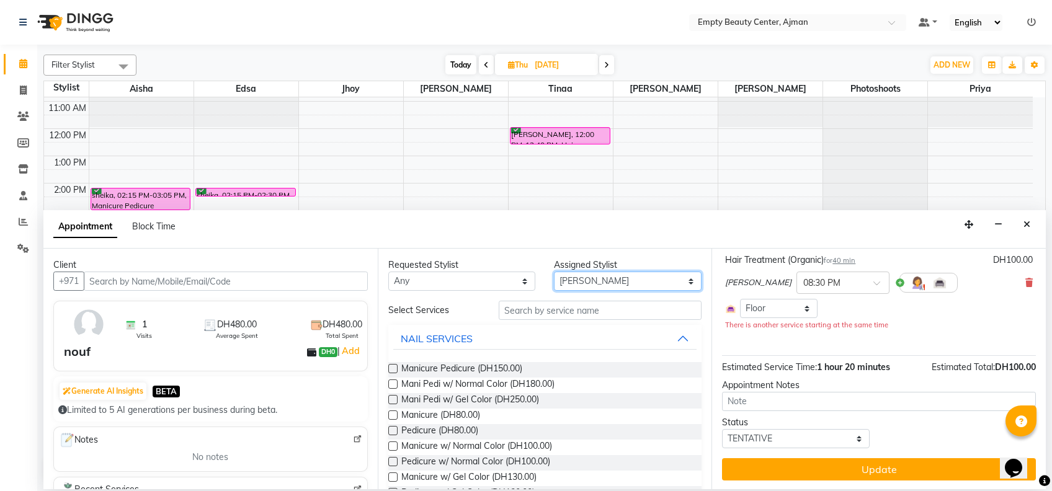
click at [594, 278] on select "Select Aisha Edsa jhoy Meaza Photoshoots Priya Shiela Tinaa Yeshi" at bounding box center [628, 281] width 148 height 19
select select "18086"
click at [554, 272] on select "Select Aisha Edsa jhoy Meaza Photoshoots Priya Shiela Tinaa Yeshi" at bounding box center [628, 281] width 148 height 19
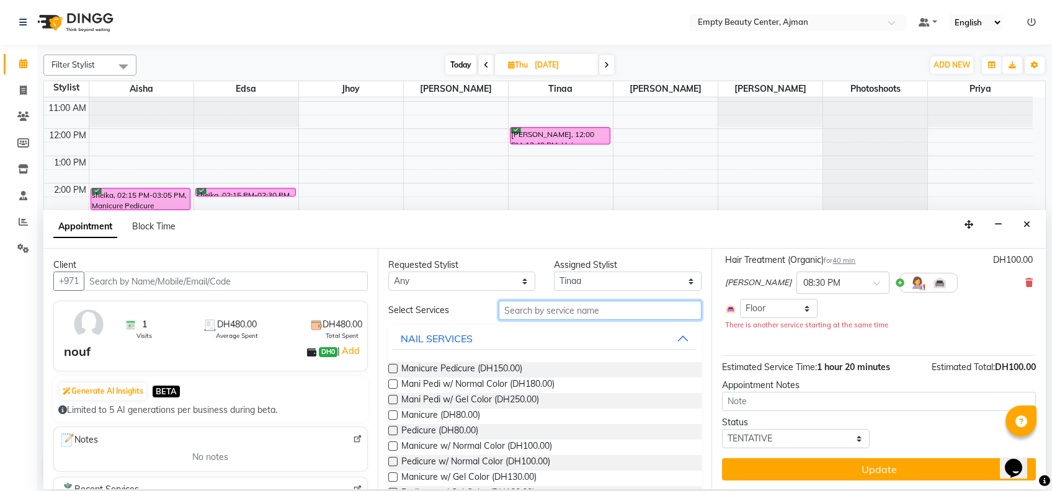
click at [596, 313] on input "text" at bounding box center [600, 310] width 203 height 19
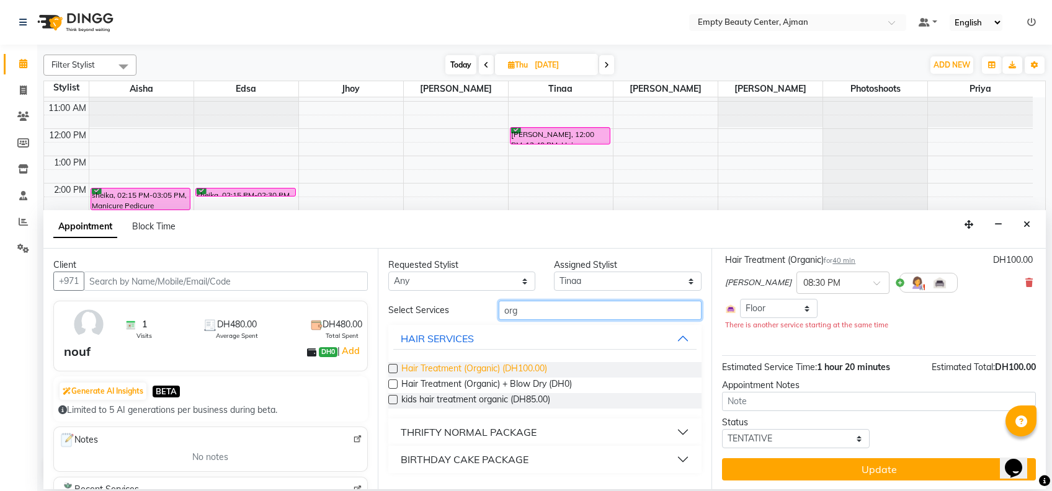
type input "org"
click at [540, 368] on span "Hair Treatment (Organic) (DH100.00)" at bounding box center [474, 370] width 146 height 16
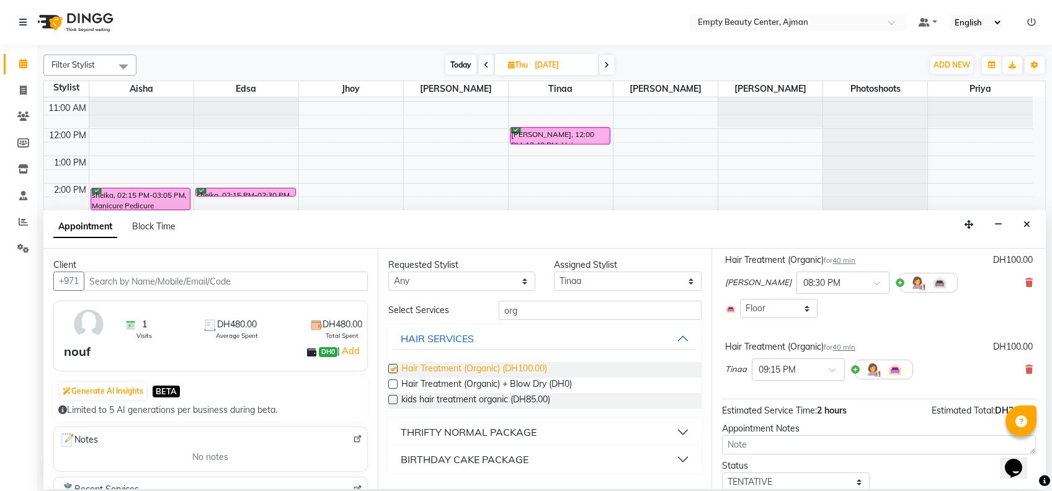
scroll to position [124, 0]
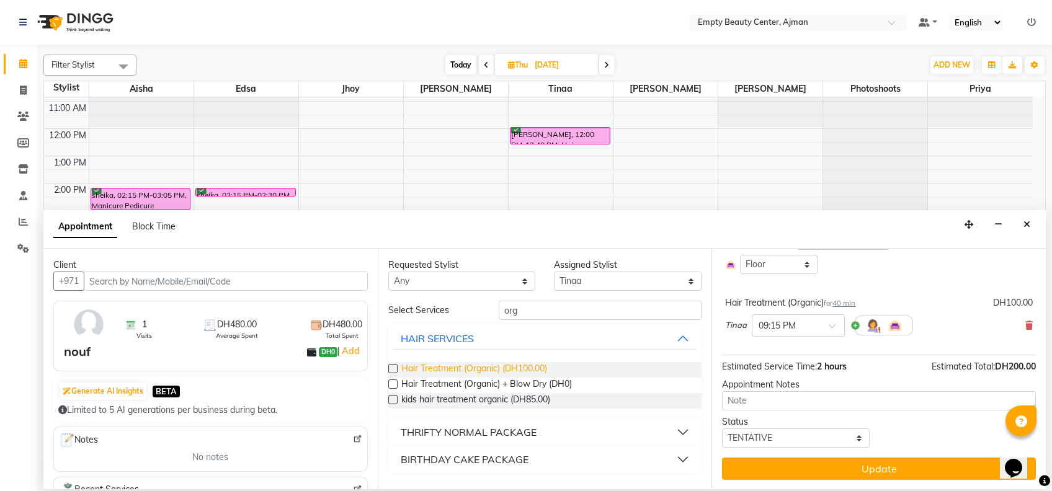
checkbox input "false"
click at [810, 435] on select "Select TENTATIVE CONFIRM UPCOMING" at bounding box center [796, 438] width 148 height 19
select select "confirm booking"
click at [722, 429] on select "Select TENTATIVE CONFIRM UPCOMING" at bounding box center [796, 438] width 148 height 19
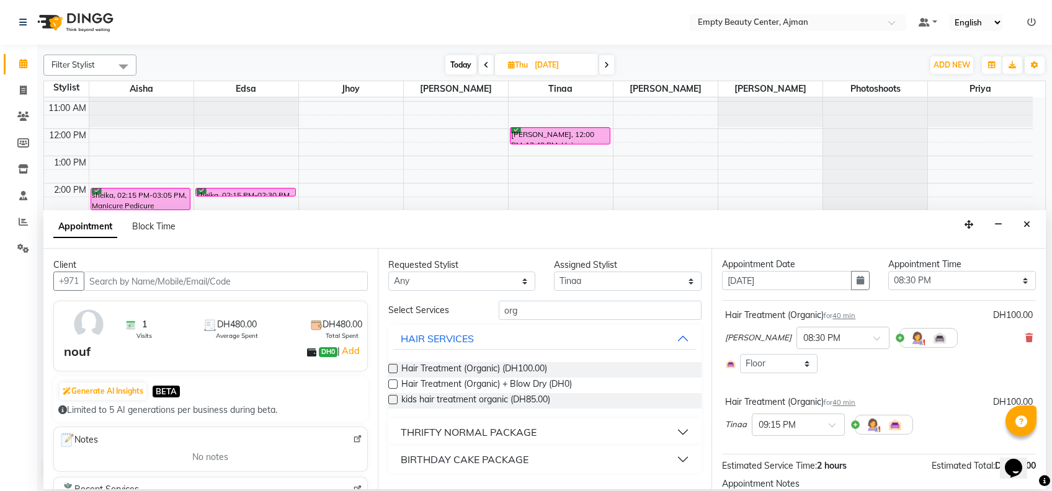
scroll to position [0, 0]
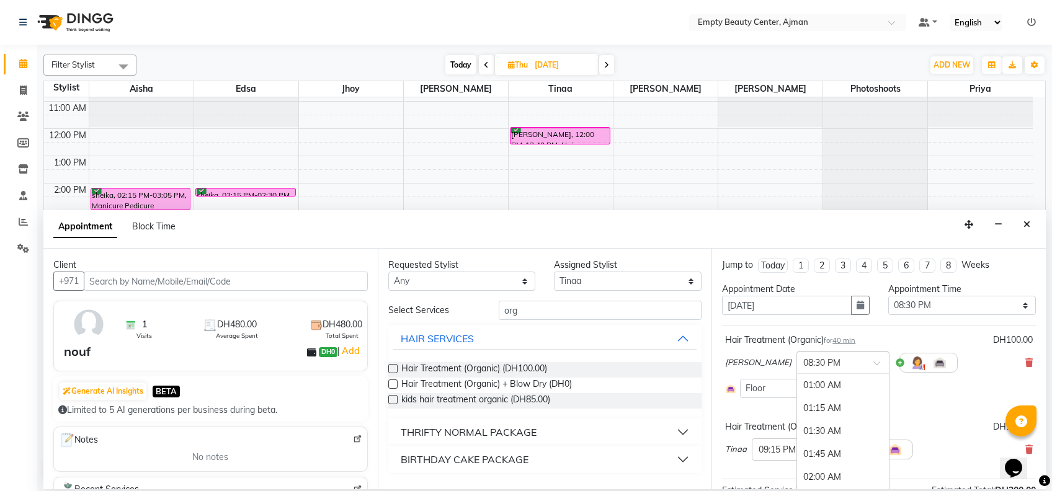
click at [873, 362] on span at bounding box center [881, 366] width 16 height 13
click at [813, 379] on div "01:00 PM" at bounding box center [843, 381] width 92 height 23
click at [823, 452] on div at bounding box center [798, 448] width 92 height 13
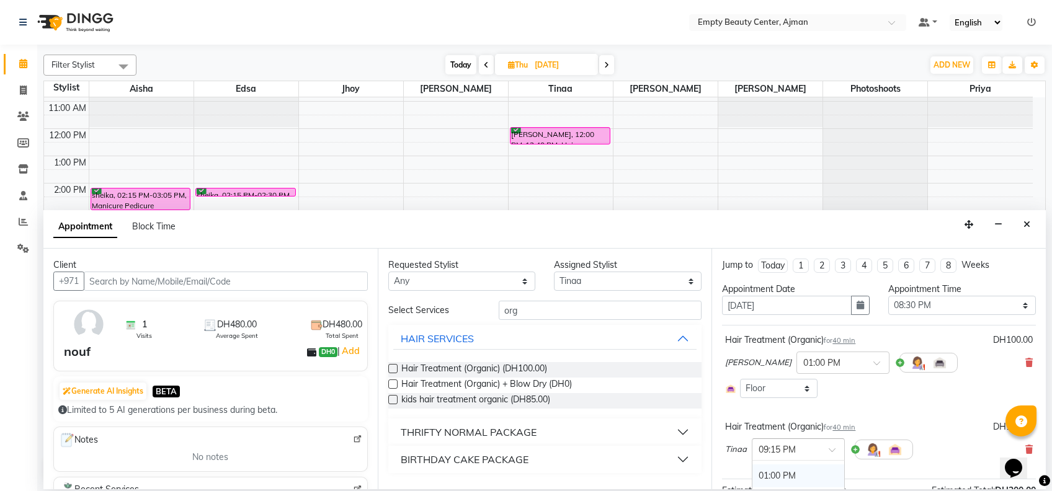
click at [816, 468] on div "01:00 PM" at bounding box center [798, 476] width 92 height 23
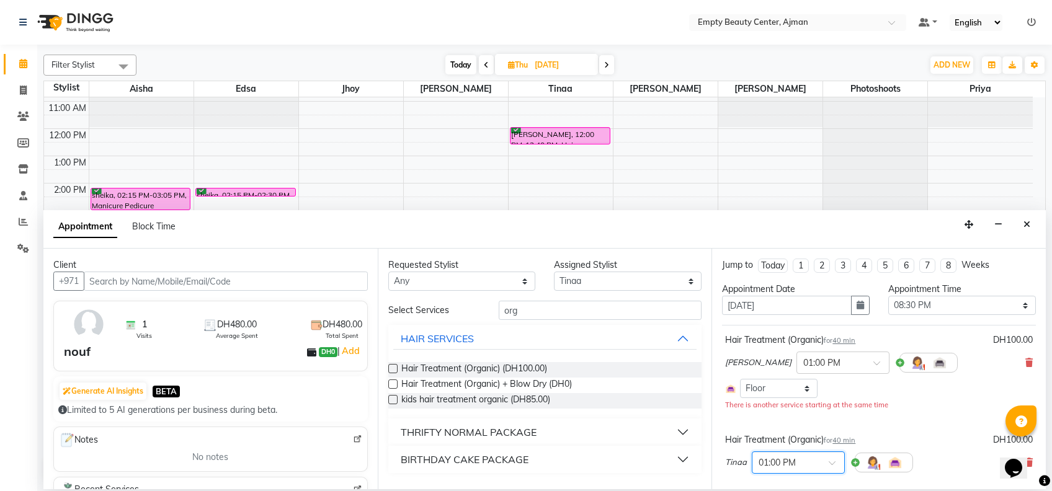
scroll to position [137, 0]
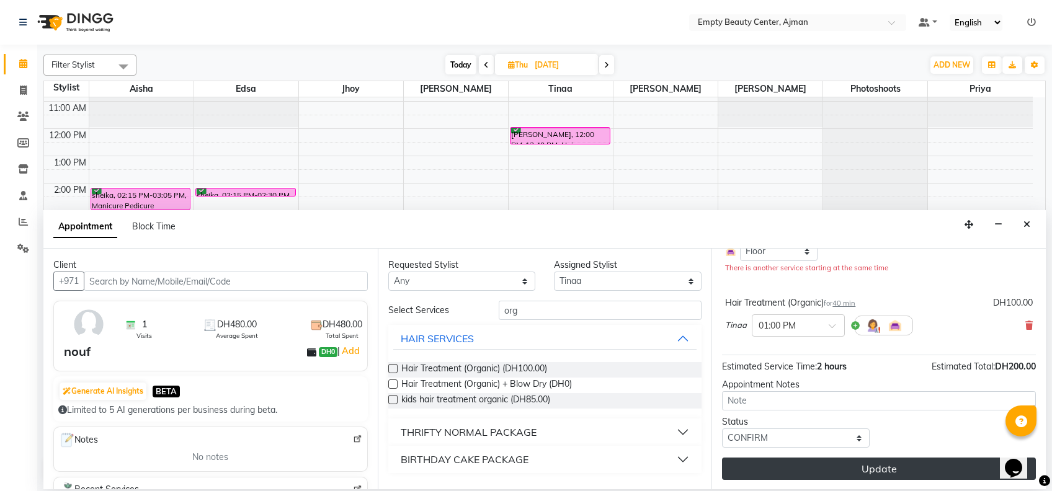
click at [873, 475] on button "Update" at bounding box center [879, 469] width 314 height 22
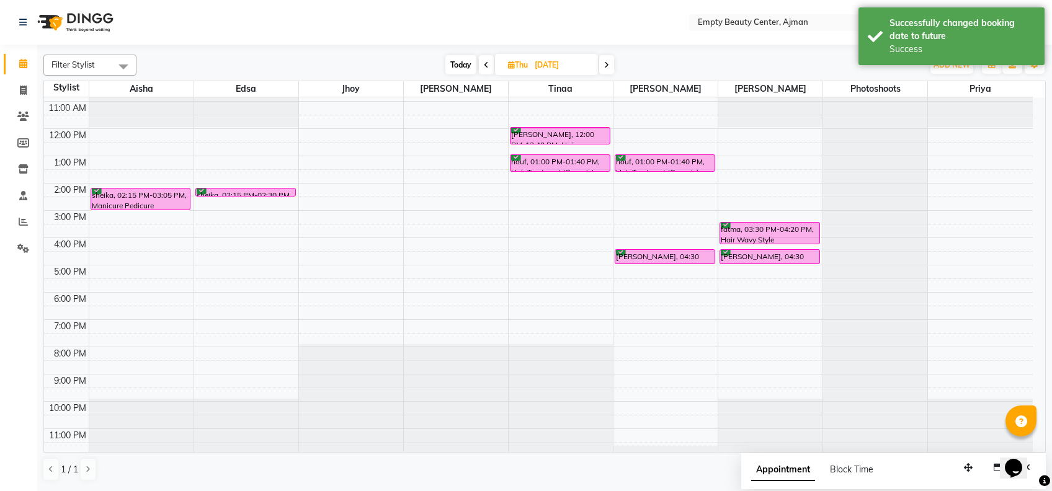
click at [460, 65] on span "Today" at bounding box center [460, 64] width 31 height 19
type input "[DATE]"
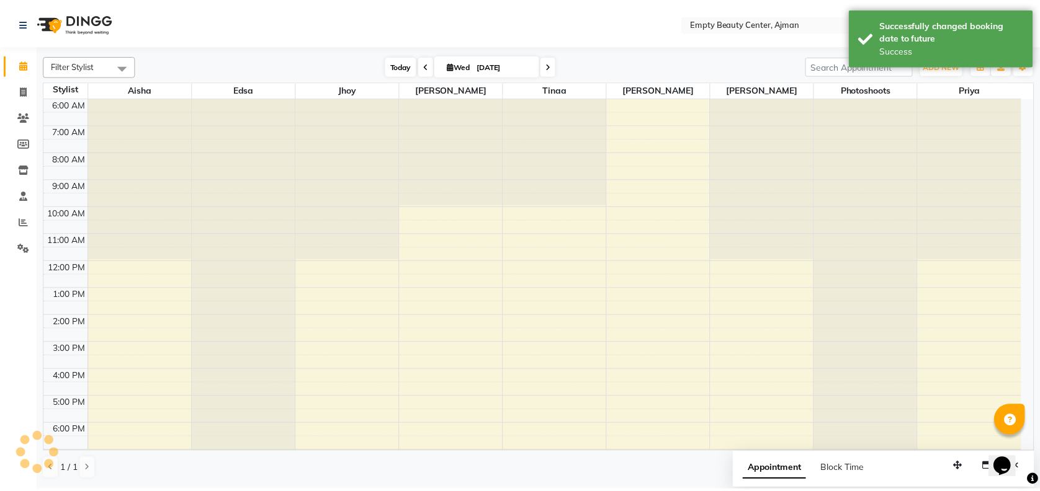
scroll to position [296, 0]
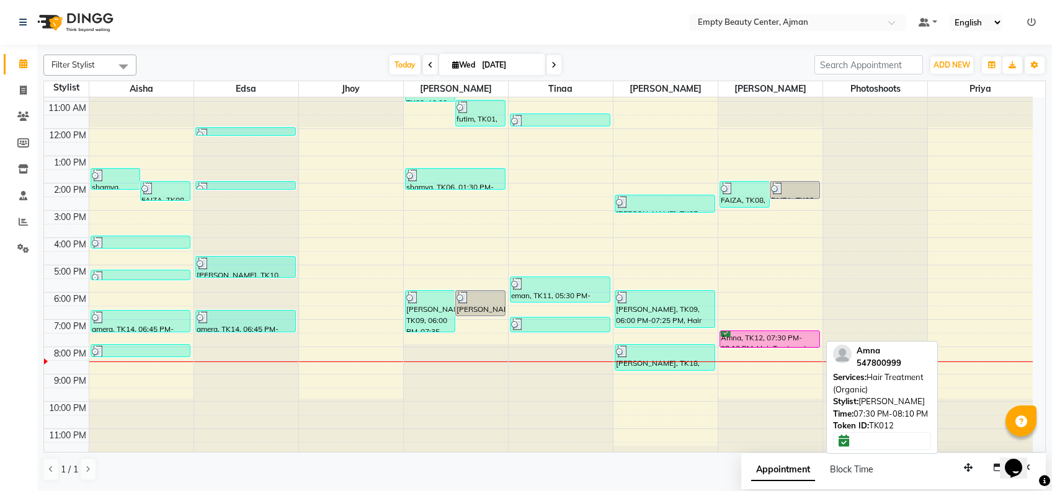
click at [797, 332] on div at bounding box center [770, 332] width 98 height 1
select select "6"
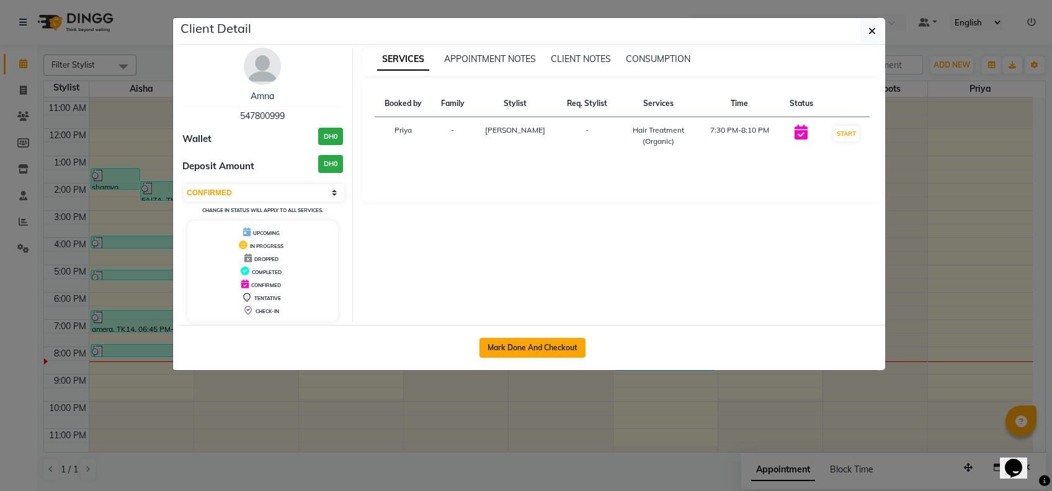
click at [536, 349] on button "Mark Done And Checkout" at bounding box center [533, 348] width 106 height 20
select select "service"
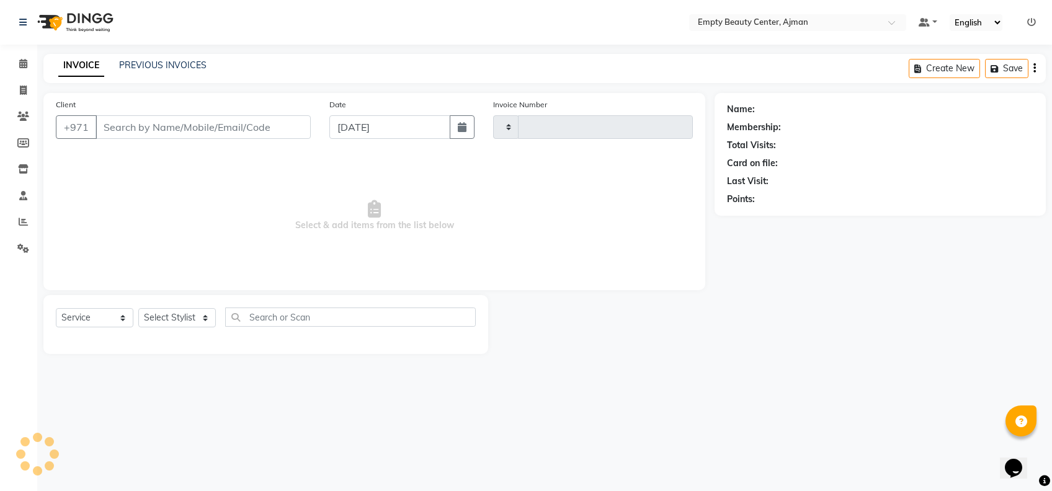
type input "2212"
select select "769"
type input "547800999"
select select "57154"
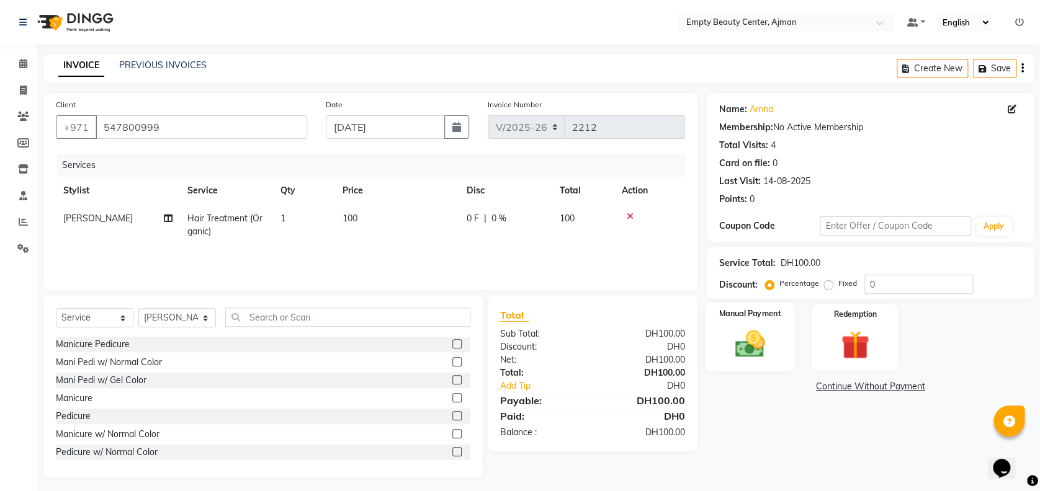
click at [783, 337] on div "Manual Payment" at bounding box center [750, 337] width 90 height 69
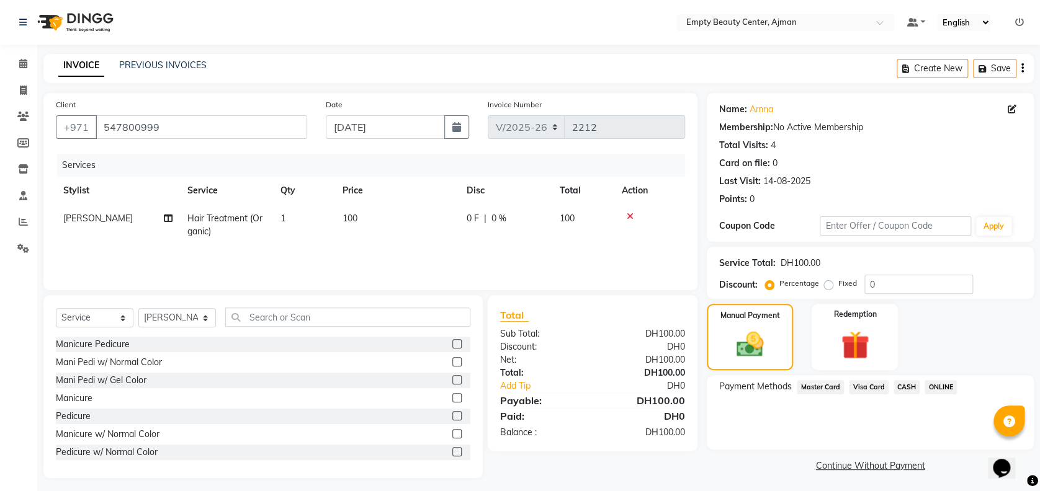
click at [858, 381] on span "Visa Card" at bounding box center [869, 387] width 40 height 14
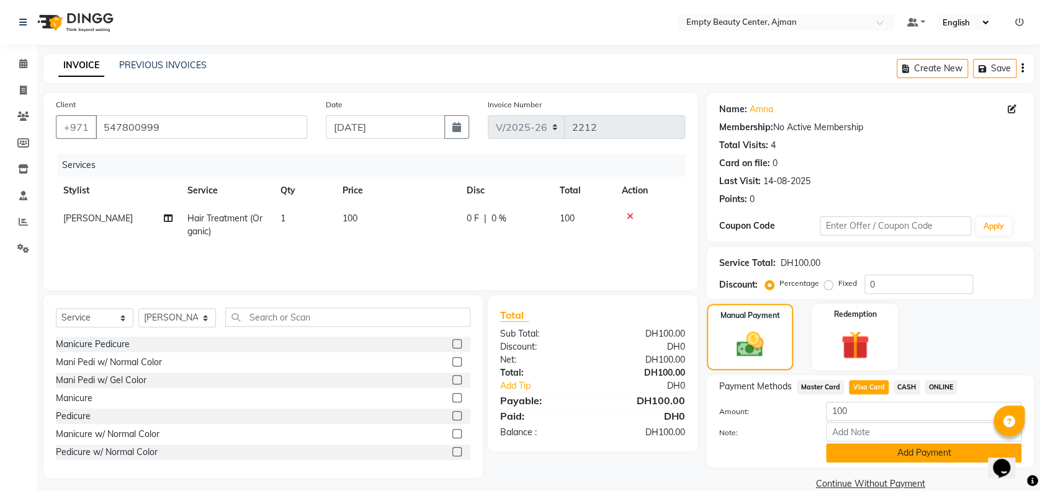
click at [929, 457] on button "Add Payment" at bounding box center [923, 453] width 195 height 19
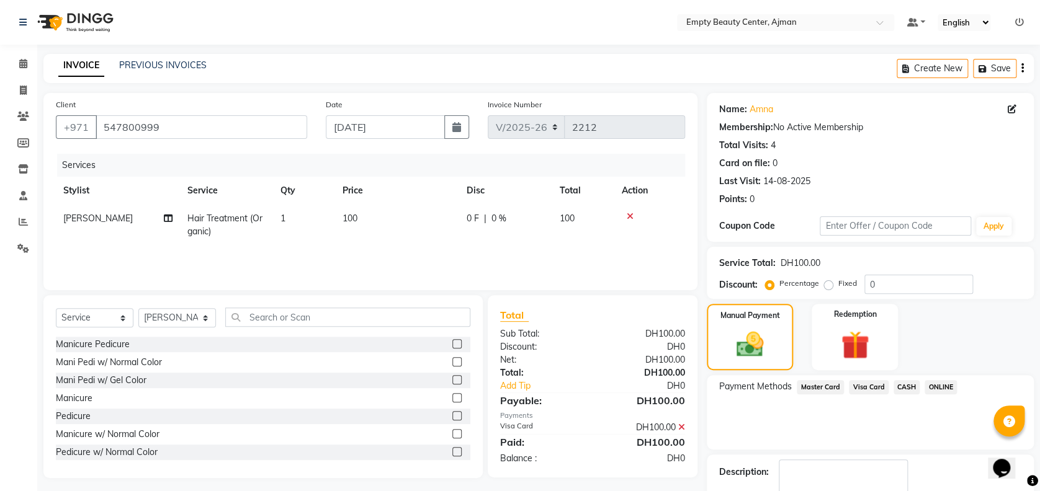
scroll to position [72, 0]
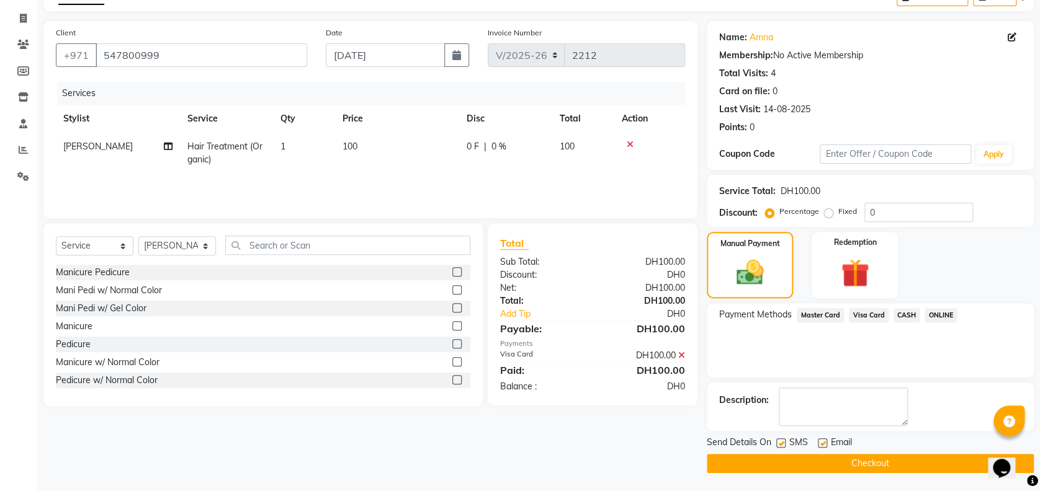
click at [942, 465] on button "Checkout" at bounding box center [870, 463] width 327 height 19
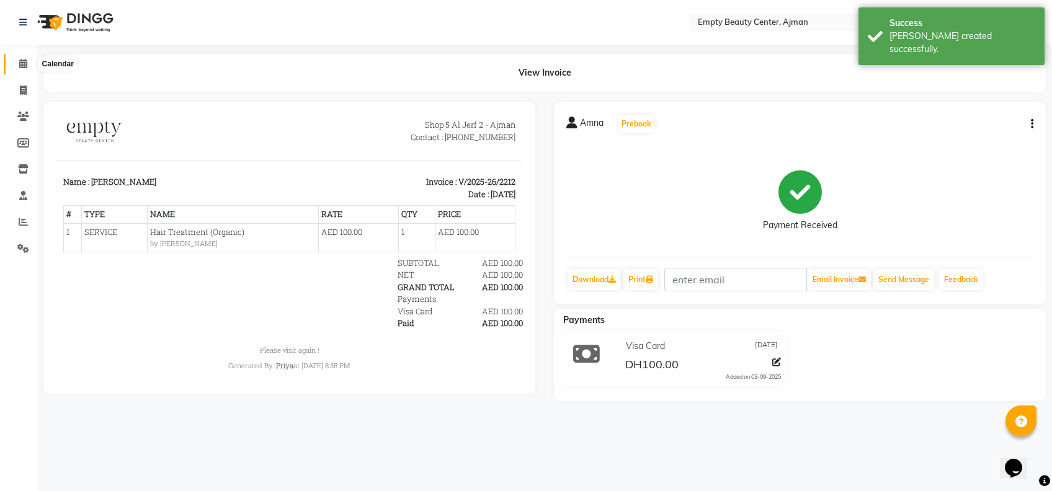
click at [15, 63] on span at bounding box center [23, 64] width 22 height 14
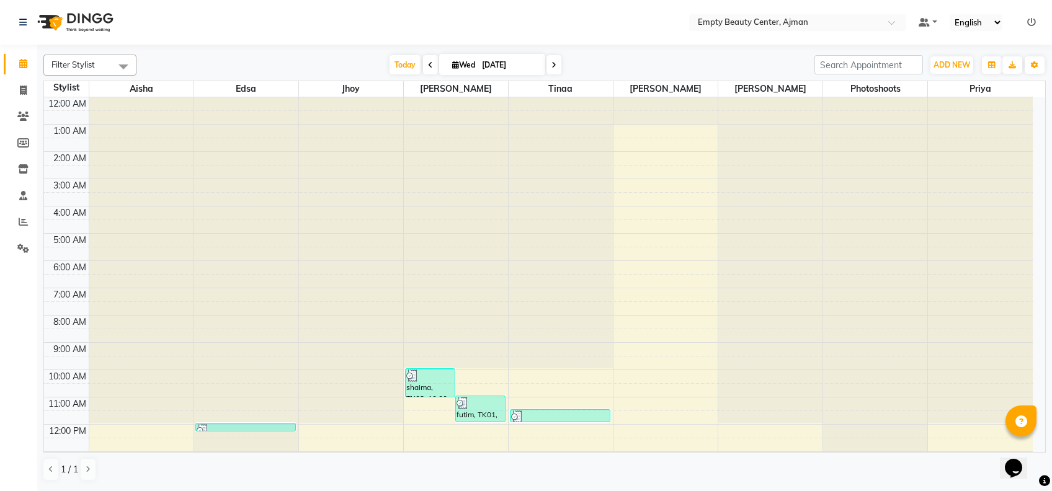
click at [1035, 447] on div "Opens Chat This icon Opens the chat window." at bounding box center [1020, 447] width 30 height 0
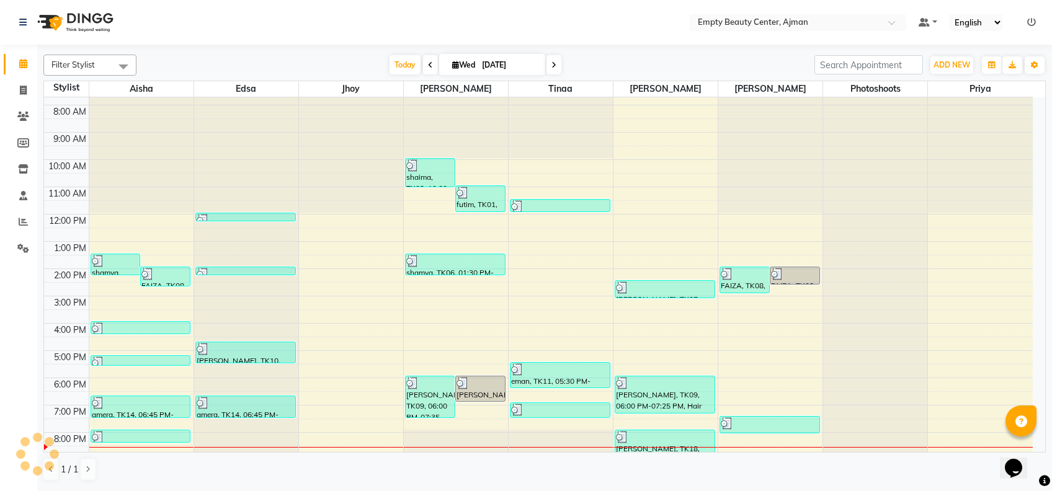
scroll to position [298, 0]
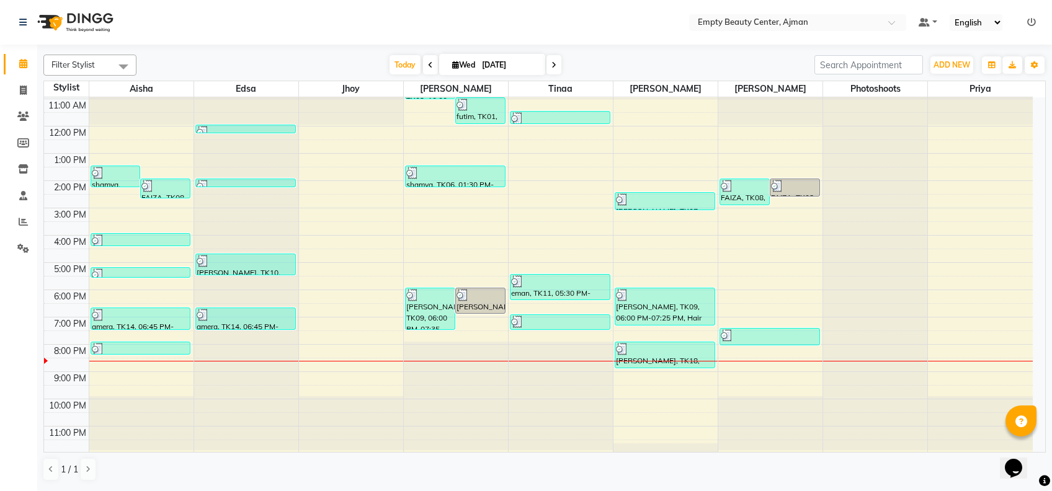
click at [553, 71] on span at bounding box center [554, 64] width 15 height 19
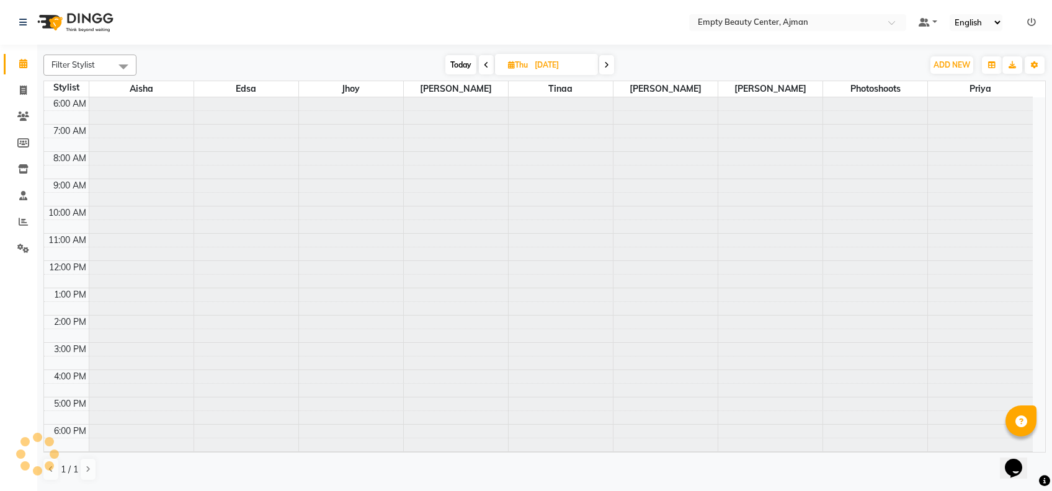
scroll to position [296, 0]
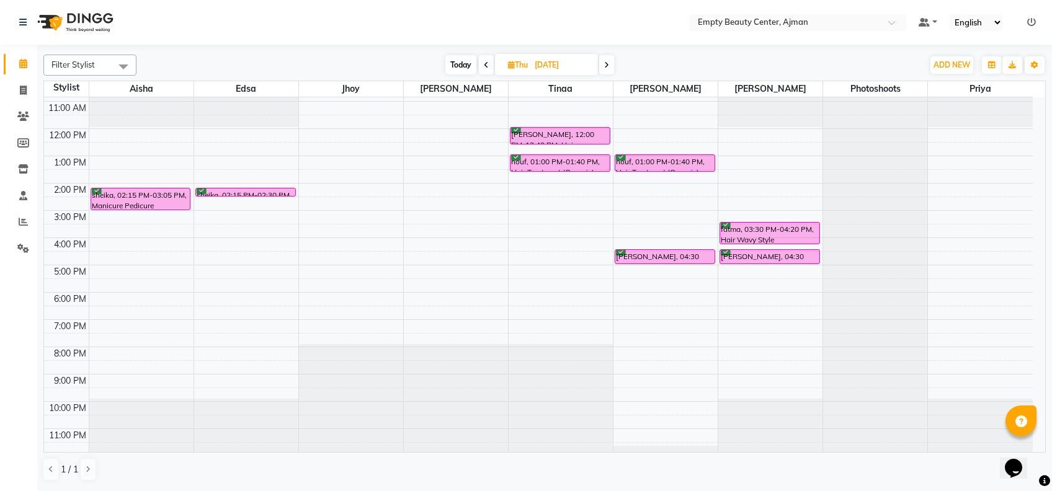
click at [612, 71] on span at bounding box center [606, 64] width 15 height 19
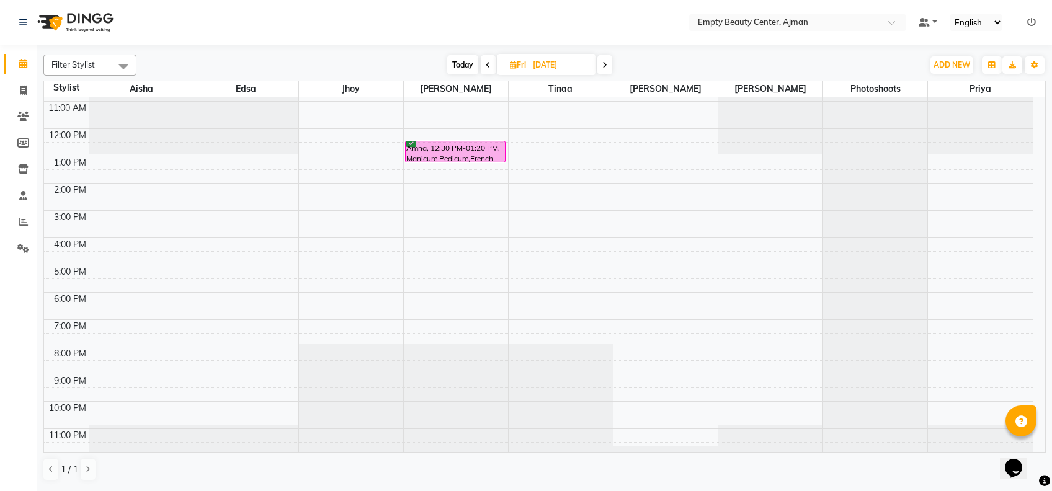
click at [455, 58] on span "Today" at bounding box center [462, 64] width 31 height 19
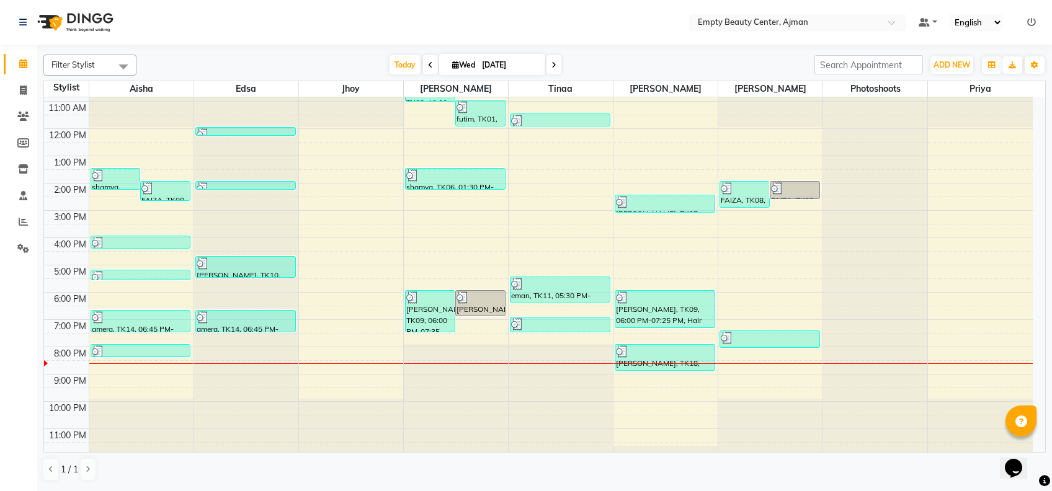
click at [553, 74] on span at bounding box center [554, 64] width 15 height 19
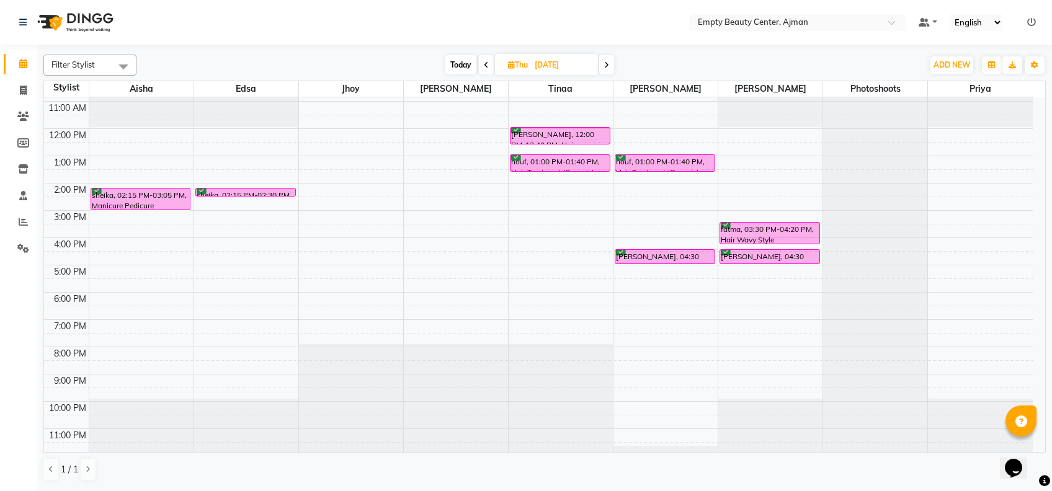
click at [458, 60] on span "Today" at bounding box center [460, 64] width 31 height 19
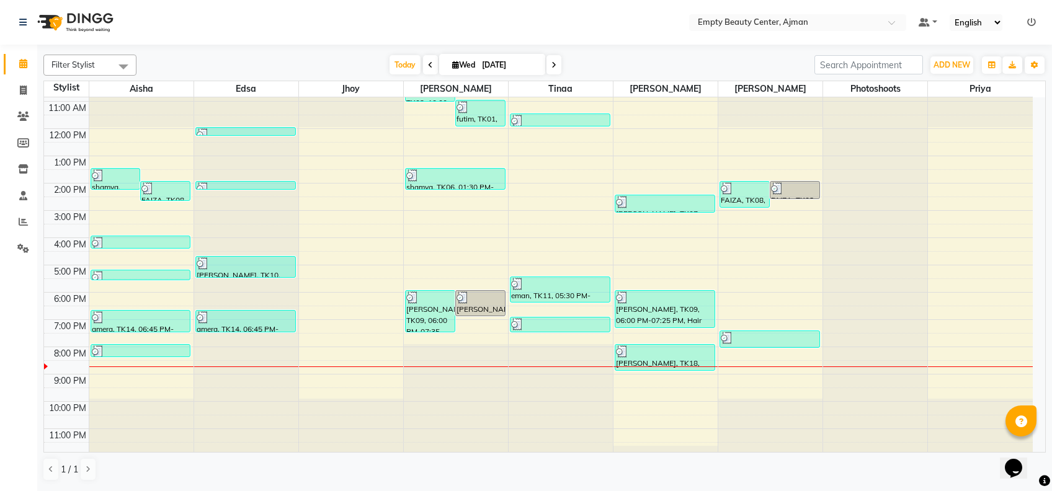
click at [554, 68] on icon at bounding box center [553, 64] width 5 height 7
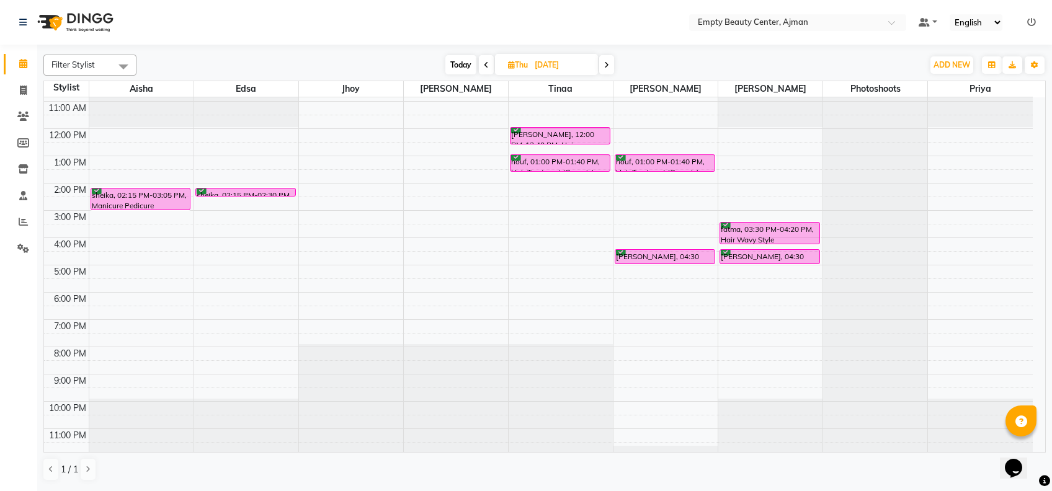
click at [605, 58] on span at bounding box center [606, 64] width 15 height 19
type input "05-09-2025"
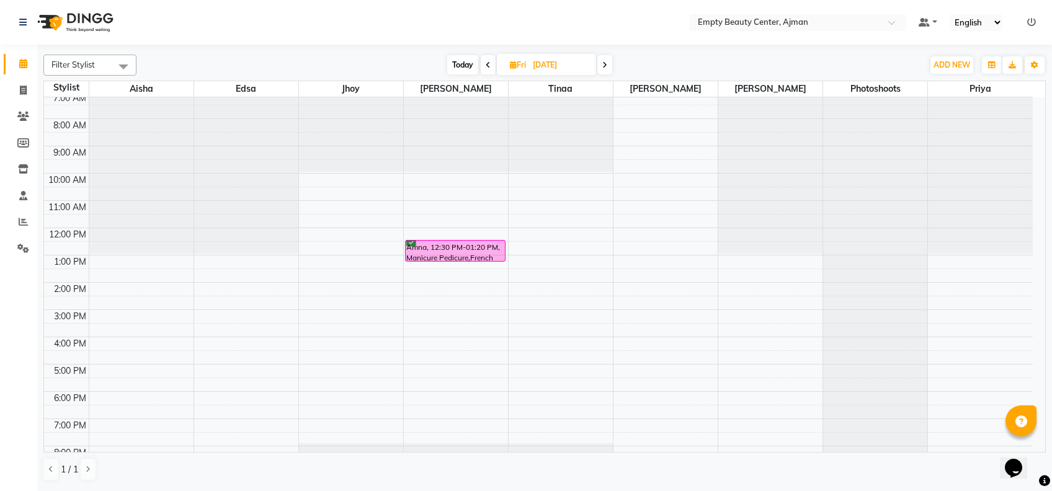
scroll to position [164, 0]
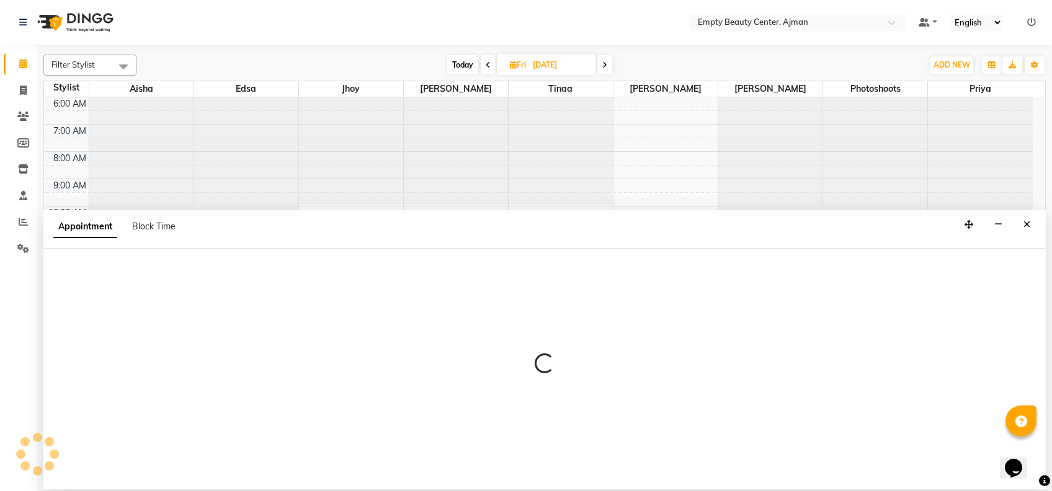
select select "57154"
select select "tentative"
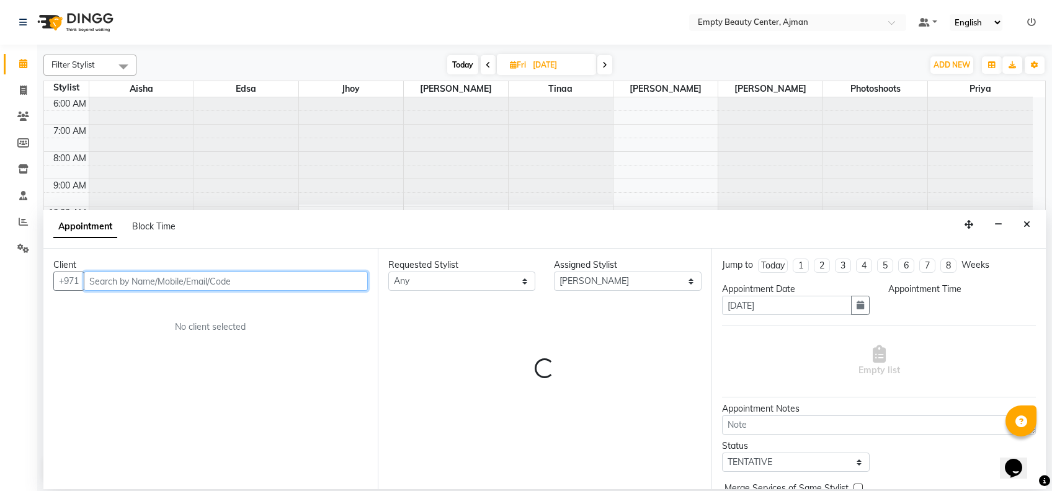
select select "720"
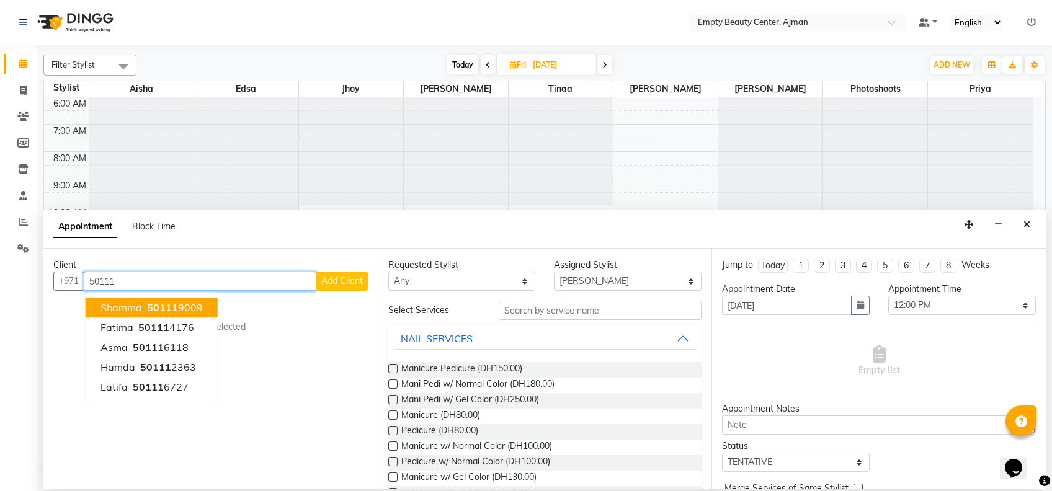
click at [202, 310] on button "Shamma 50111 9009" at bounding box center [152, 308] width 132 height 20
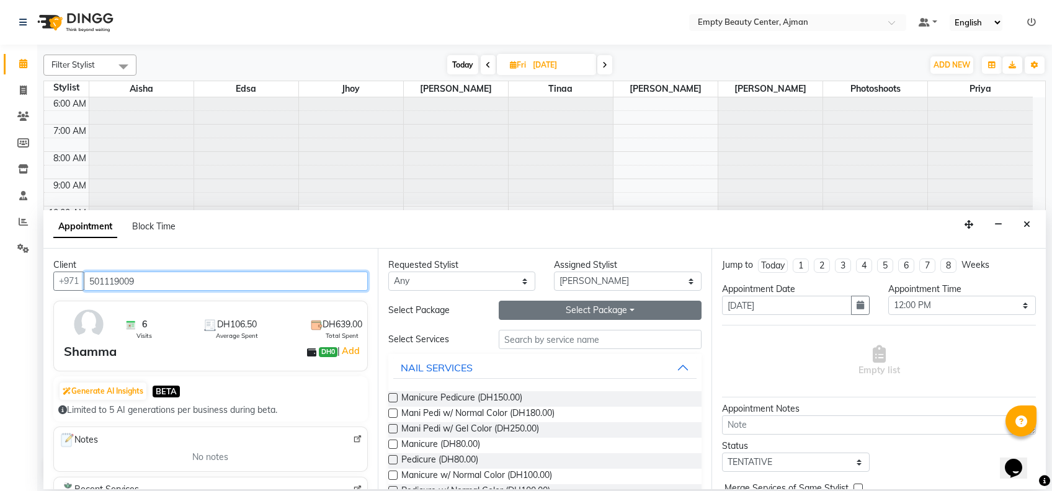
type input "501119009"
click at [543, 310] on button "Select Package Toggle Dropdown" at bounding box center [600, 310] width 203 height 19
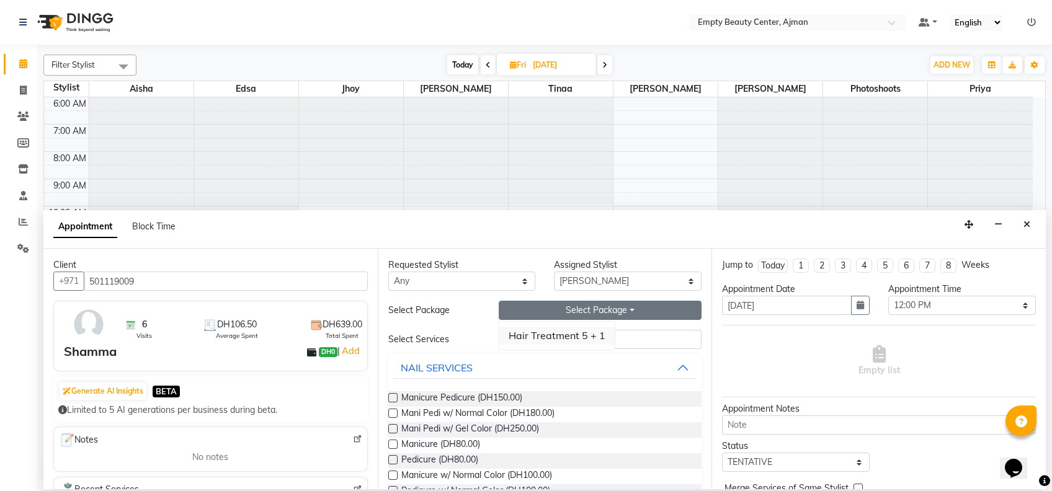
click at [587, 333] on li "Hair Treatment 5 + 1" at bounding box center [556, 336] width 115 height 18
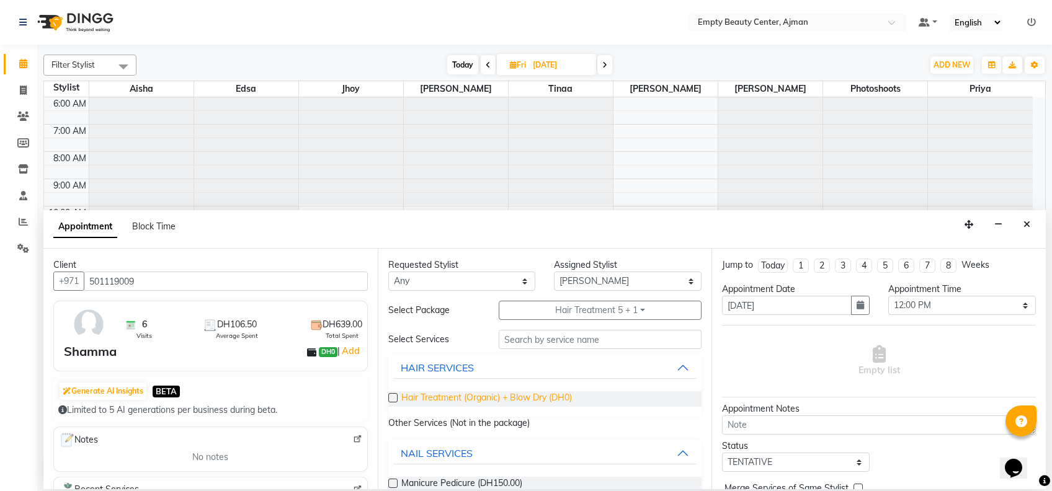
click at [445, 396] on span "Hair Treatment (Organic) + Blow Dry (DH0)" at bounding box center [486, 399] width 171 height 16
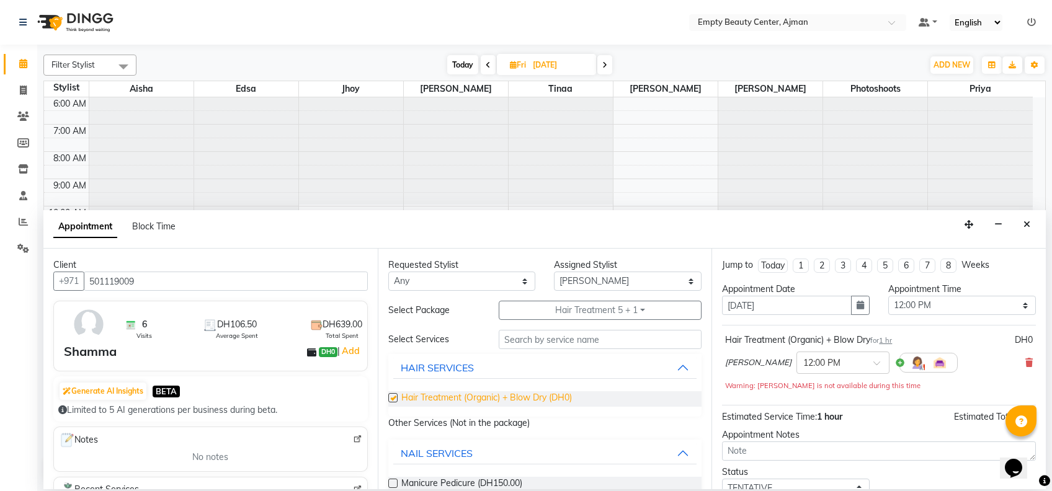
checkbox input "false"
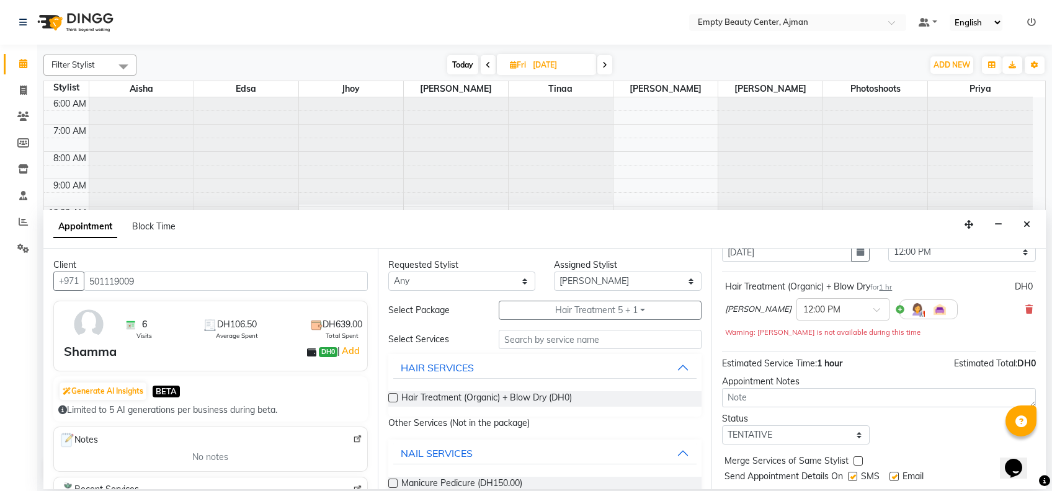
scroll to position [86, 0]
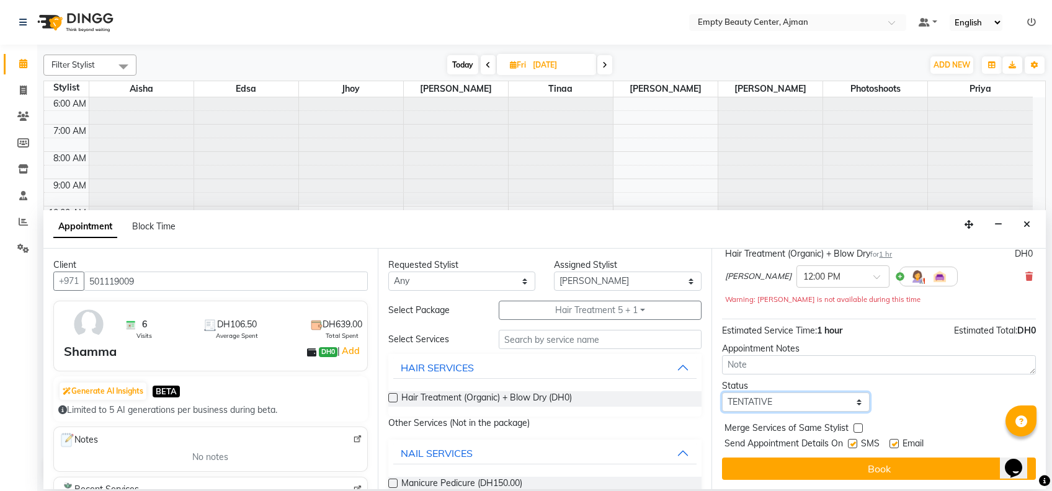
click at [836, 399] on select "Select TENTATIVE CONFIRM UPCOMING" at bounding box center [796, 402] width 148 height 19
select select "confirm booking"
click at [722, 393] on select "Select TENTATIVE CONFIRM UPCOMING" at bounding box center [796, 402] width 148 height 19
click at [857, 424] on label at bounding box center [858, 428] width 9 height 9
click at [857, 426] on input "checkbox" at bounding box center [858, 430] width 8 height 8
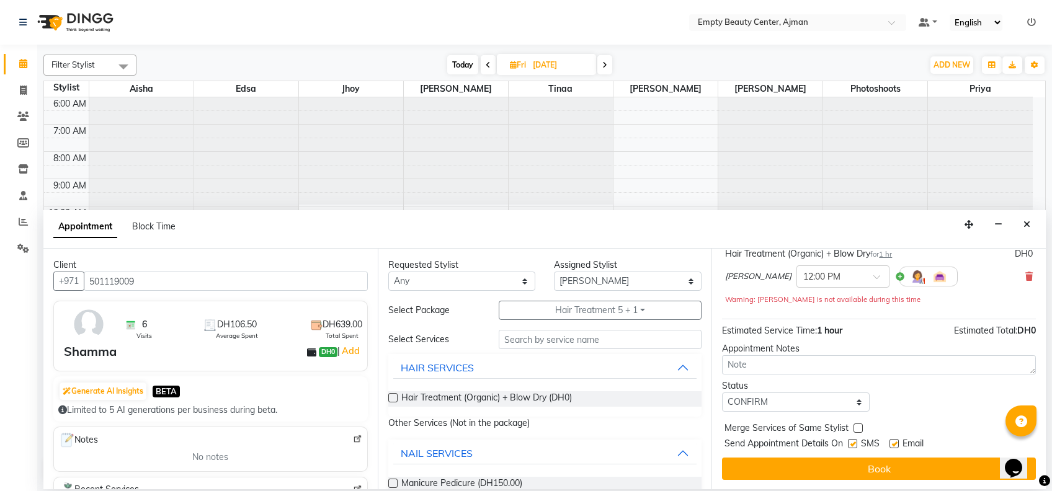
checkbox input "true"
click at [881, 481] on div "Jump to Today 1 2 3 4 5 6 7 8 Weeks Appointment Date 05-09-2025 Appointment Tim…" at bounding box center [879, 369] width 334 height 241
click at [519, 396] on span "Hair Treatment (Organic) + Blow Dry (DH0)" at bounding box center [486, 399] width 171 height 16
checkbox input "false"
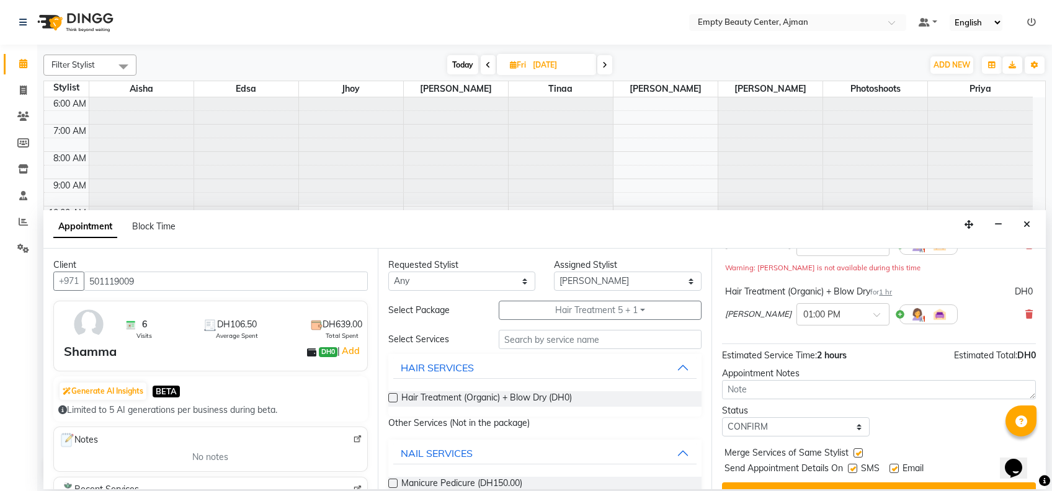
scroll to position [143, 0]
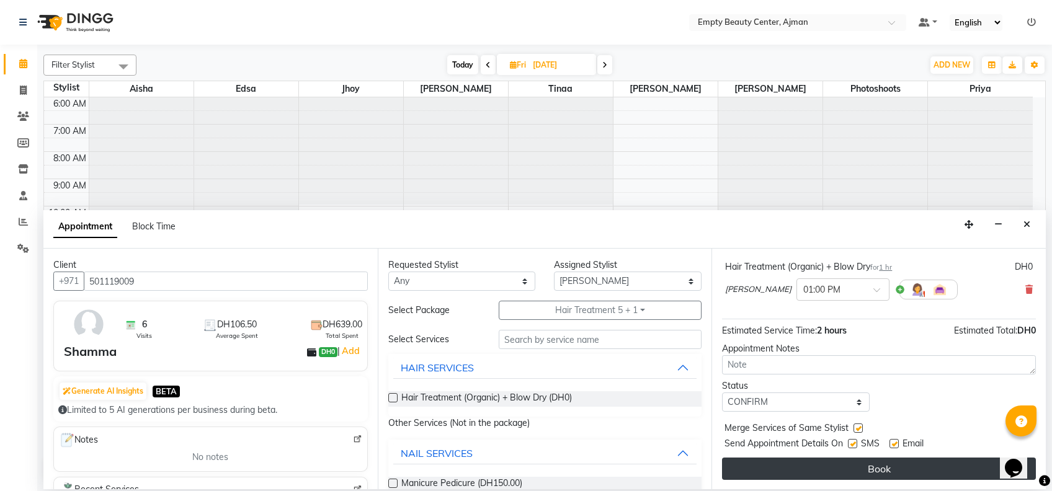
click at [888, 467] on button "Book" at bounding box center [879, 469] width 314 height 22
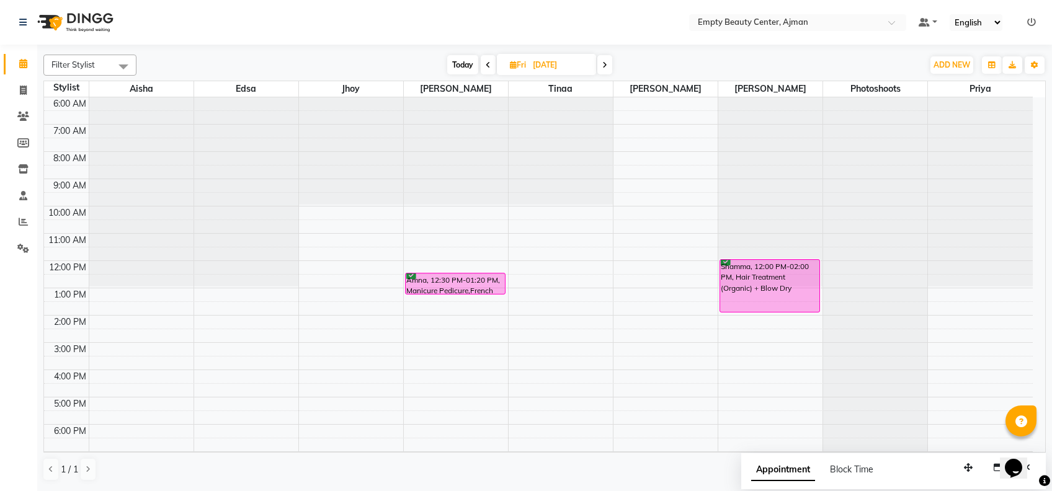
click at [456, 57] on span "Today" at bounding box center [462, 64] width 31 height 19
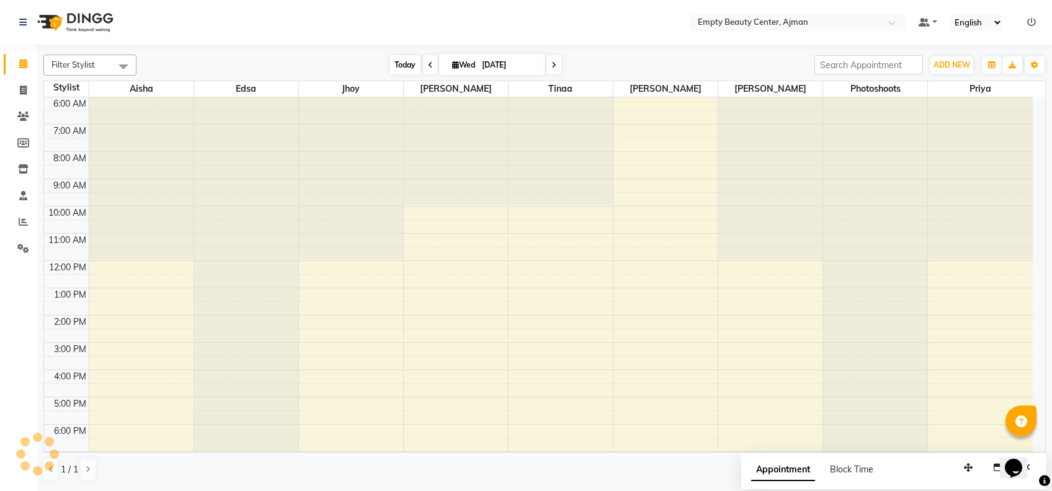
scroll to position [296, 0]
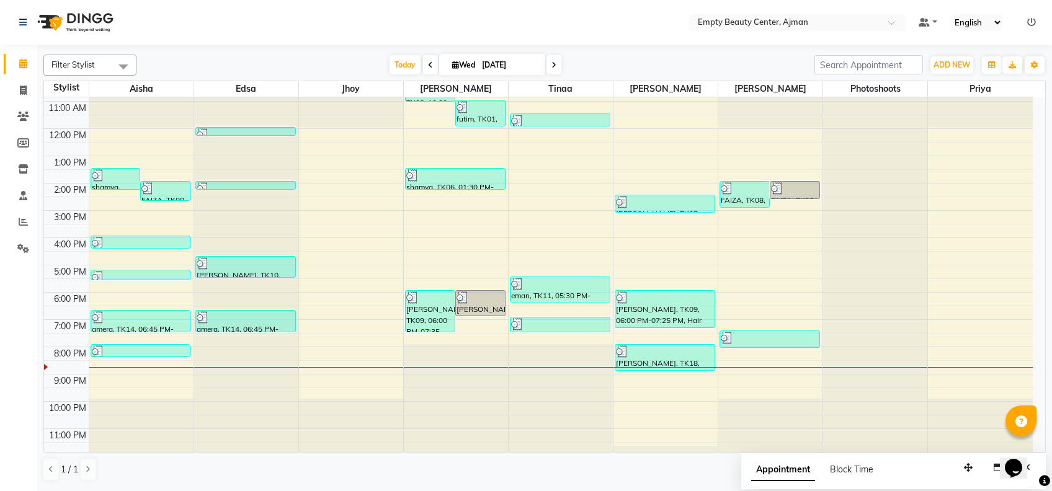
click at [17, 79] on li "Invoice" at bounding box center [18, 91] width 37 height 27
click at [557, 69] on span at bounding box center [554, 64] width 15 height 19
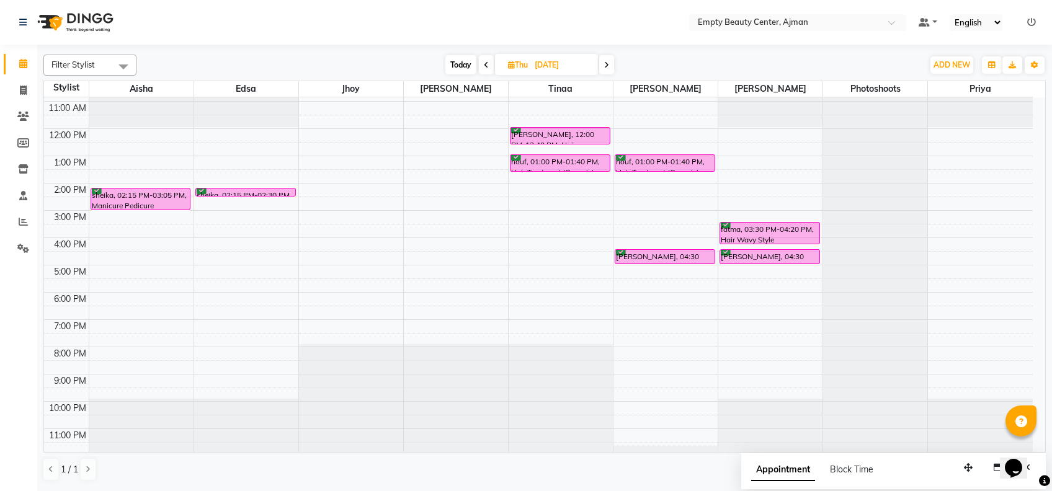
click at [605, 68] on icon at bounding box center [606, 64] width 5 height 7
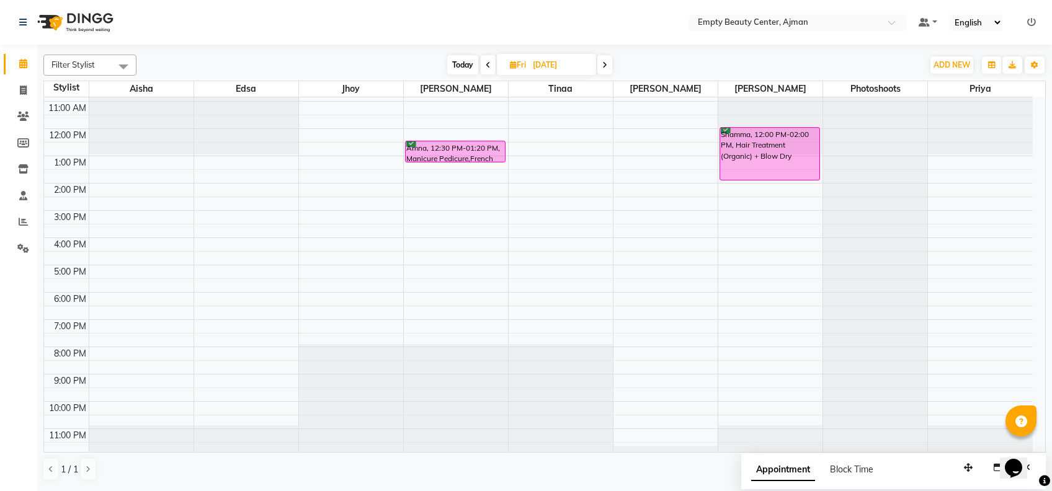
click at [471, 58] on span "Today" at bounding box center [462, 64] width 31 height 19
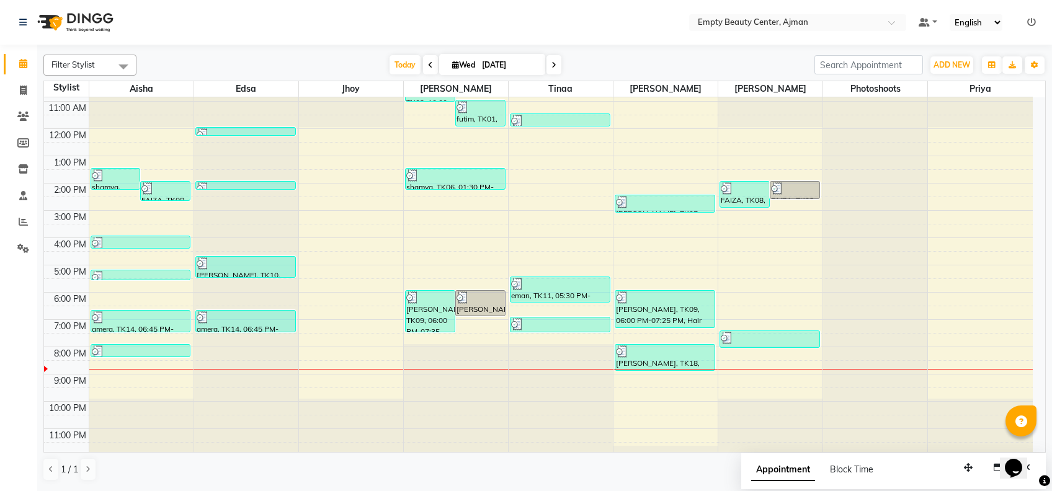
click at [559, 65] on span at bounding box center [554, 64] width 15 height 19
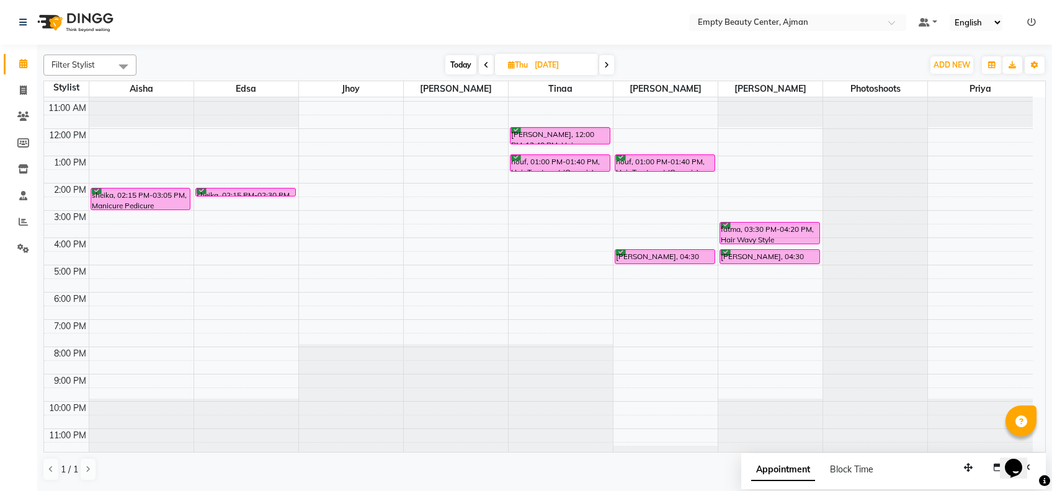
click at [465, 72] on span "Today" at bounding box center [460, 64] width 31 height 19
type input "[DATE]"
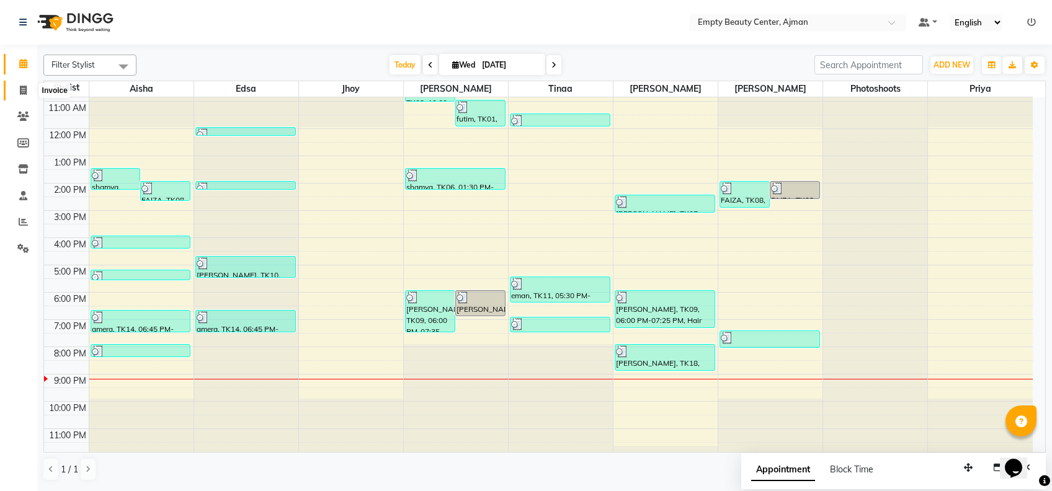
click at [25, 84] on span at bounding box center [23, 91] width 22 height 14
select select "service"
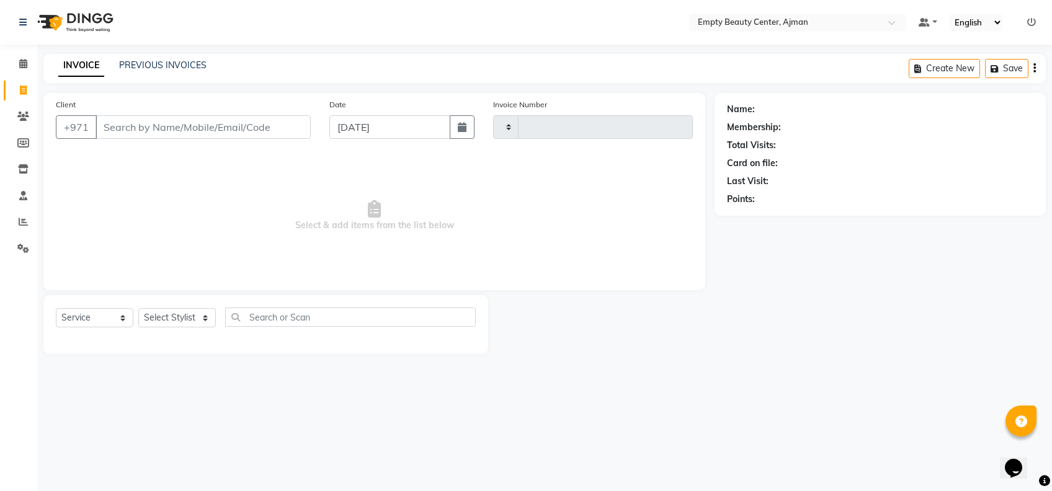
type input "2213"
select select "769"
click at [146, 130] on input "Client" at bounding box center [203, 127] width 215 height 24
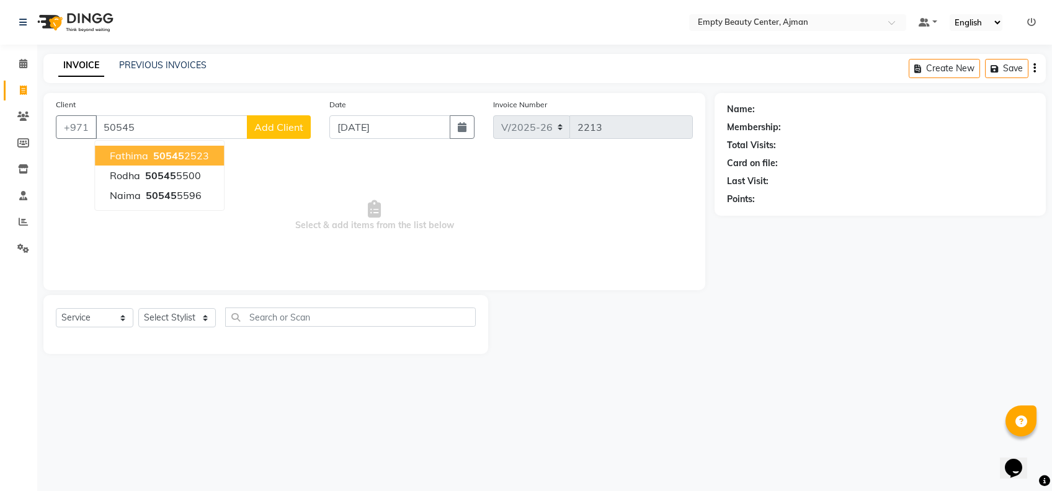
click at [176, 152] on span "50545" at bounding box center [168, 156] width 31 height 12
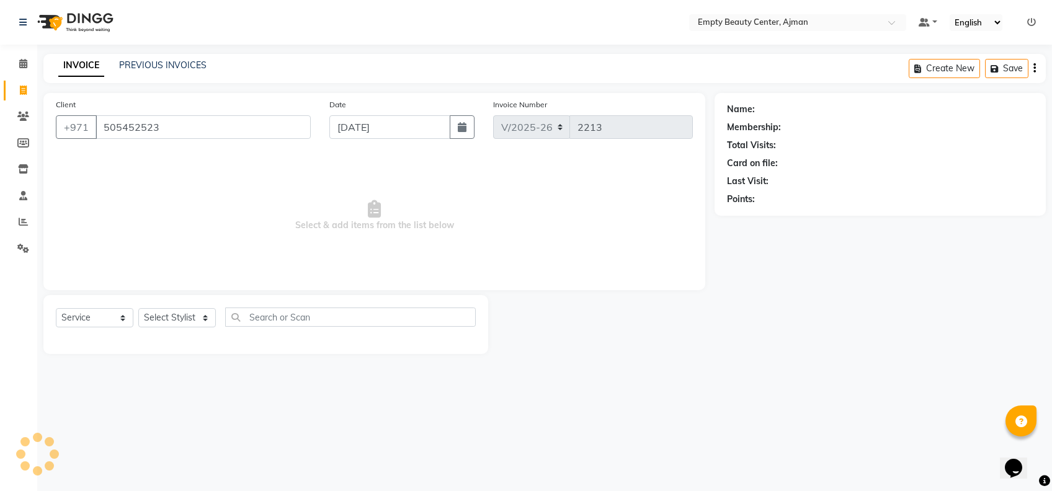
type input "505452523"
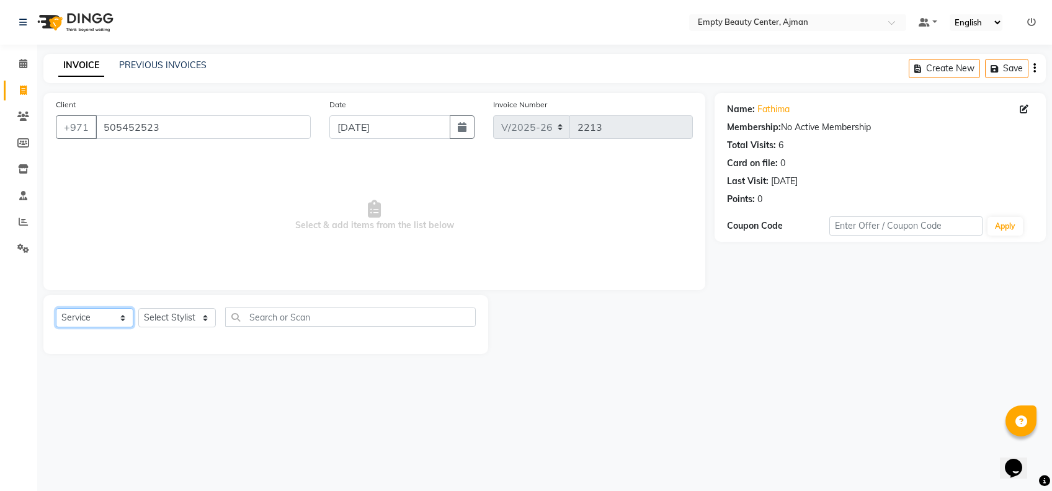
click at [127, 313] on select "Select Service Product Membership Package Voucher Prepaid Gift Card" at bounding box center [95, 317] width 78 height 19
select select "package"
click at [56, 308] on select "Select Service Product Membership Package Voucher Prepaid Gift Card" at bounding box center [95, 317] width 78 height 19
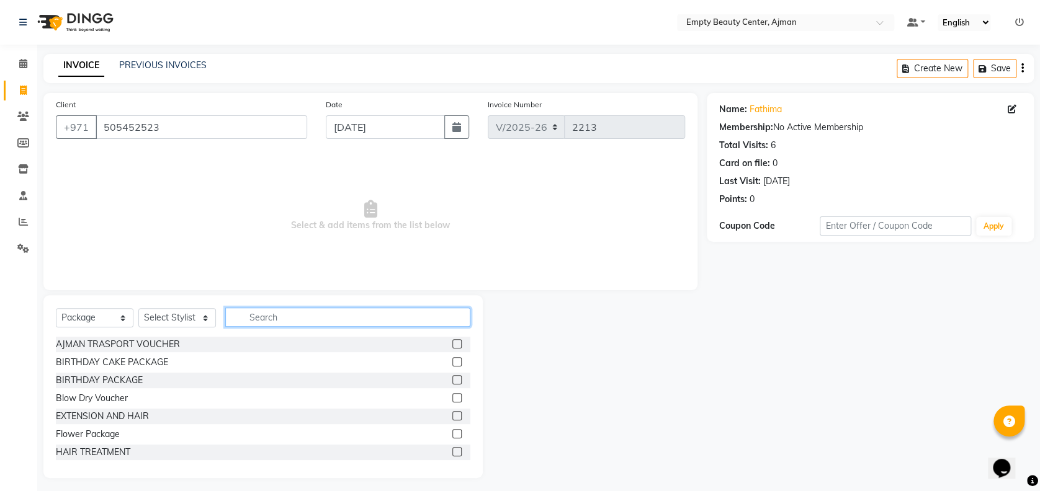
click at [295, 308] on input "text" at bounding box center [347, 317] width 245 height 19
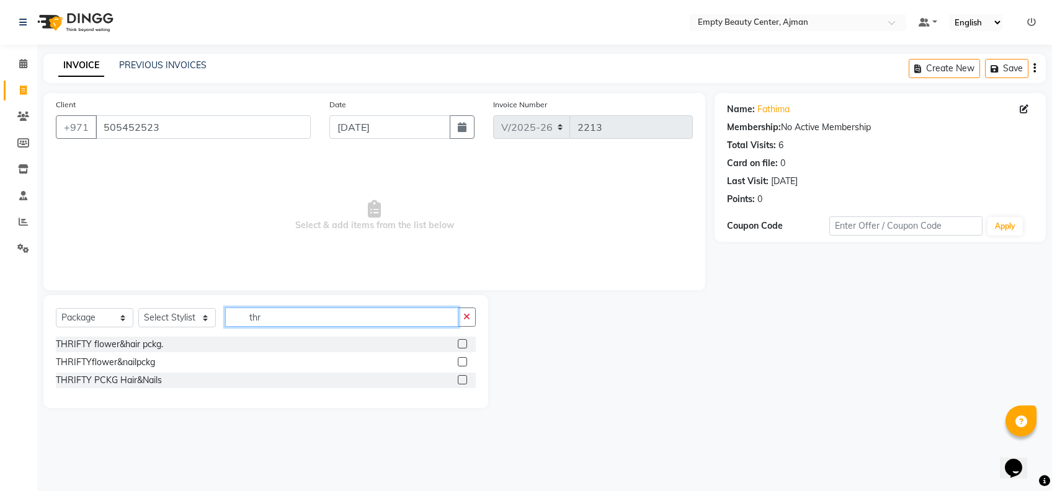
type input "thr"
click at [460, 362] on label at bounding box center [462, 361] width 9 height 9
click at [460, 362] on input "checkbox" at bounding box center [462, 363] width 8 height 8
checkbox input "false"
click at [202, 318] on select "Select Stylist Aisha Edsa jhoy Meaza Photoshoots Priya Sanket Gowda Shiela Tina…" at bounding box center [177, 317] width 78 height 19
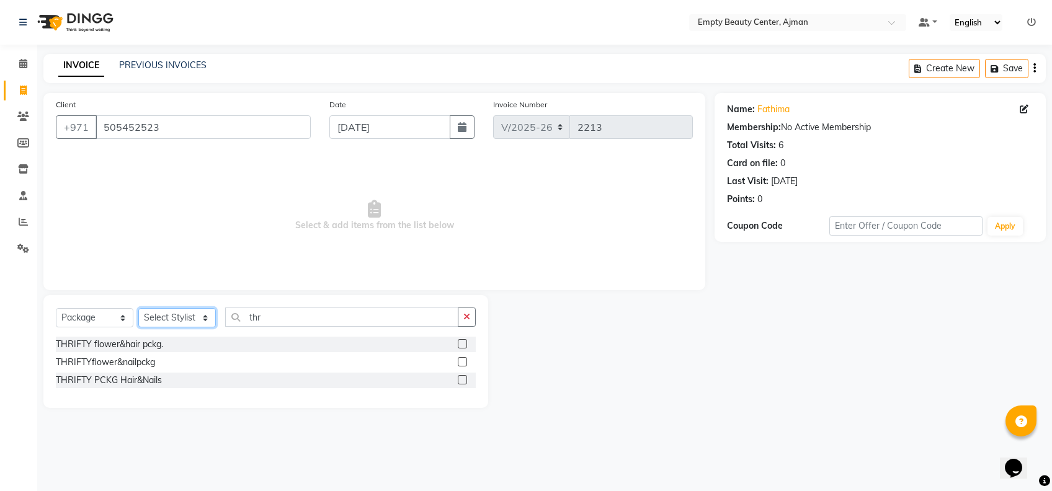
select select "12545"
click at [138, 308] on select "Select Stylist Aisha Edsa jhoy Meaza Photoshoots Priya Sanket Gowda Shiela Tina…" at bounding box center [177, 317] width 78 height 19
click at [305, 316] on input "thr" at bounding box center [341, 317] width 233 height 19
click at [463, 363] on label at bounding box center [462, 361] width 9 height 9
click at [463, 363] on input "checkbox" at bounding box center [462, 363] width 8 height 8
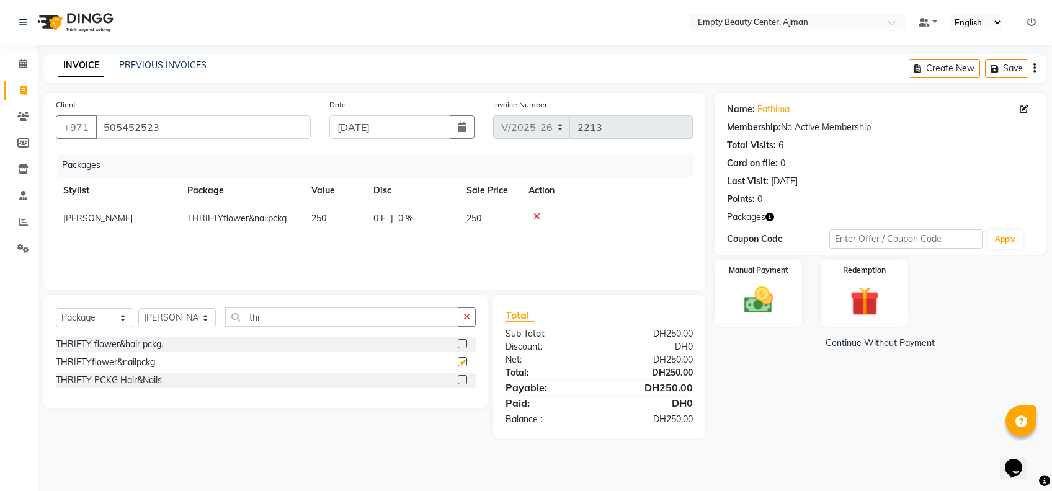
checkbox input "false"
click at [794, 283] on div "Manual Payment" at bounding box center [758, 293] width 91 height 69
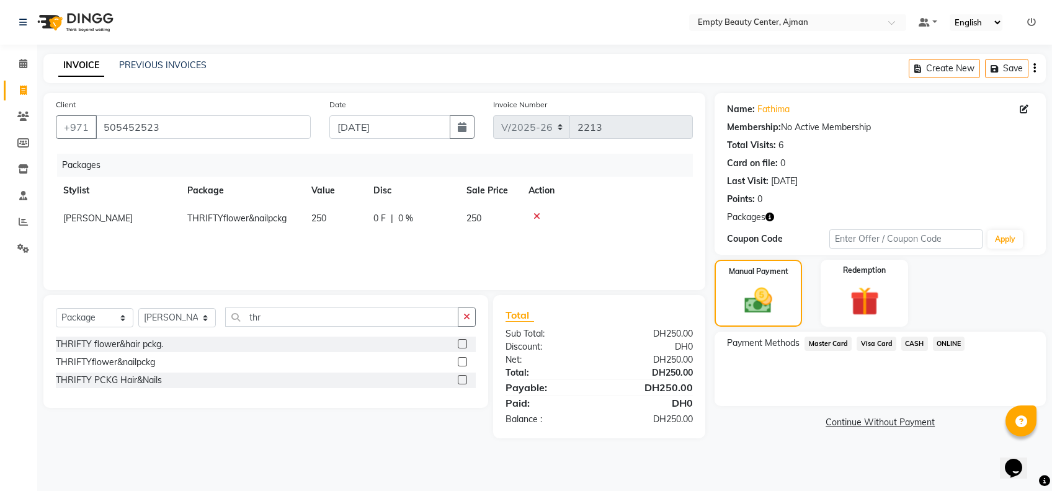
click at [944, 340] on span "ONLINE" at bounding box center [949, 344] width 32 height 14
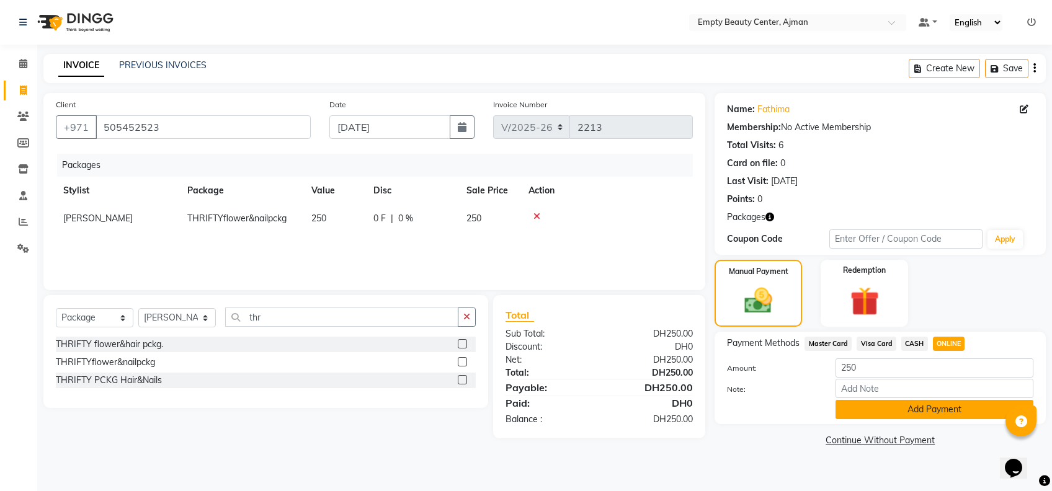
click at [918, 409] on button "Add Payment" at bounding box center [935, 409] width 198 height 19
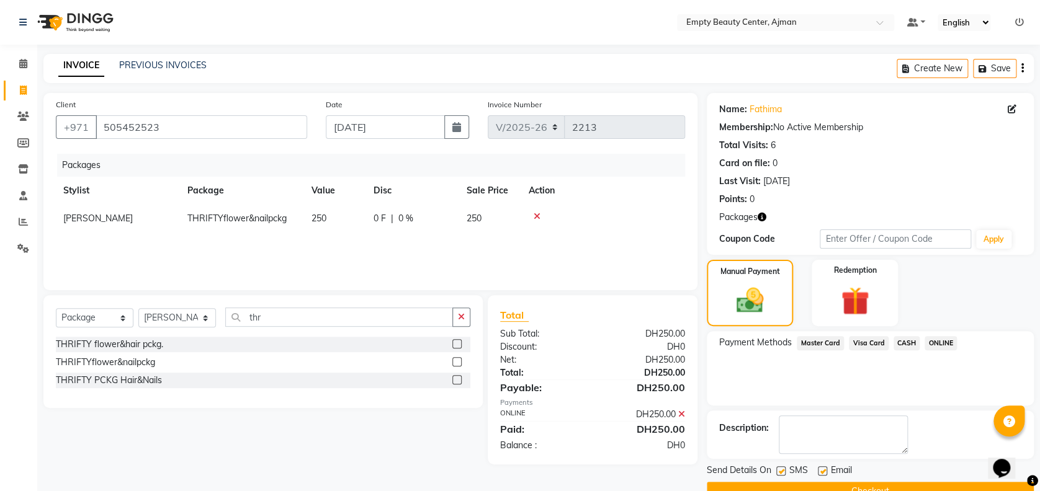
click at [996, 483] on button "Checkout" at bounding box center [870, 491] width 327 height 19
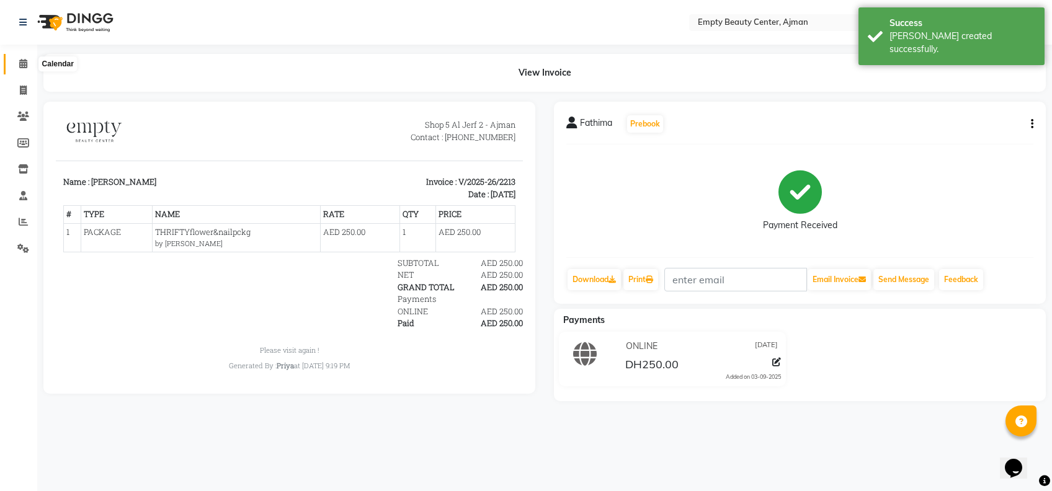
click at [19, 66] on icon at bounding box center [23, 63] width 8 height 9
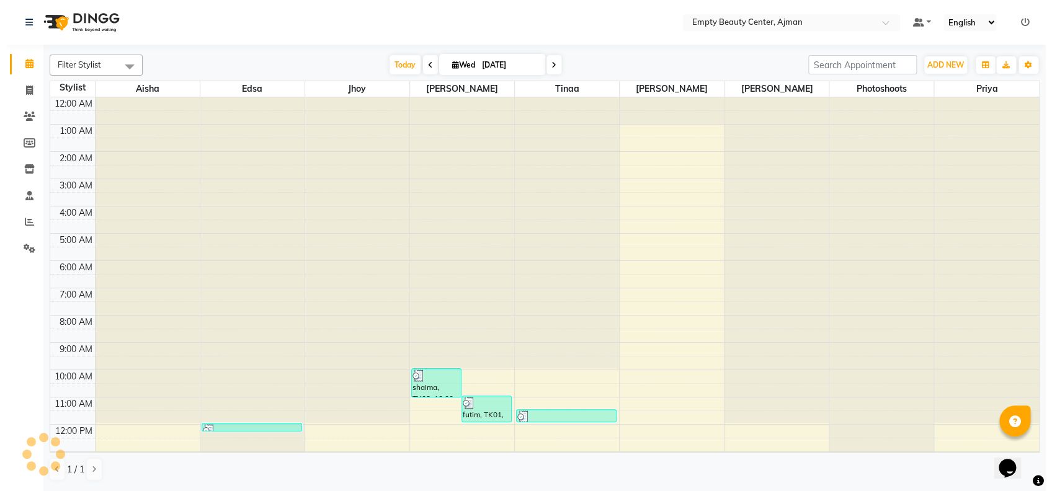
scroll to position [275, 0]
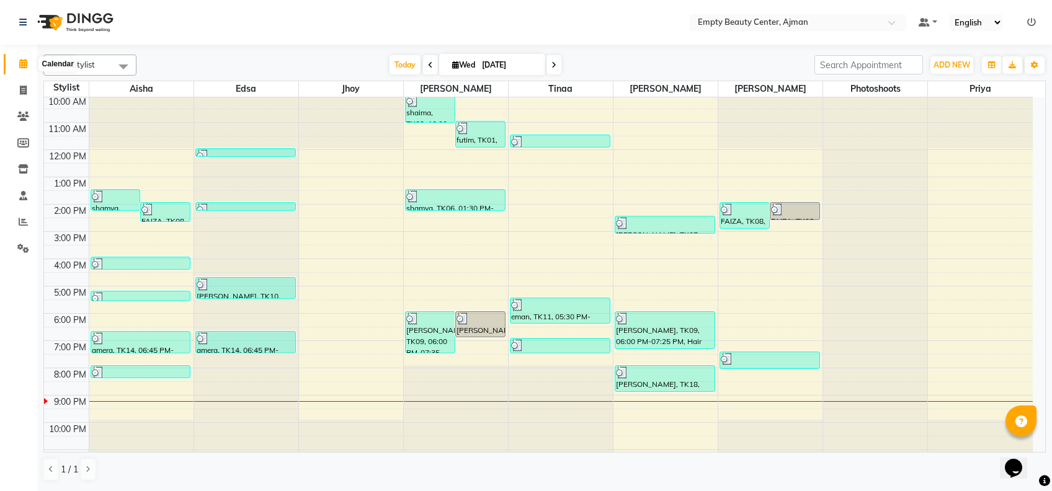
click at [22, 66] on icon at bounding box center [23, 63] width 8 height 9
click at [19, 140] on icon at bounding box center [23, 142] width 12 height 9
select select
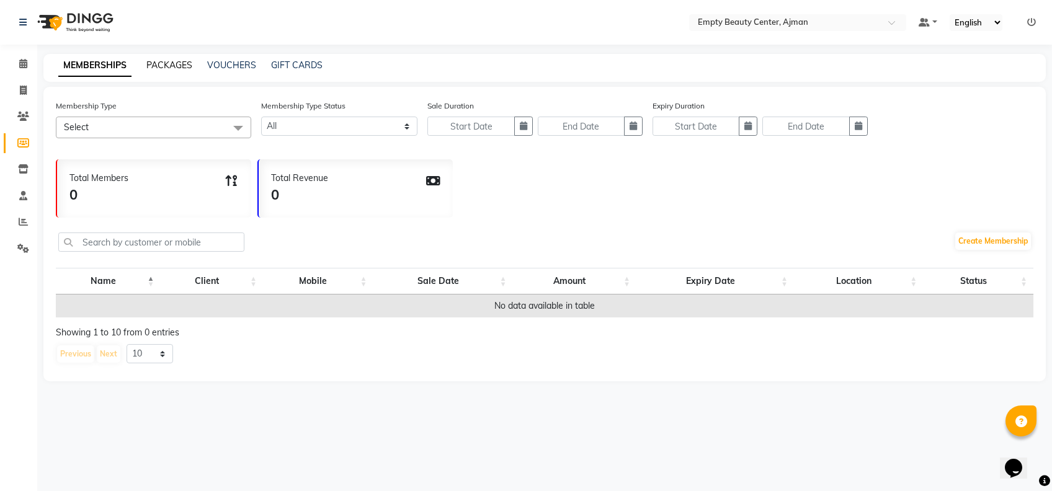
click at [155, 66] on link "PACKAGES" at bounding box center [169, 65] width 46 height 11
select select
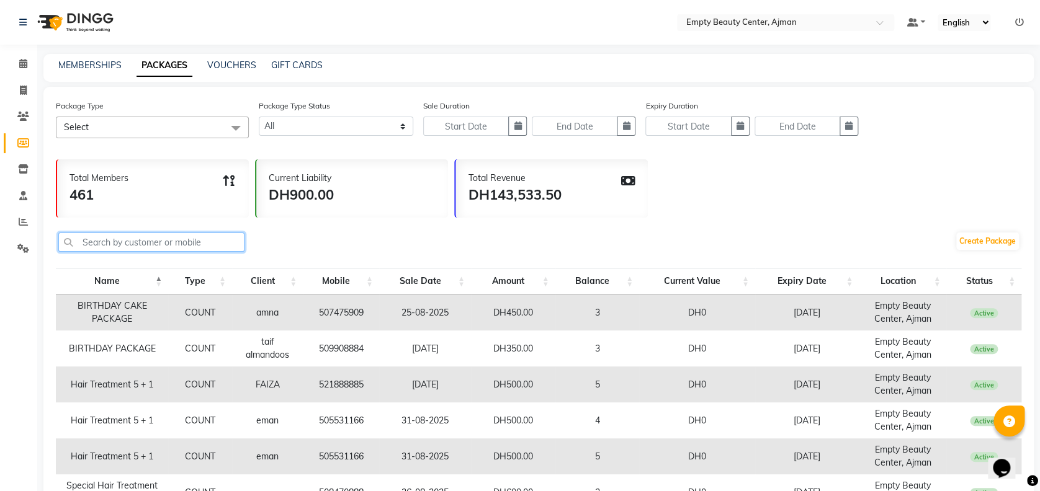
click at [138, 244] on input "text" at bounding box center [151, 242] width 186 height 19
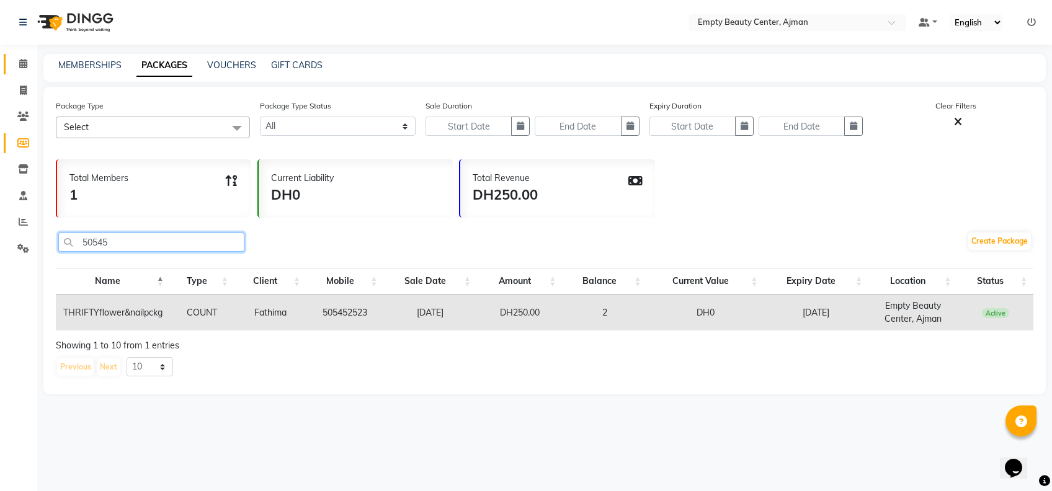
type input "50545"
click at [24, 73] on link "Calendar" at bounding box center [19, 64] width 30 height 20
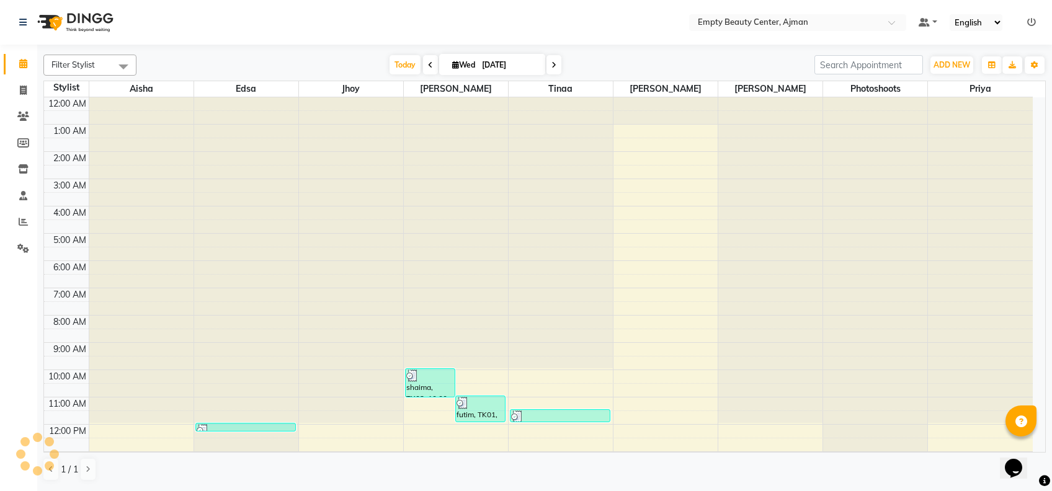
scroll to position [164, 0]
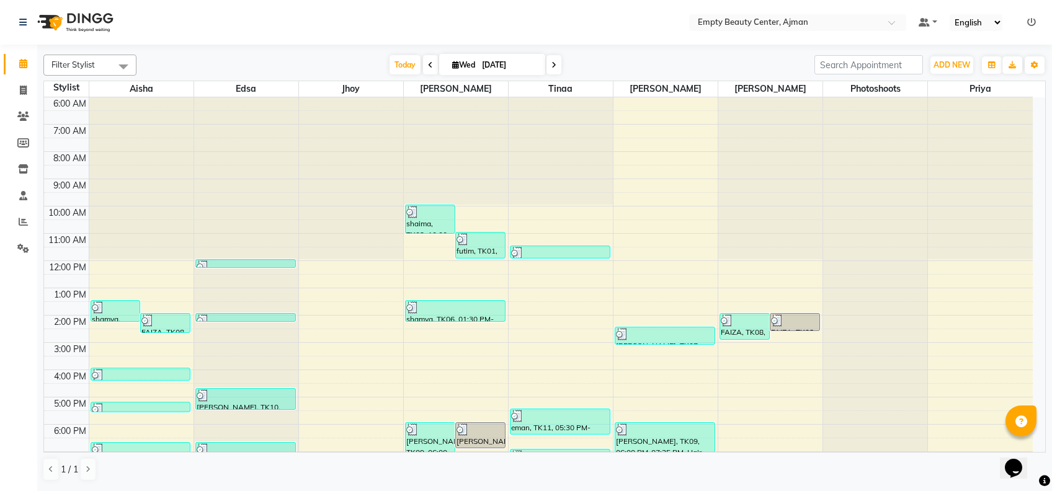
click at [553, 68] on icon at bounding box center [553, 64] width 5 height 7
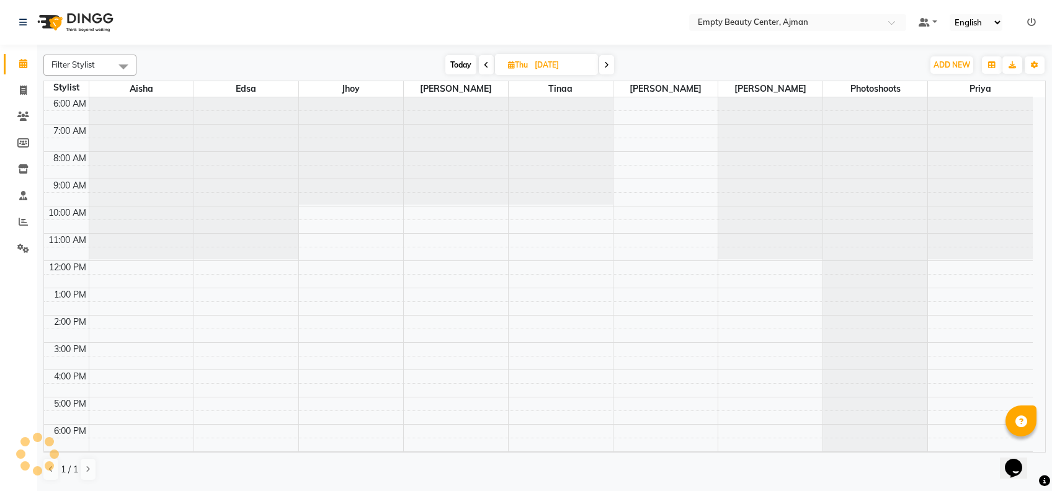
scroll to position [296, 0]
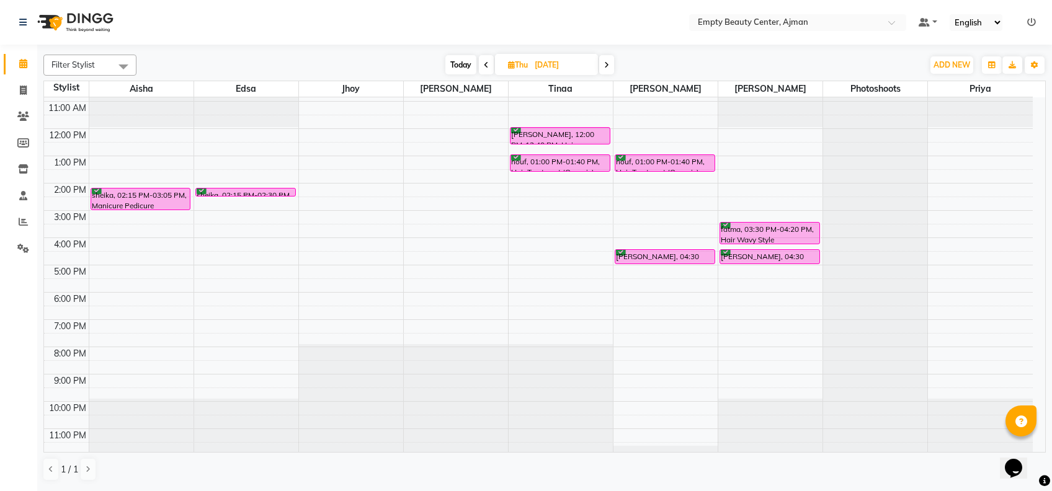
click at [607, 64] on icon at bounding box center [606, 64] width 5 height 7
type input "05-09-2025"
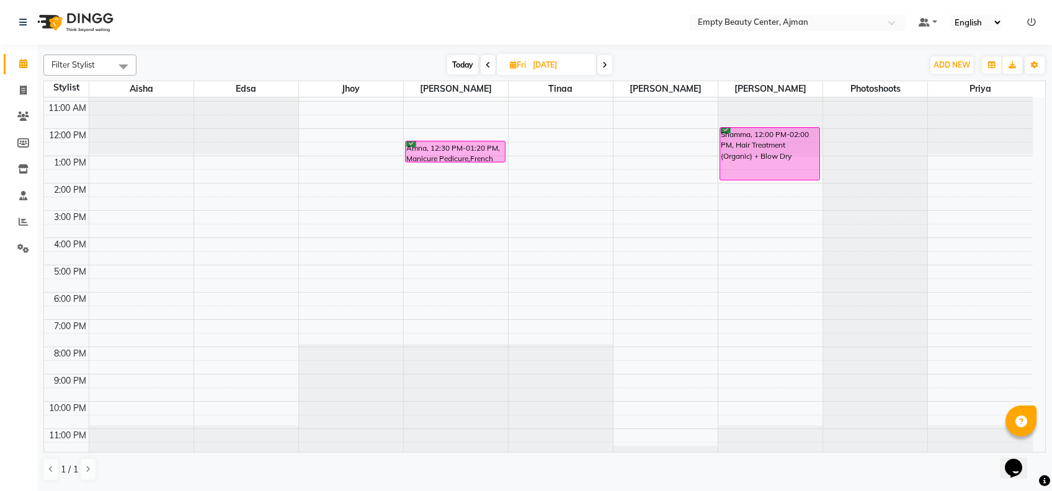
scroll to position [0, 0]
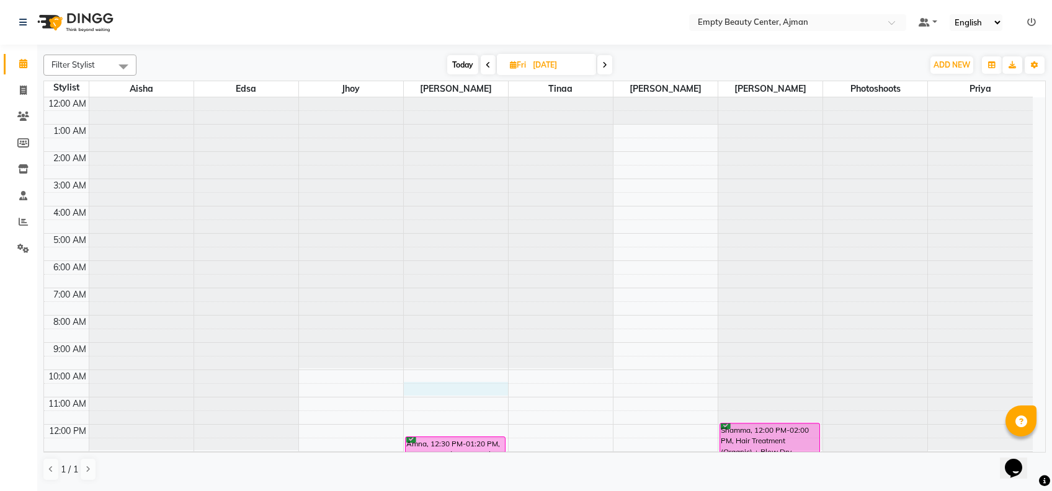
click at [429, 389] on div "12:00 AM 1:00 AM 2:00 AM 3:00 AM 4:00 AM 5:00 AM 6:00 AM 7:00 AM 8:00 AM 9:00 A…" at bounding box center [538, 424] width 989 height 654
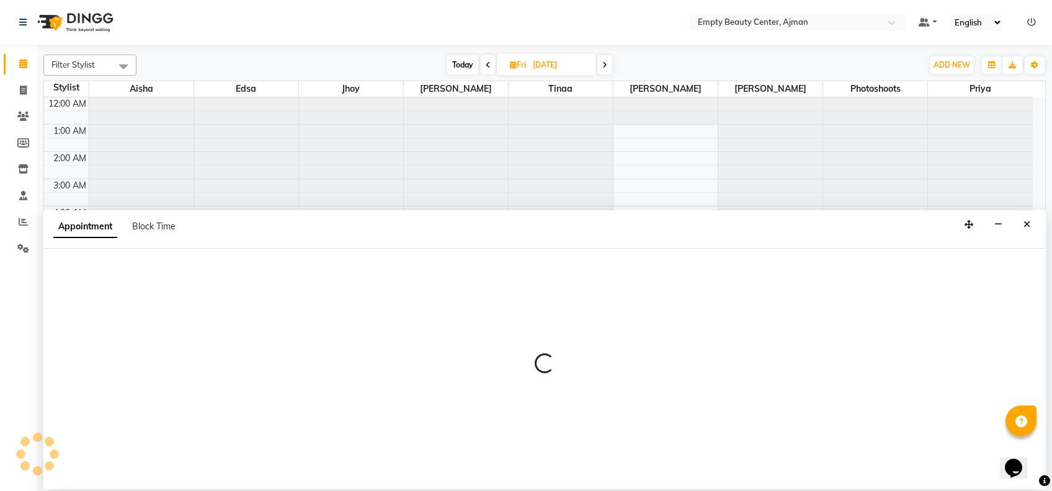
select select "12545"
select select "630"
select select "tentative"
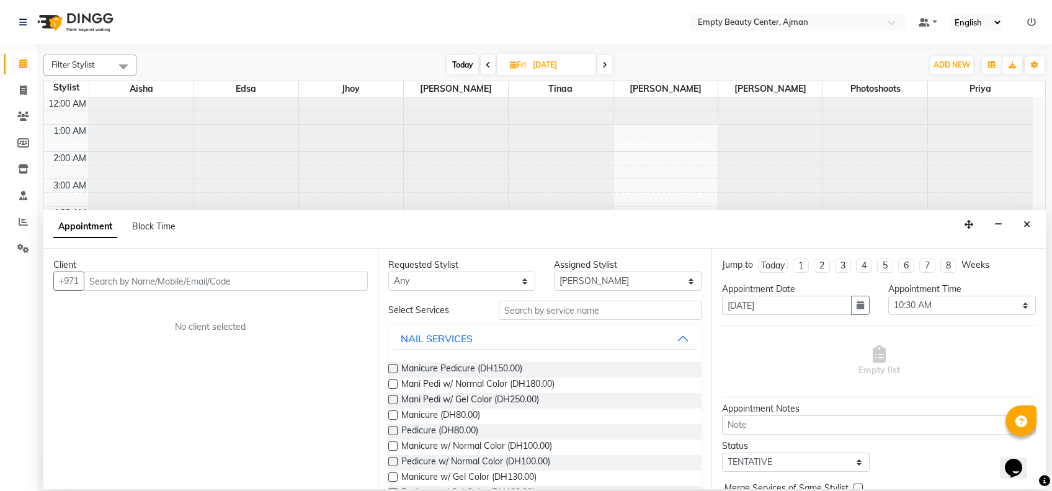
click at [243, 284] on input "text" at bounding box center [226, 281] width 284 height 19
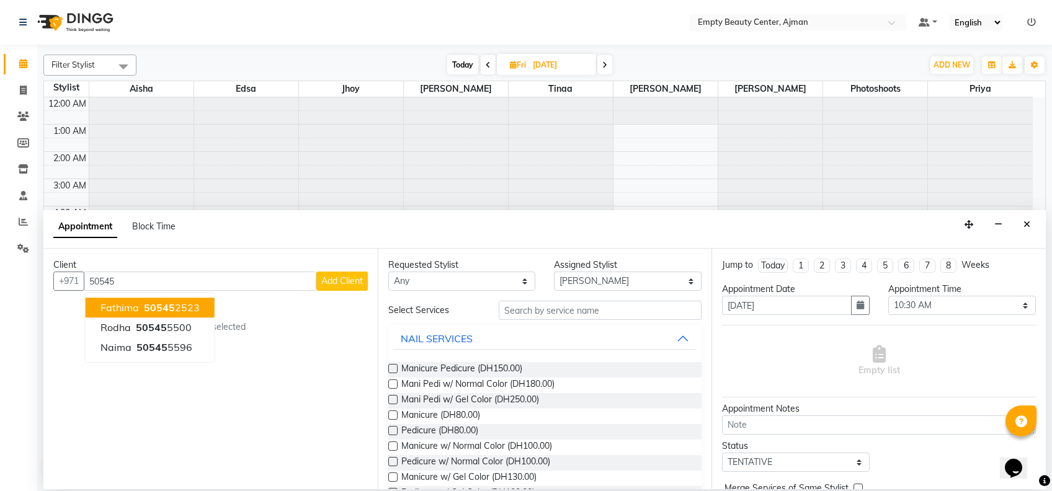
click at [199, 308] on button "Fathima 50545 2523" at bounding box center [150, 308] width 129 height 20
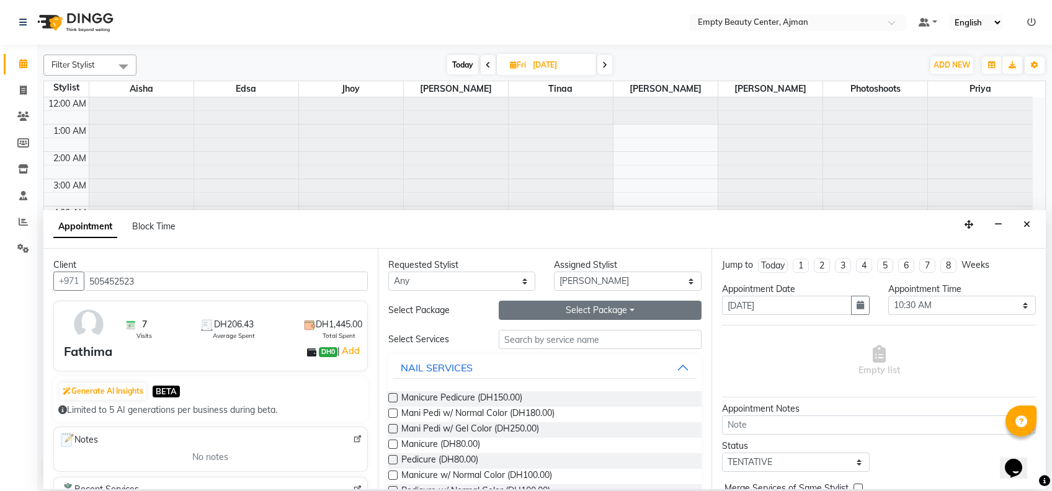
type input "505452523"
click at [575, 306] on button "Select Package Toggle Dropdown" at bounding box center [600, 310] width 203 height 19
click at [543, 339] on li "THRIFTYflower&nailpckg" at bounding box center [566, 336] width 135 height 18
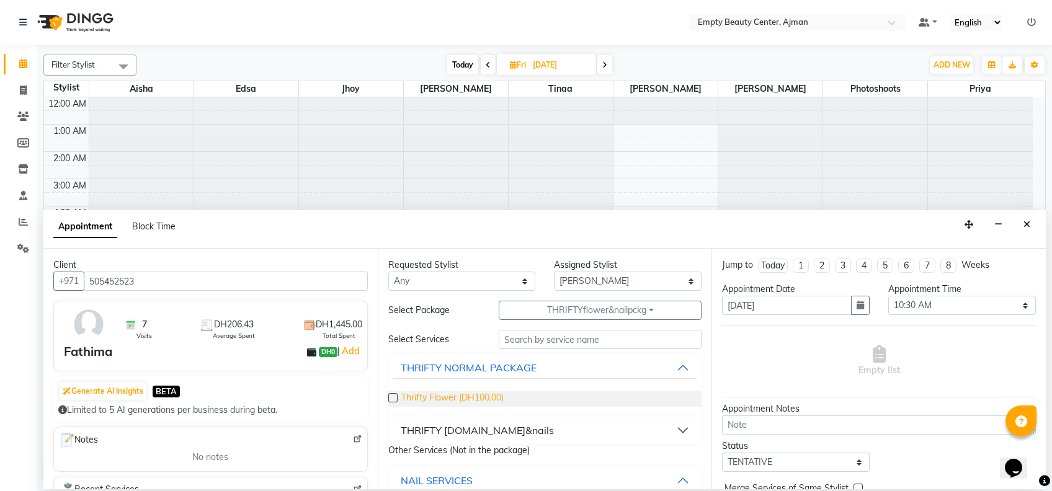
click at [481, 403] on span "Thrifty Flower (DH100.00)" at bounding box center [452, 399] width 102 height 16
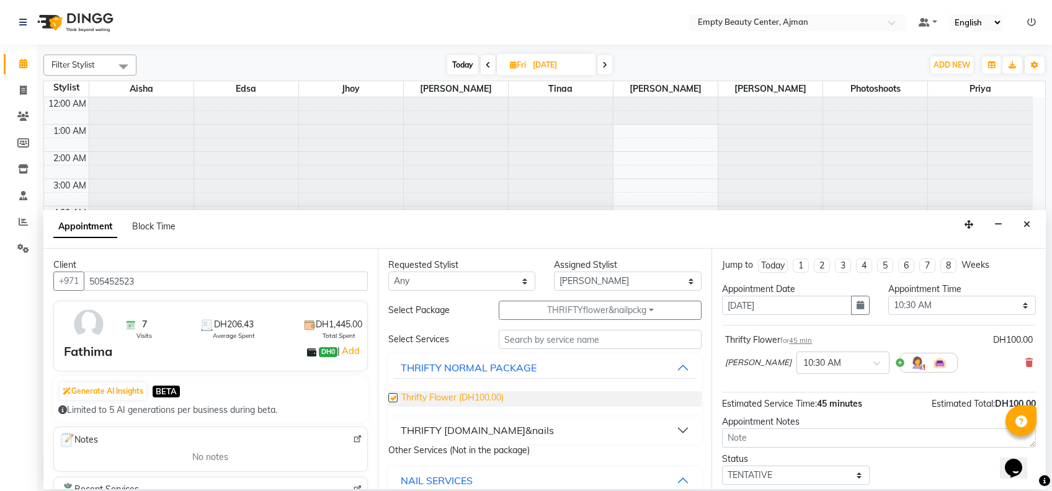
checkbox input "false"
click at [611, 432] on button "THRIFTY PCKG.hair&nails" at bounding box center [545, 430] width 304 height 22
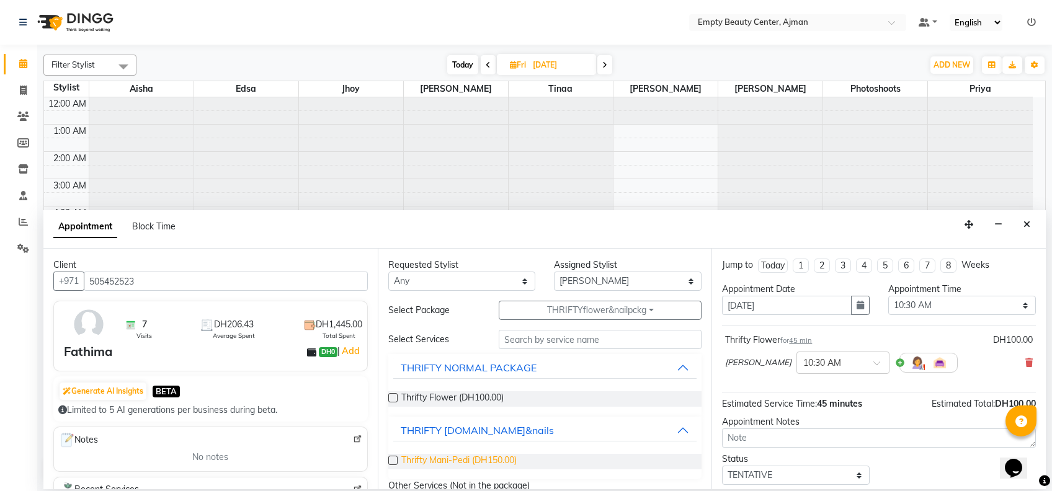
click at [506, 455] on span "Thrifty Mani-Pedi (DH150.00)" at bounding box center [458, 462] width 115 height 16
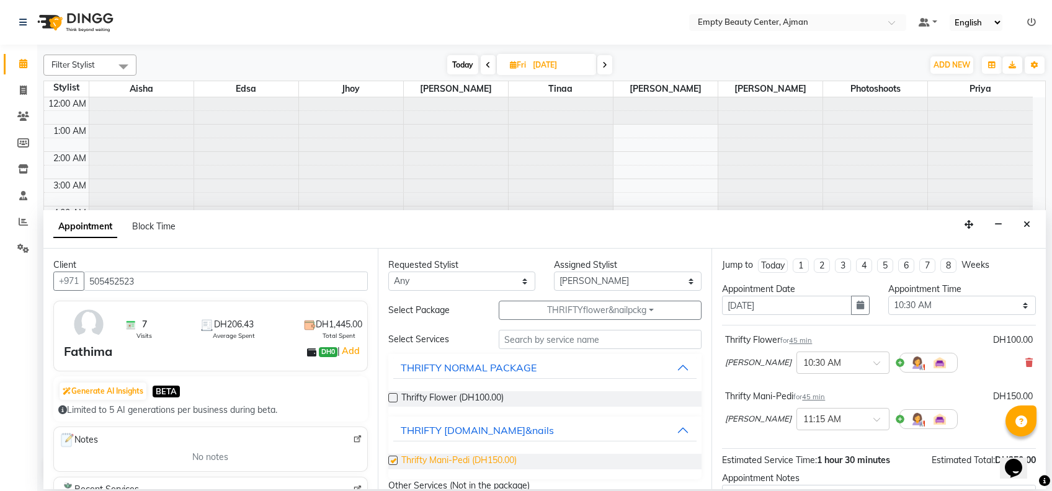
checkbox input "false"
click at [1035, 447] on div "Opens Chat This icon Opens the chat window." at bounding box center [1020, 447] width 30 height 0
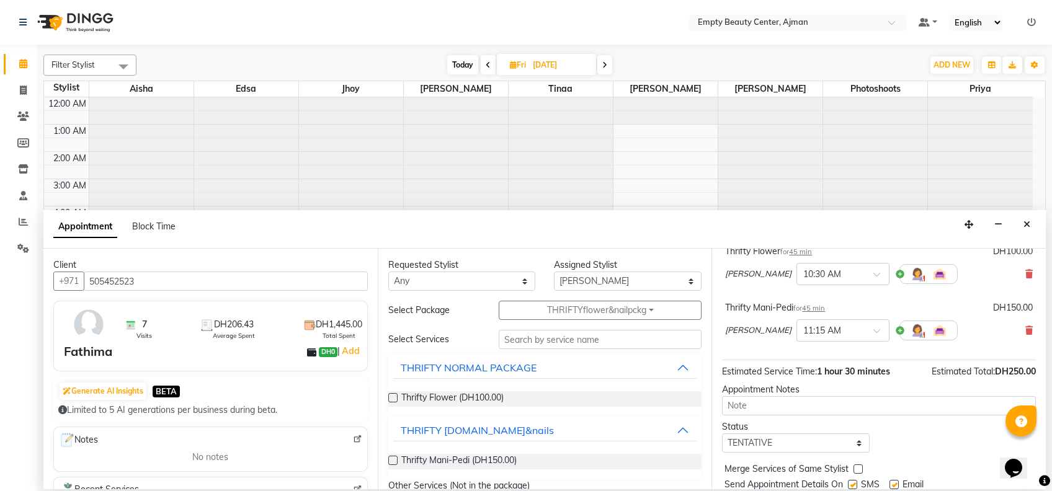
scroll to position [129, 0]
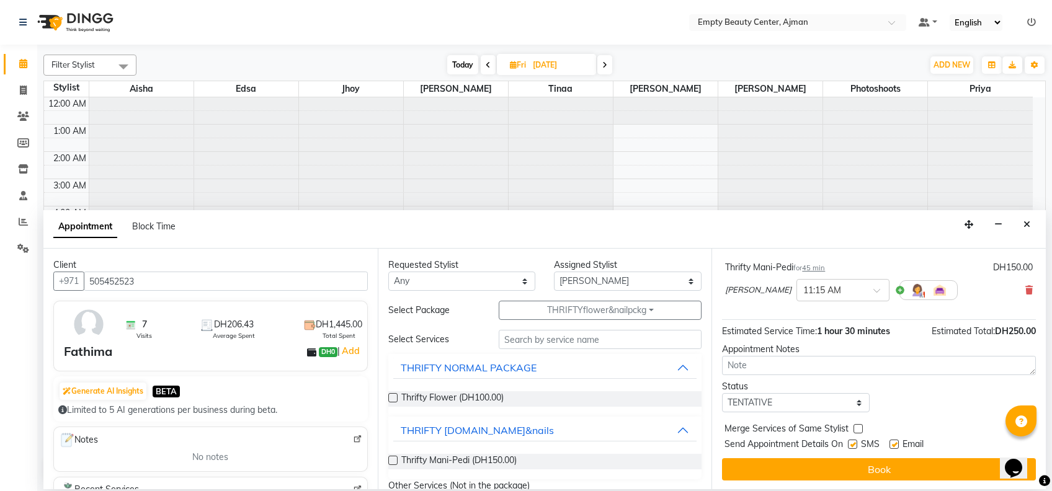
click at [844, 412] on div "Jump to Today 1 2 3 4 5 6 7 8 Weeks Appointment Date 05-09-2025 Appointment Tim…" at bounding box center [879, 369] width 334 height 241
click at [841, 401] on select "Select TENTATIVE CONFIRM UPCOMING" at bounding box center [796, 402] width 148 height 19
select select "confirm booking"
click at [722, 393] on select "Select TENTATIVE CONFIRM UPCOMING" at bounding box center [796, 402] width 148 height 19
click at [854, 430] on label at bounding box center [858, 428] width 9 height 9
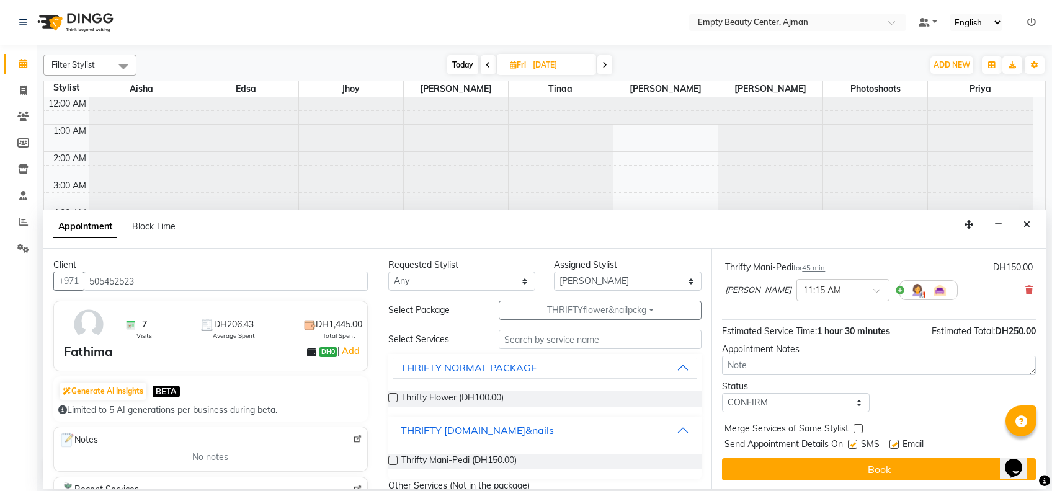
click at [854, 430] on input "checkbox" at bounding box center [858, 430] width 8 height 8
checkbox input "true"
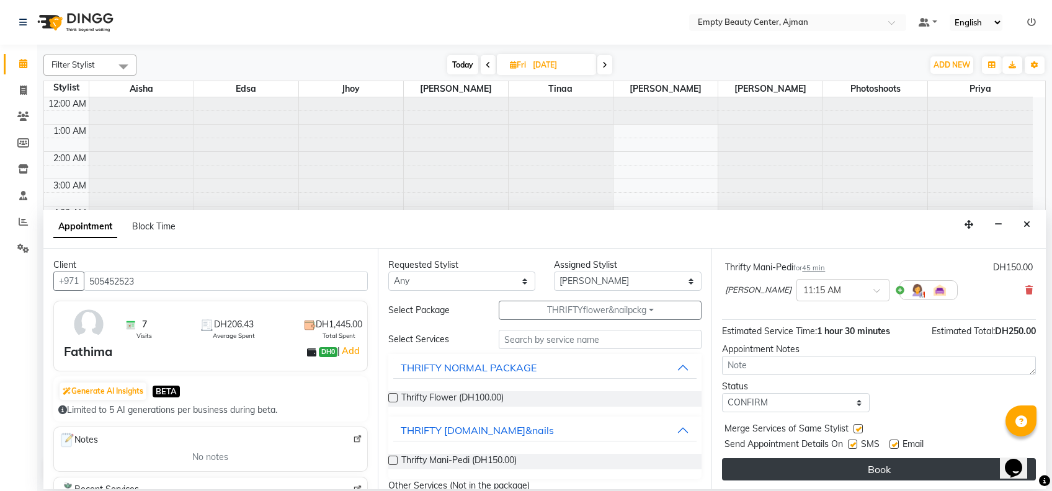
click at [878, 463] on button "Book" at bounding box center [879, 469] width 314 height 22
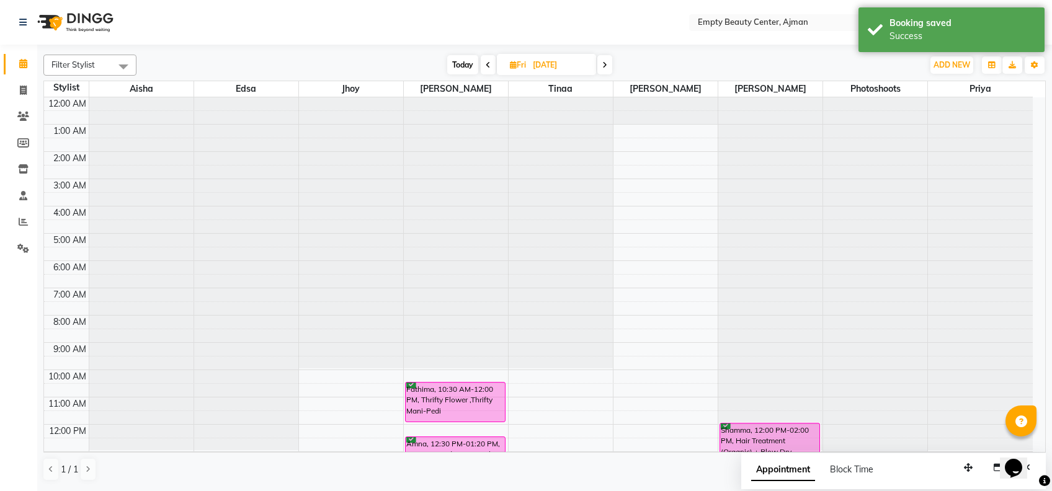
click at [473, 64] on span "Today" at bounding box center [462, 64] width 31 height 19
type input "[DATE]"
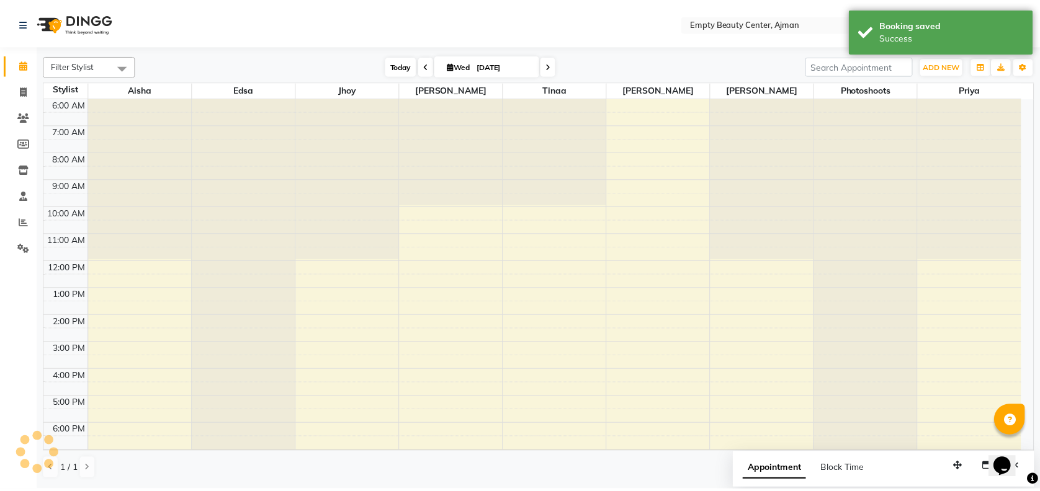
scroll to position [296, 0]
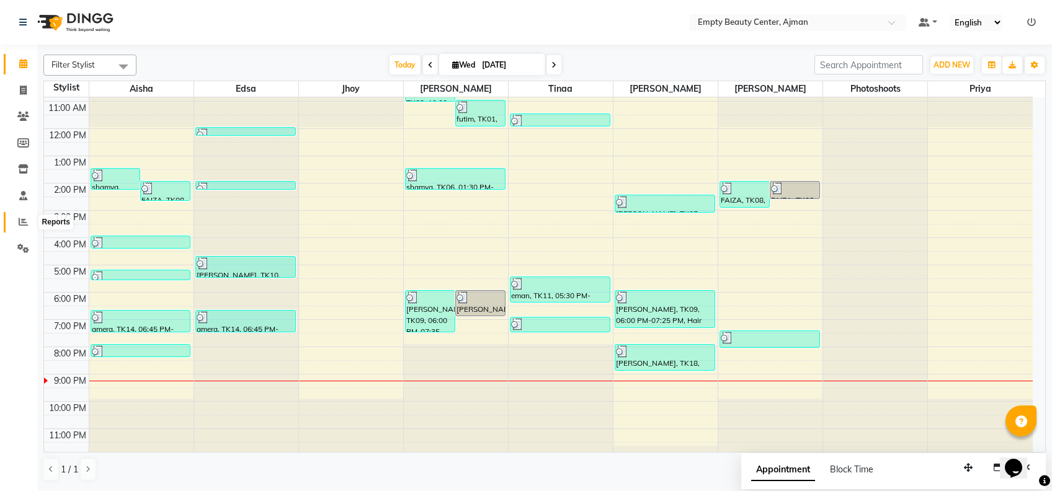
click at [19, 217] on span at bounding box center [23, 222] width 22 height 14
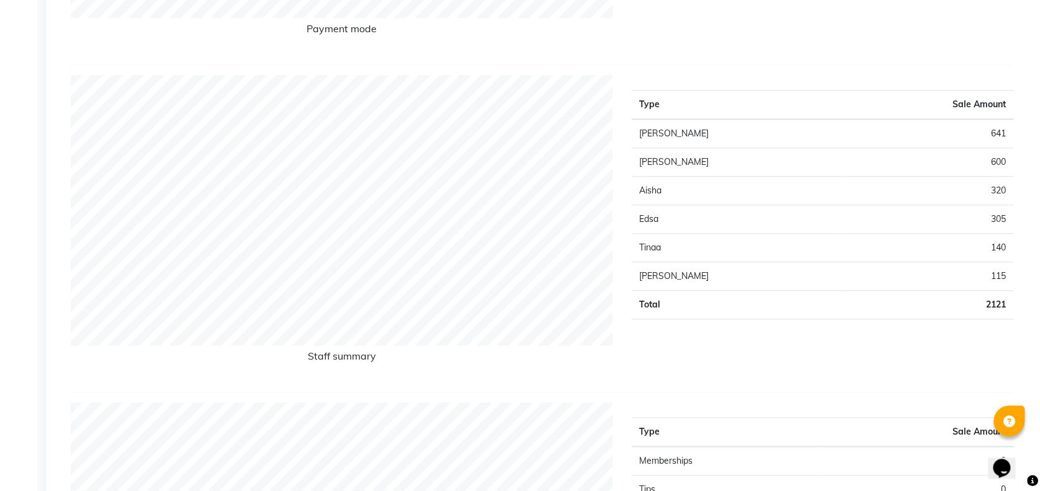
scroll to position [33, 0]
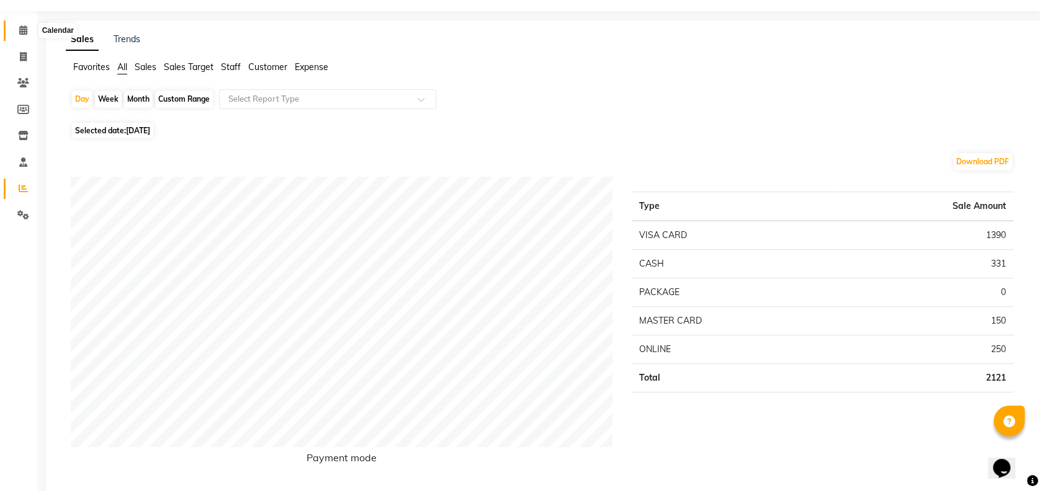
click at [22, 33] on icon at bounding box center [23, 29] width 8 height 9
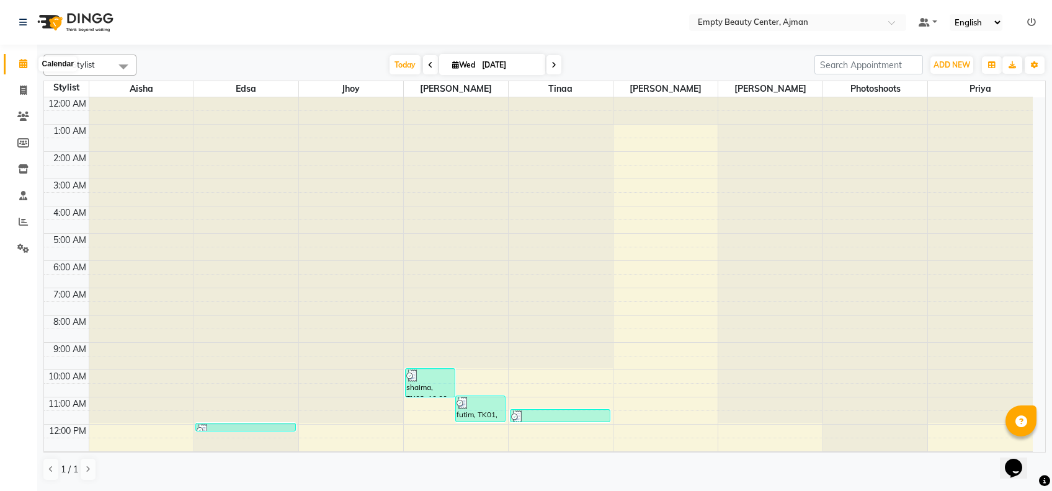
click at [14, 62] on span at bounding box center [23, 64] width 22 height 14
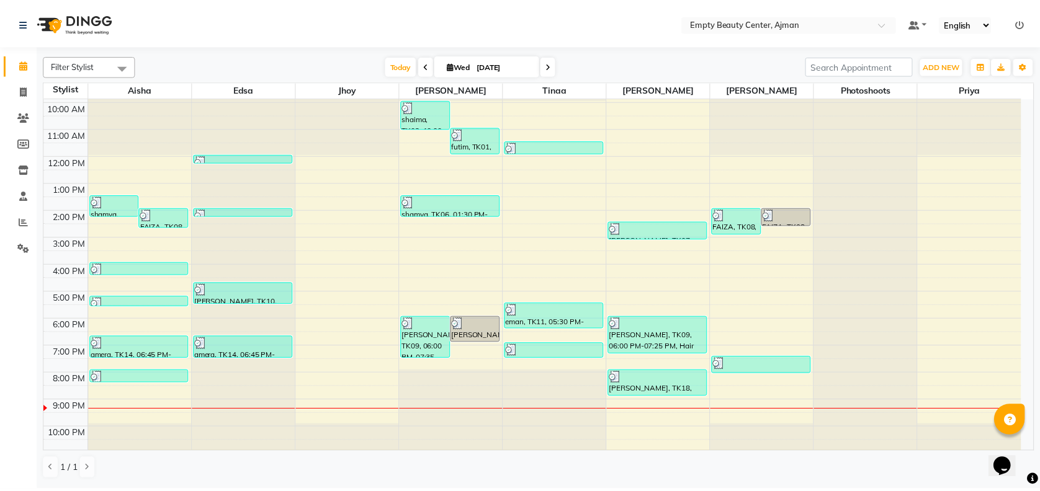
scroll to position [298, 0]
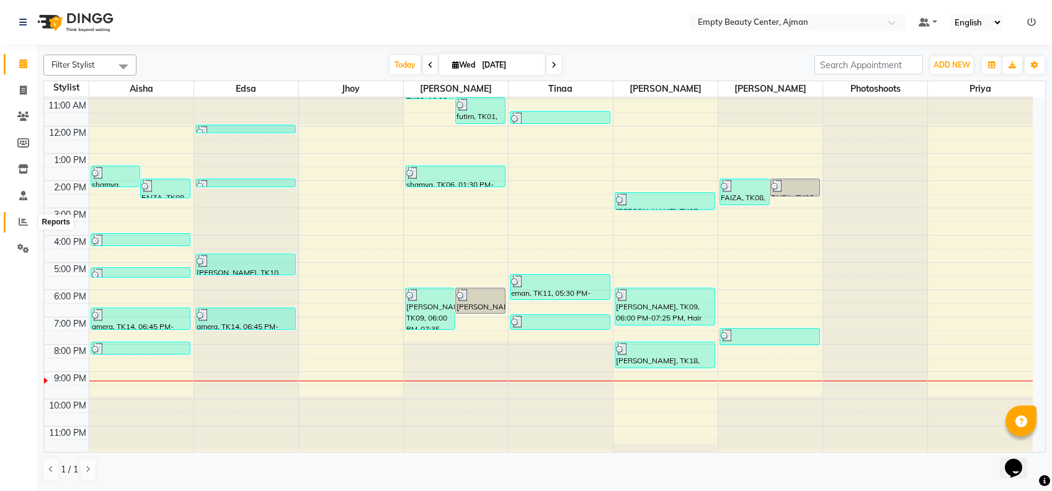
click at [21, 218] on icon at bounding box center [23, 221] width 9 height 9
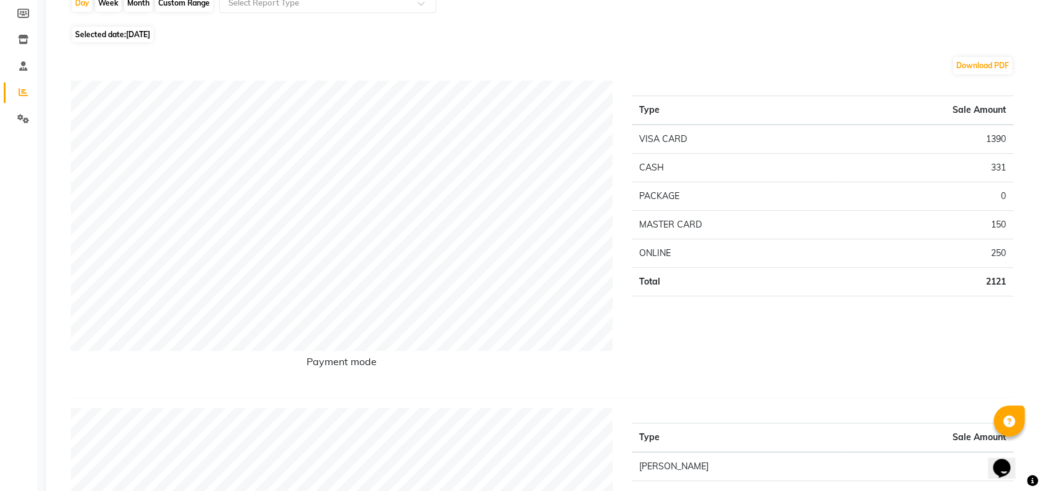
scroll to position [97, 0]
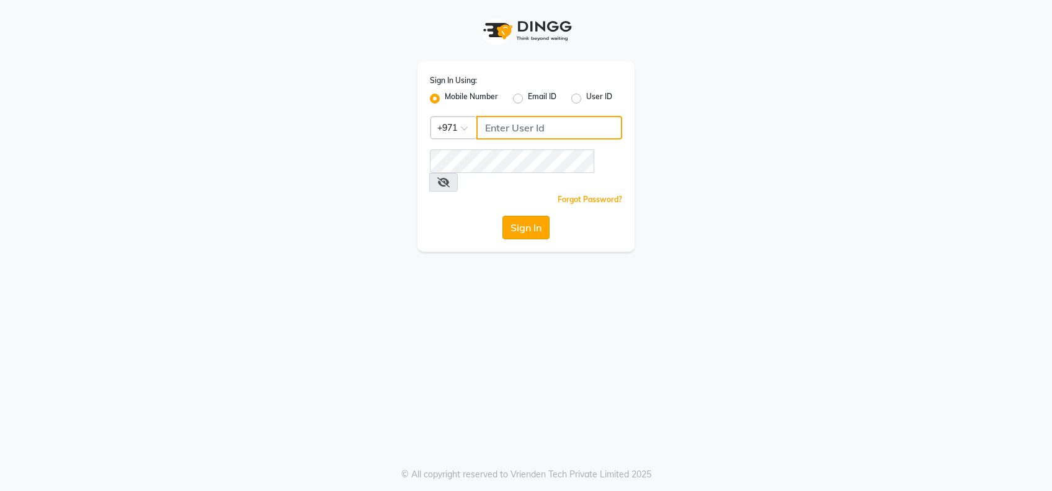
type input "522177351"
click at [533, 216] on button "Sign In" at bounding box center [525, 228] width 47 height 24
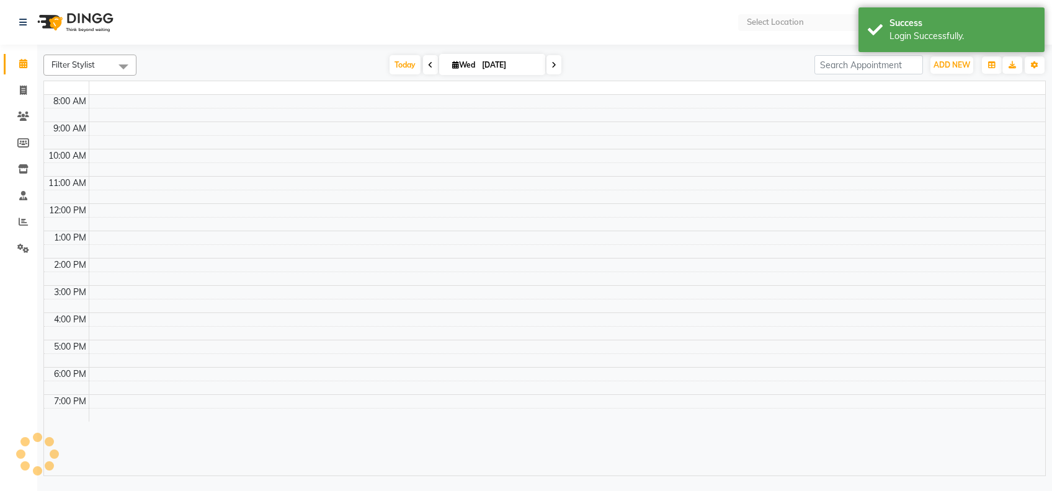
select select "en"
